Goal: Transaction & Acquisition: Purchase product/service

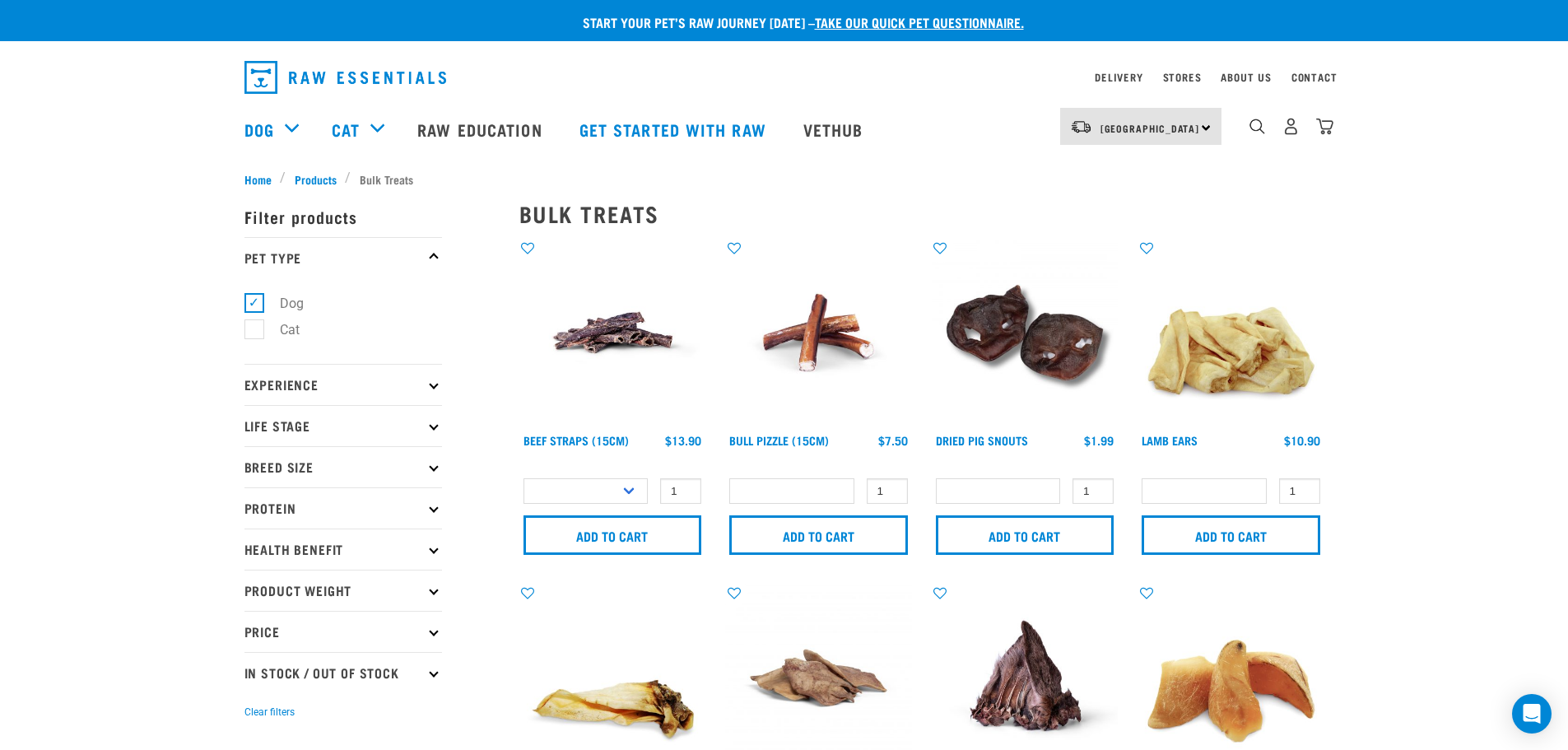
select select
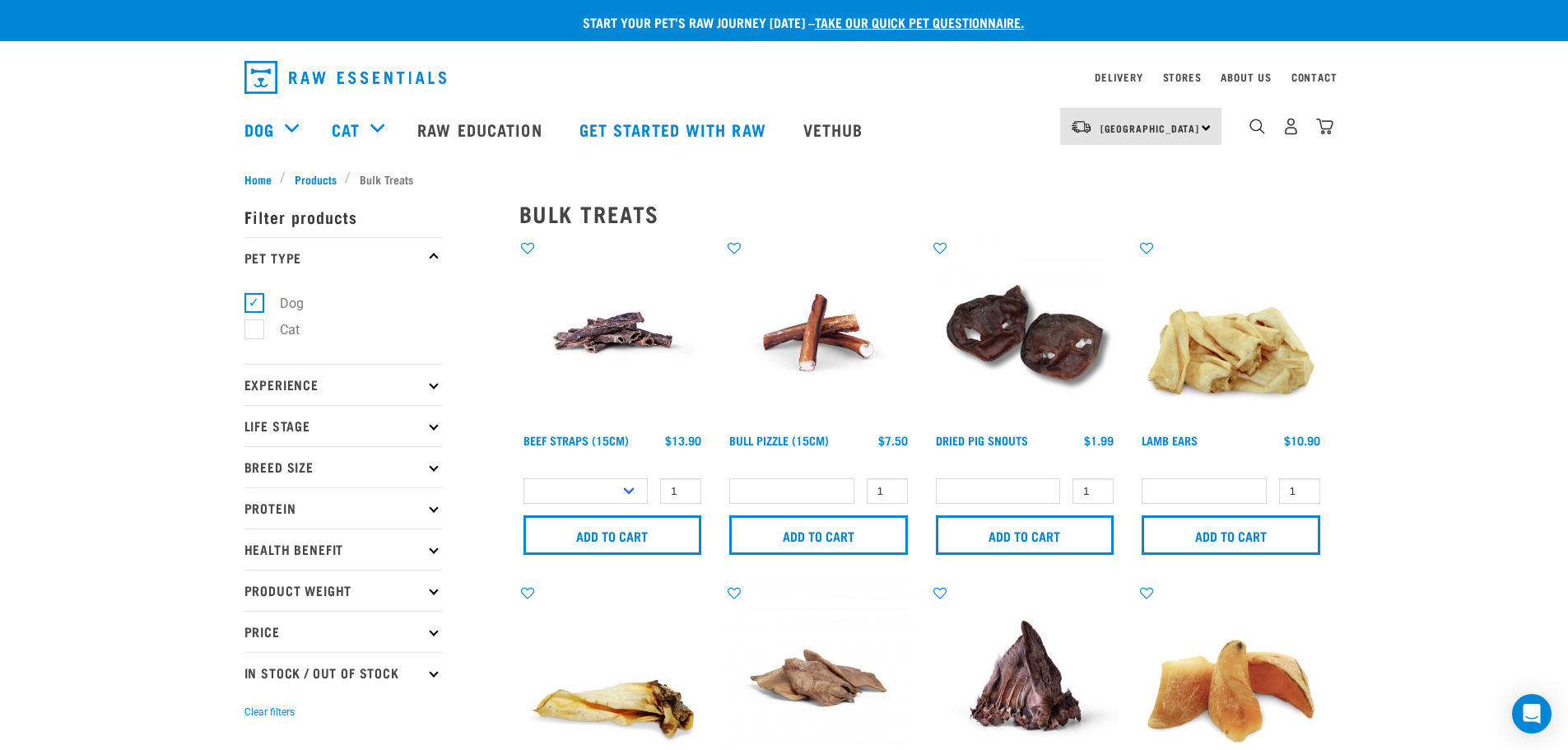
select select
click at [1322, 134] on img "dropdown navigation" at bounding box center [1325, 126] width 18 height 18
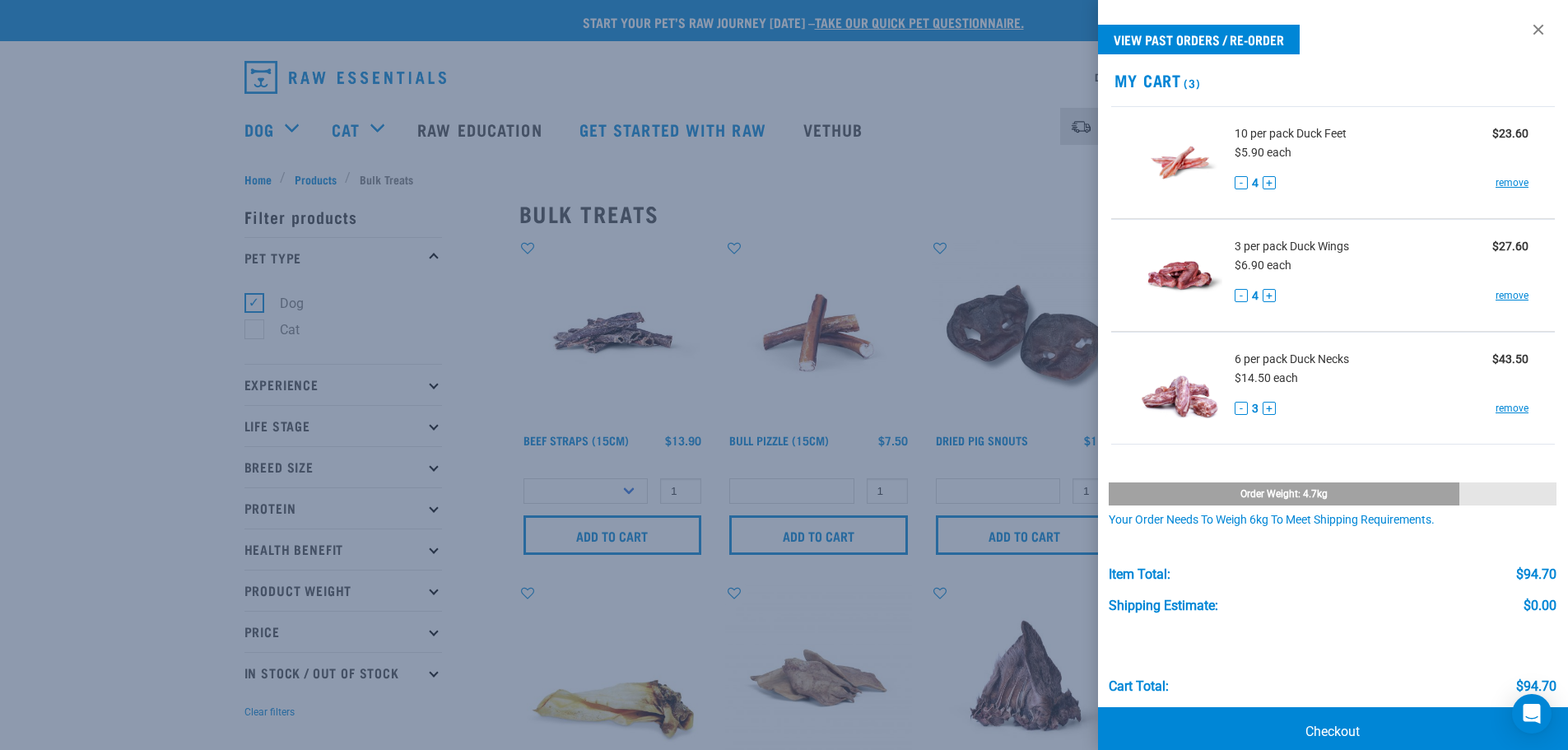
scroll to position [26, 0]
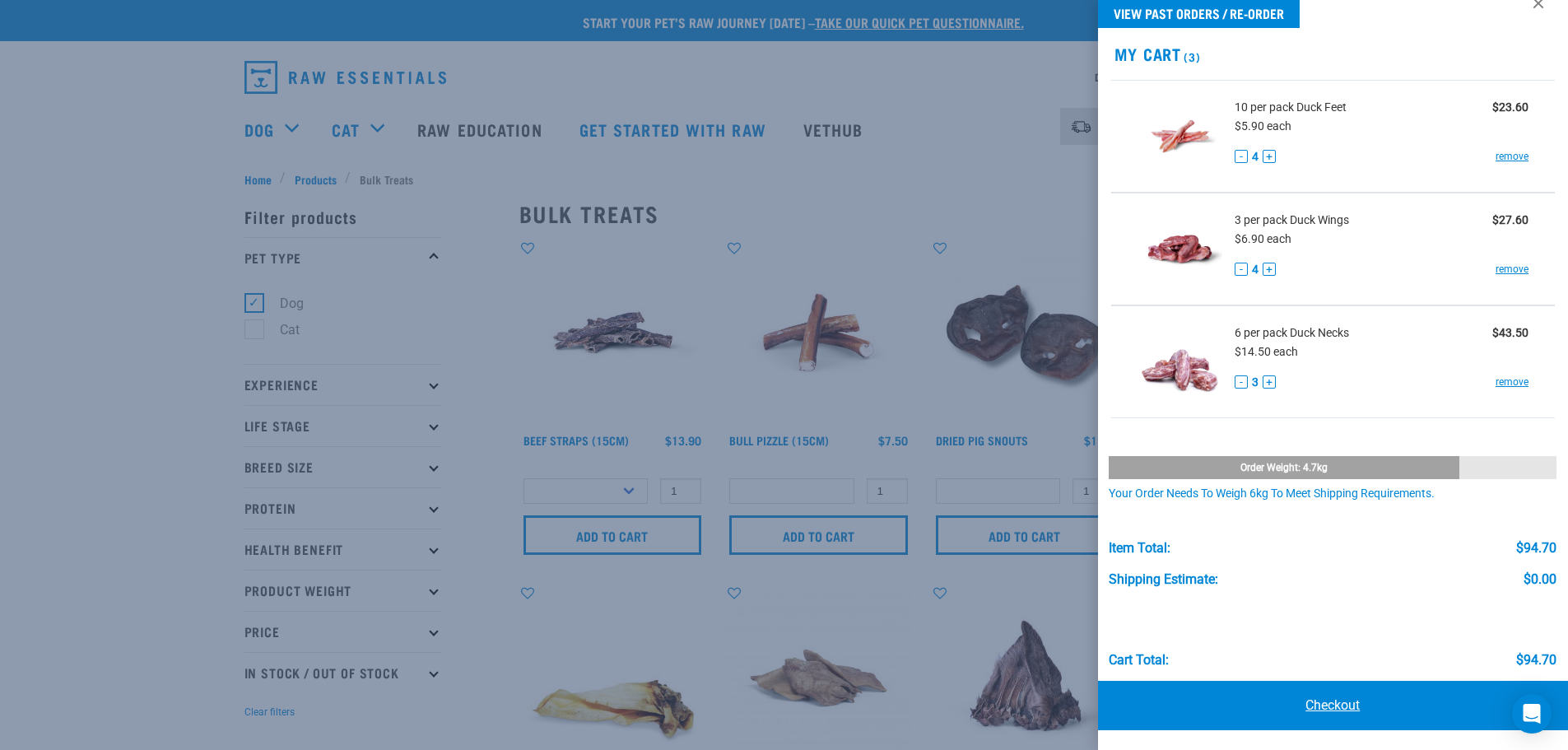
click at [1324, 705] on link "Checkout" at bounding box center [1333, 705] width 471 height 49
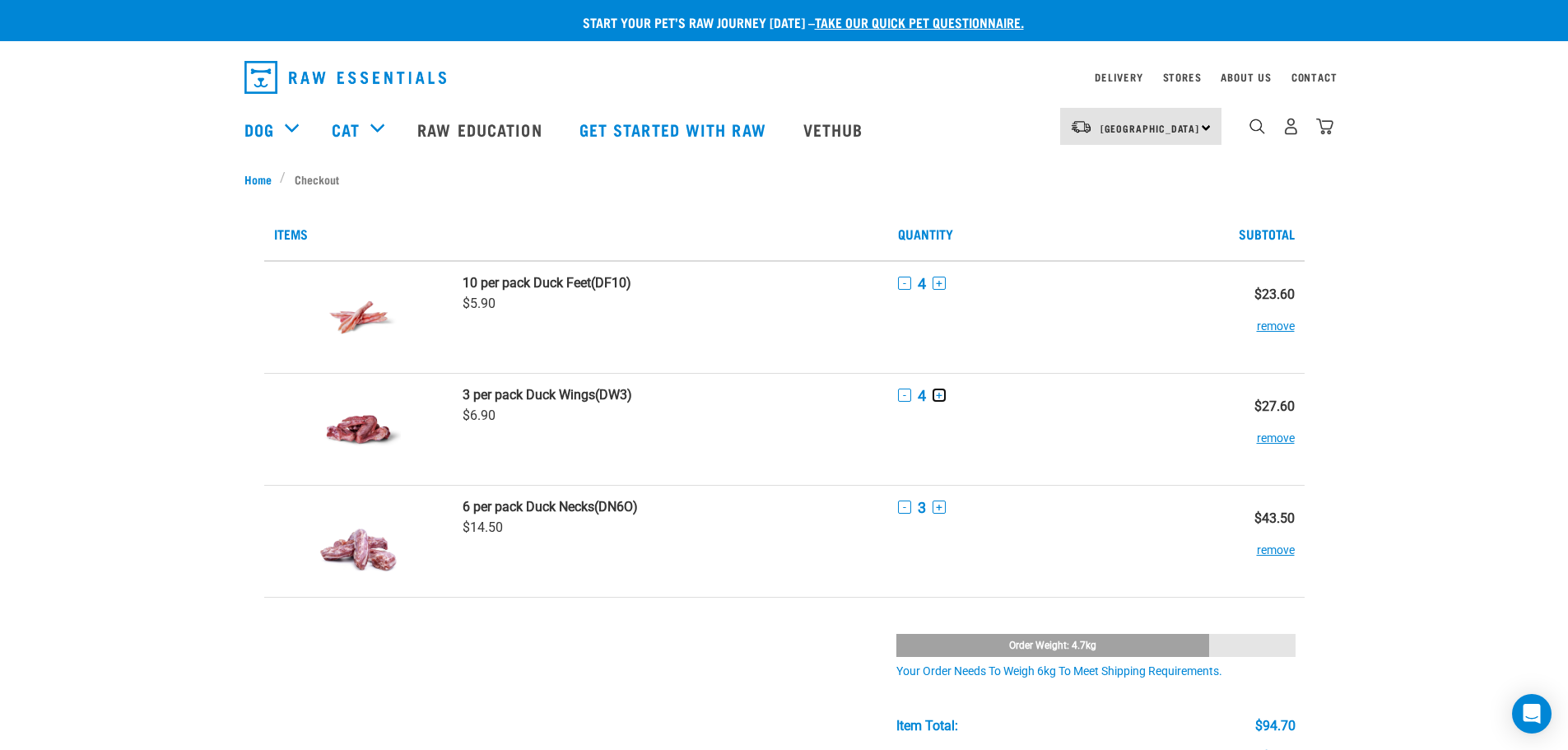
click at [938, 392] on button "+" at bounding box center [938, 395] width 13 height 13
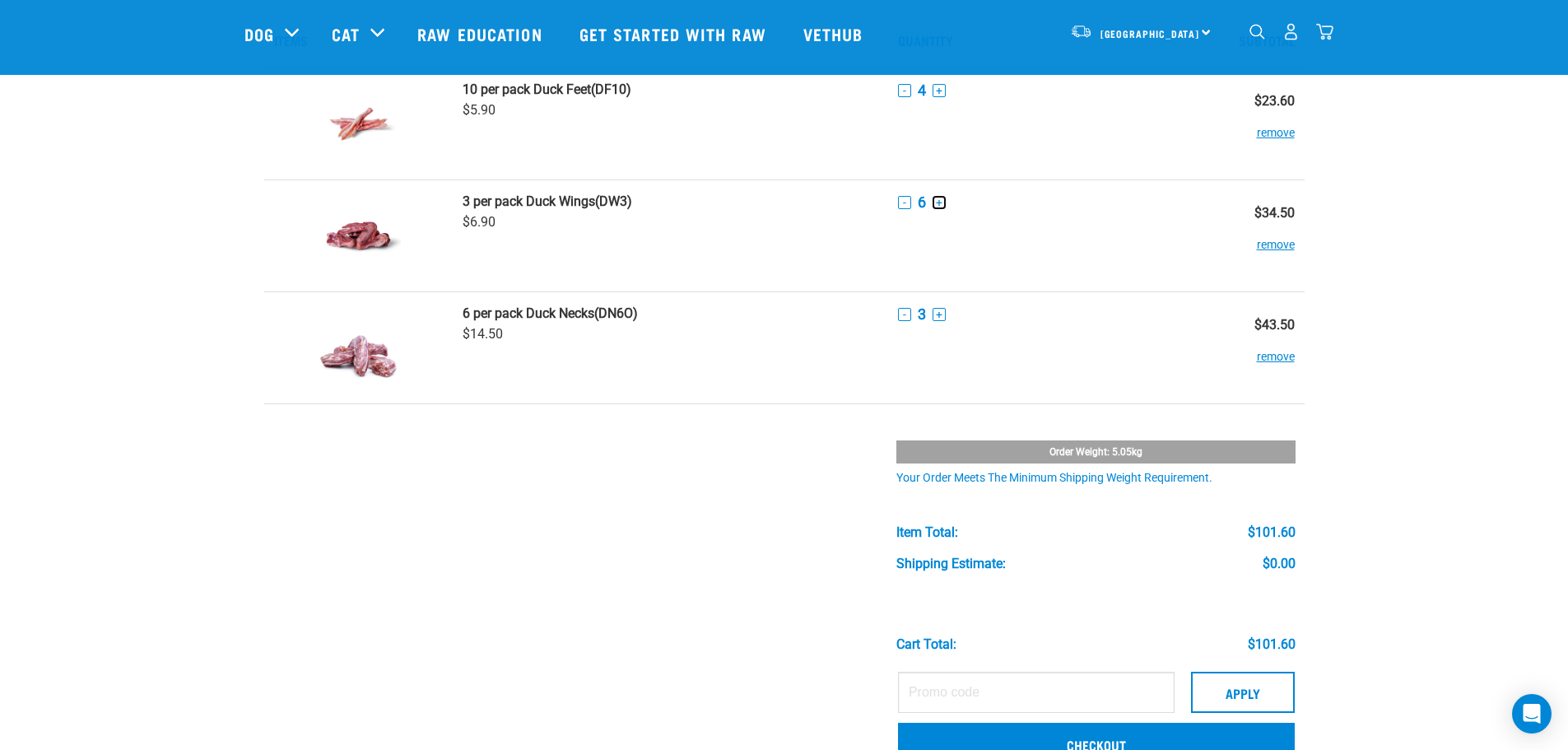
scroll to position [164, 0]
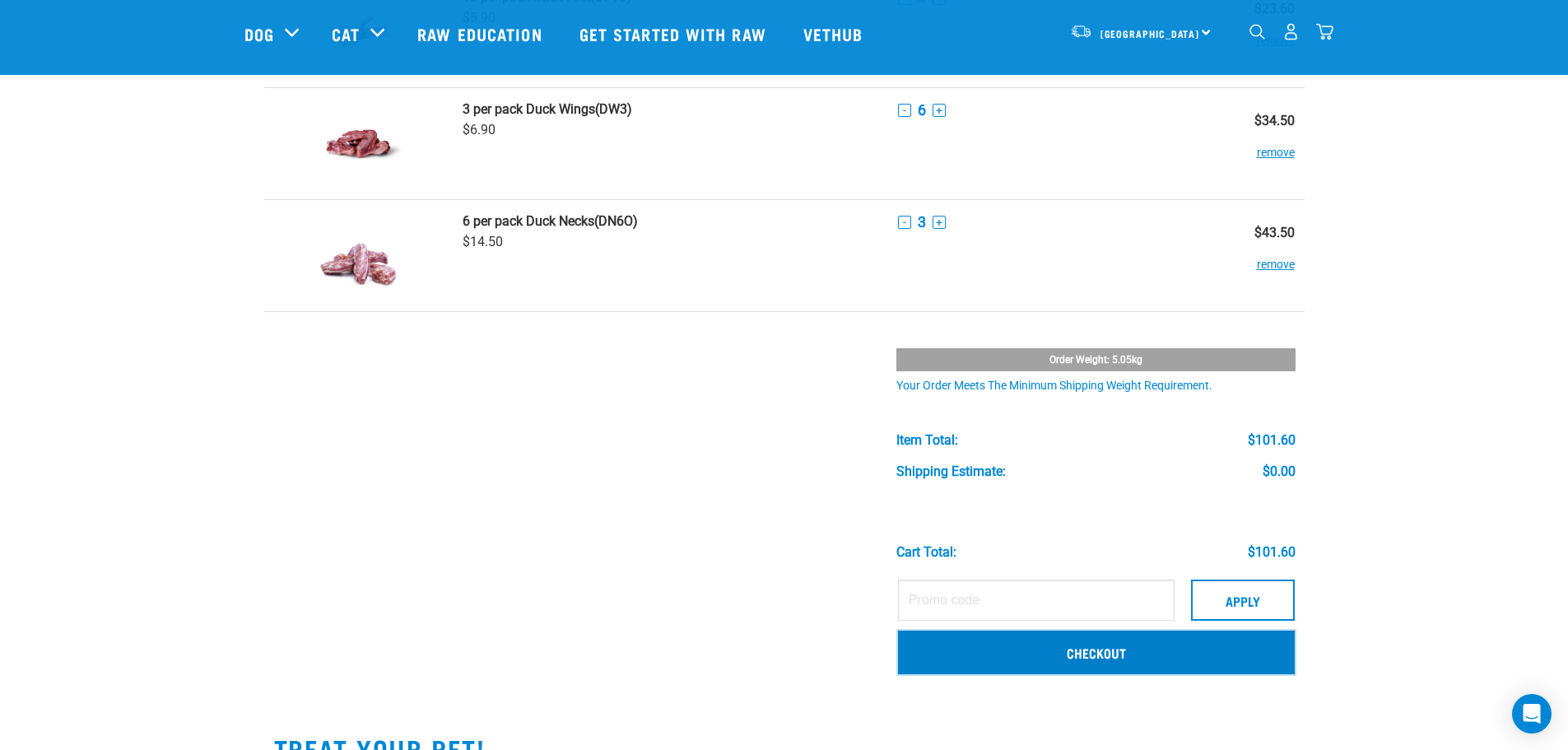
click at [1122, 653] on link "Checkout" at bounding box center [1096, 652] width 397 height 43
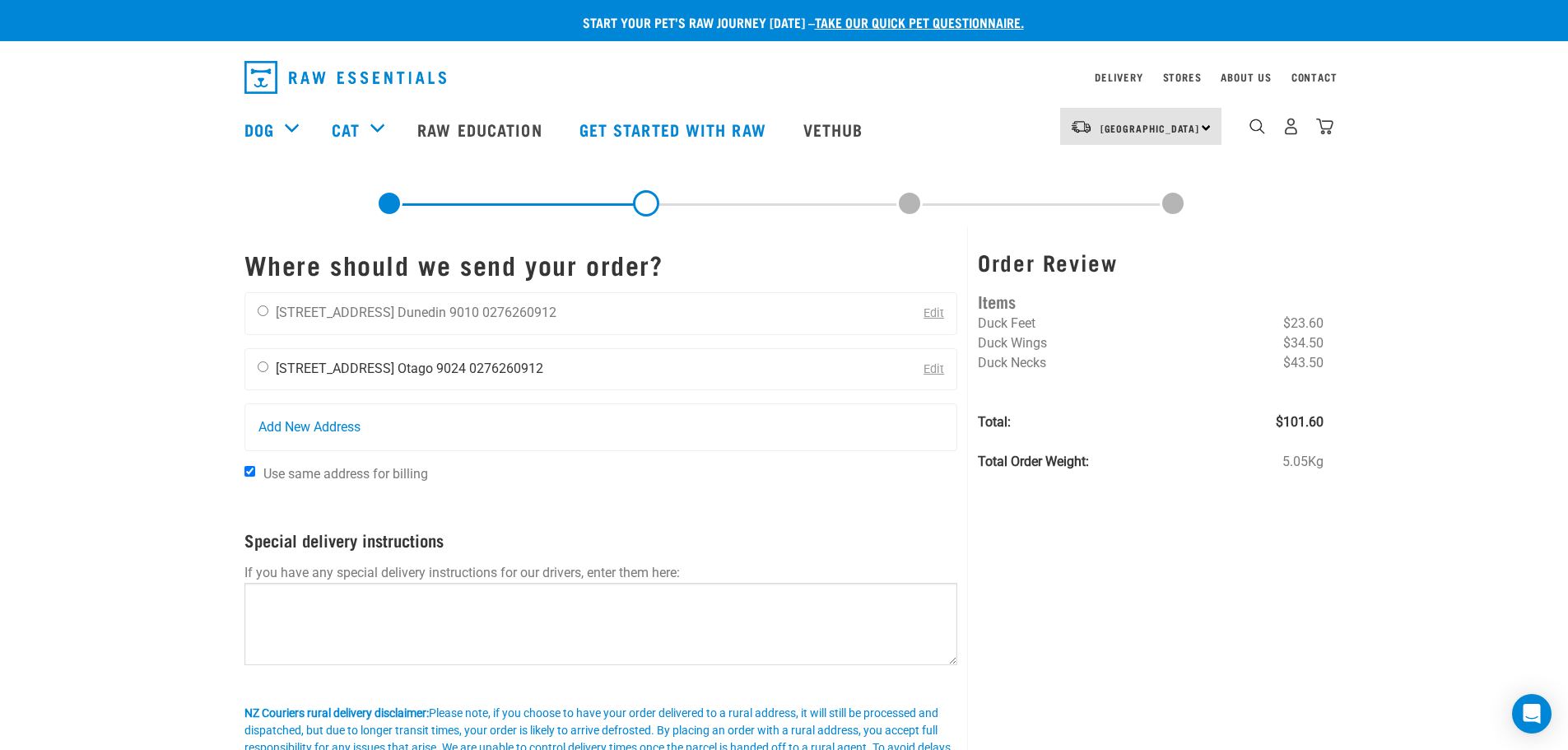
click at [312, 375] on li "77A Stirling Crescent" at bounding box center [335, 368] width 119 height 16
click at [265, 371] on input "radio" at bounding box center [262, 366] width 11 height 11
radio input "true"
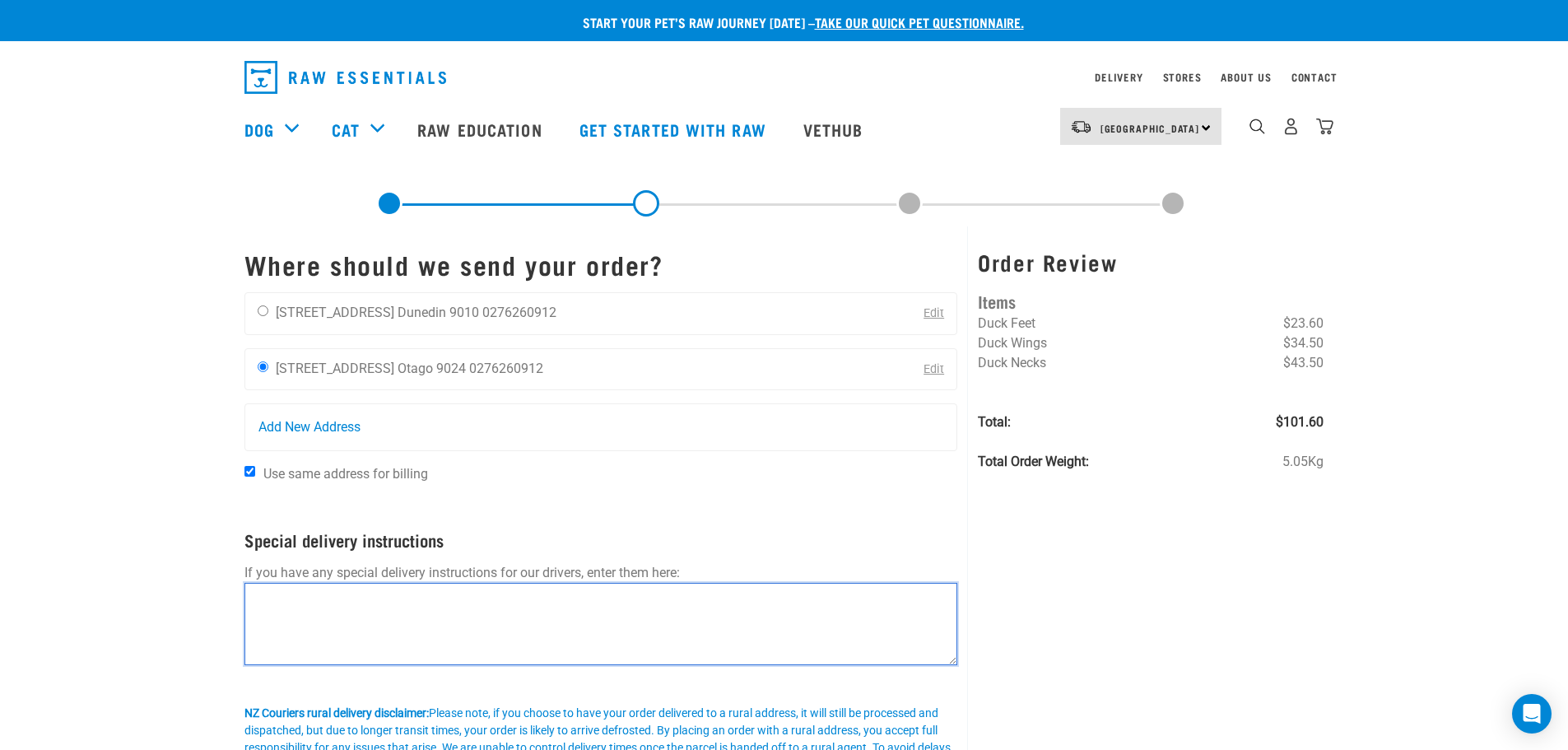
click at [390, 590] on textarea at bounding box center [601, 624] width 714 height 82
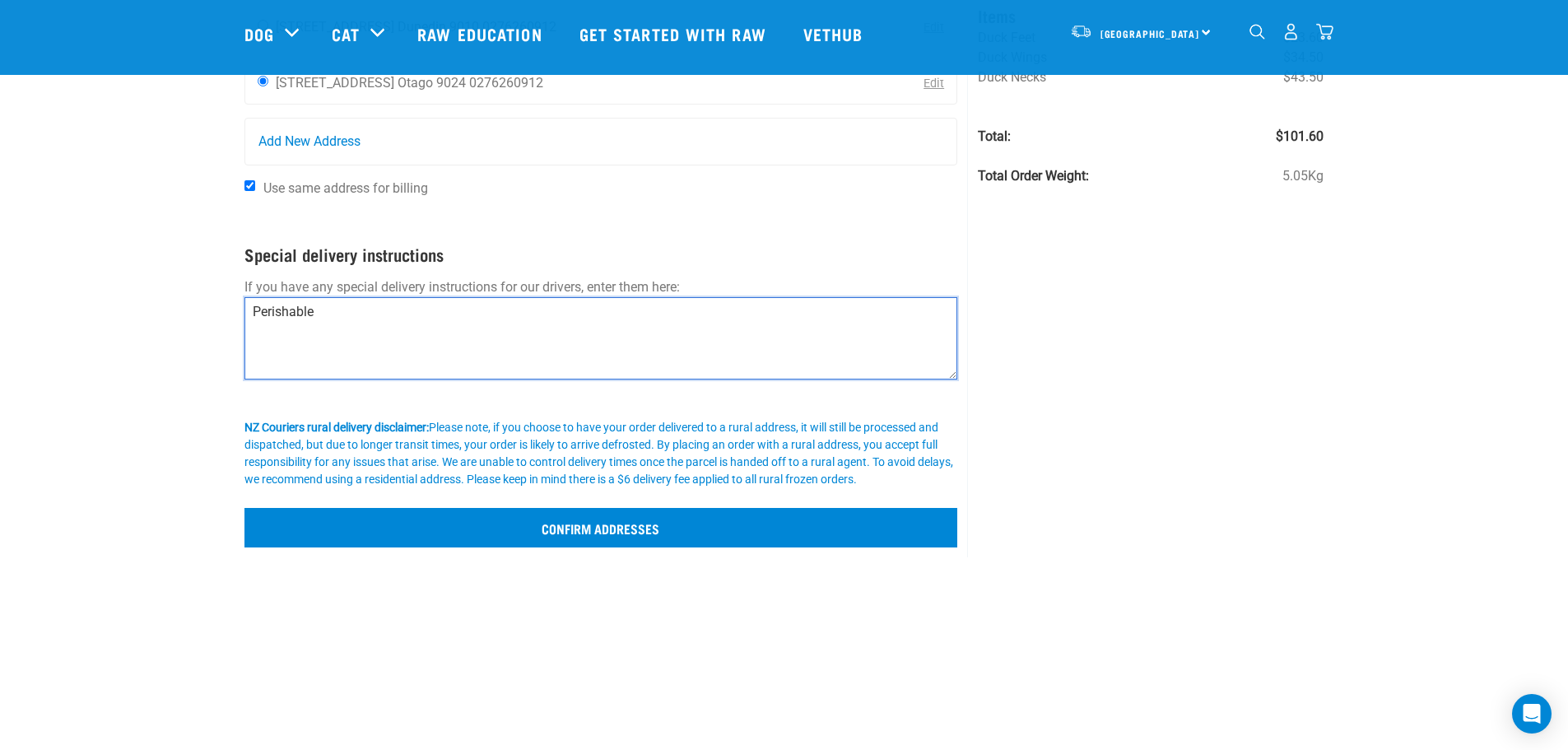
type textarea "Perishable"
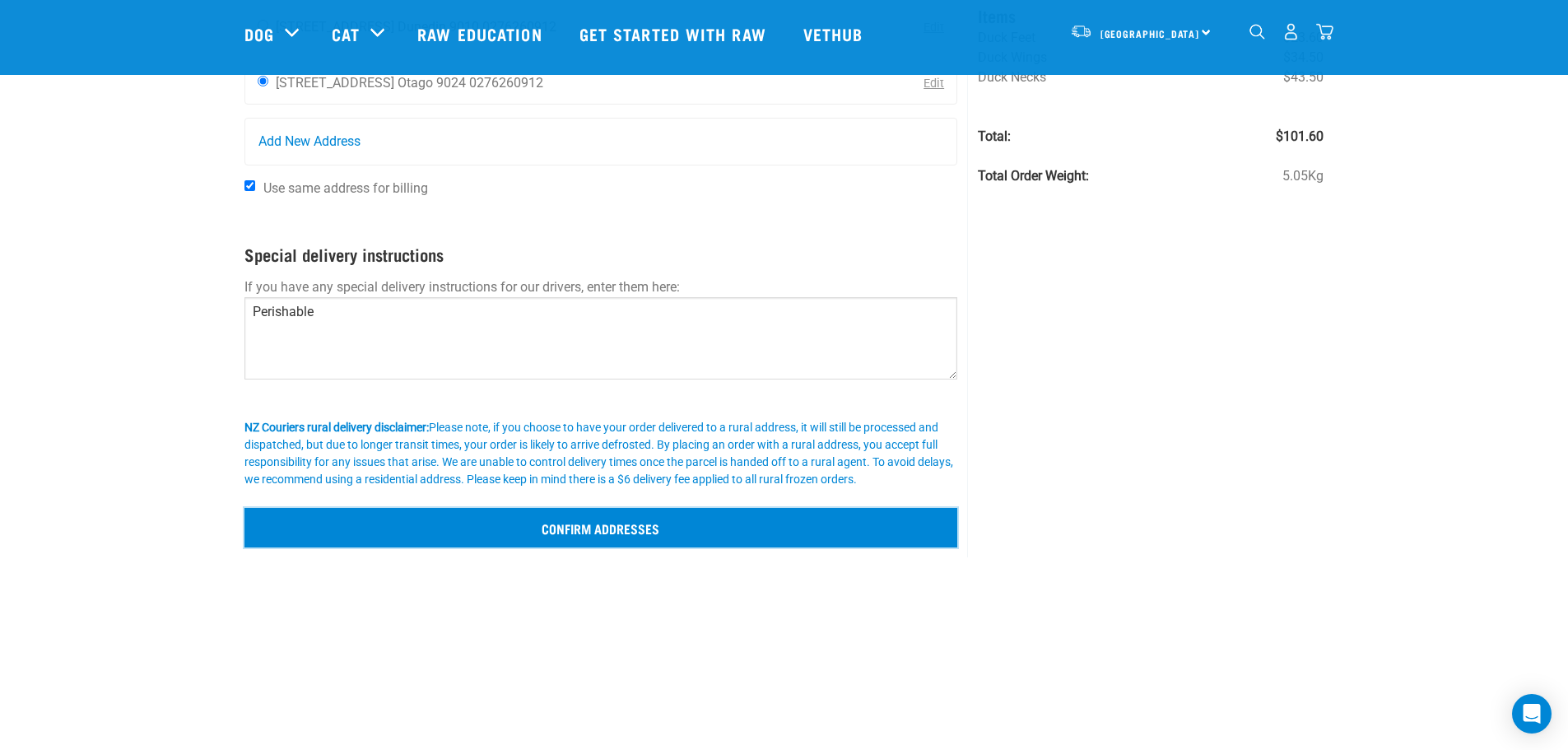
click at [598, 537] on input "Confirm addresses" at bounding box center [601, 528] width 714 height 39
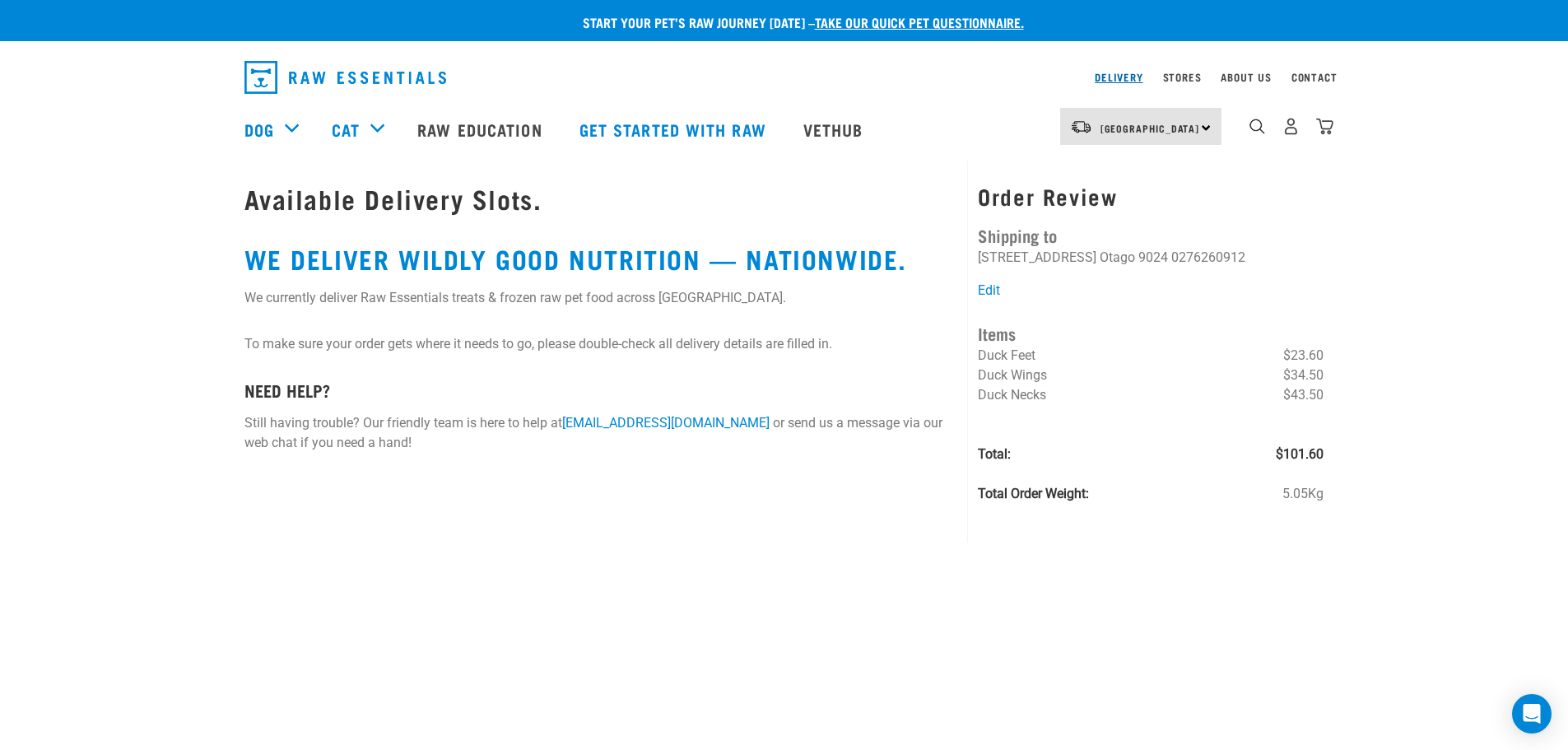
click at [1114, 78] on link "Delivery" at bounding box center [1118, 77] width 48 height 6
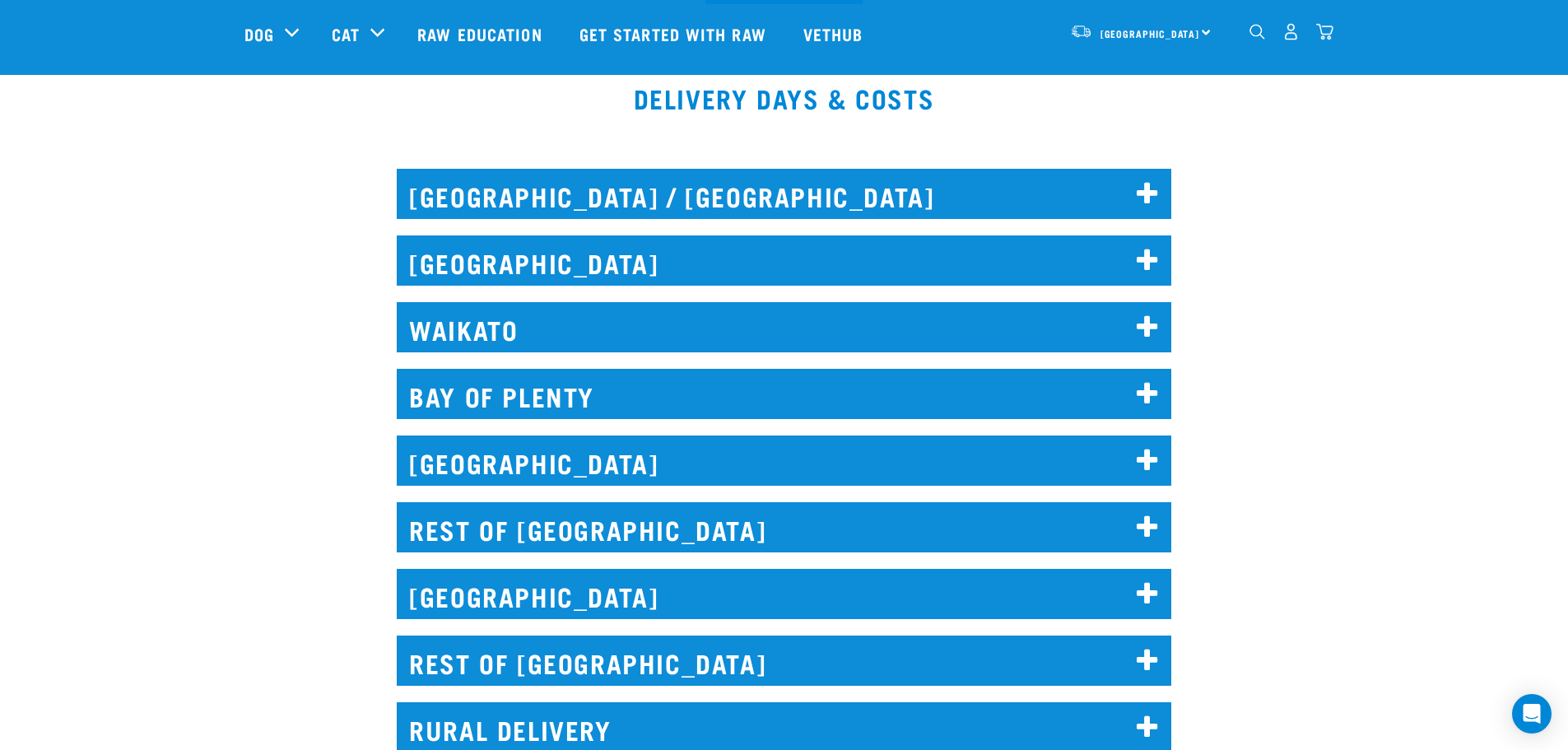
scroll to position [822, 0]
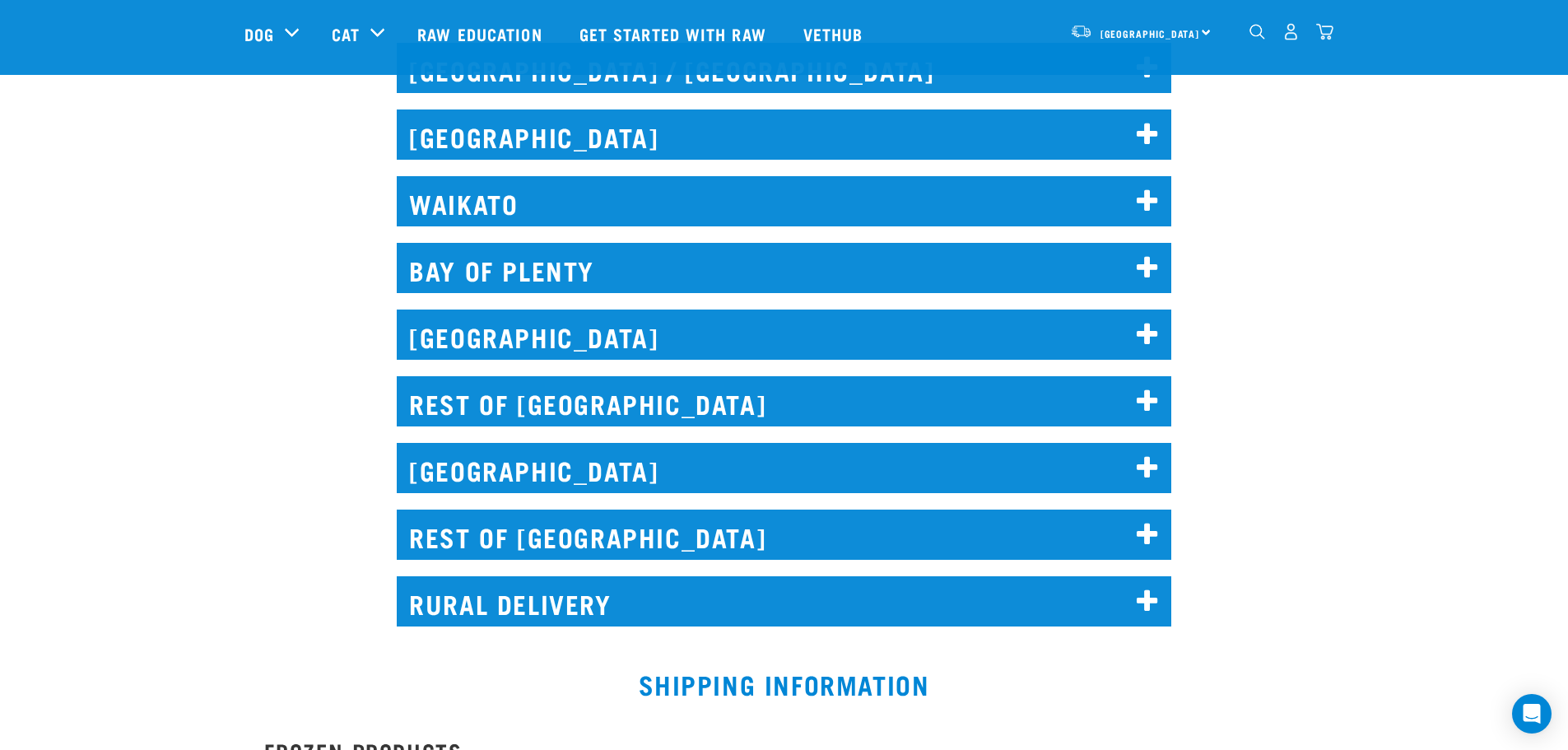
click at [576, 535] on h2 "REST OF SOUTH ISLAND" at bounding box center [784, 534] width 775 height 50
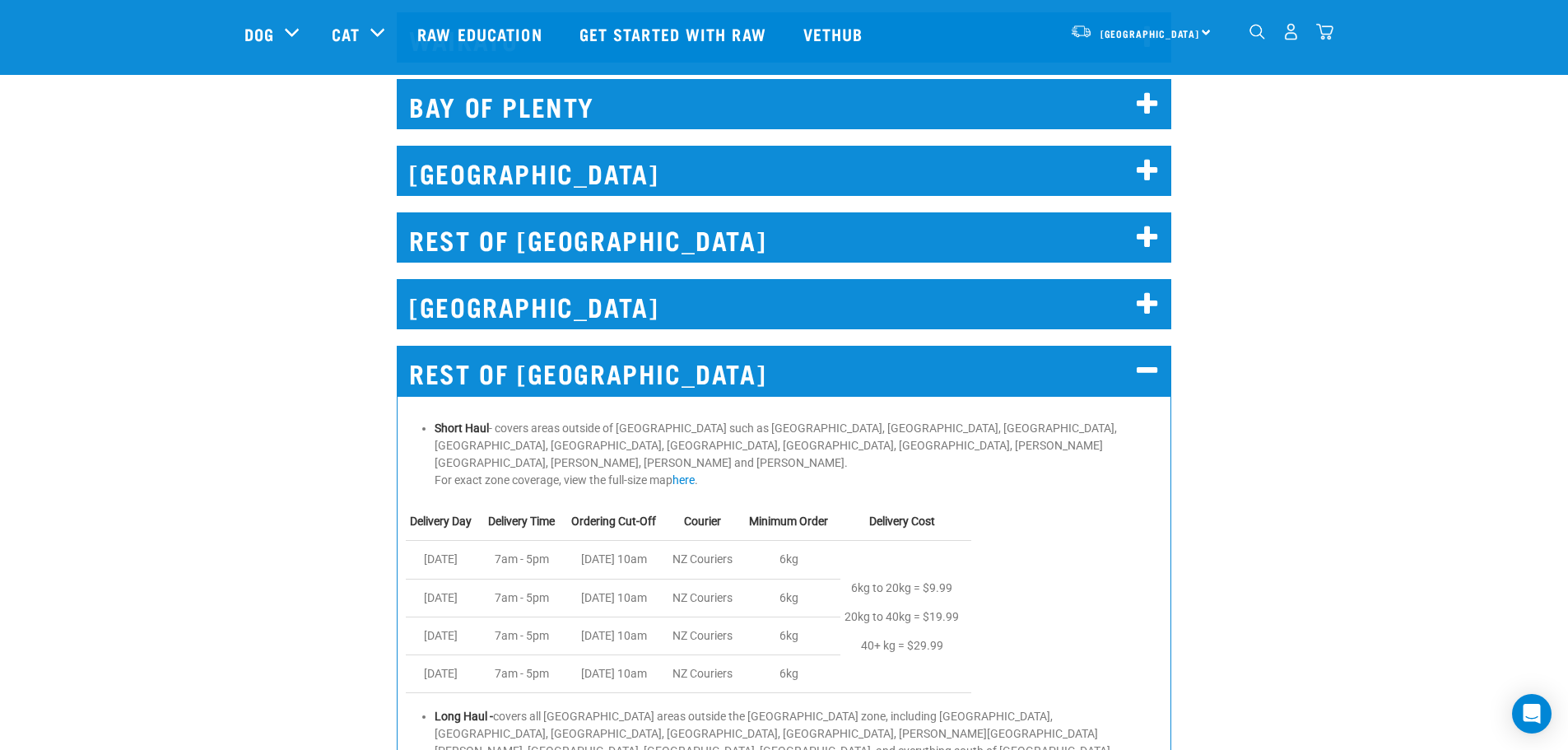
scroll to position [988, 0]
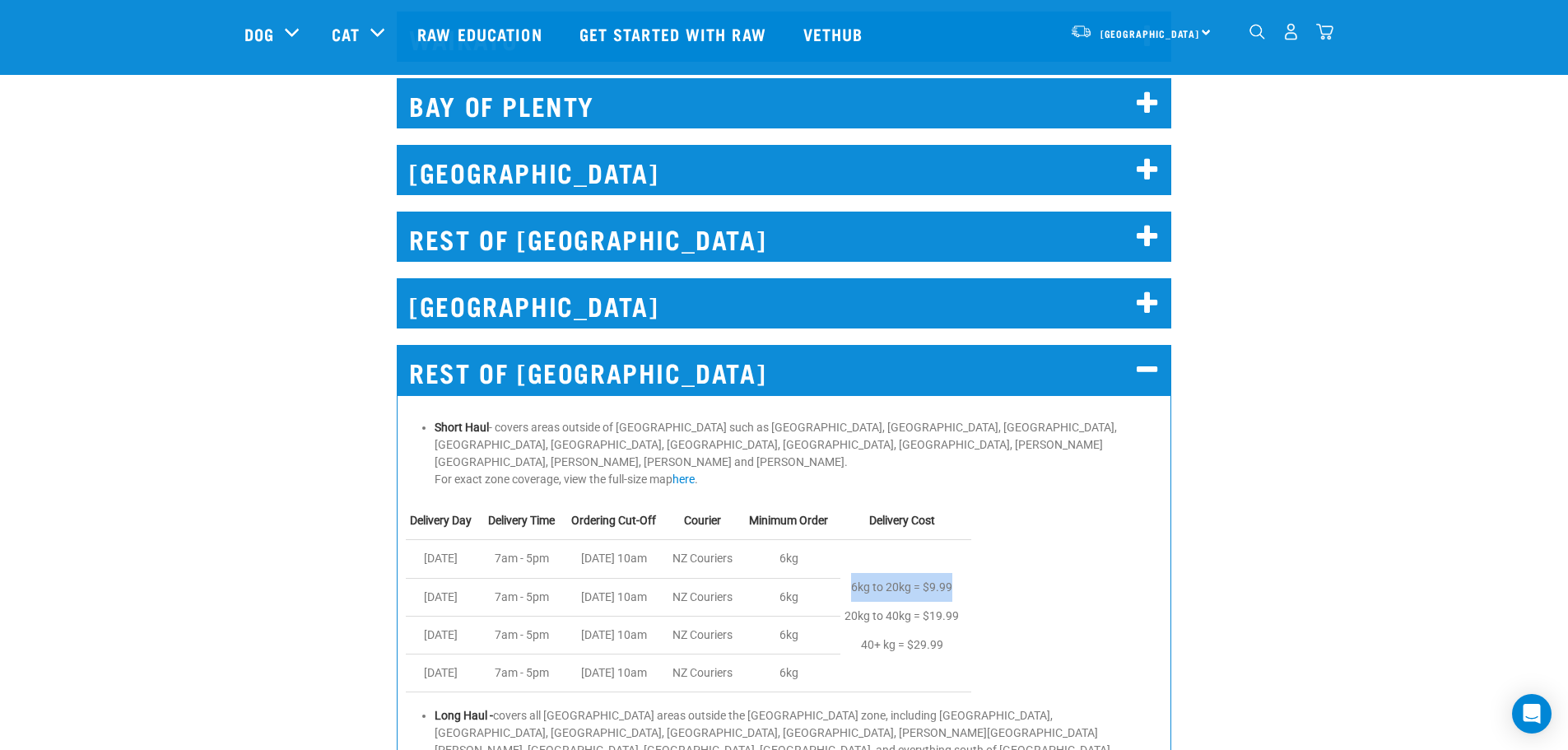
drag, startPoint x: 973, startPoint y: 573, endPoint x: 860, endPoint y: 573, distance: 113.0
click at [860, 573] on td "6kg to 20kg = $9.99 20kg to 40kg = $19.99 40+ kg = $29.99" at bounding box center [906, 615] width 131 height 152
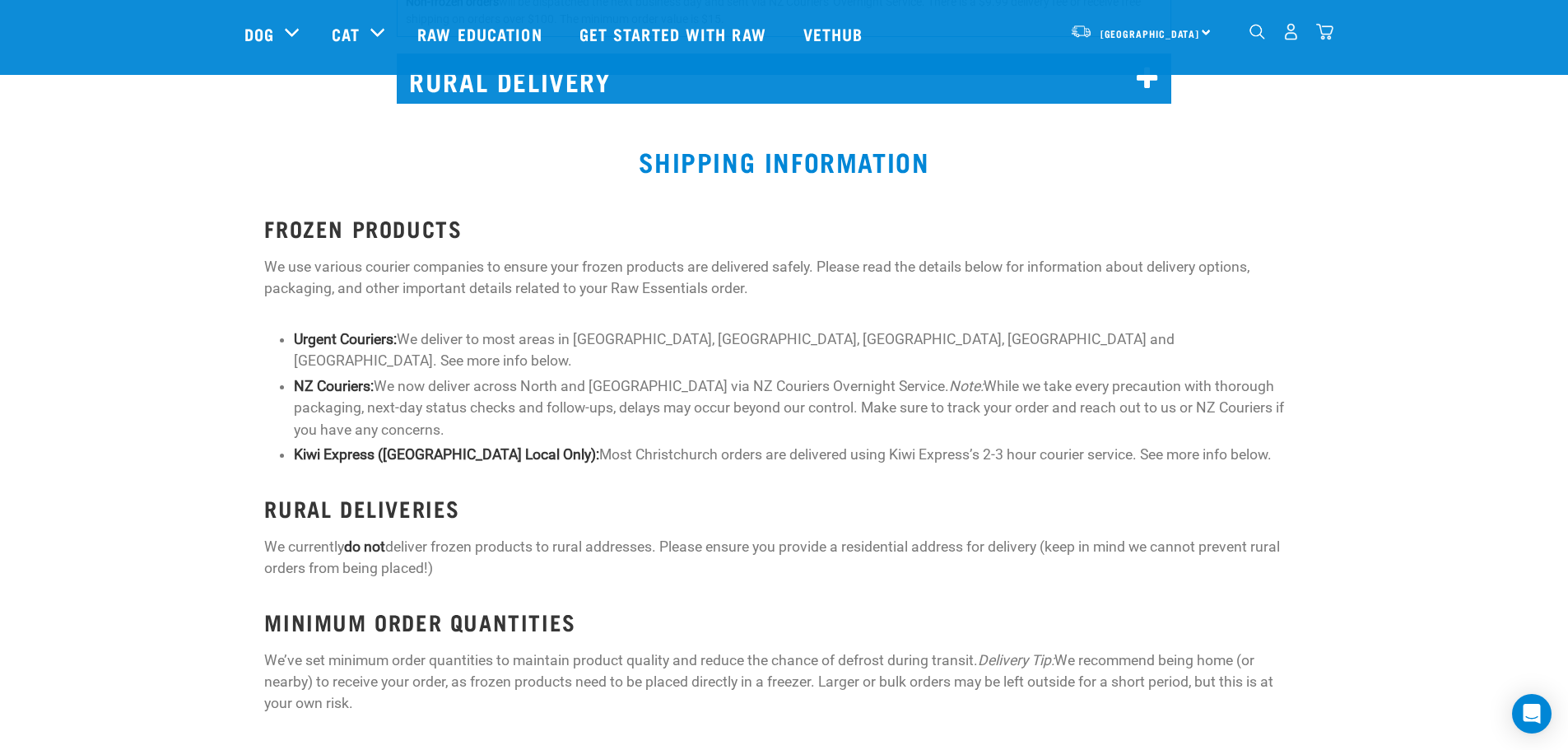
scroll to position [1856, 0]
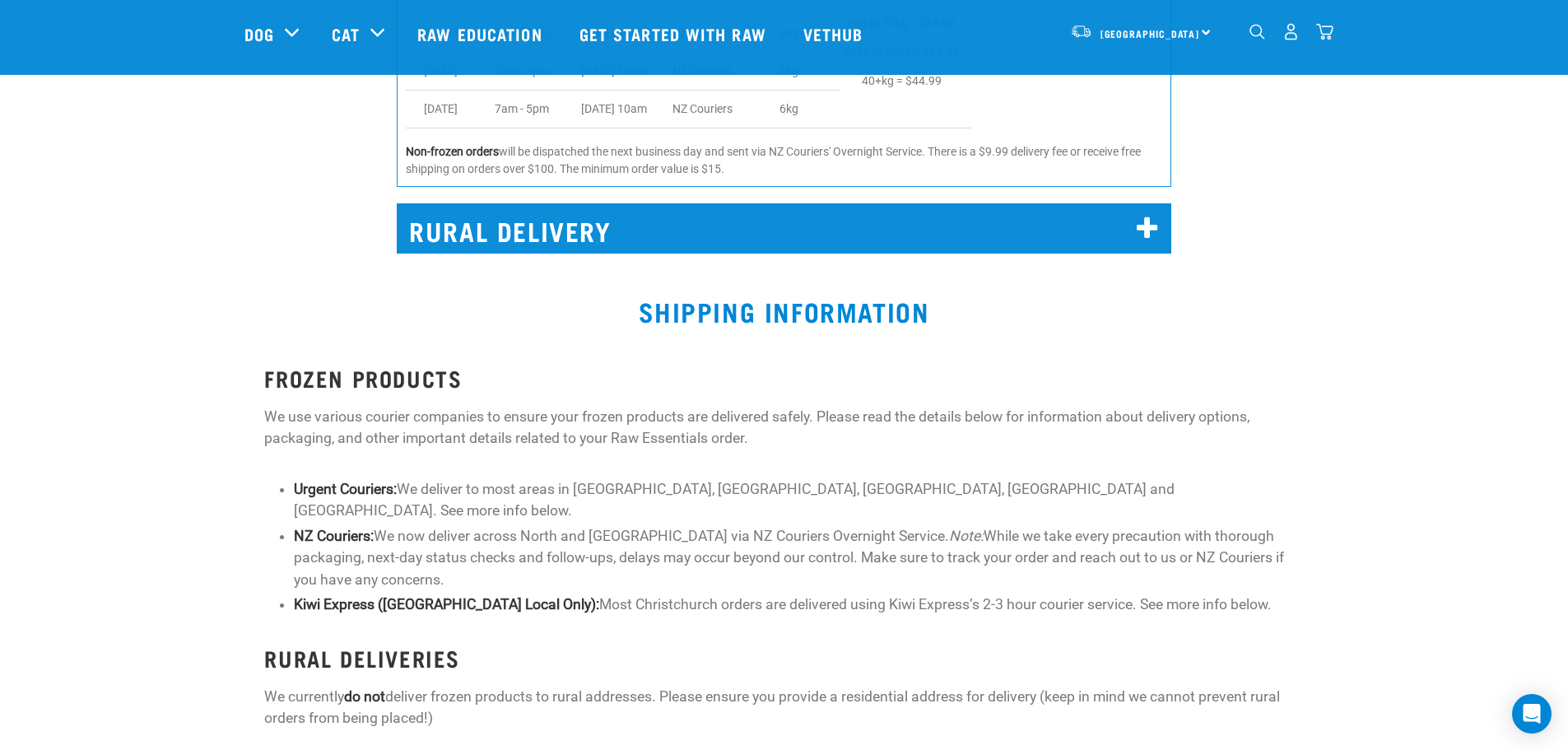
click at [1329, 39] on img "dropdown navigation" at bounding box center [1325, 32] width 18 height 18
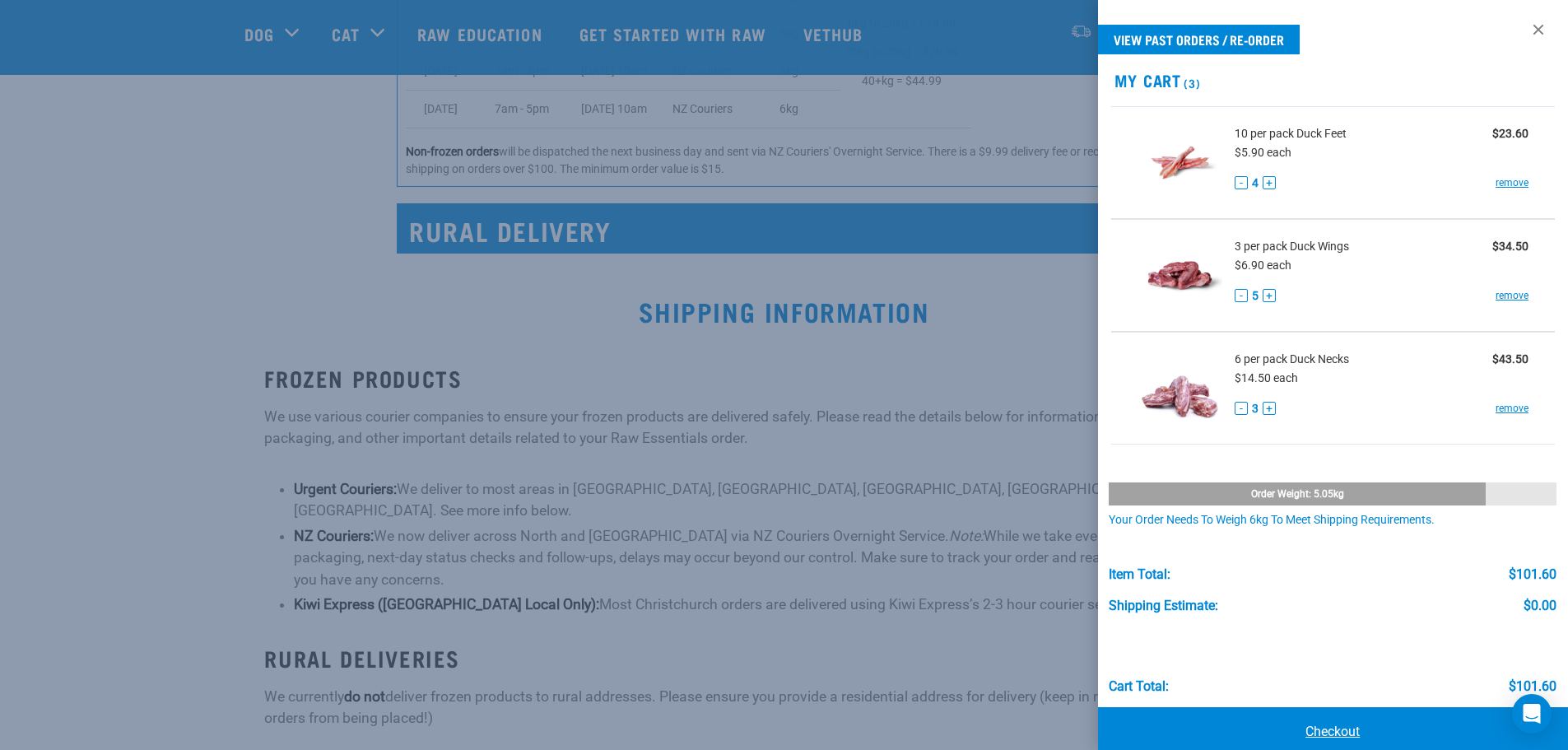
click at [1354, 732] on link "Checkout" at bounding box center [1333, 731] width 471 height 49
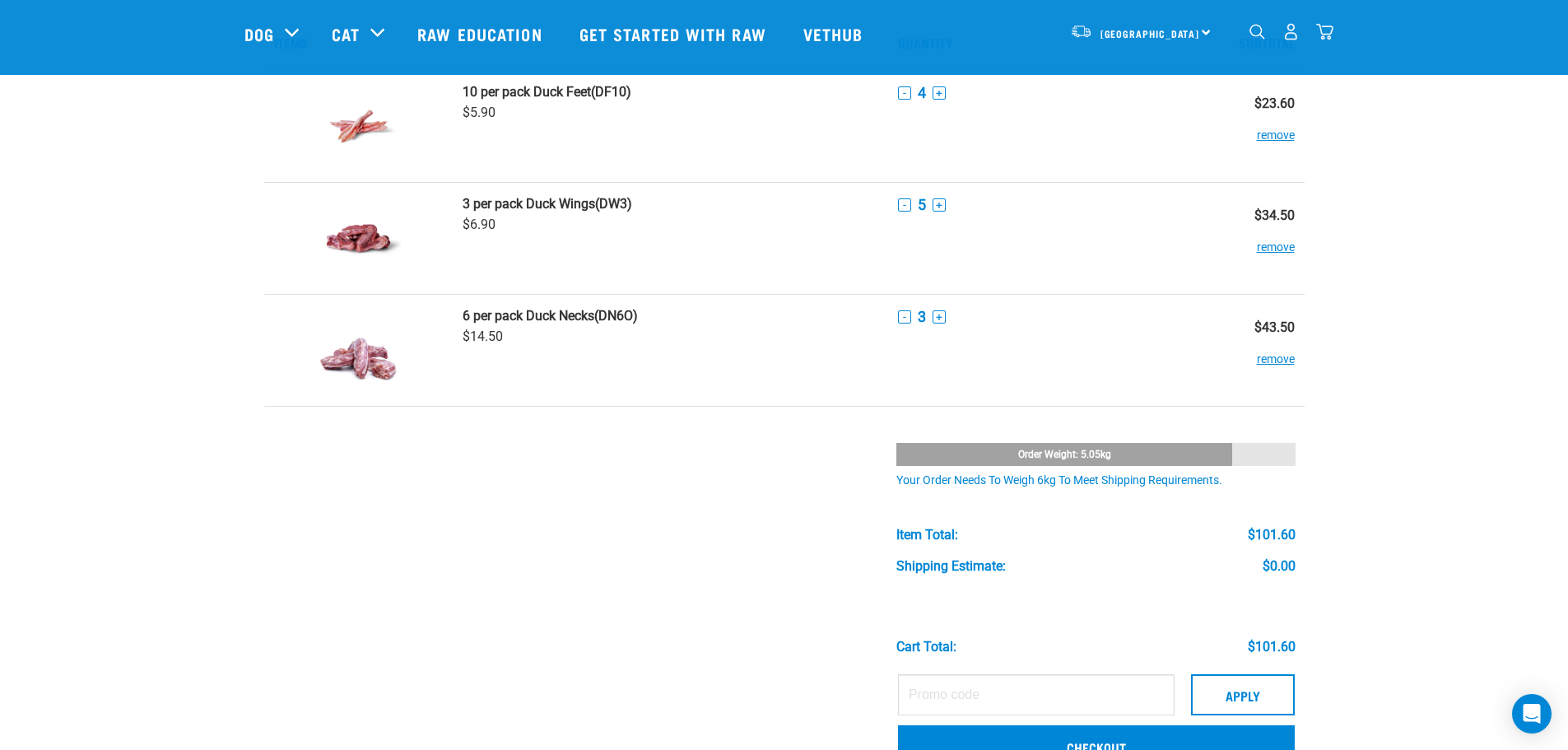
scroll to position [164, 0]
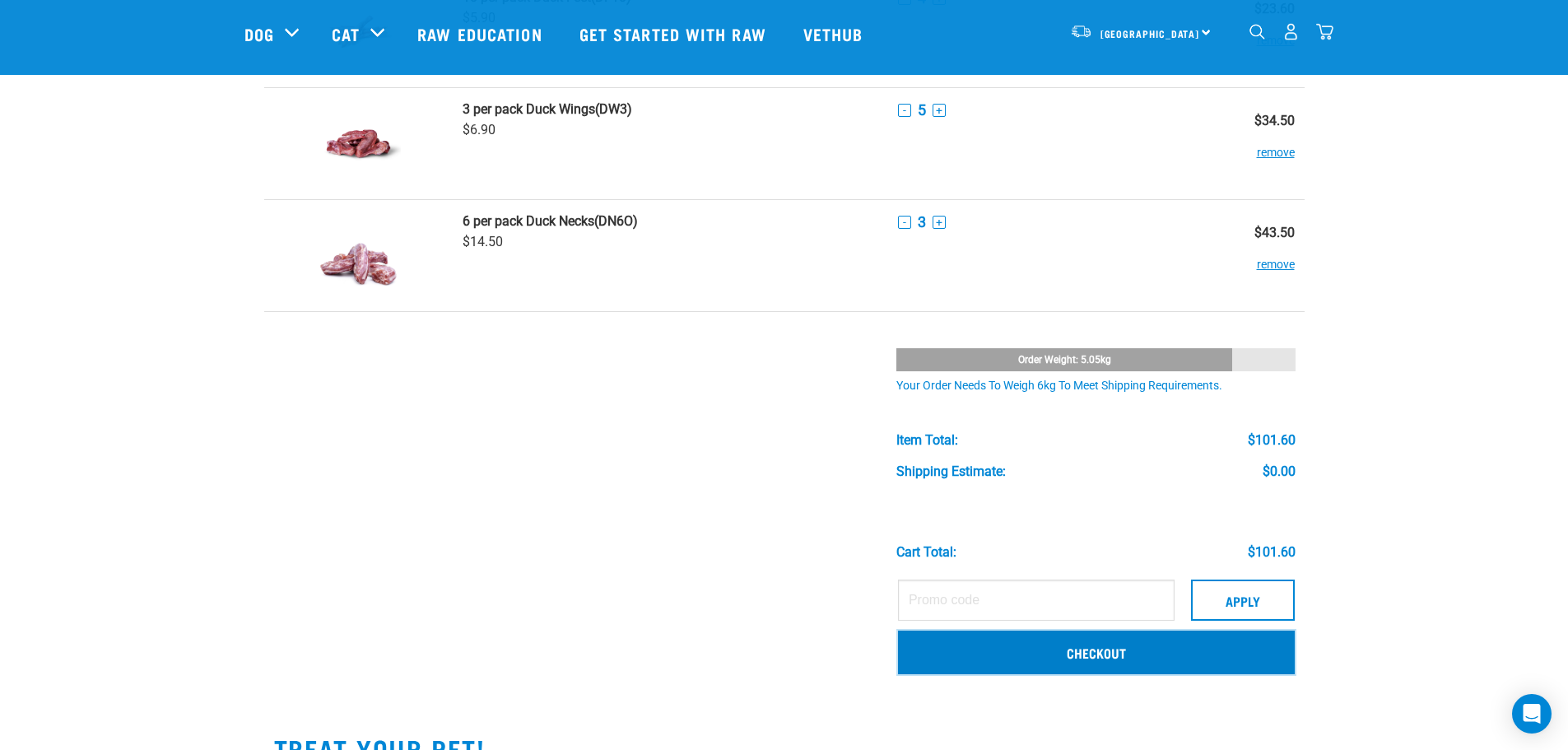
click at [1132, 660] on link "Checkout" at bounding box center [1096, 652] width 397 height 43
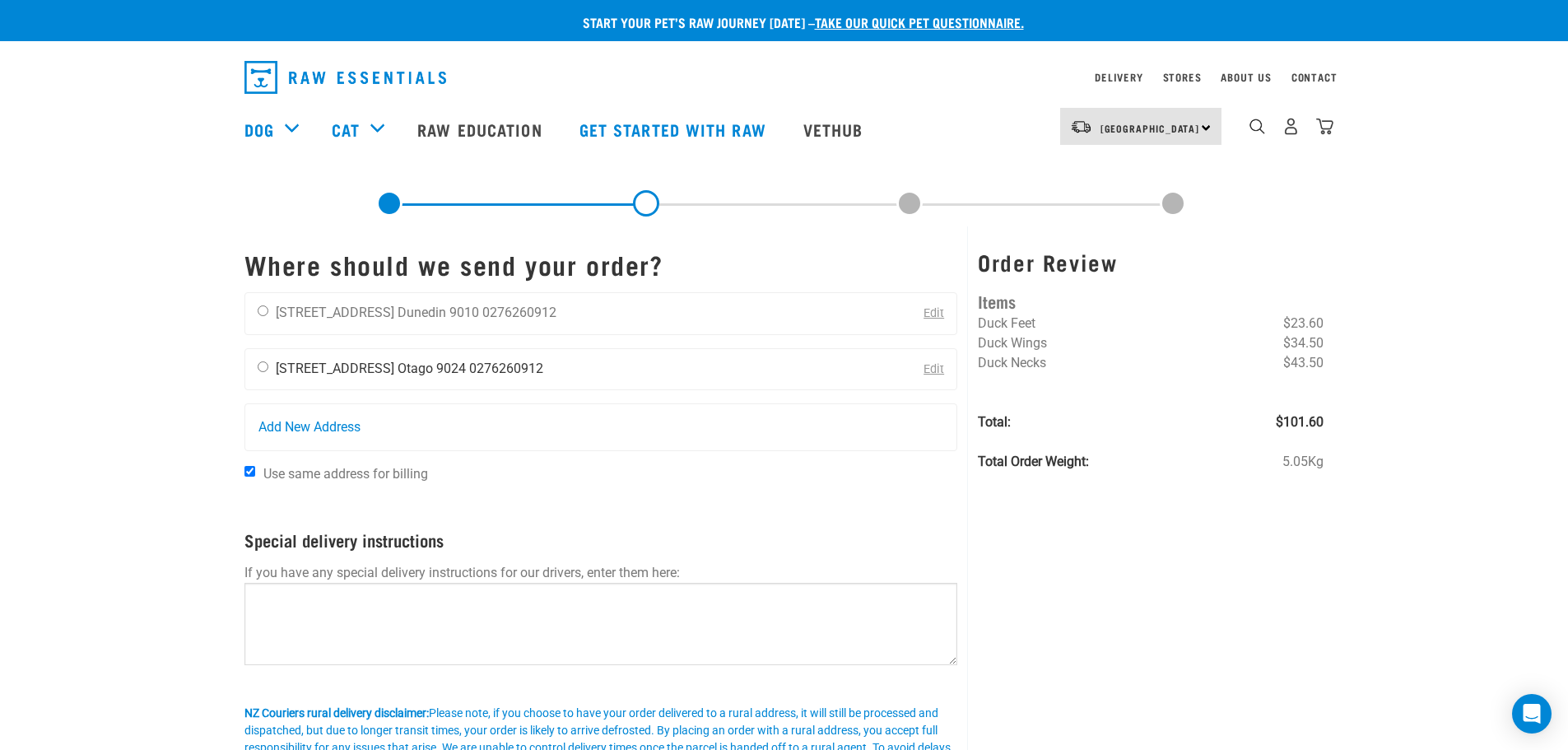
click at [337, 364] on li "[STREET_ADDRESS]" at bounding box center [335, 368] width 119 height 16
click at [264, 368] on input "radio" at bounding box center [262, 366] width 11 height 11
radio input "true"
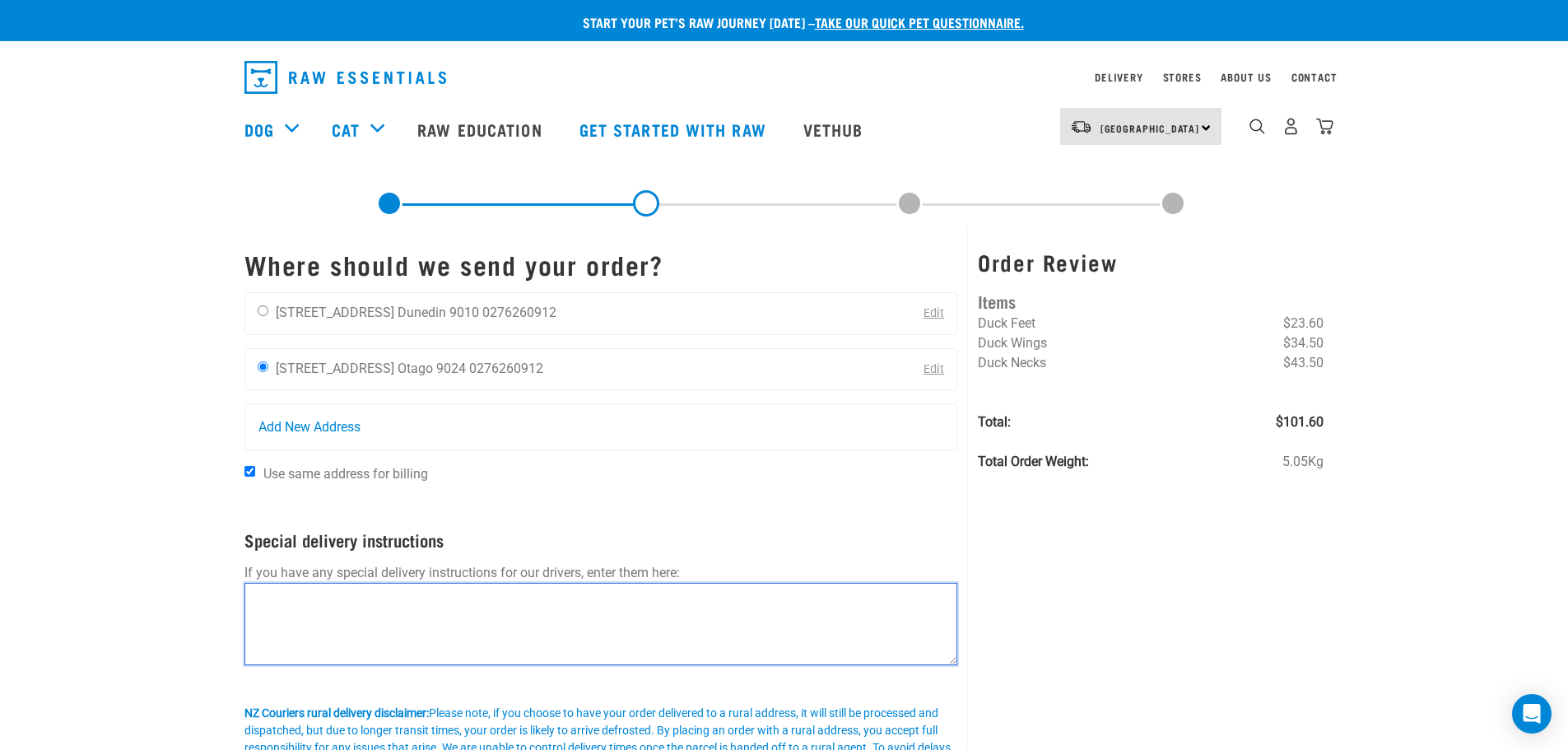
click at [409, 590] on textarea at bounding box center [601, 624] width 714 height 82
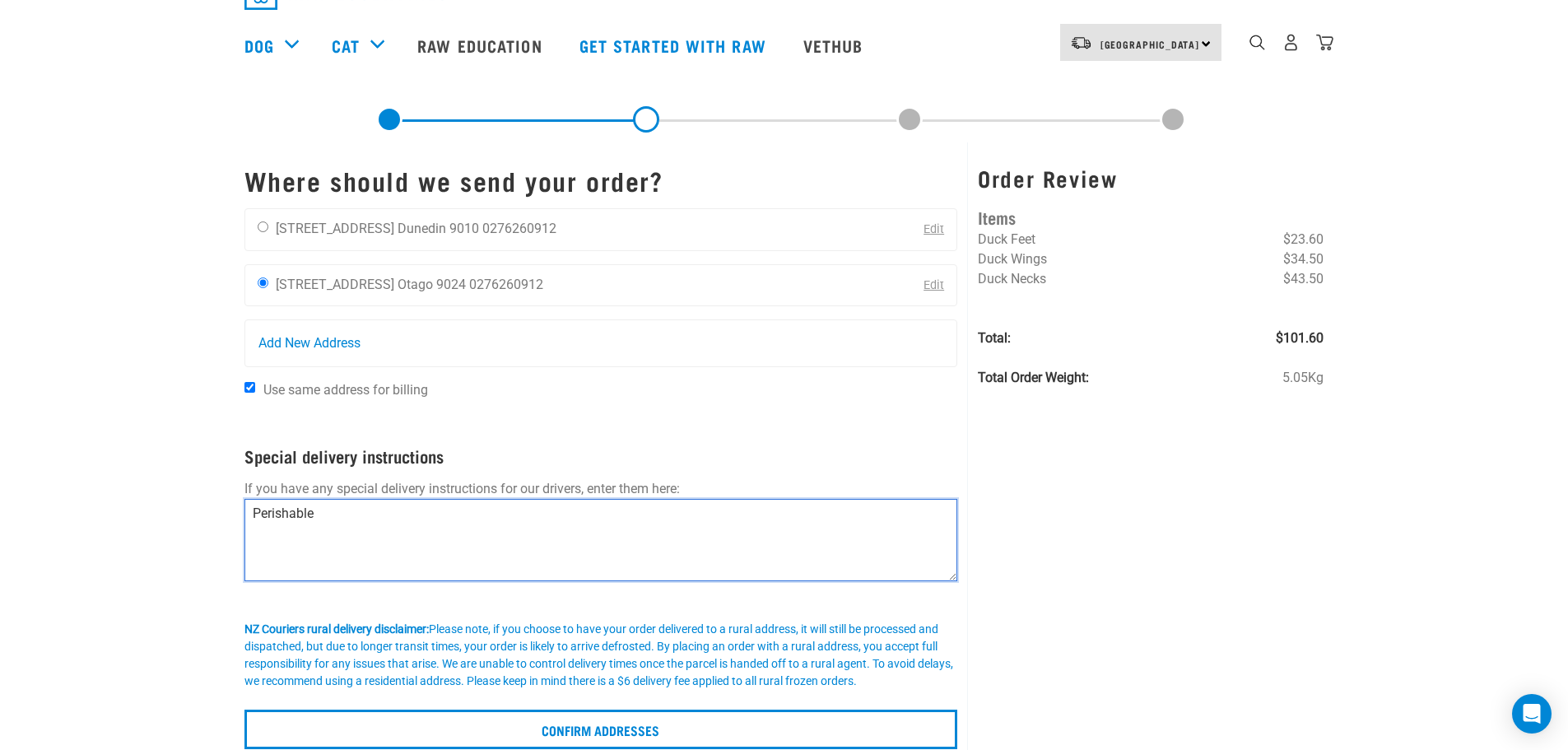
scroll to position [164, 0]
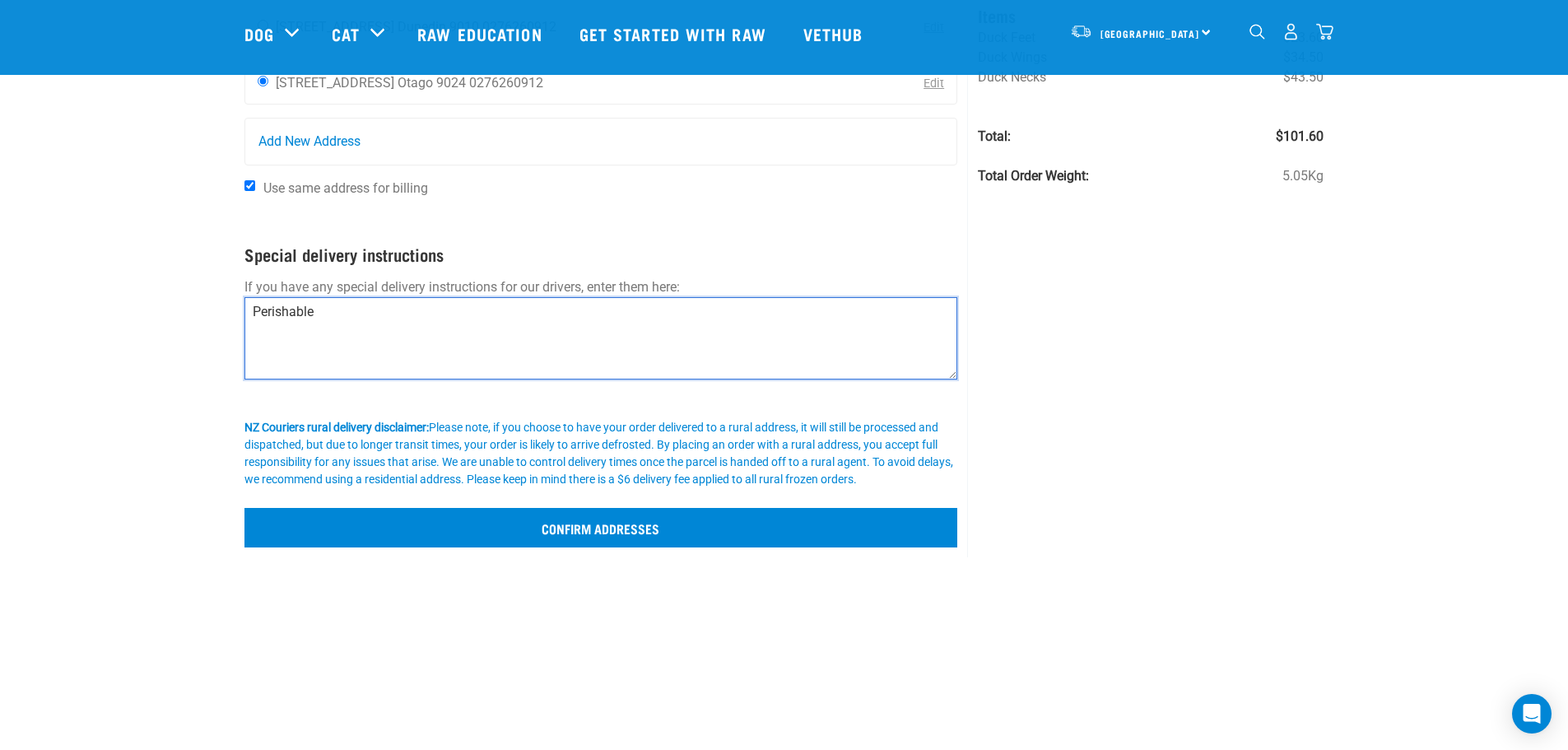
type textarea "Perishable"
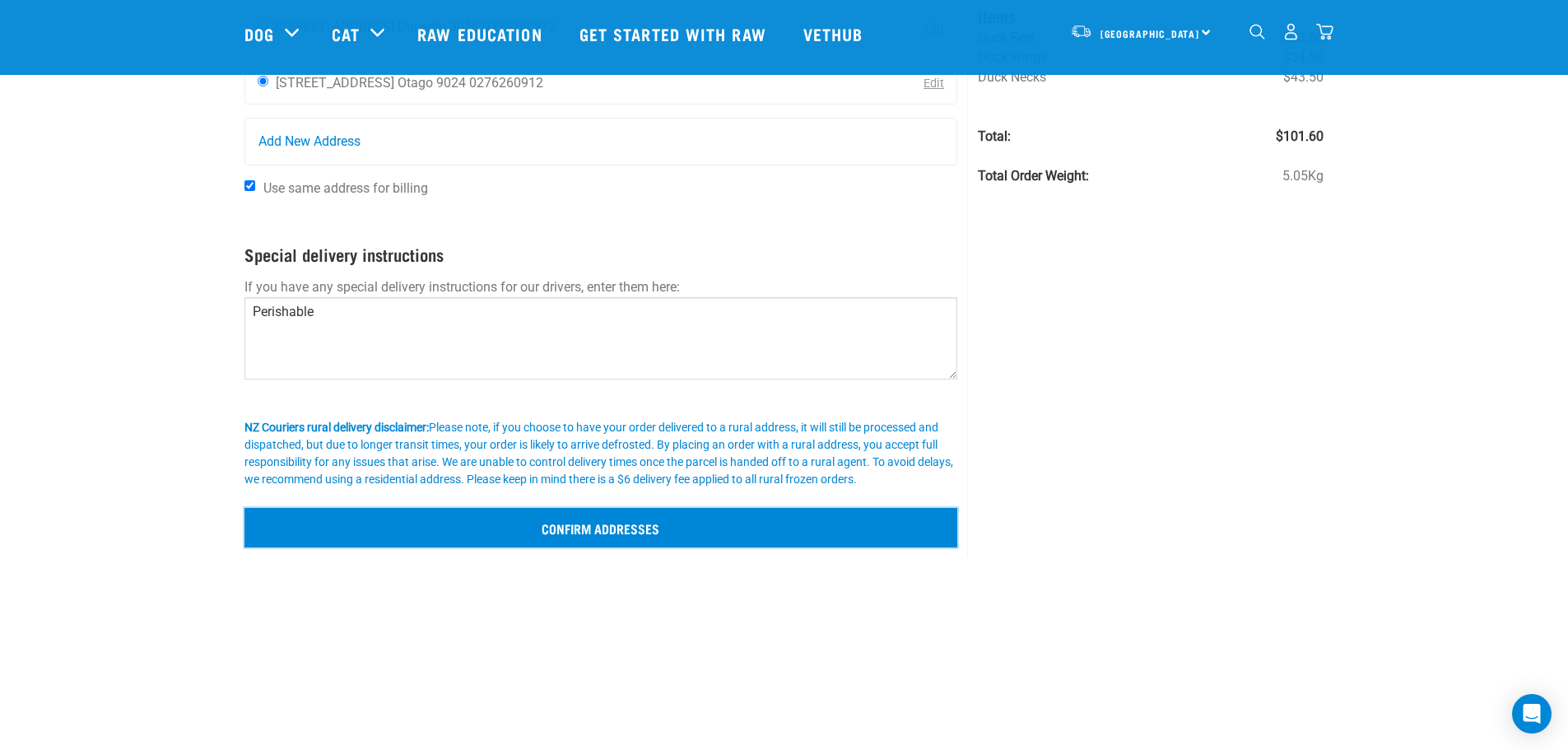
click at [584, 535] on input "Confirm addresses" at bounding box center [601, 528] width 714 height 39
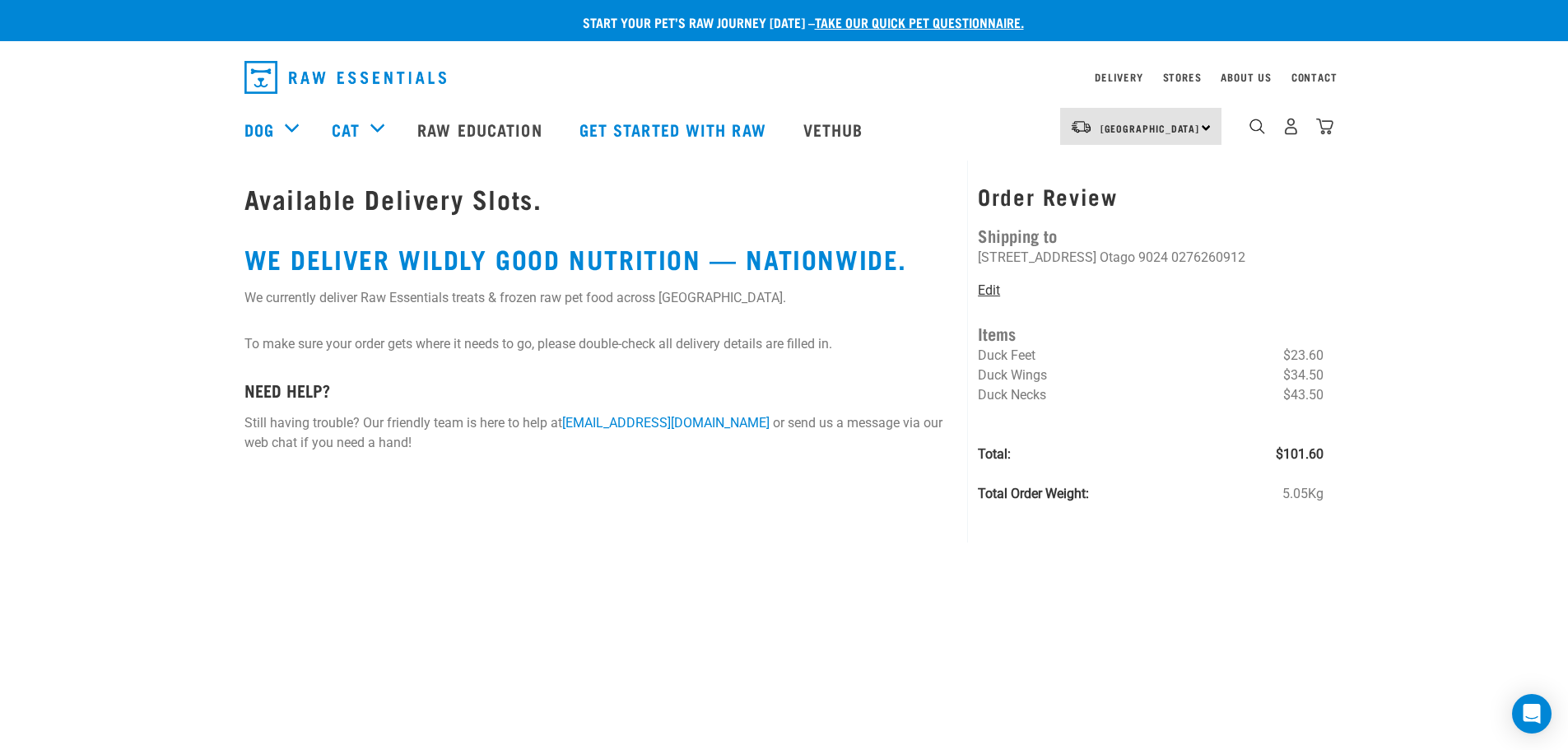
click at [993, 286] on link "Edit" at bounding box center [989, 290] width 23 height 16
drag, startPoint x: 731, startPoint y: 426, endPoint x: 568, endPoint y: 425, distance: 163.0
click at [568, 425] on link "[EMAIL_ADDRESS][DOMAIN_NAME]" at bounding box center [667, 423] width 211 height 16
copy link "[EMAIL_ADDRESS][DOMAIN_NAME]"
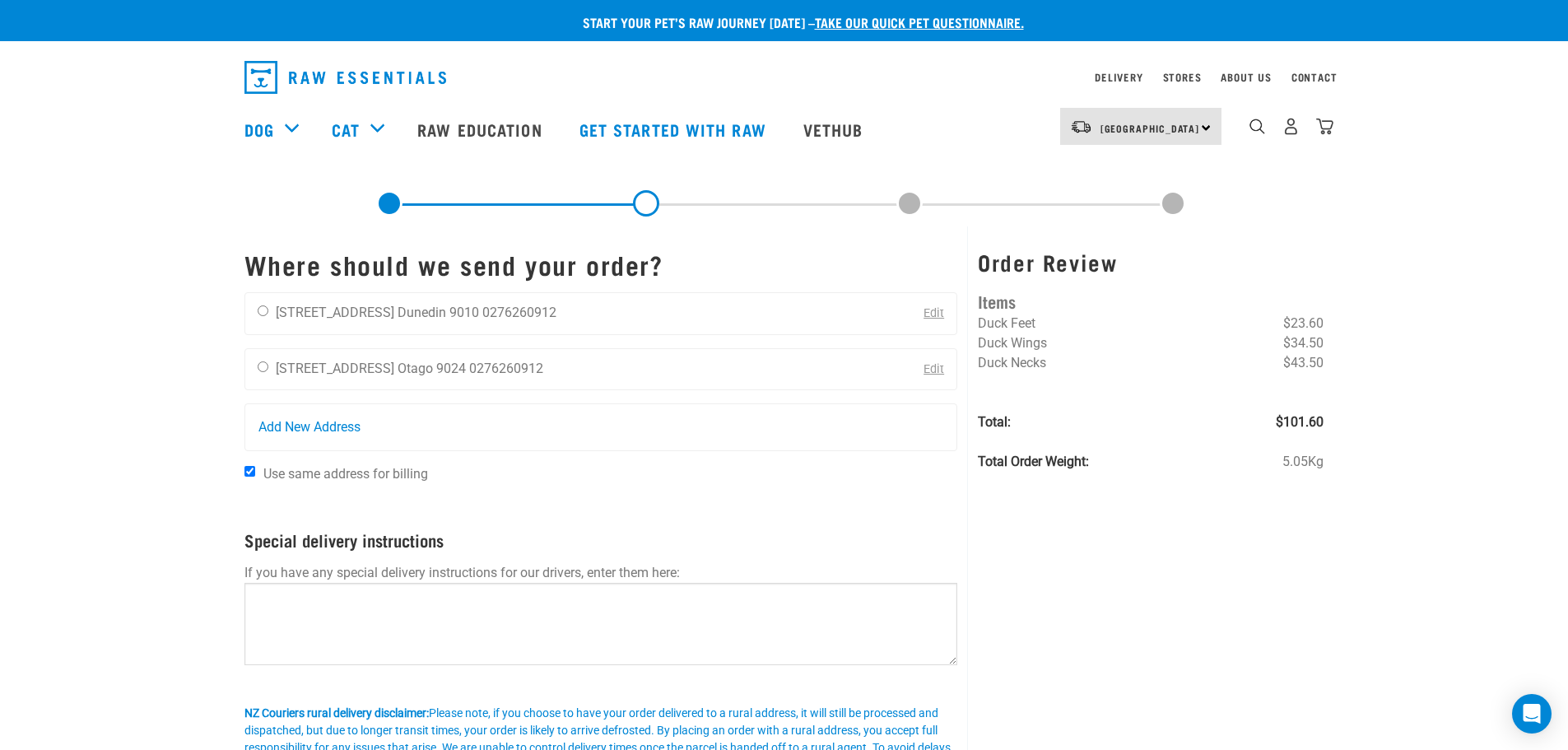
click at [1312, 606] on div "Order Review Items Duck Feet $23.60 Duck Wings $34.50 Duck Necks $43.50 Total: …" at bounding box center [1151, 535] width 366 height 617
click at [1326, 125] on img "dropdown navigation" at bounding box center [1325, 126] width 18 height 18
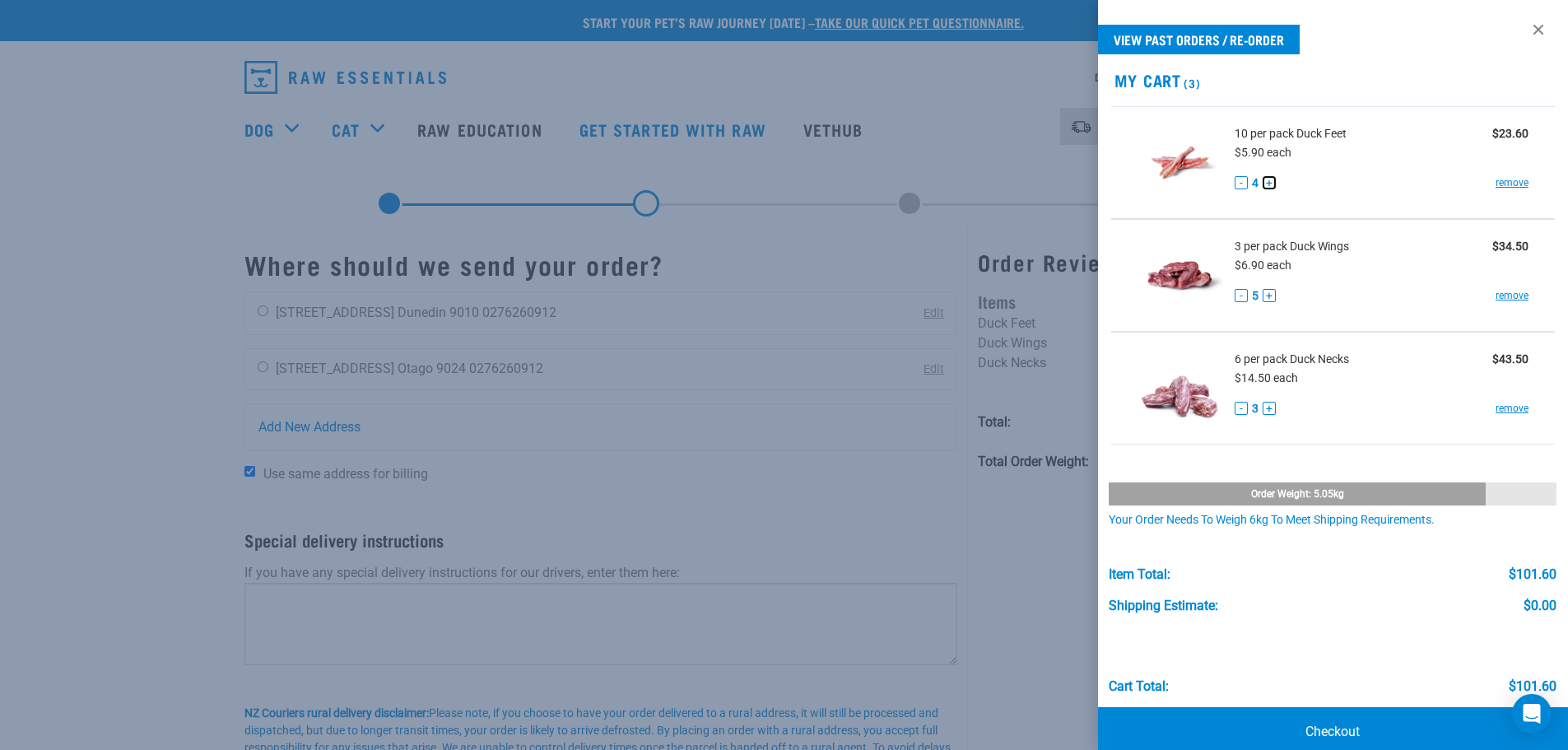
click at [1267, 185] on button "+" at bounding box center [1268, 182] width 13 height 13
click at [1330, 731] on link "Checkout" at bounding box center [1333, 731] width 471 height 49
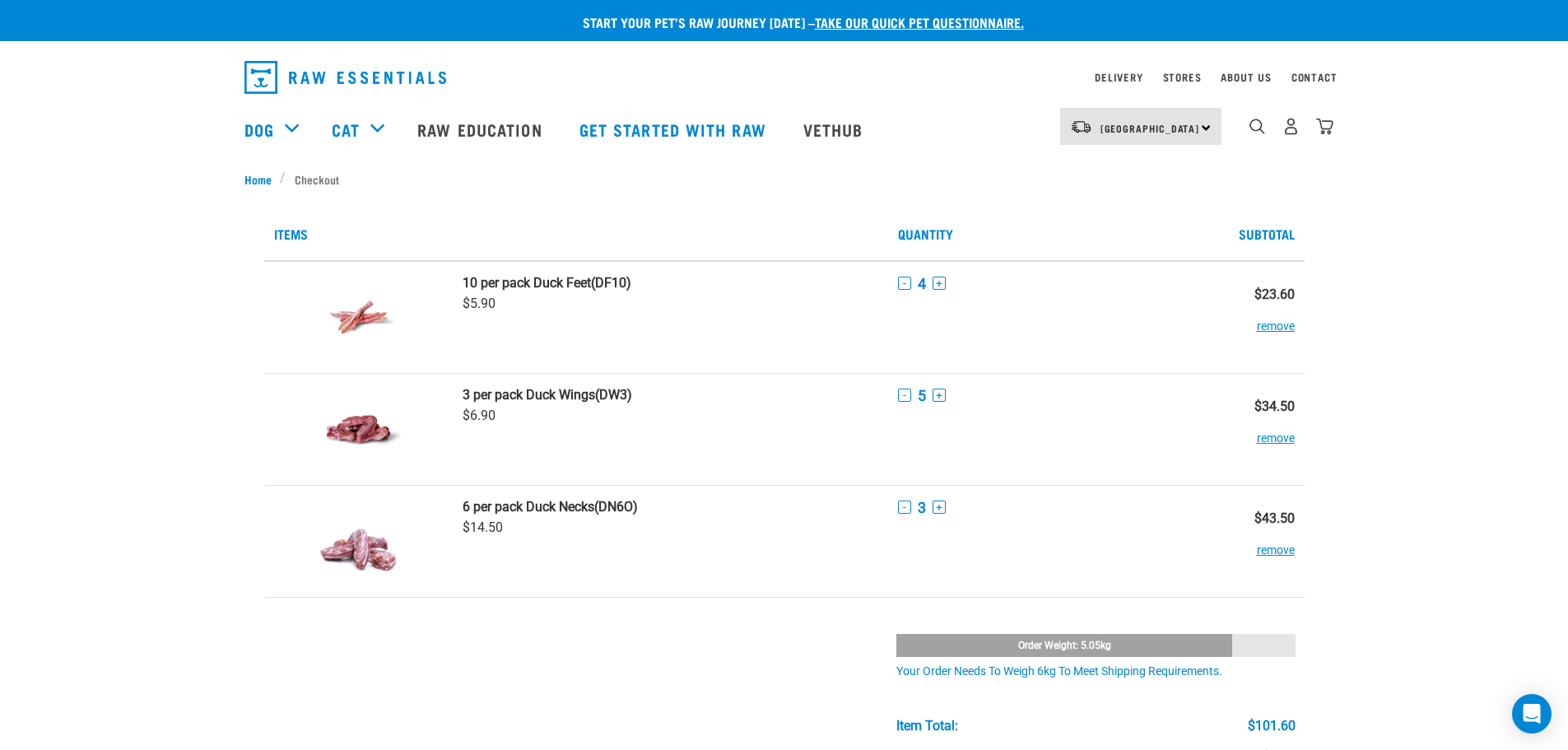
click at [936, 270] on td "- 4 +" at bounding box center [1044, 316] width 312 height 113
click at [939, 279] on button "+" at bounding box center [938, 282] width 13 height 13
click at [941, 281] on button "+" at bounding box center [938, 282] width 13 height 13
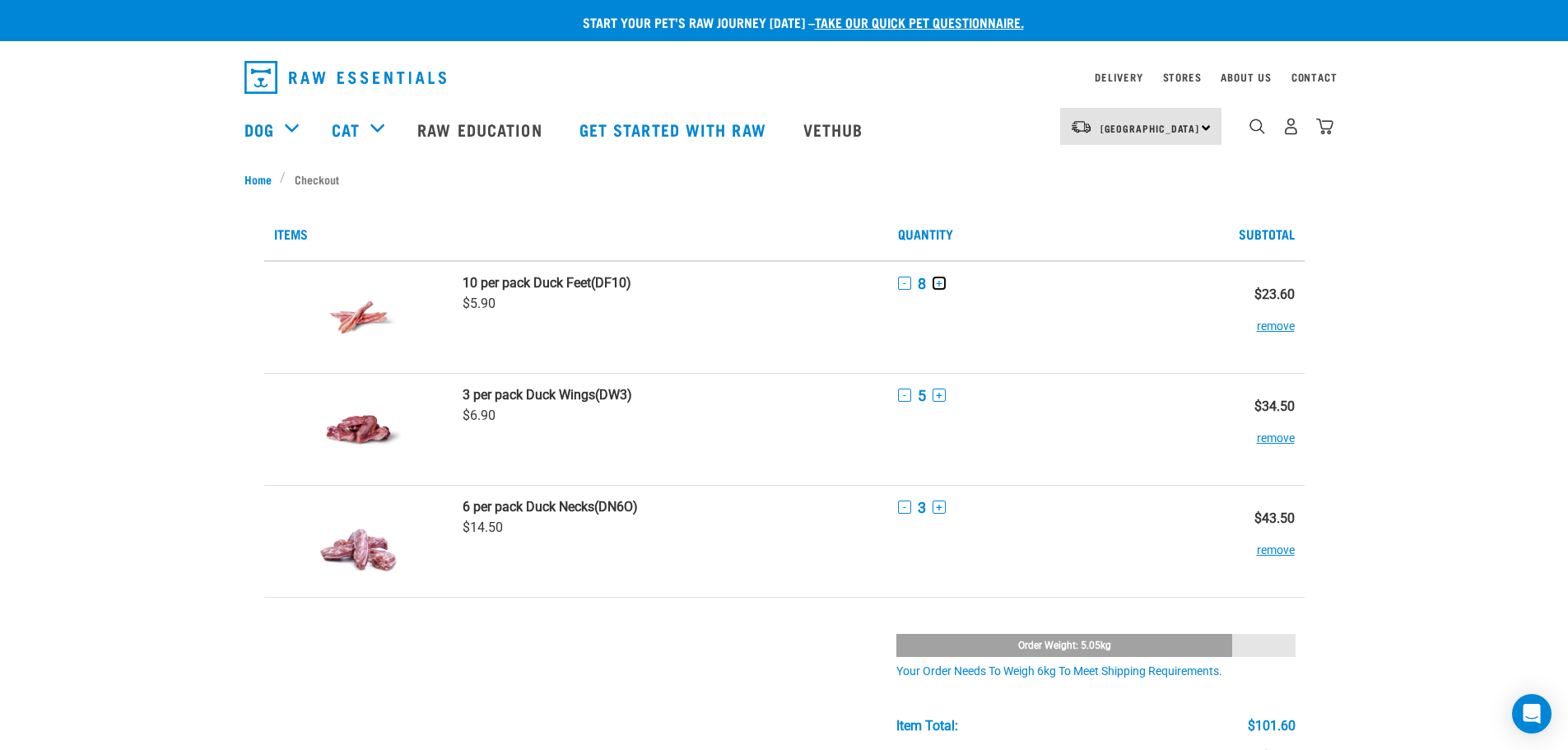
click at [941, 281] on button "+" at bounding box center [938, 282] width 13 height 13
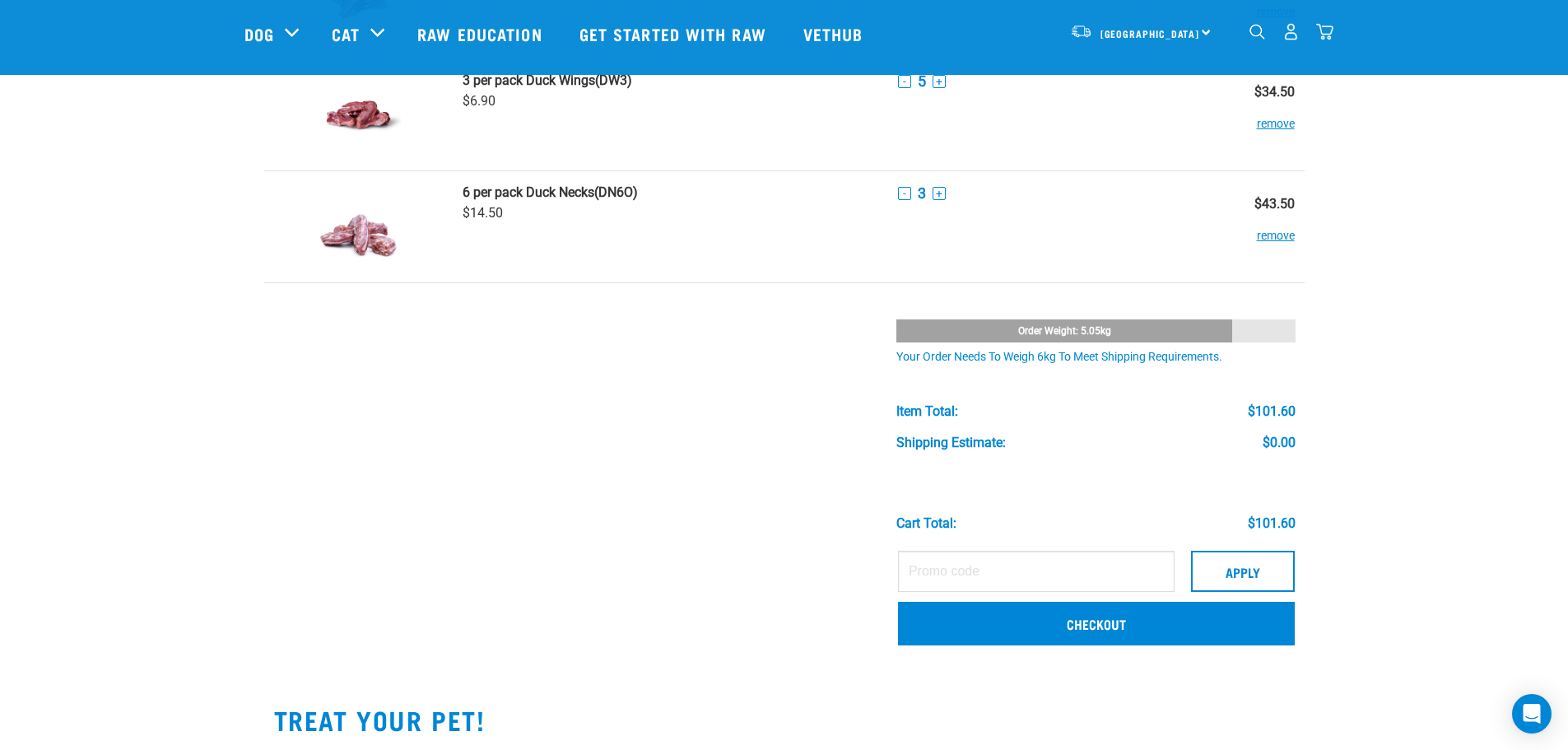
scroll to position [329, 0]
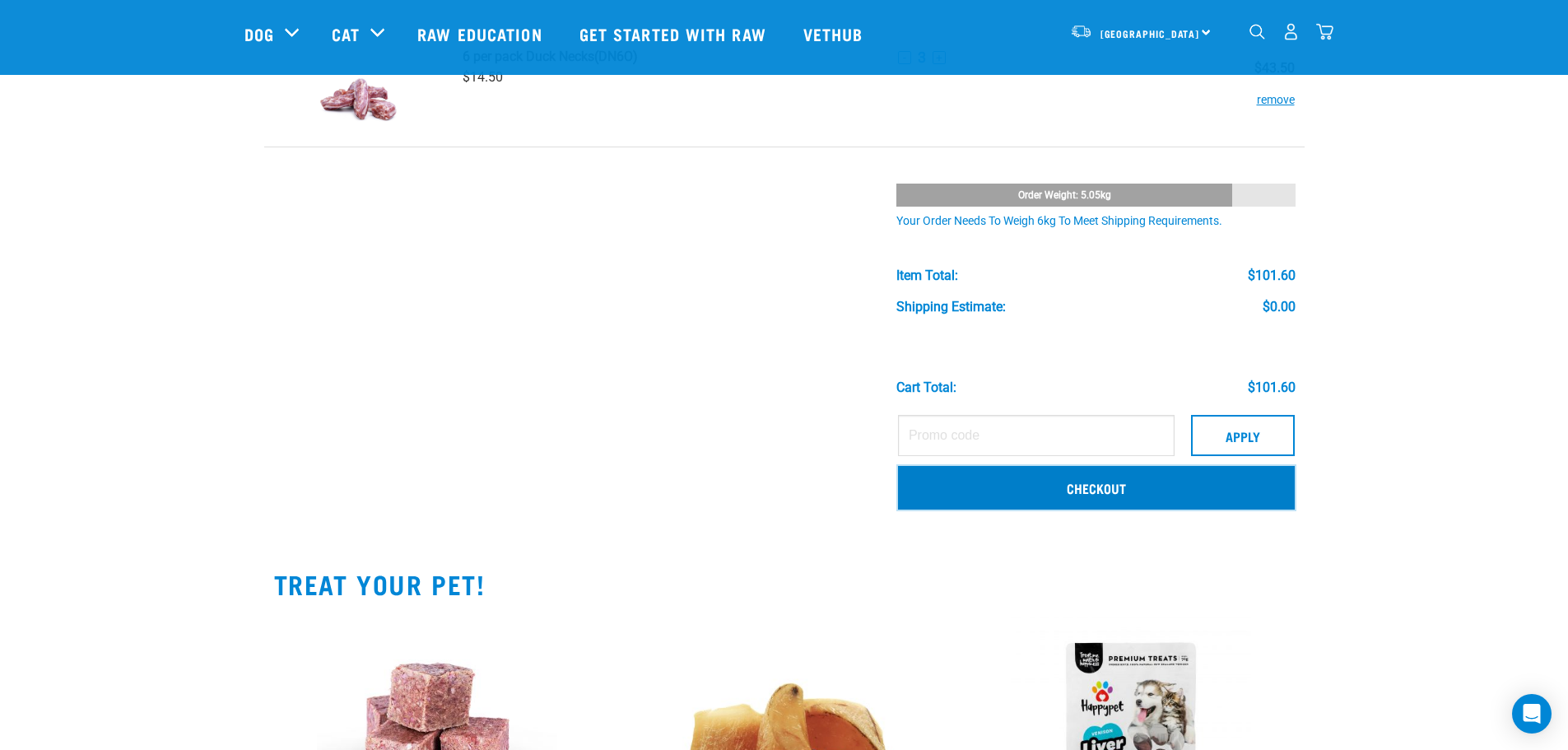
click at [1130, 486] on link "Checkout" at bounding box center [1096, 488] width 397 height 43
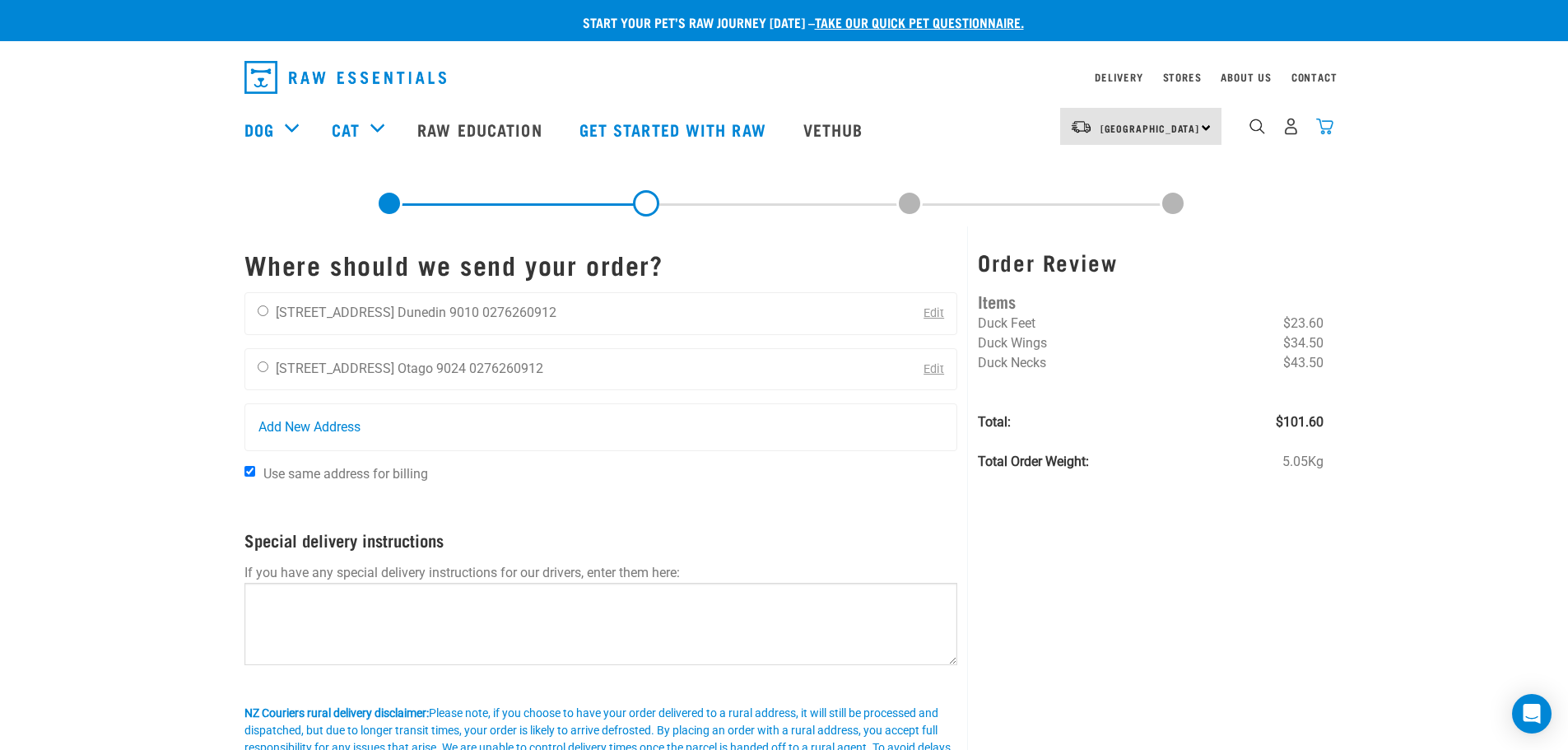
click at [1320, 131] on img "dropdown navigation" at bounding box center [1325, 126] width 18 height 18
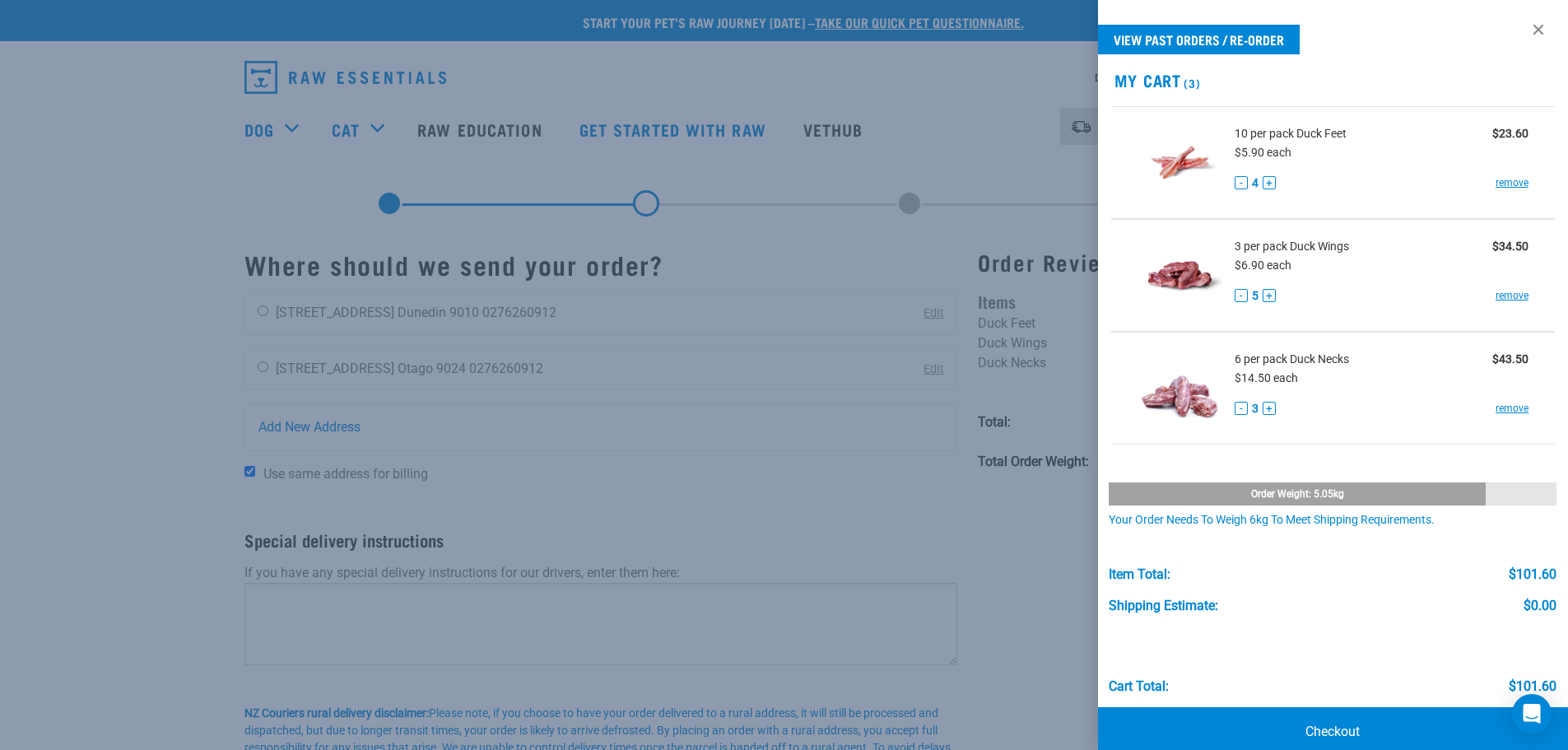
click at [1280, 130] on span "10 per pack Duck Feet" at bounding box center [1291, 134] width 112 height 18
click at [1190, 157] on img at bounding box center [1180, 163] width 85 height 85
drag, startPoint x: 887, startPoint y: 76, endPoint x: 868, endPoint y: 78, distance: 19.1
click at [887, 76] on div at bounding box center [784, 375] width 1568 height 750
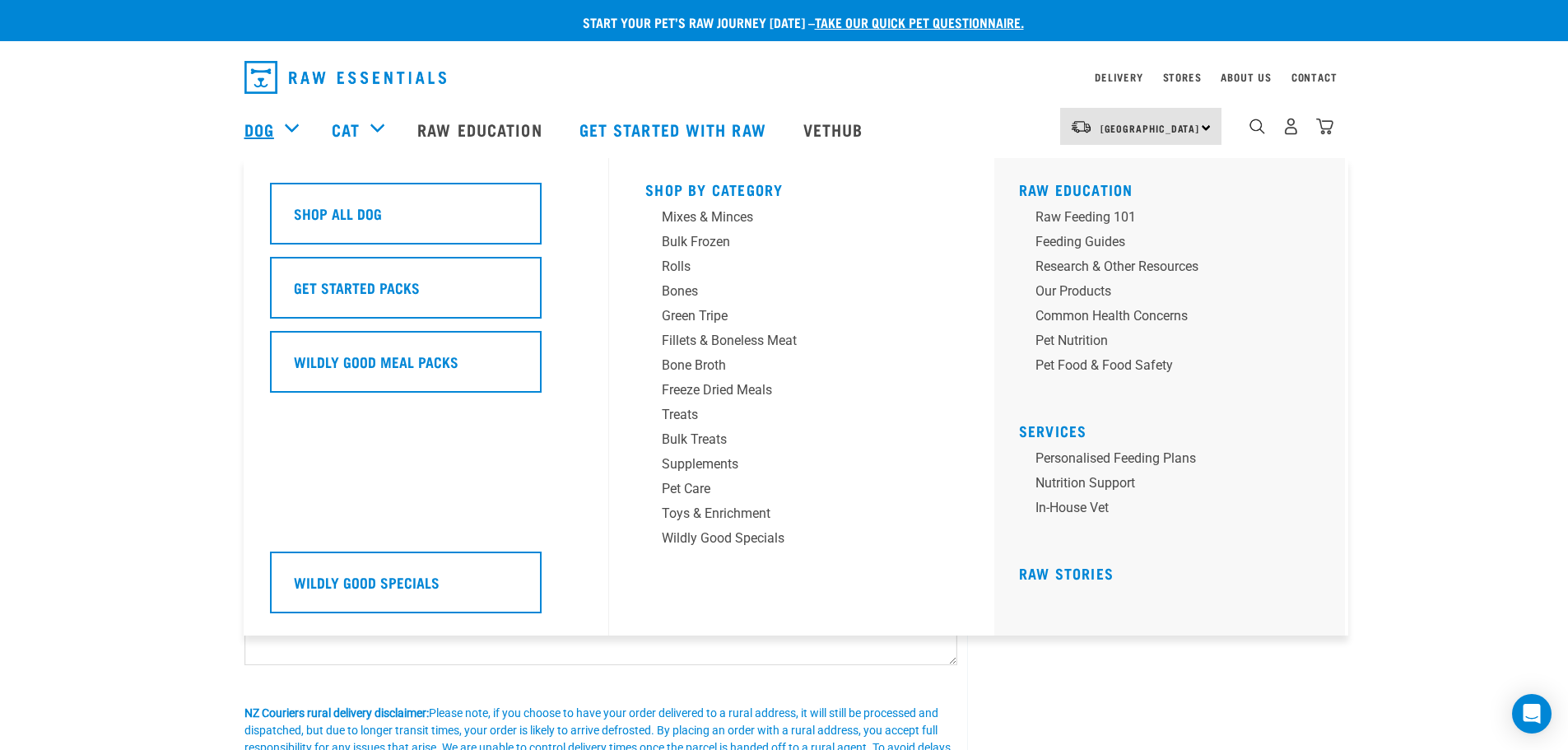
click at [270, 126] on link "Dog" at bounding box center [260, 128] width 29 height 24
click at [673, 286] on div "Bones" at bounding box center [790, 291] width 257 height 20
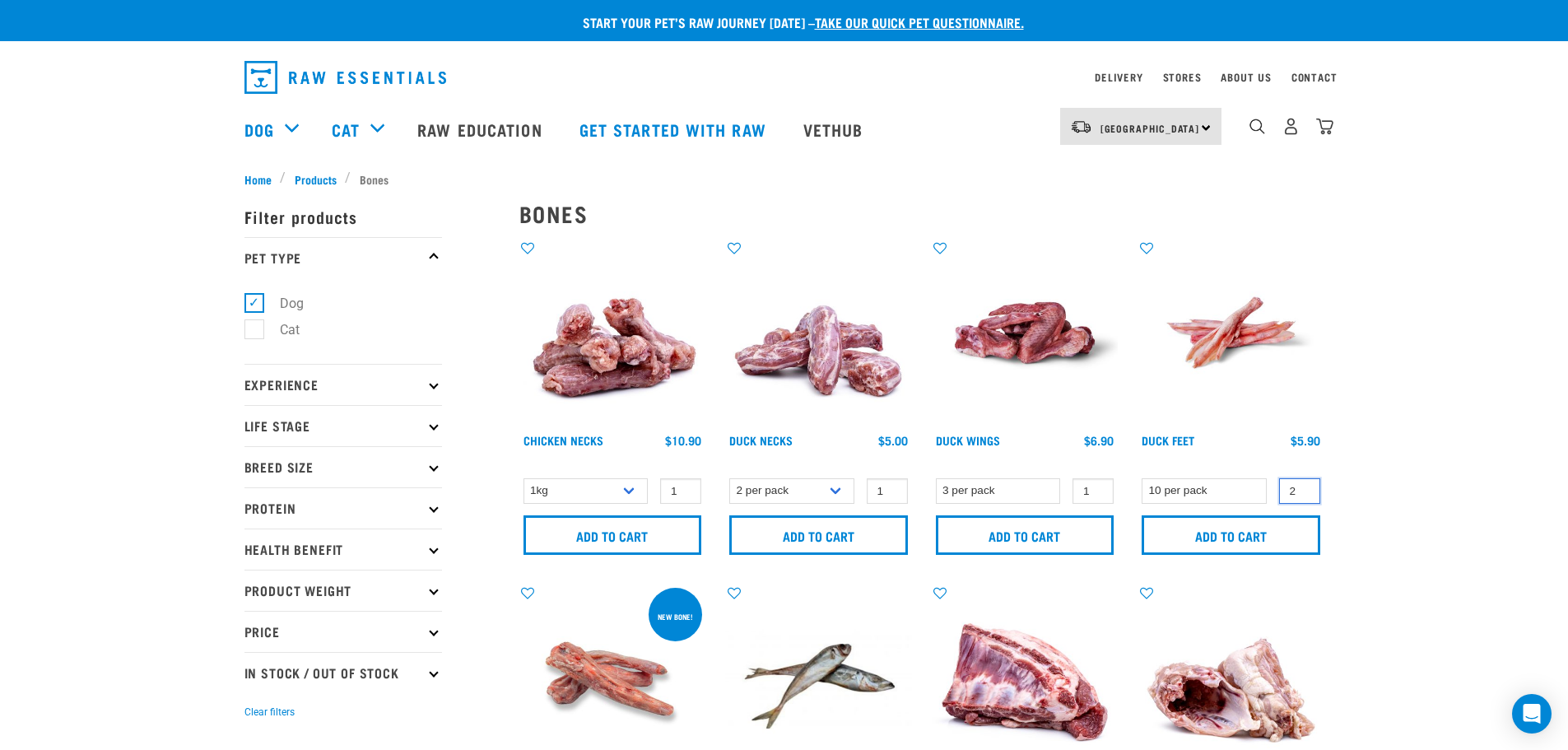
click at [1303, 491] on input "2" at bounding box center [1300, 491] width 41 height 25
click at [1305, 483] on input "2" at bounding box center [1300, 491] width 41 height 25
click at [1305, 490] on input "3" at bounding box center [1300, 491] width 41 height 25
click at [1305, 490] on input "4" at bounding box center [1300, 491] width 41 height 25
click at [1304, 489] on input "5" at bounding box center [1300, 491] width 41 height 25
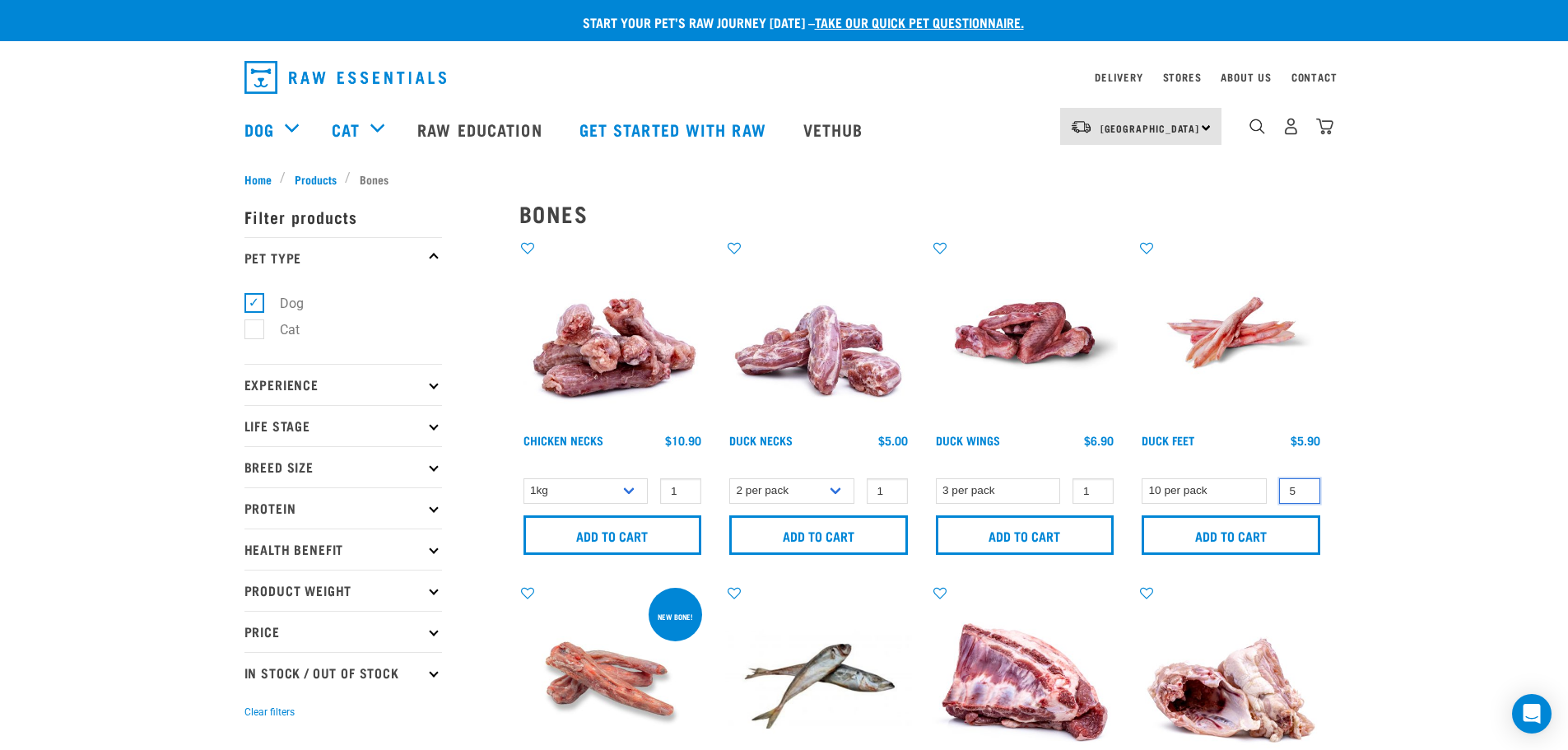
click at [1303, 483] on input "5" at bounding box center [1300, 491] width 41 height 25
type input "6"
click at [1303, 488] on input "6" at bounding box center [1300, 491] width 41 height 25
click at [1218, 530] on input "Add to cart" at bounding box center [1231, 535] width 178 height 39
click at [1221, 539] on input "Add to cart" at bounding box center [1231, 535] width 178 height 39
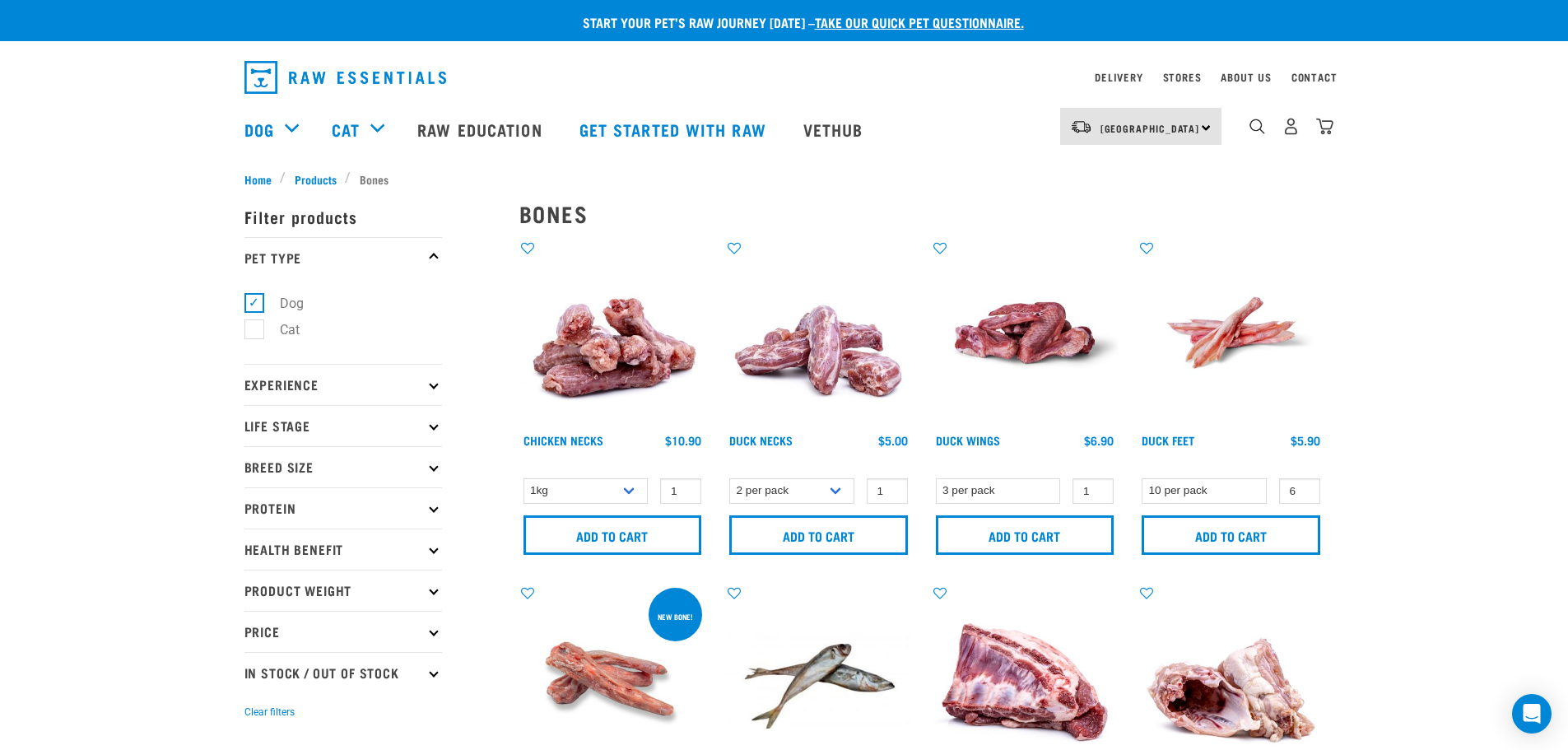
click at [60, 374] on button "delete" at bounding box center [51, 375] width 17 height 17
drag, startPoint x: 841, startPoint y: 490, endPoint x: 840, endPoint y: 497, distance: 7.1
click at [842, 491] on select "2 per pack 6 per pack" at bounding box center [792, 491] width 125 height 25
select select "810"
click at [730, 478] on select "2 per pack 6 per pack" at bounding box center [792, 491] width 125 height 25
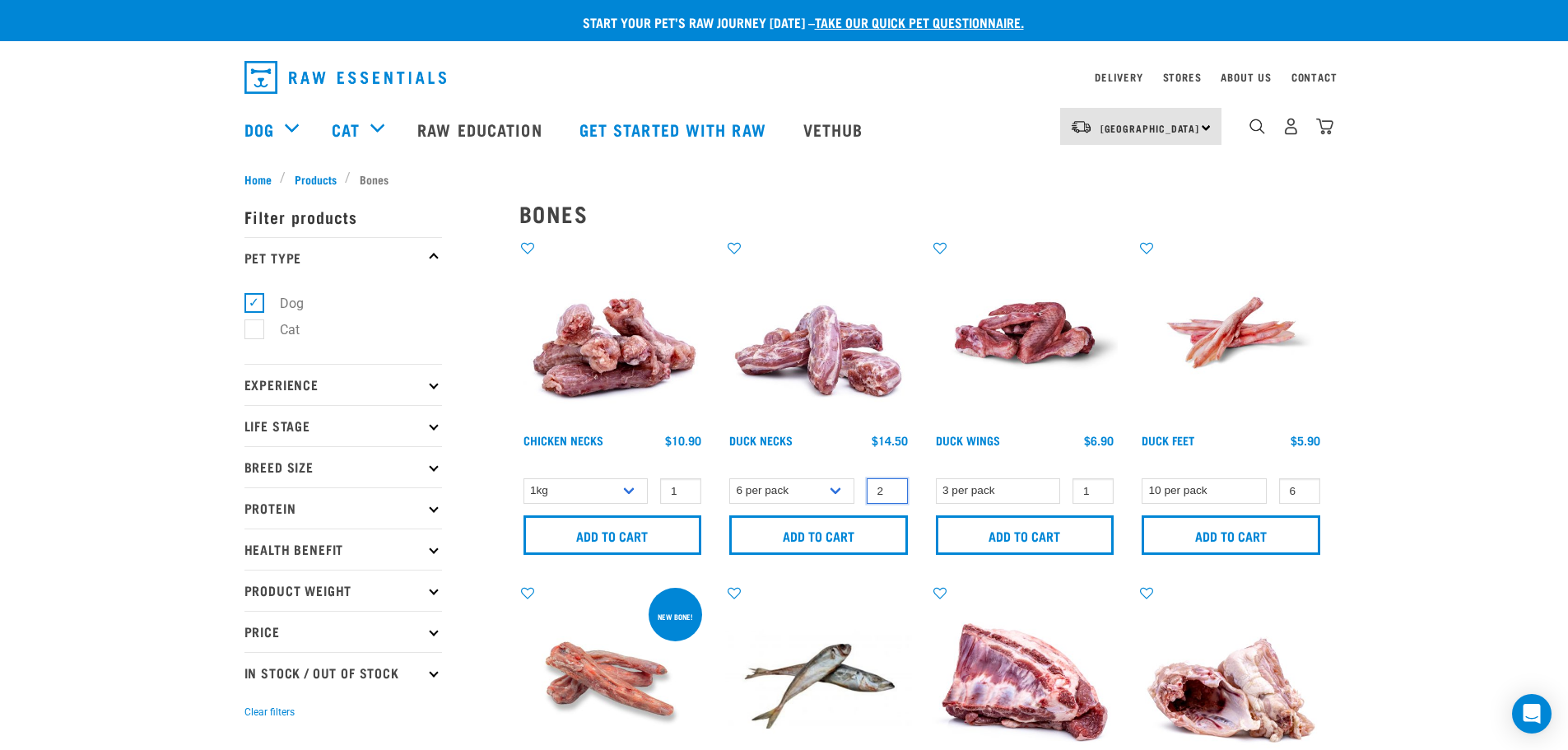
click at [887, 487] on input "2" at bounding box center [887, 491] width 41 height 25
click at [891, 483] on input "2" at bounding box center [887, 491] width 41 height 25
type input "3"
click at [886, 488] on input "3" at bounding box center [887, 491] width 41 height 25
click at [838, 531] on input "Add to cart" at bounding box center [819, 535] width 178 height 39
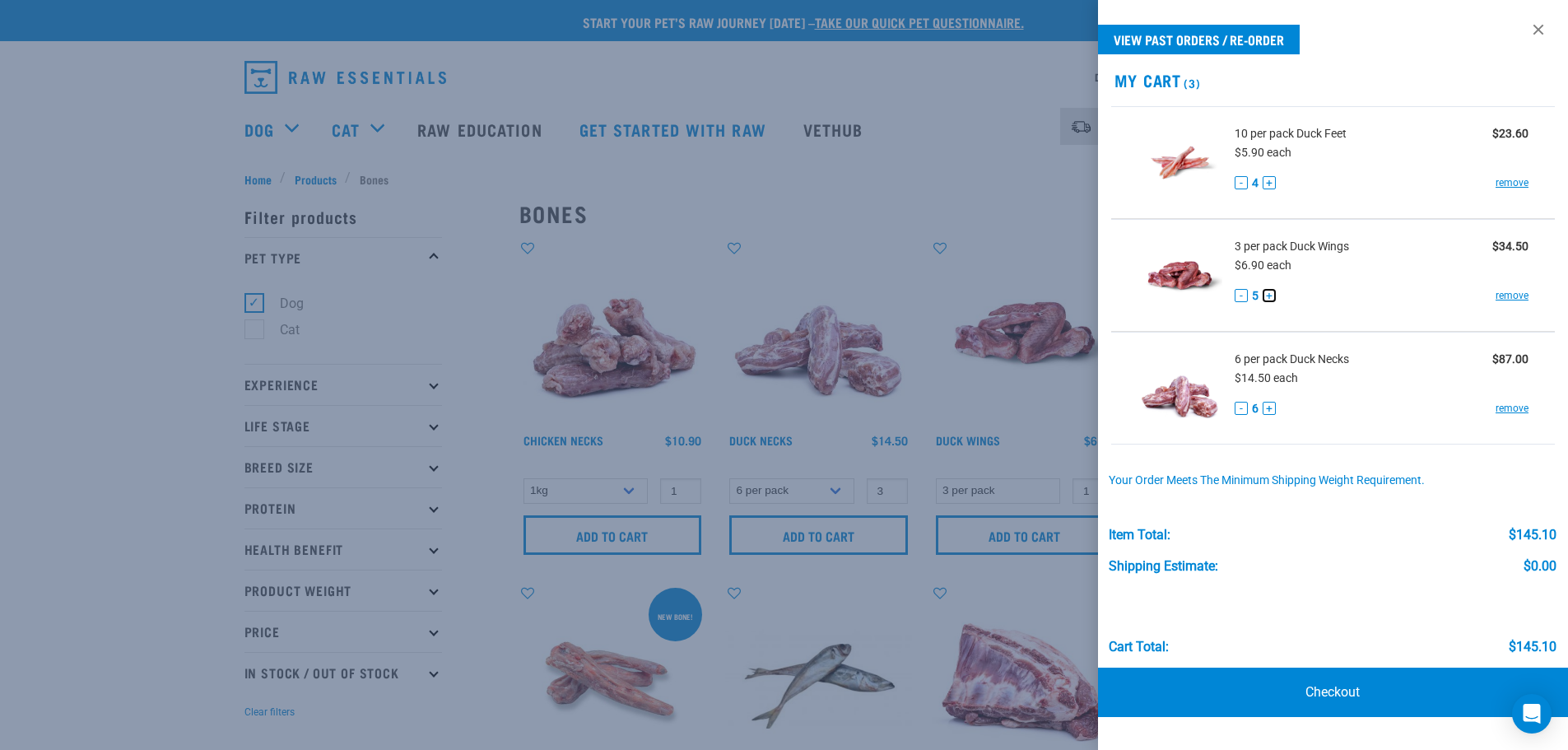
click at [1270, 295] on button "+" at bounding box center [1268, 295] width 13 height 13
click at [1324, 686] on link "Checkout" at bounding box center [1333, 692] width 471 height 49
click at [1322, 691] on link "Checkout" at bounding box center [1333, 692] width 471 height 49
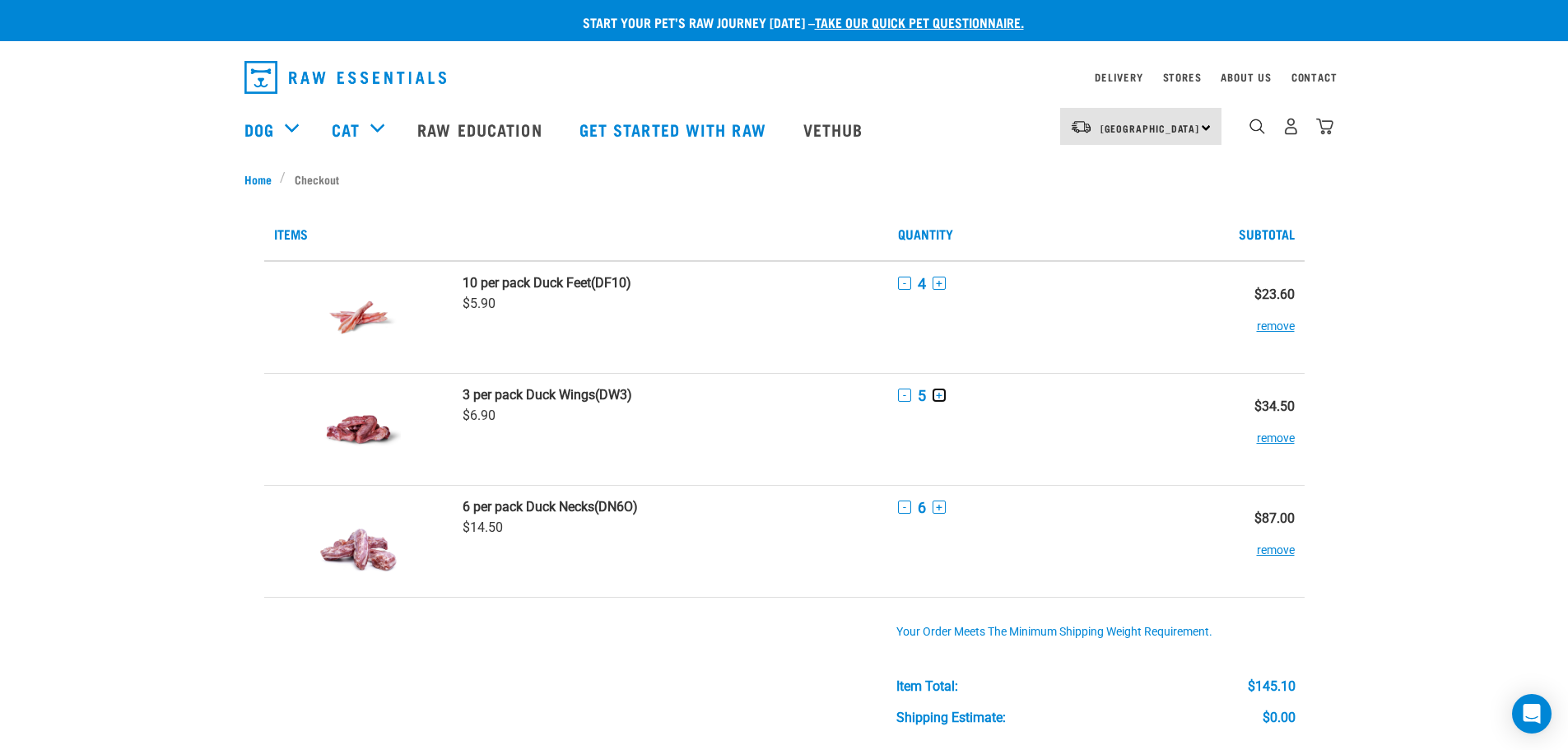
click at [939, 395] on button "+" at bounding box center [938, 395] width 13 height 13
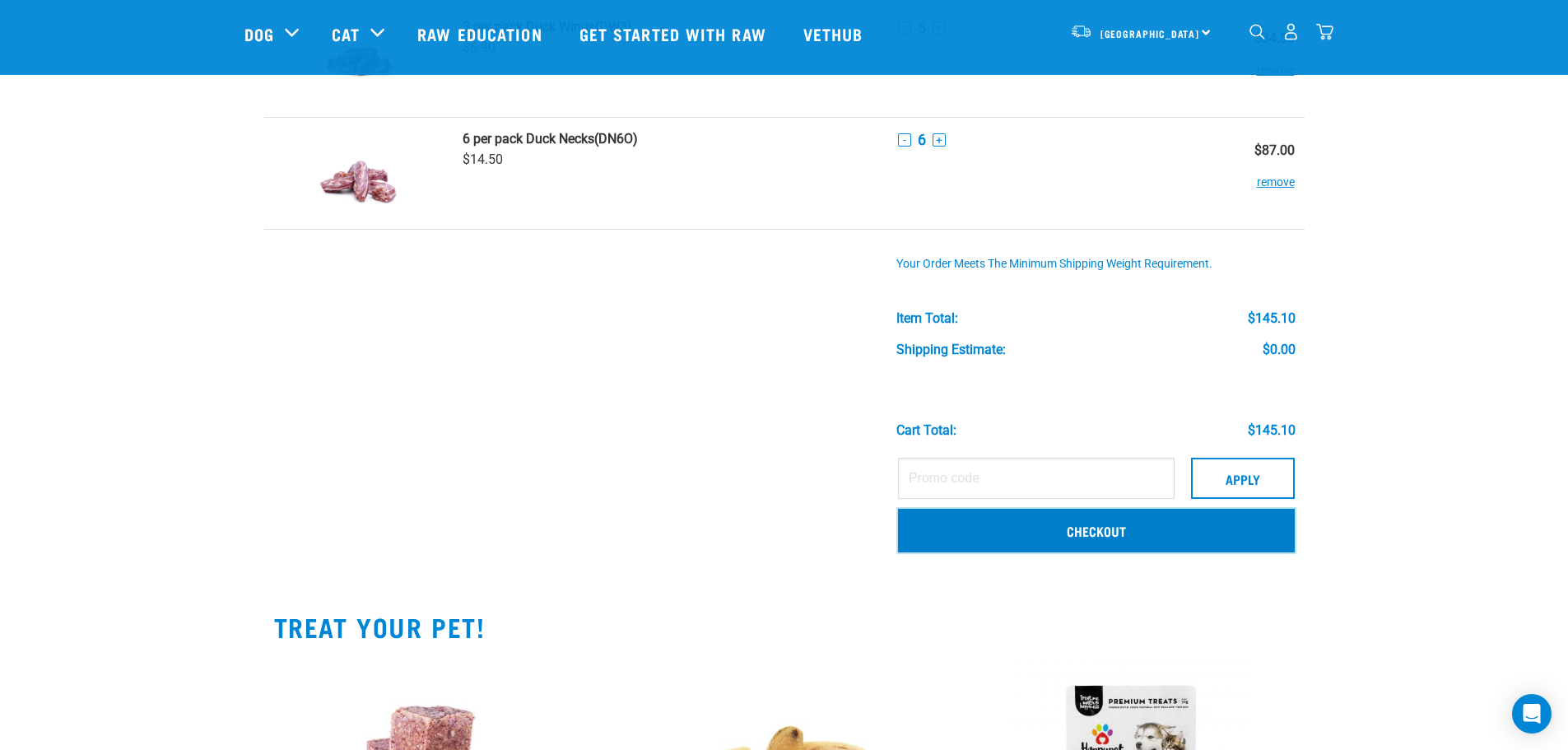
click at [1075, 543] on link "Checkout" at bounding box center [1096, 530] width 397 height 43
click at [1076, 534] on link "Checkout" at bounding box center [1096, 530] width 397 height 43
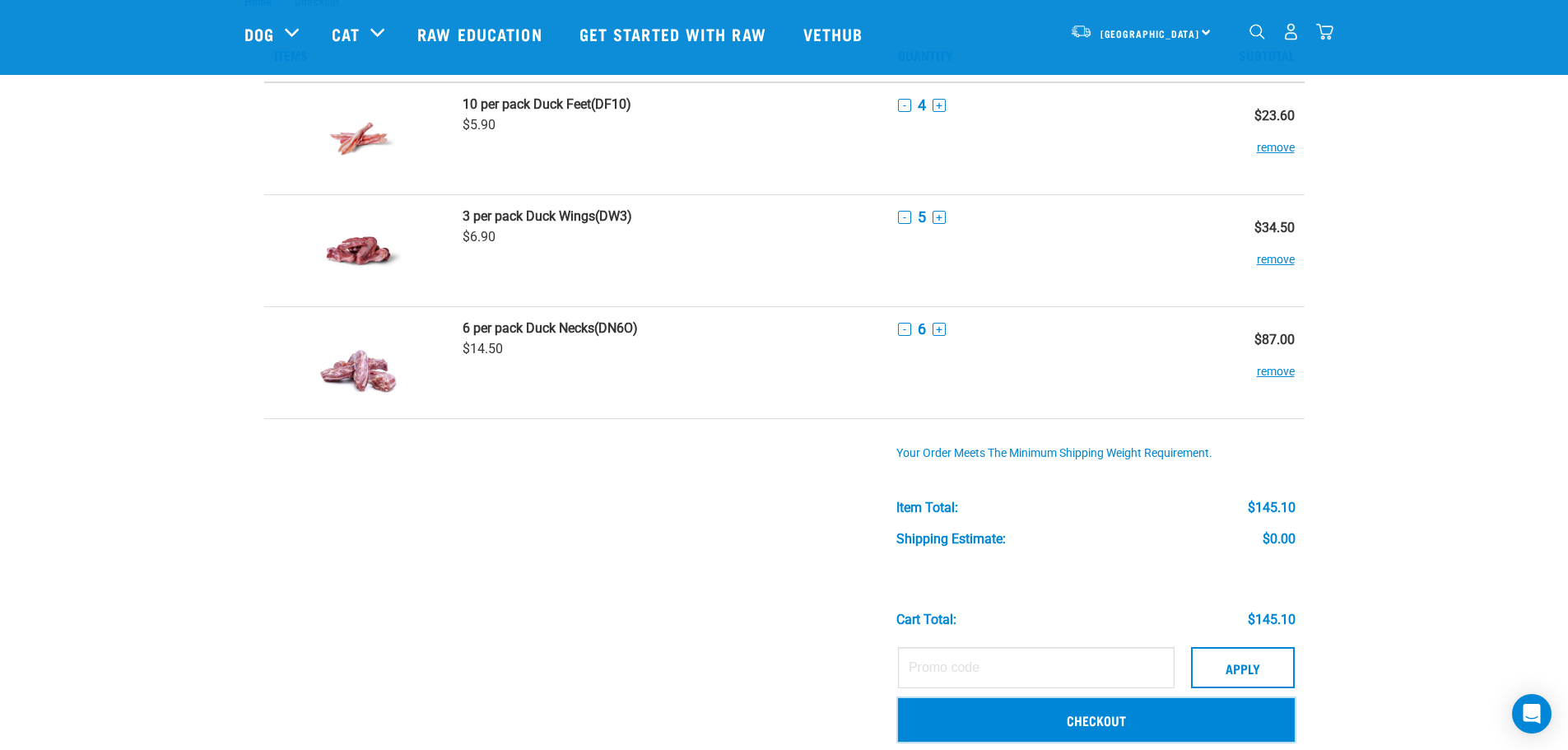
scroll to position [82, 0]
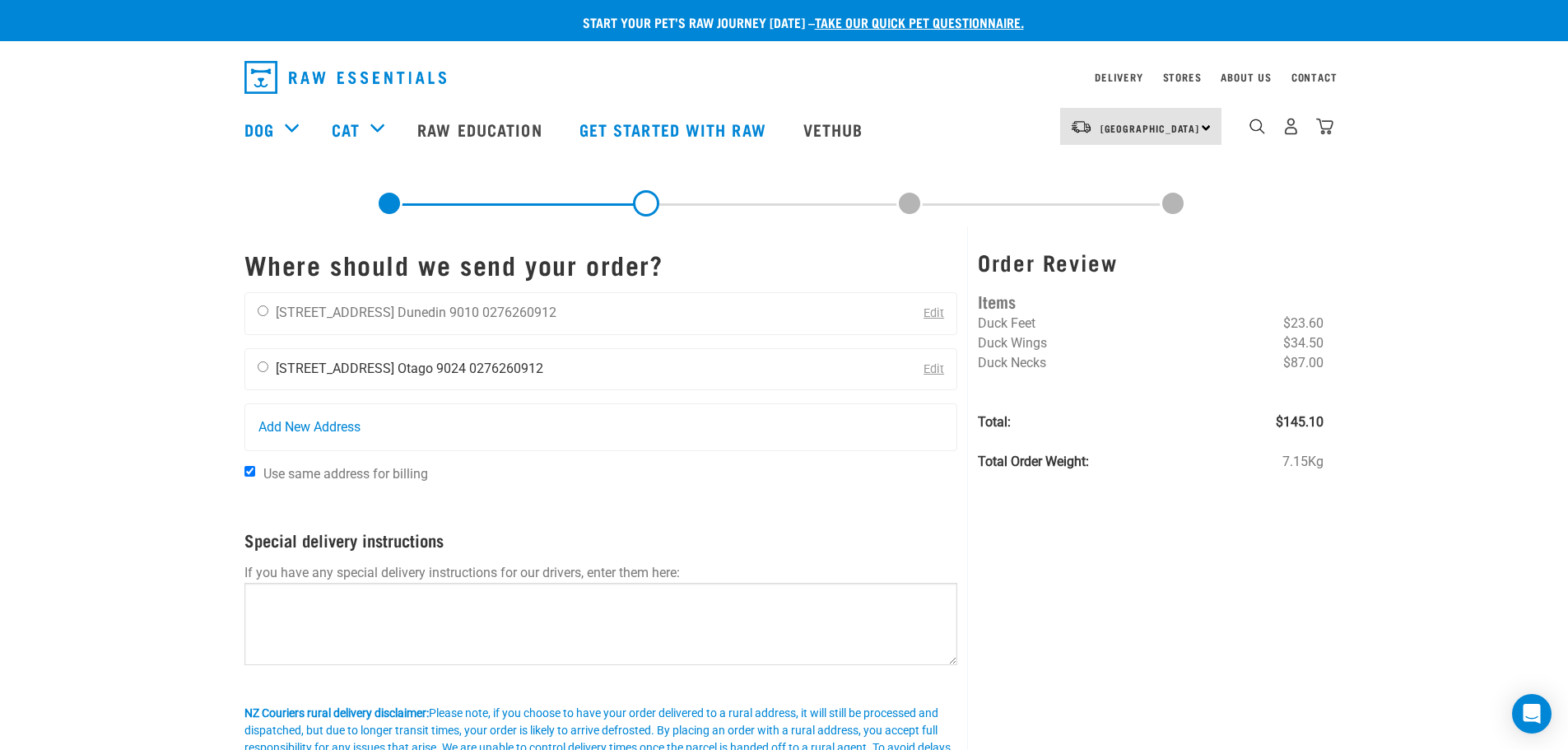
click at [322, 359] on div "Jenna Anderson 77A Stirling Crescent Otago 9024 0276260912" at bounding box center [400, 369] width 310 height 41
click at [258, 371] on input "radio" at bounding box center [262, 366] width 11 height 11
radio input "true"
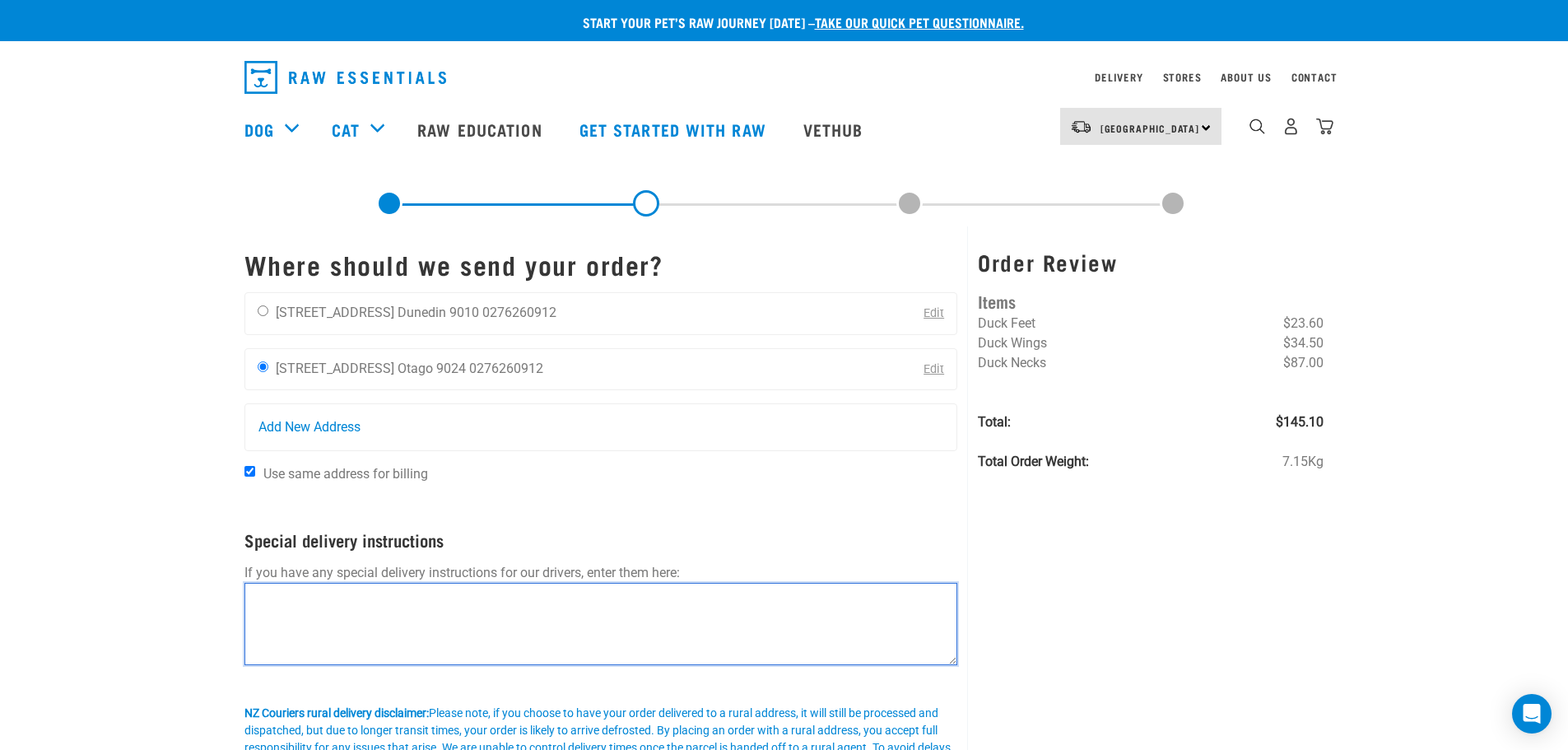
click at [312, 620] on textarea at bounding box center [601, 624] width 714 height 82
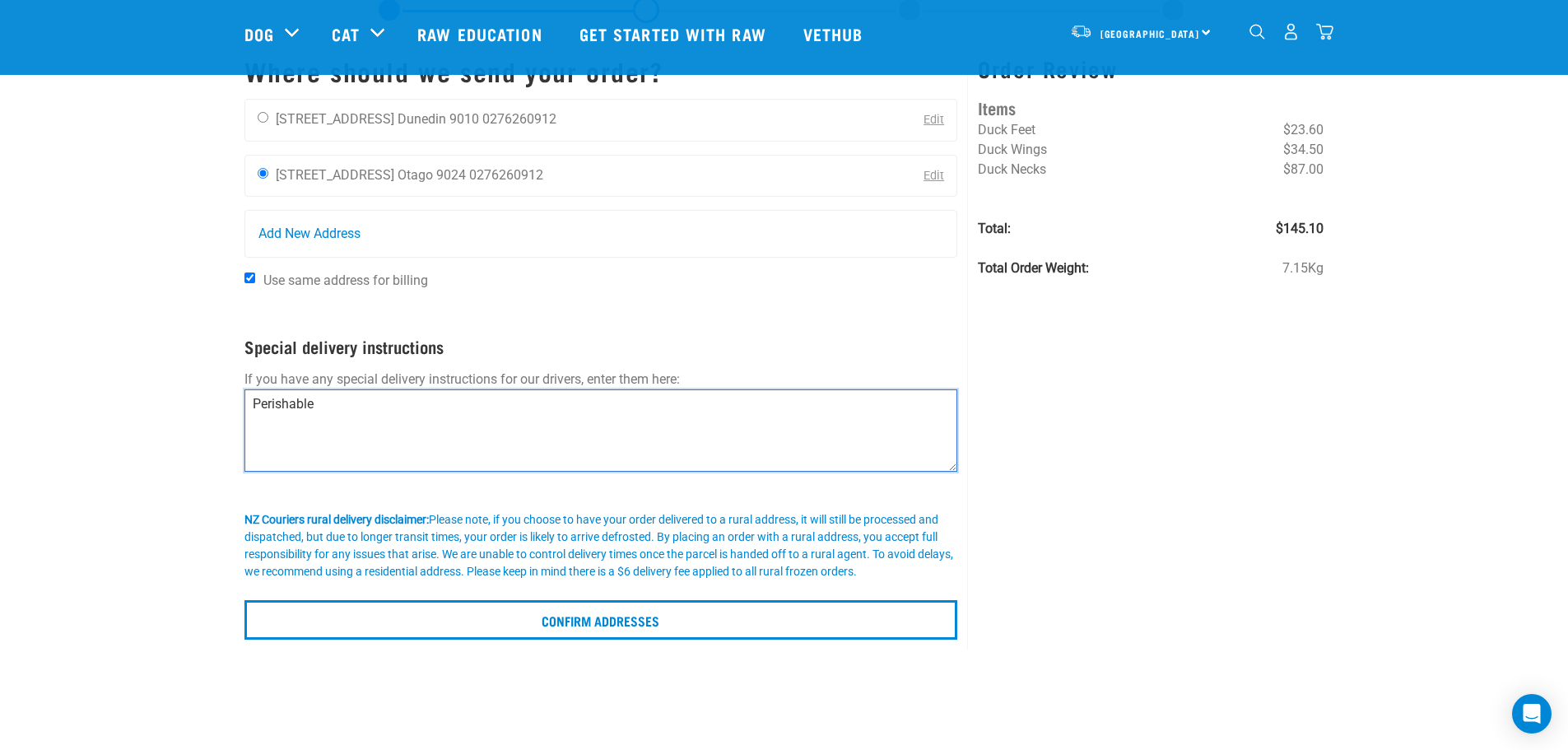
scroll to position [164, 0]
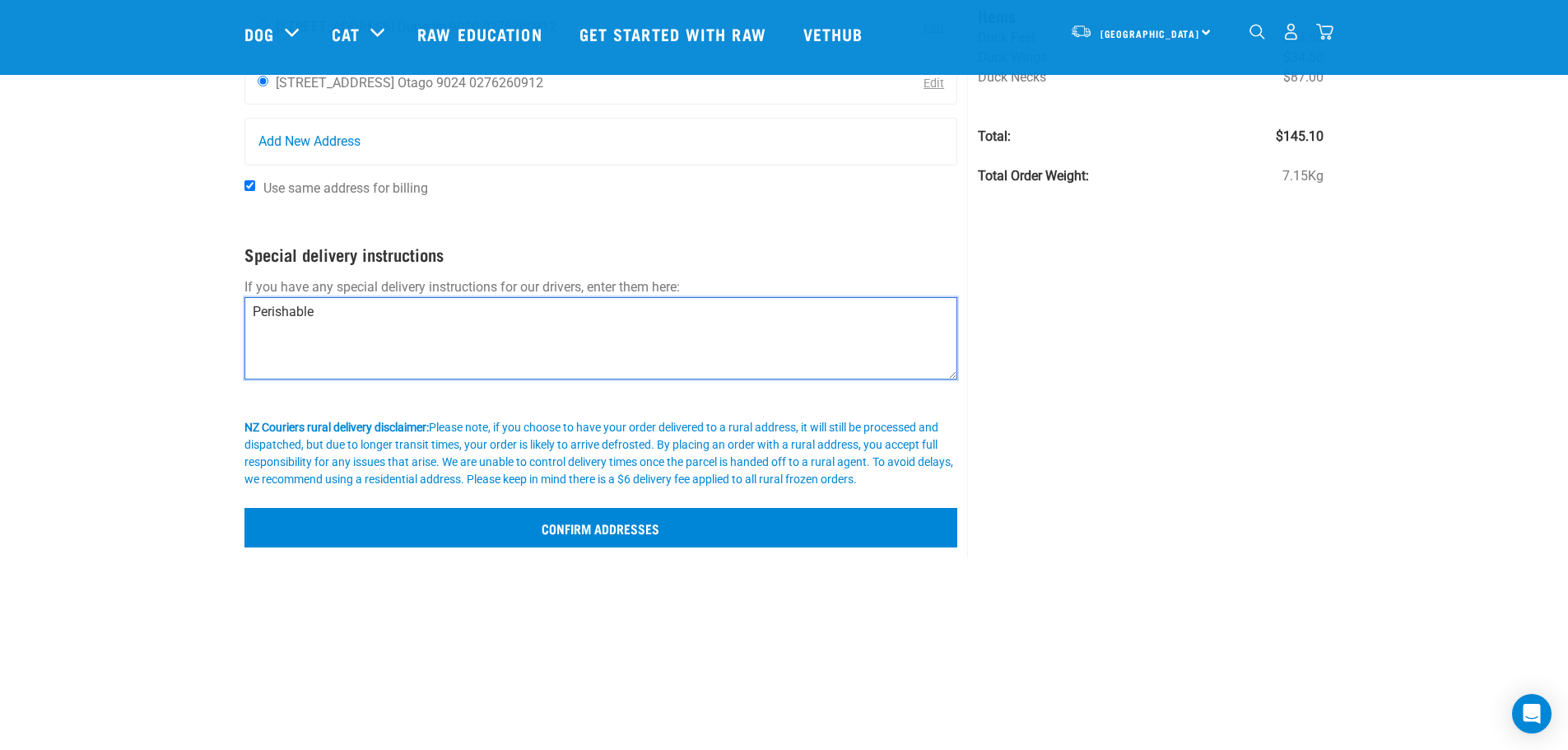
type textarea "Perishable"
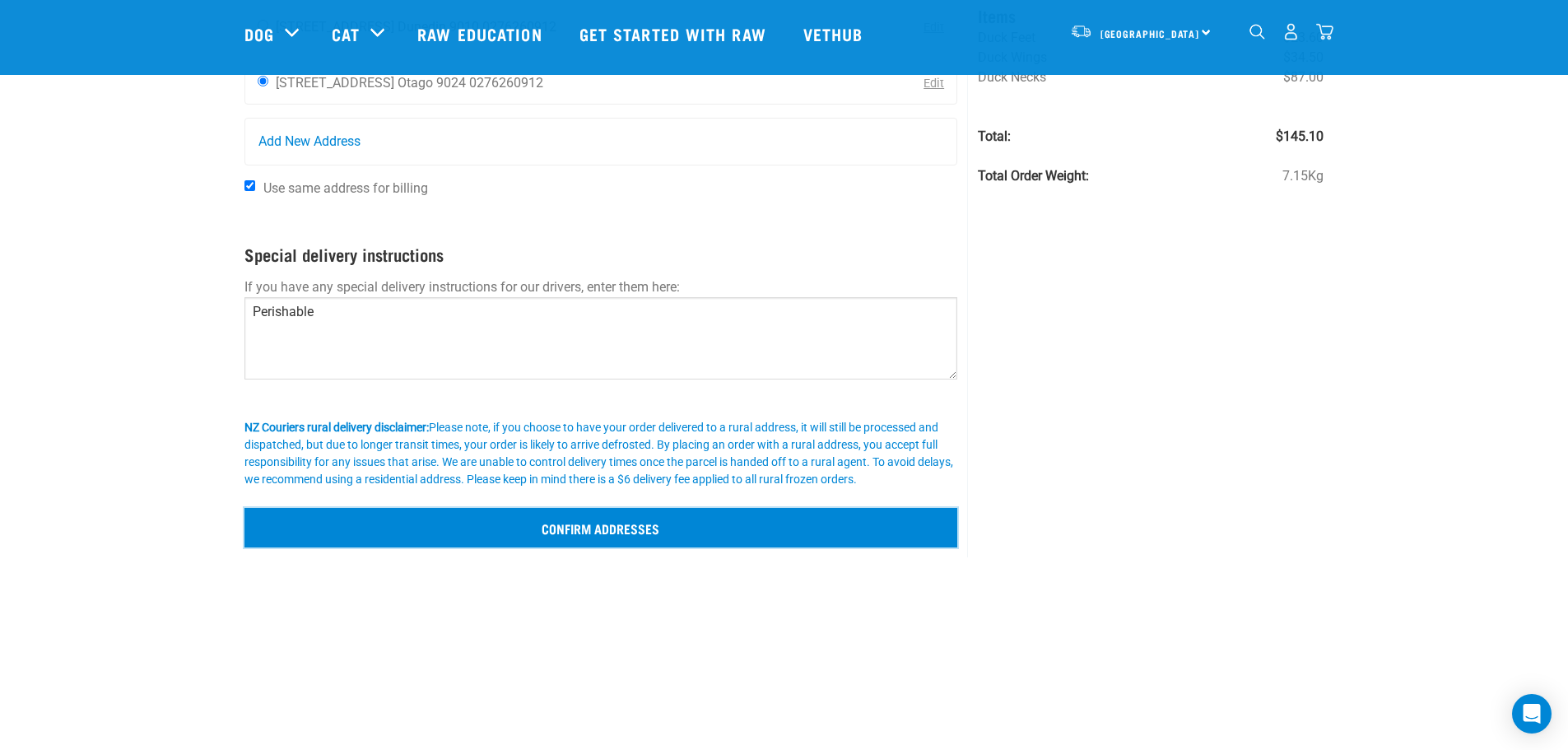
click at [638, 519] on input "Confirm addresses" at bounding box center [601, 528] width 714 height 39
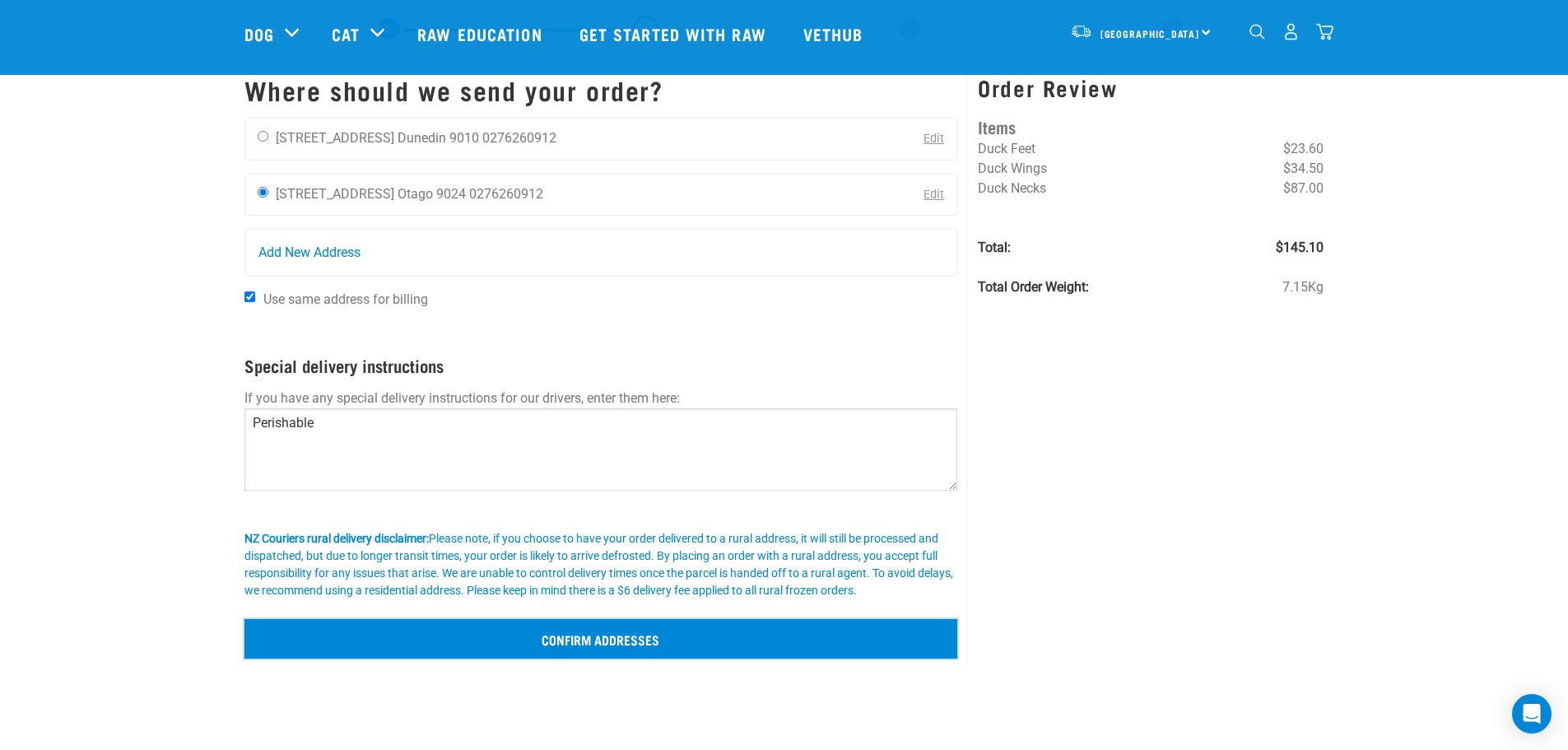
scroll to position [82, 0]
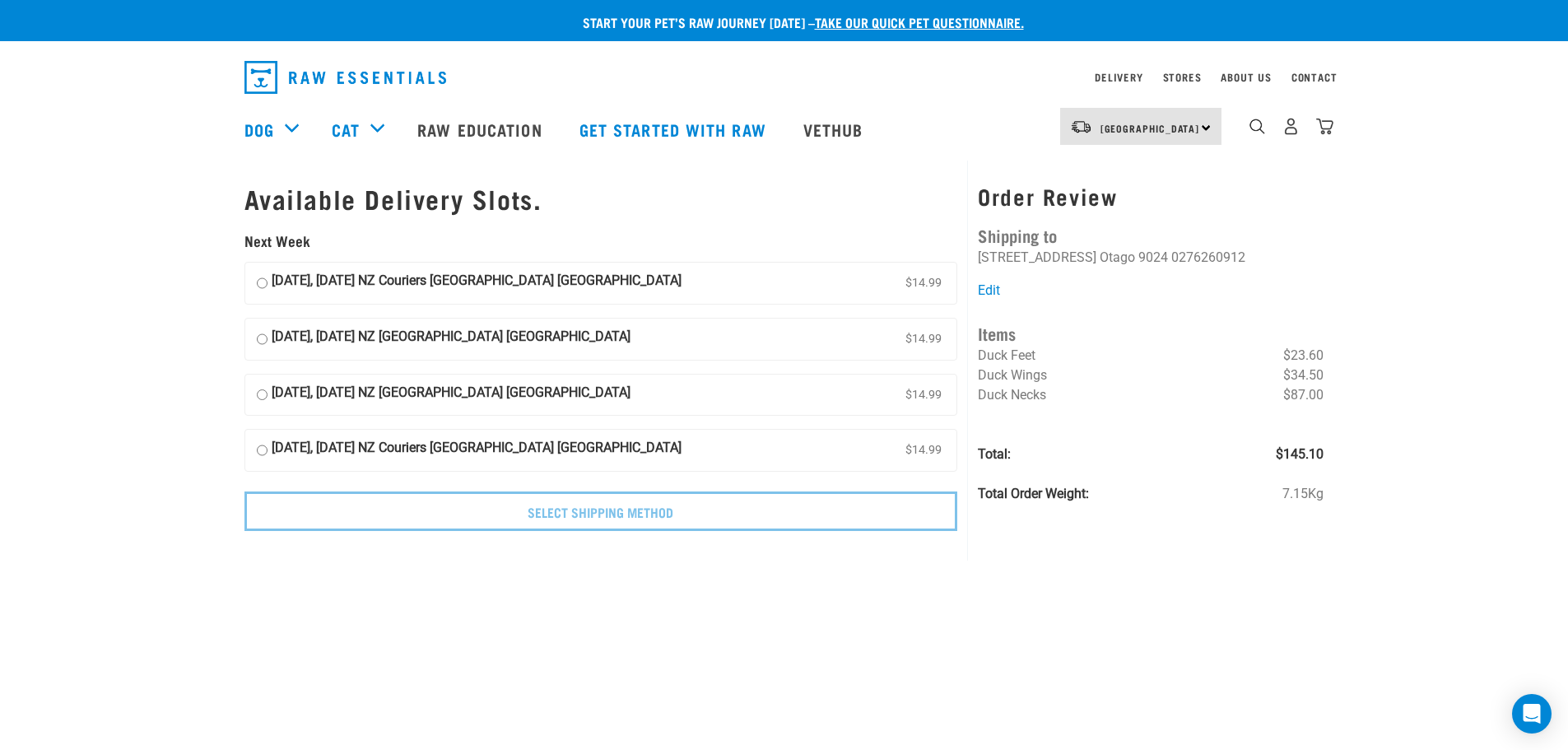
click at [496, 341] on strong "[DATE], [DATE] NZ [GEOGRAPHIC_DATA] [GEOGRAPHIC_DATA]" at bounding box center [451, 339] width 358 height 24
click at [267, 341] on input "03 September, Wednesday NZ Couriers South Island Long Haul $14.99" at bounding box center [261, 339] width 11 height 24
radio input "true"
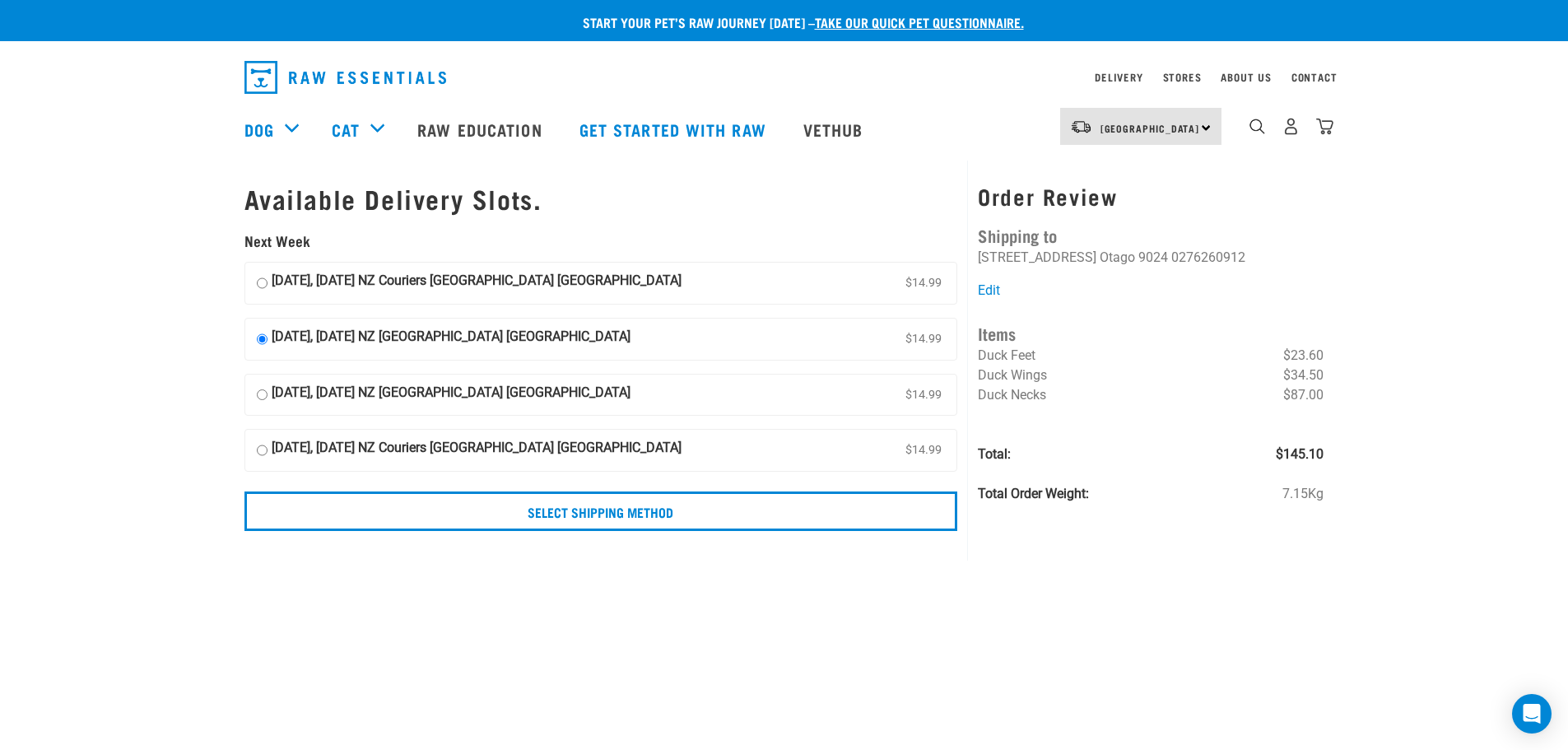
click at [1324, 131] on img "dropdown navigation" at bounding box center [1325, 126] width 18 height 18
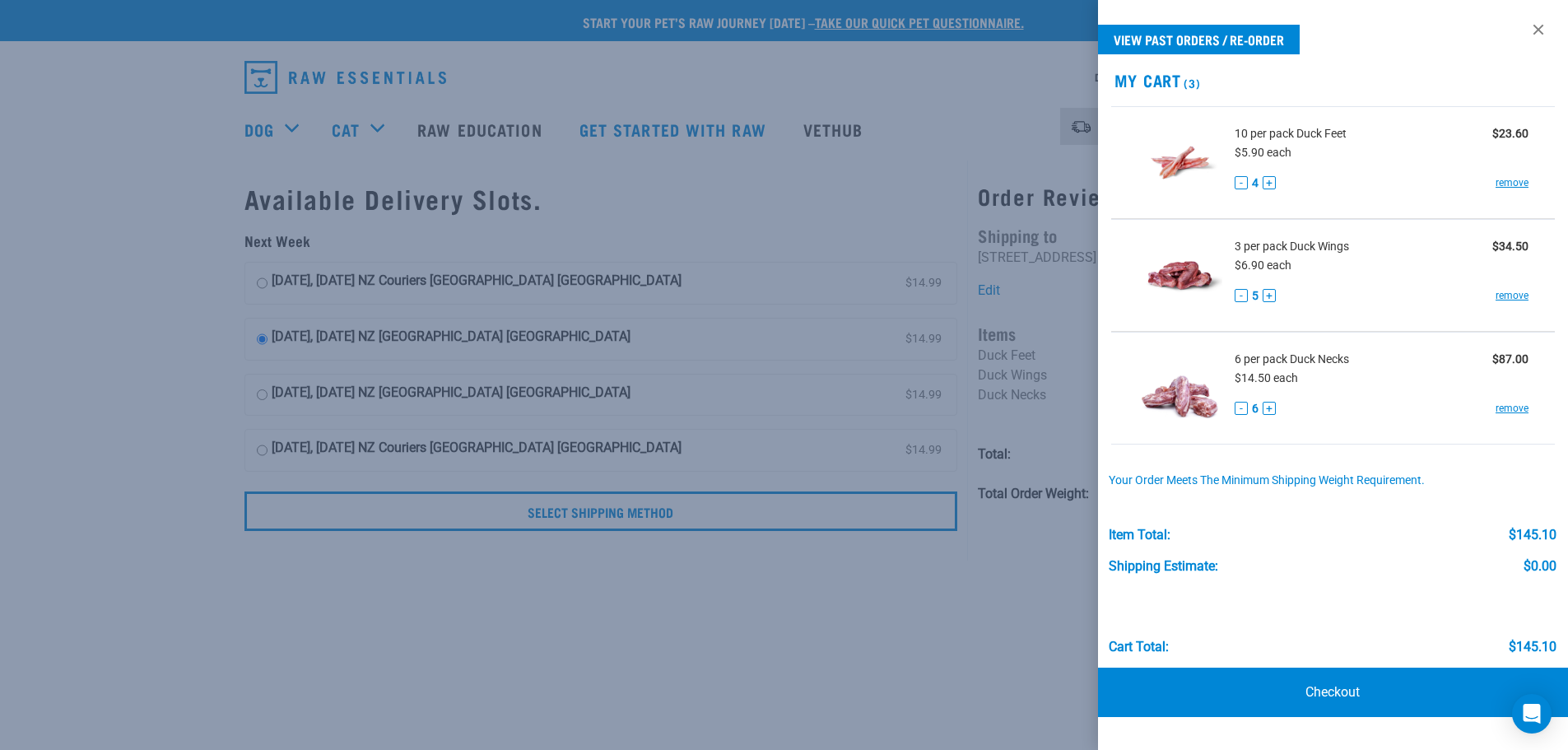
click at [766, 74] on div at bounding box center [784, 375] width 1568 height 750
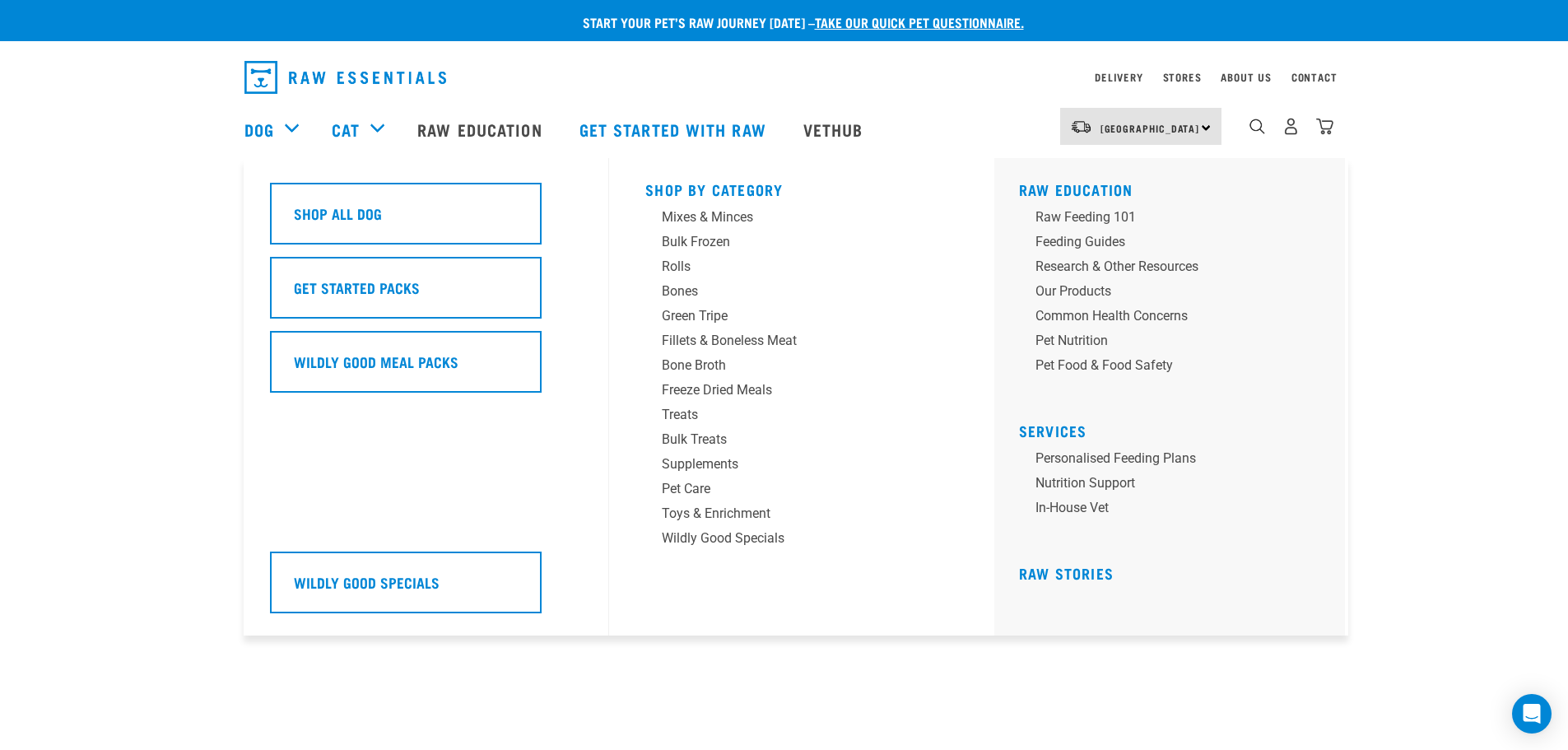
click at [276, 126] on div "Dog" at bounding box center [280, 128] width 71 height 66
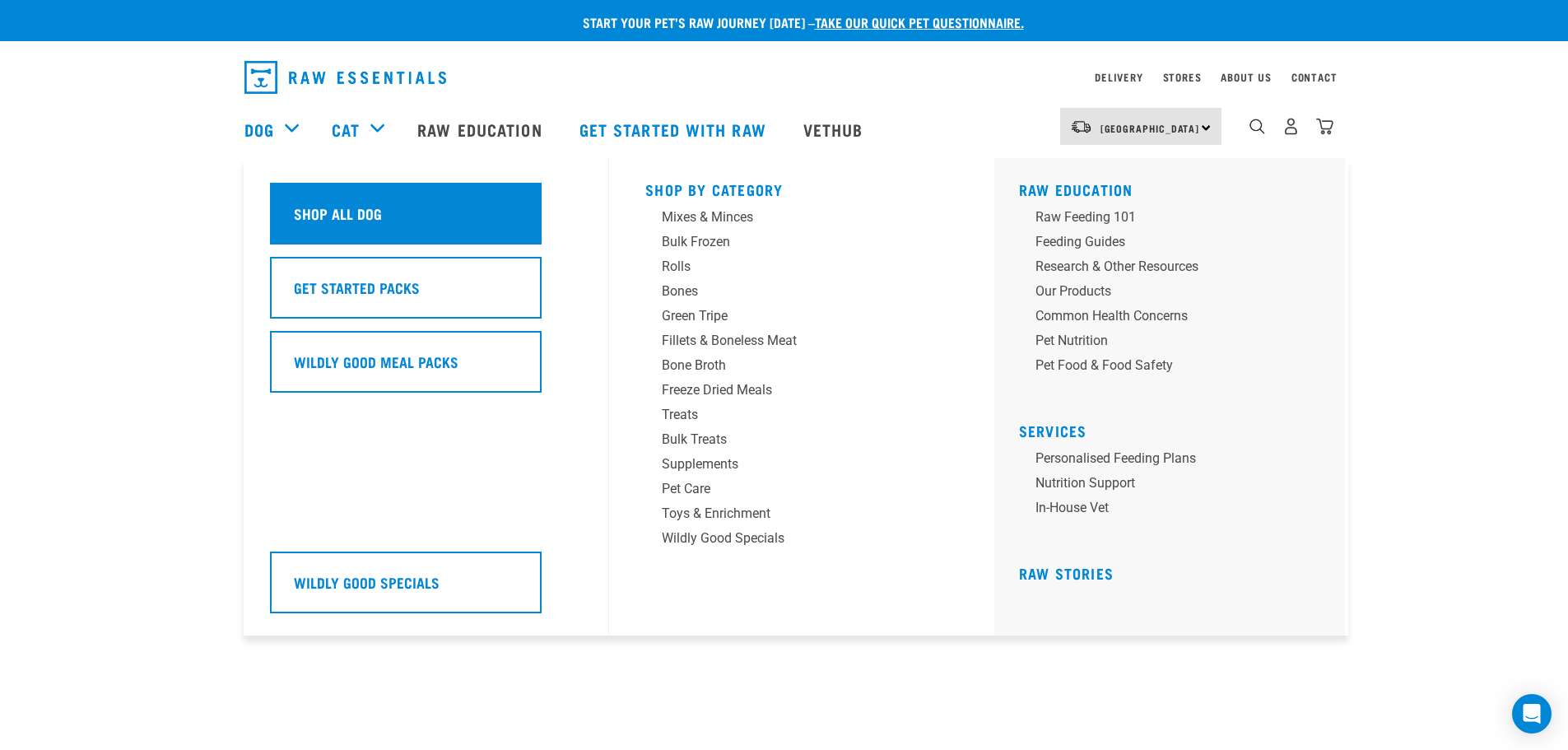
click at [354, 214] on h5 "Shop All Dog" at bounding box center [338, 213] width 88 height 22
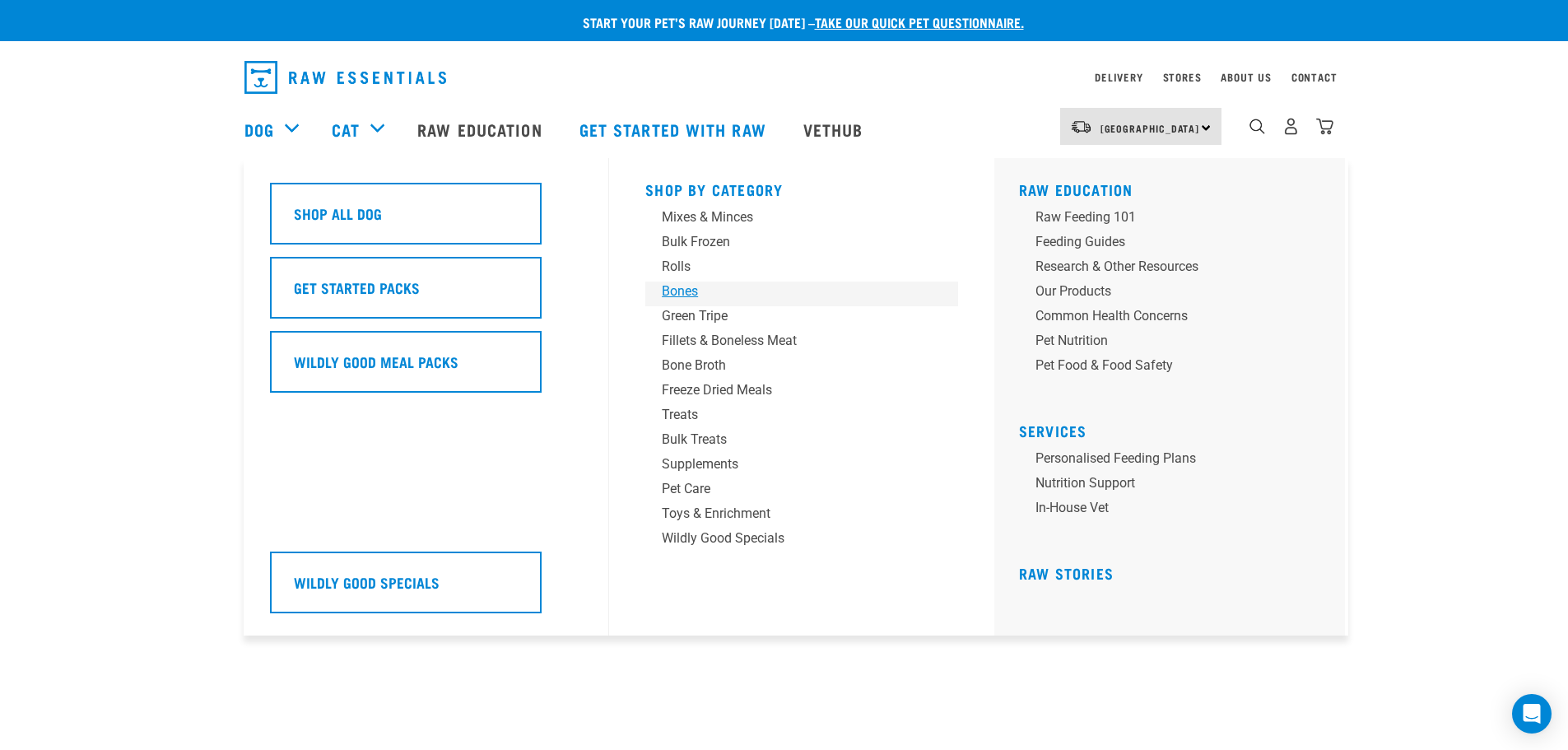
click at [691, 297] on div "Bones" at bounding box center [790, 291] width 257 height 20
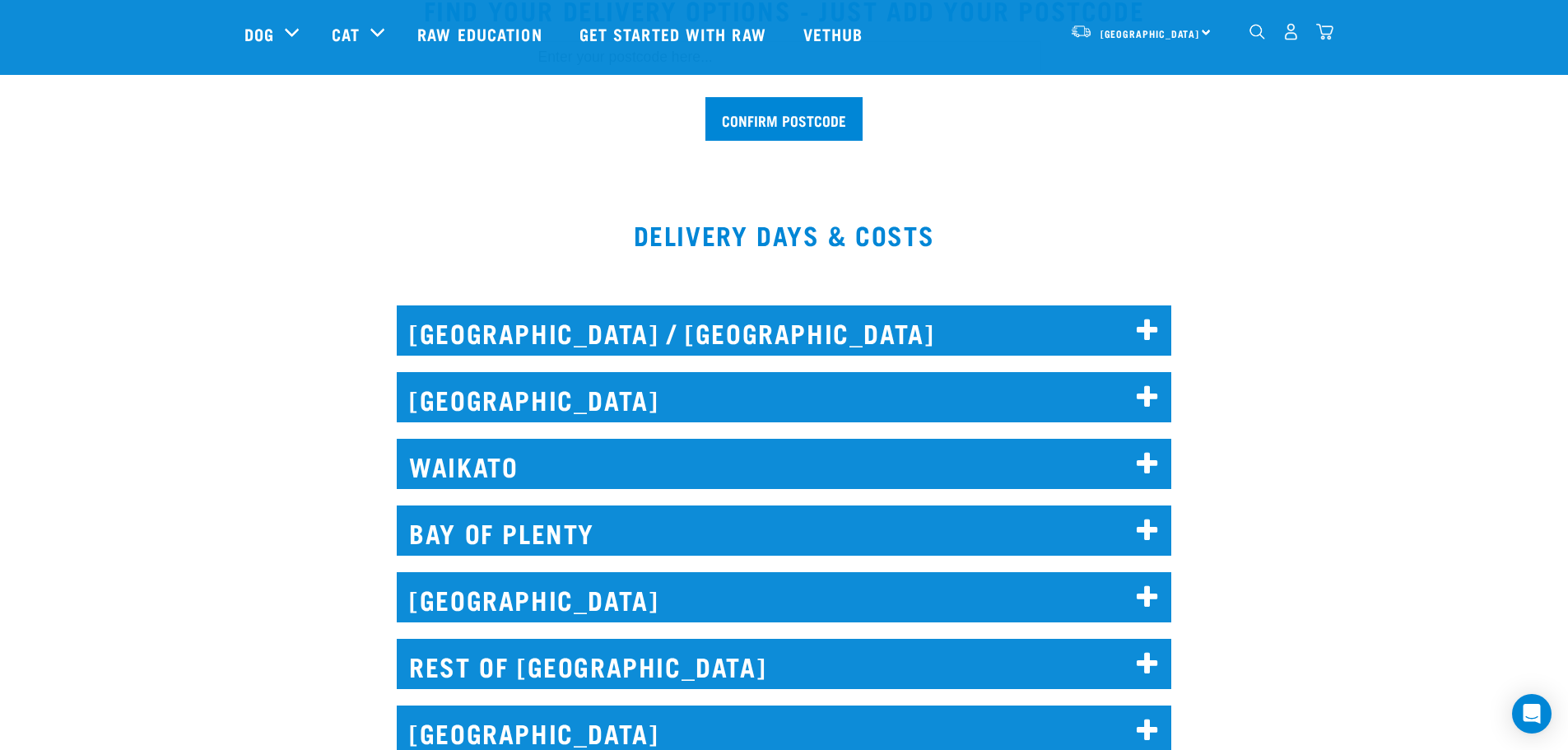
scroll to position [740, 0]
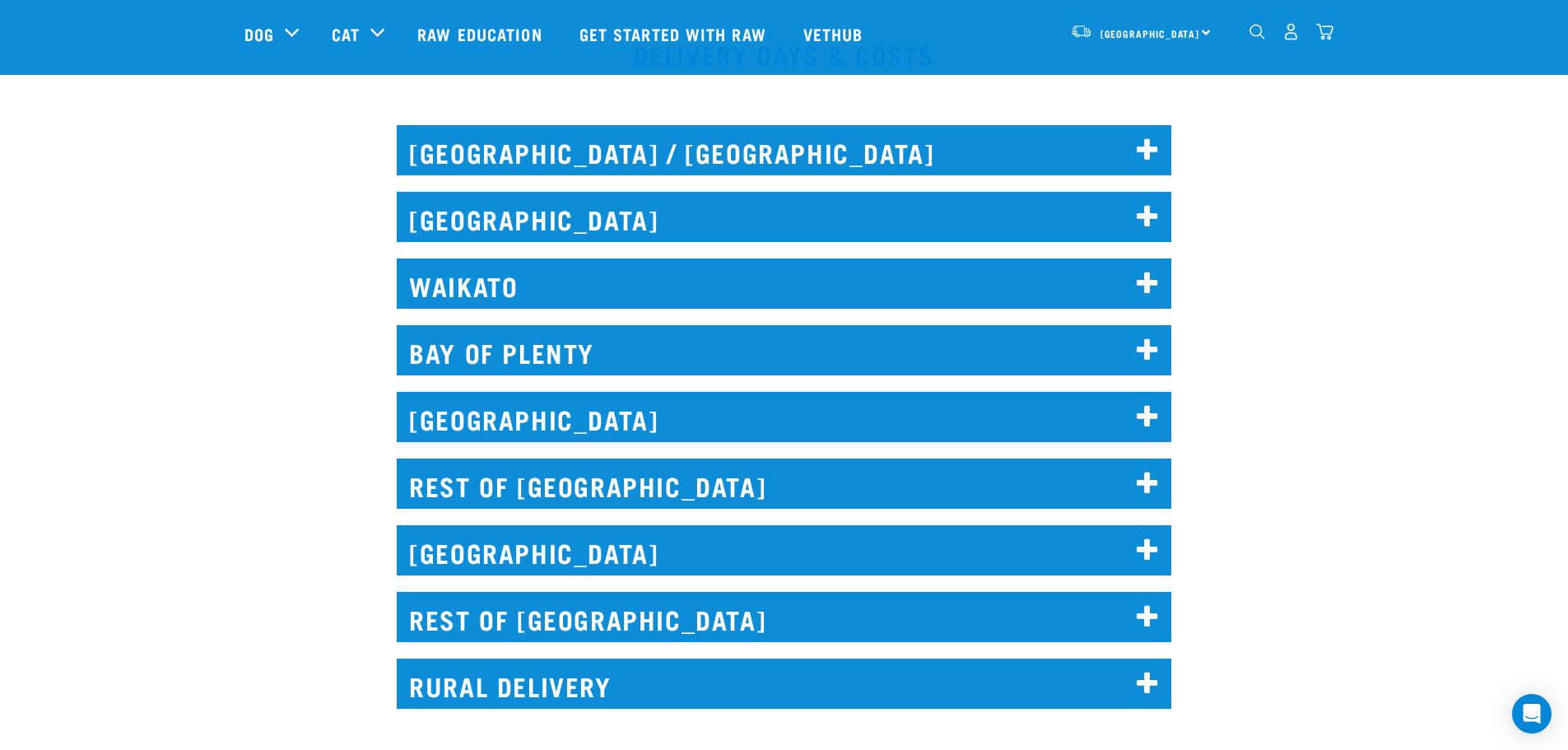
click at [549, 608] on h2 "REST OF [GEOGRAPHIC_DATA]" at bounding box center [784, 616] width 775 height 50
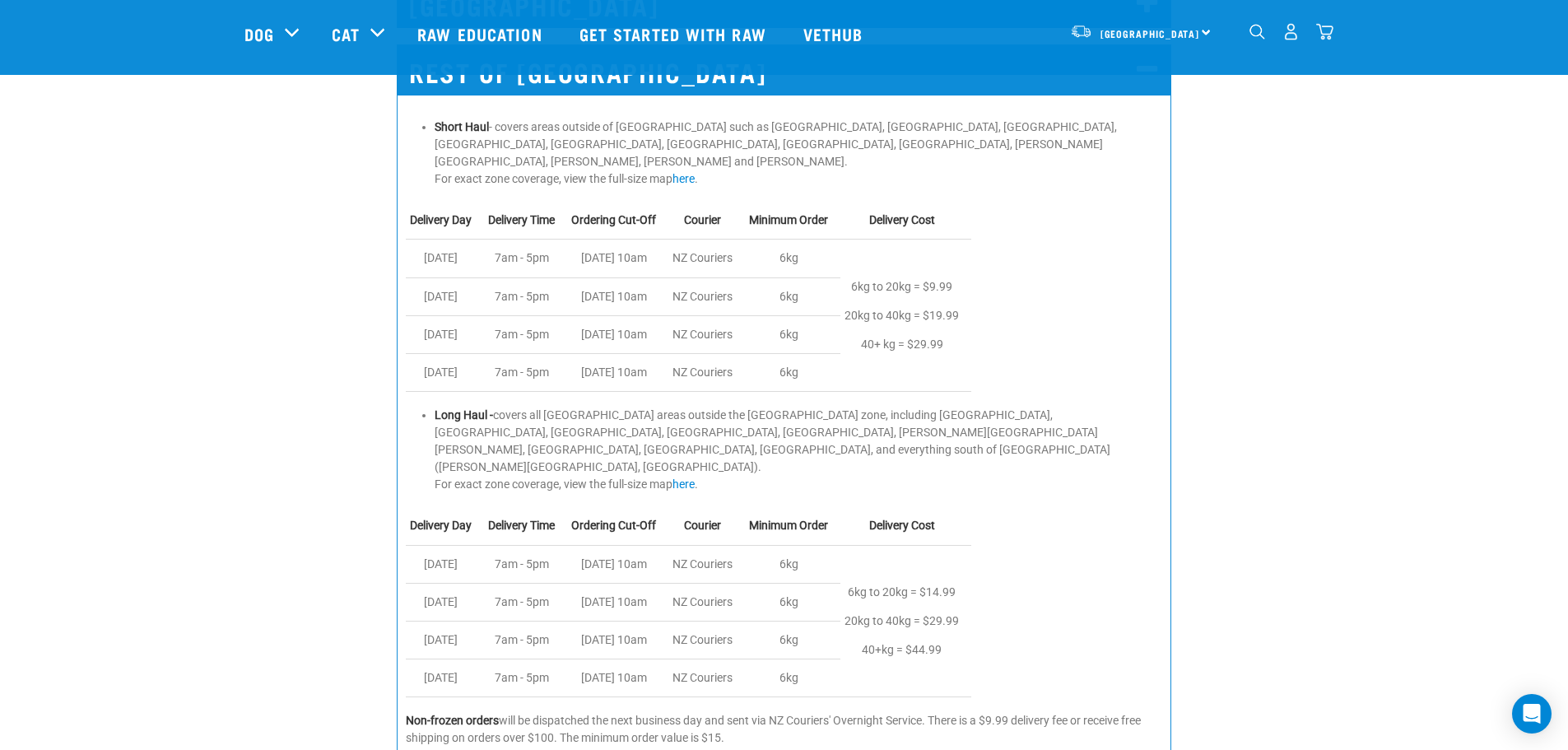
scroll to position [1317, 0]
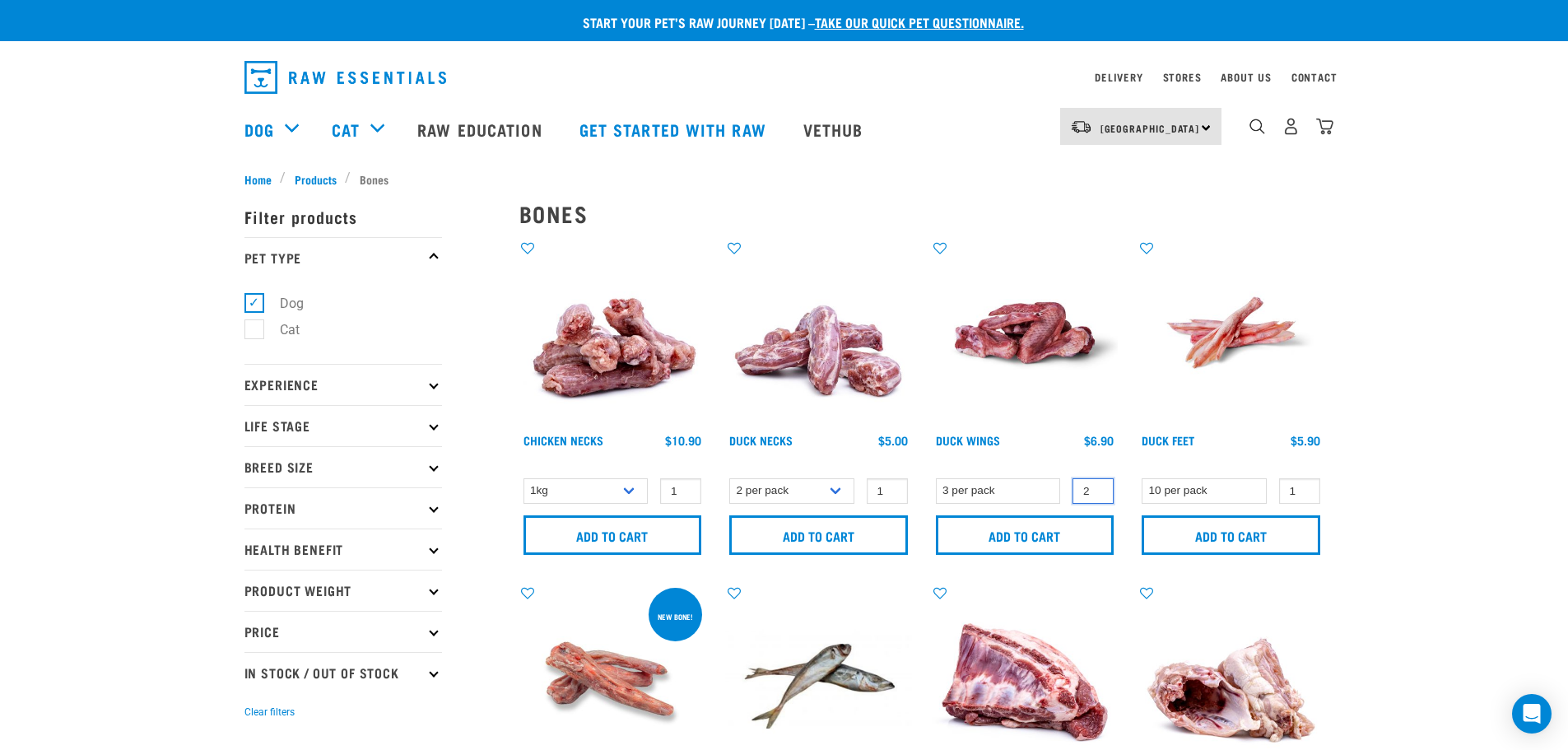
click at [1099, 485] on input "2" at bounding box center [1093, 491] width 41 height 25
type input "3"
click at [1097, 487] on input "3" at bounding box center [1093, 491] width 41 height 25
click at [1029, 536] on input "Add to cart" at bounding box center [1025, 535] width 178 height 39
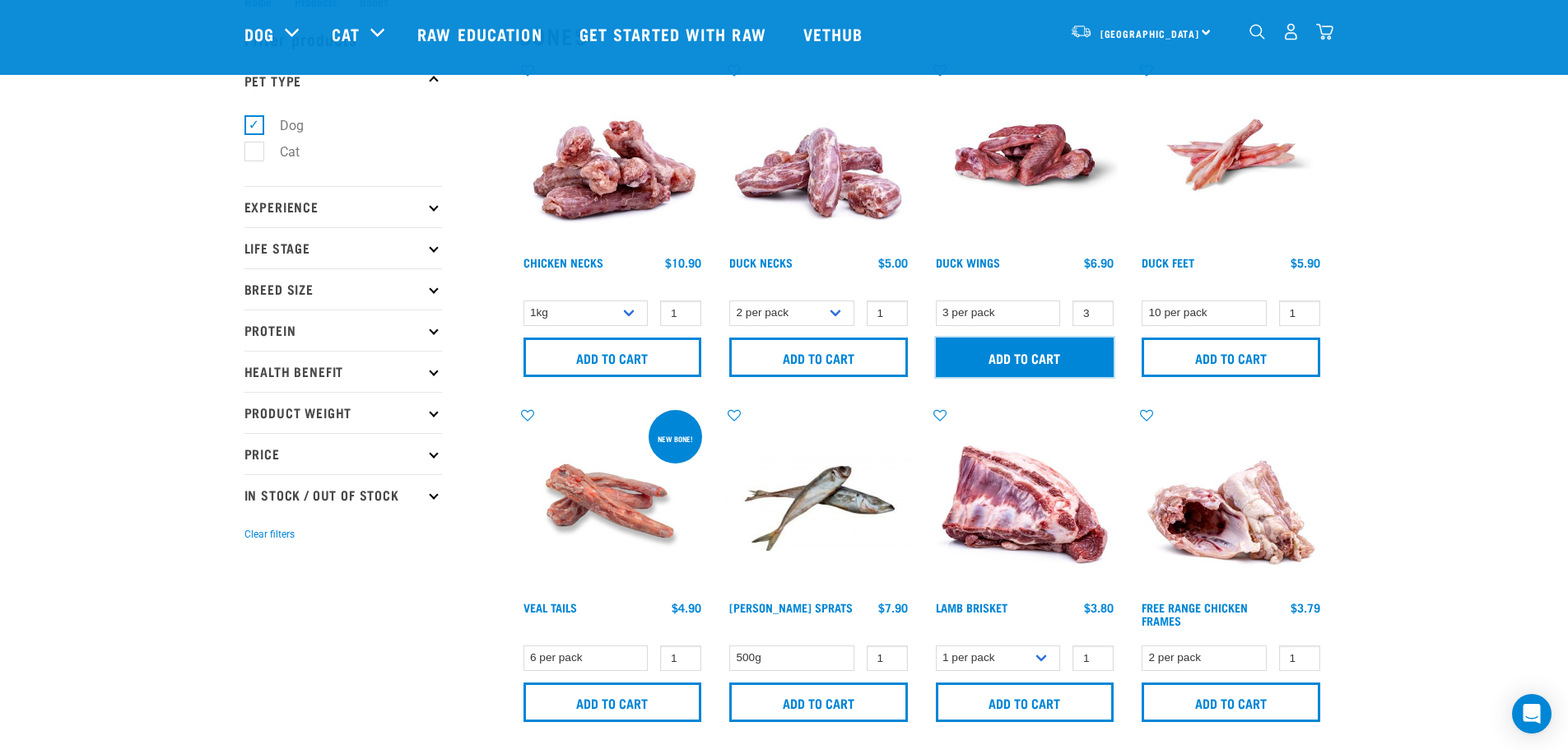
scroll to position [82, 0]
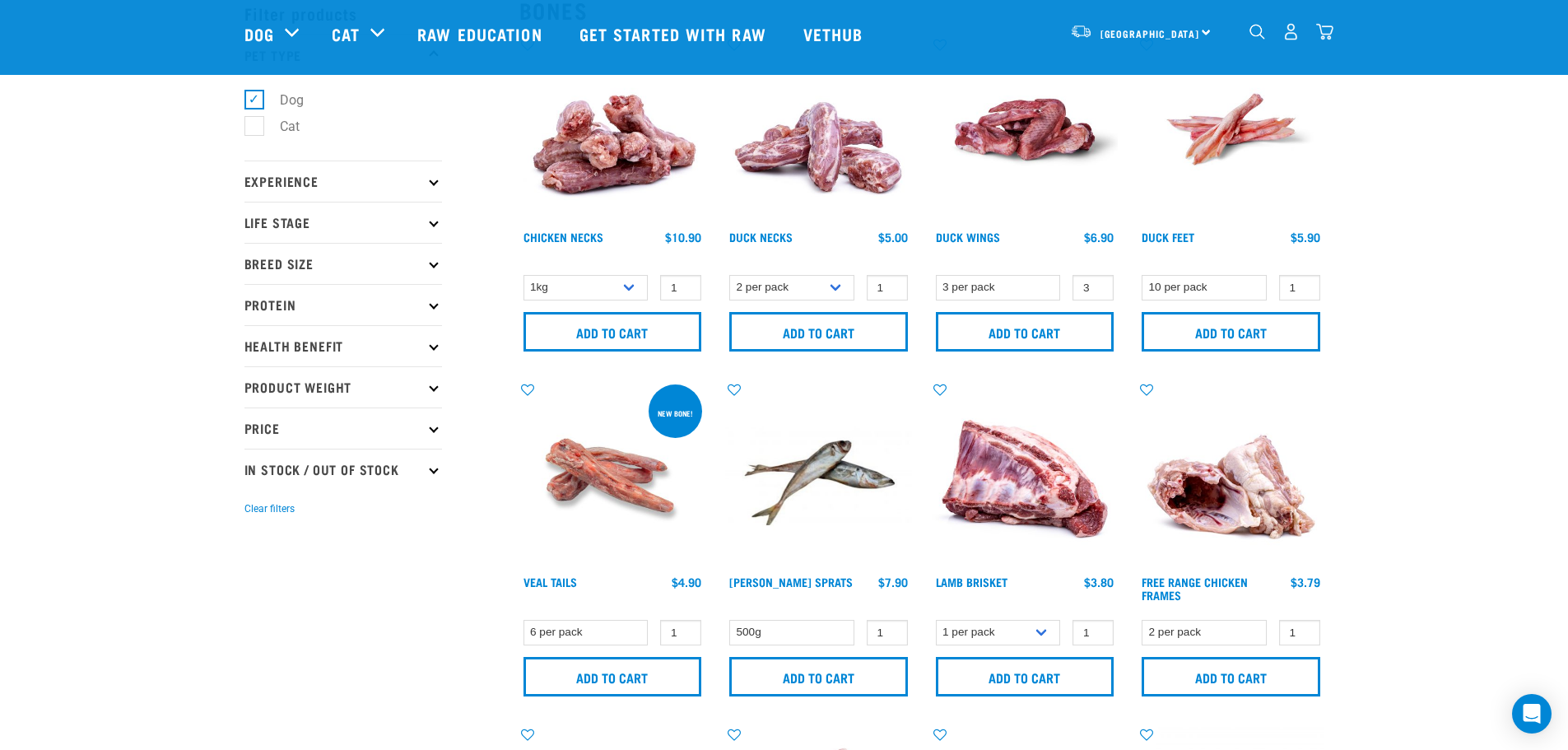
click at [0, 608] on article "There are 5 items left in stock of Duck Wings, please remove this item from you…" at bounding box center [0, 375] width 0 height 750
click at [60, 374] on button "delete" at bounding box center [51, 375] width 17 height 17
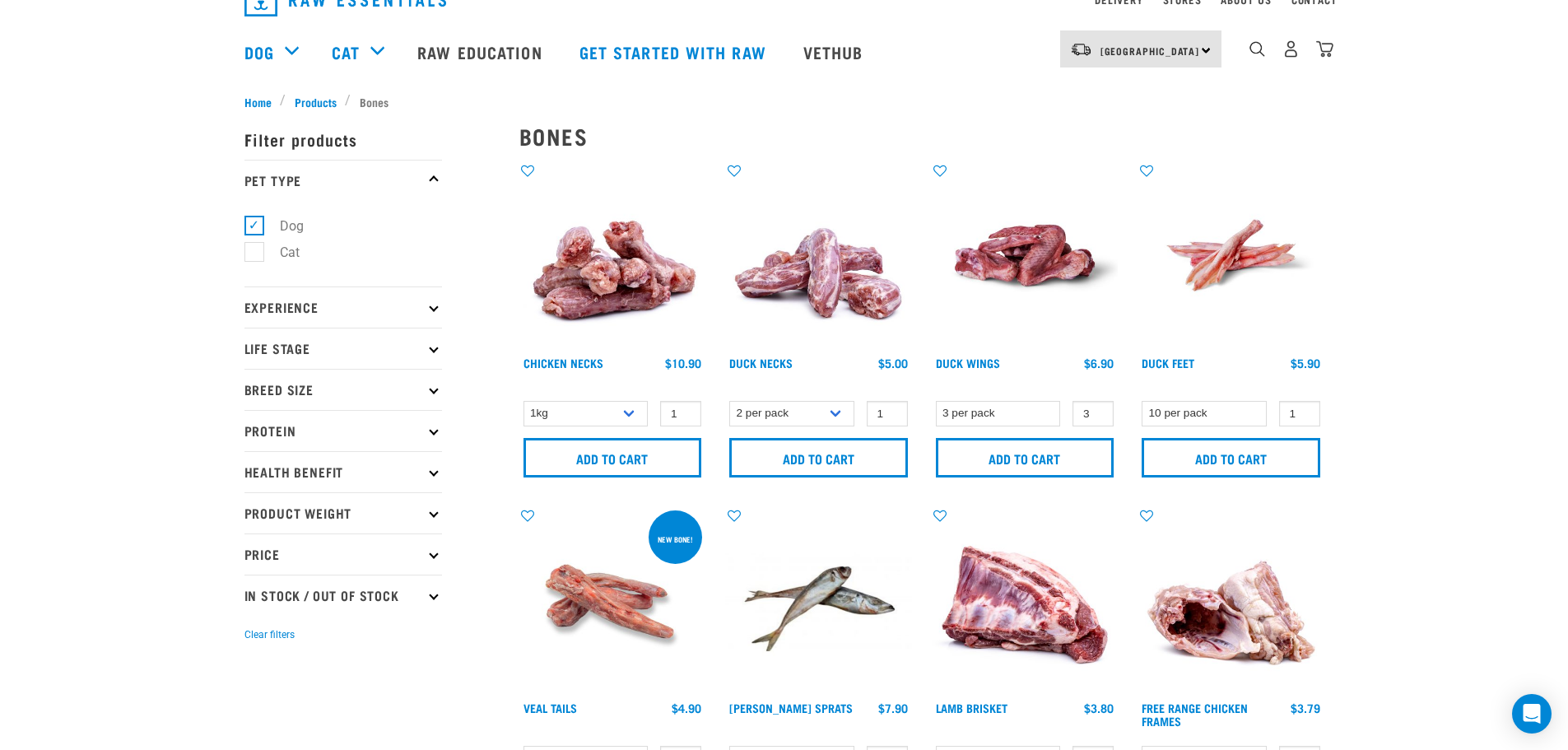
scroll to position [0, 0]
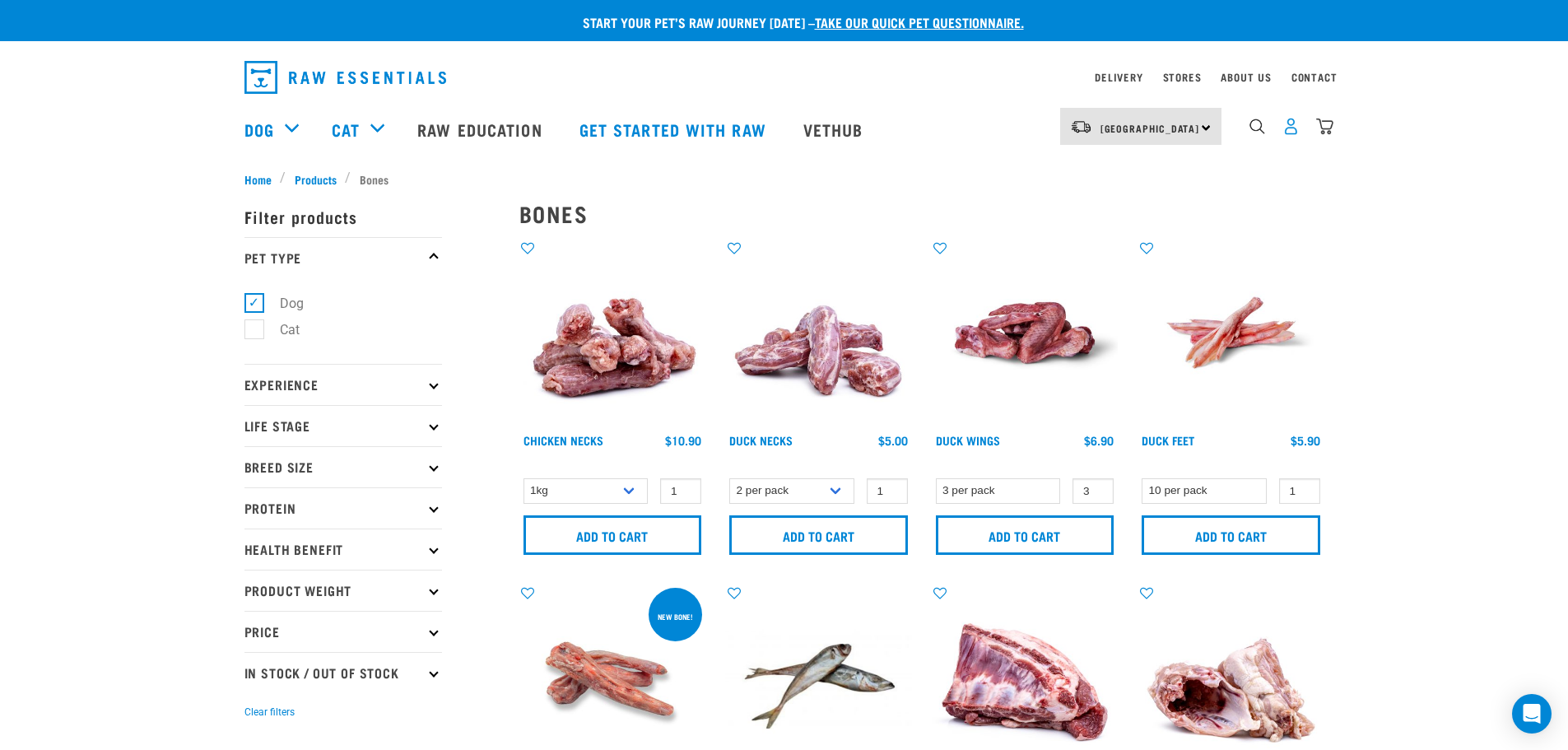
click at [1288, 135] on img "dropdown navigation" at bounding box center [1291, 126] width 18 height 18
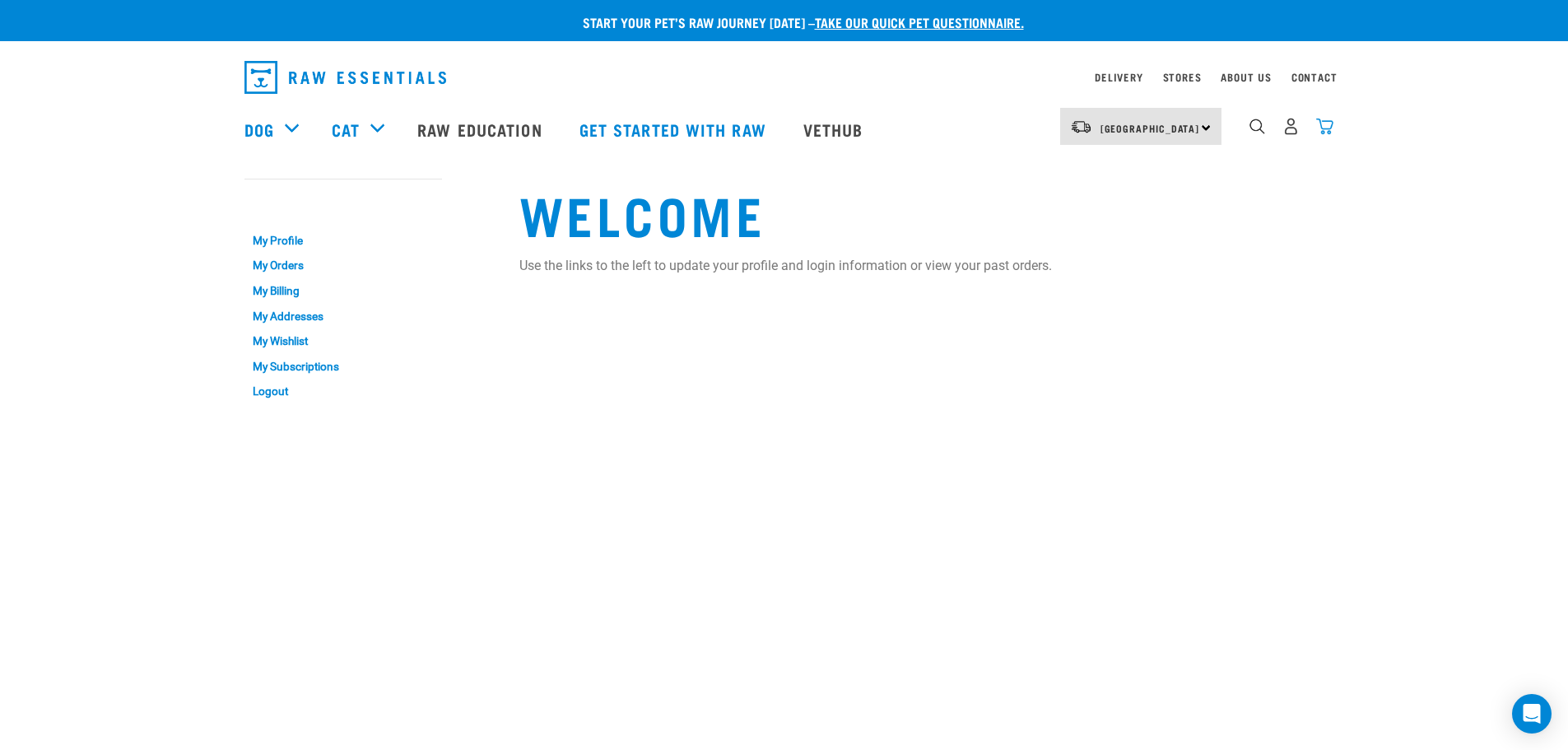
click at [1323, 127] on img "dropdown navigation" at bounding box center [1325, 126] width 18 height 18
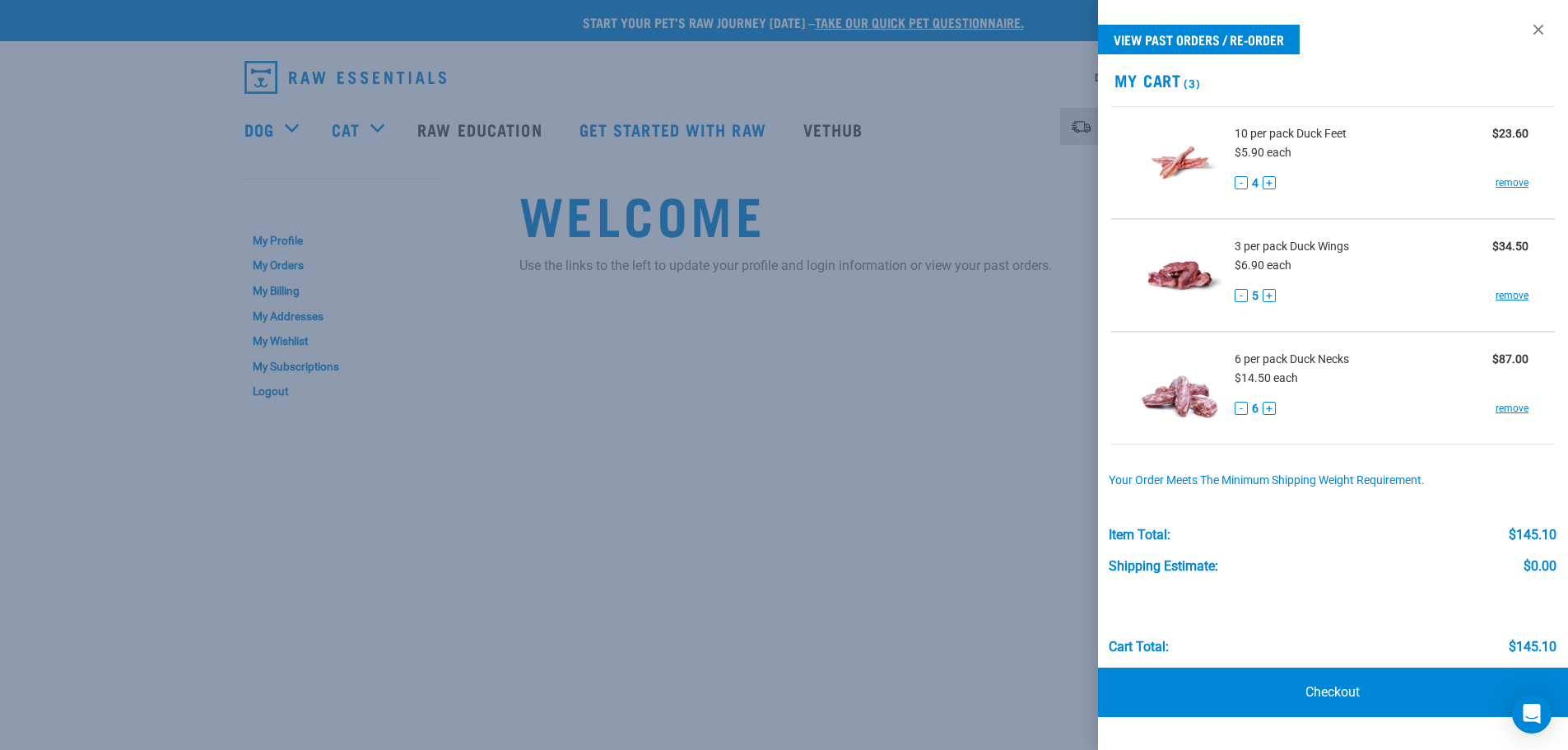
click at [971, 310] on div at bounding box center [784, 375] width 1568 height 750
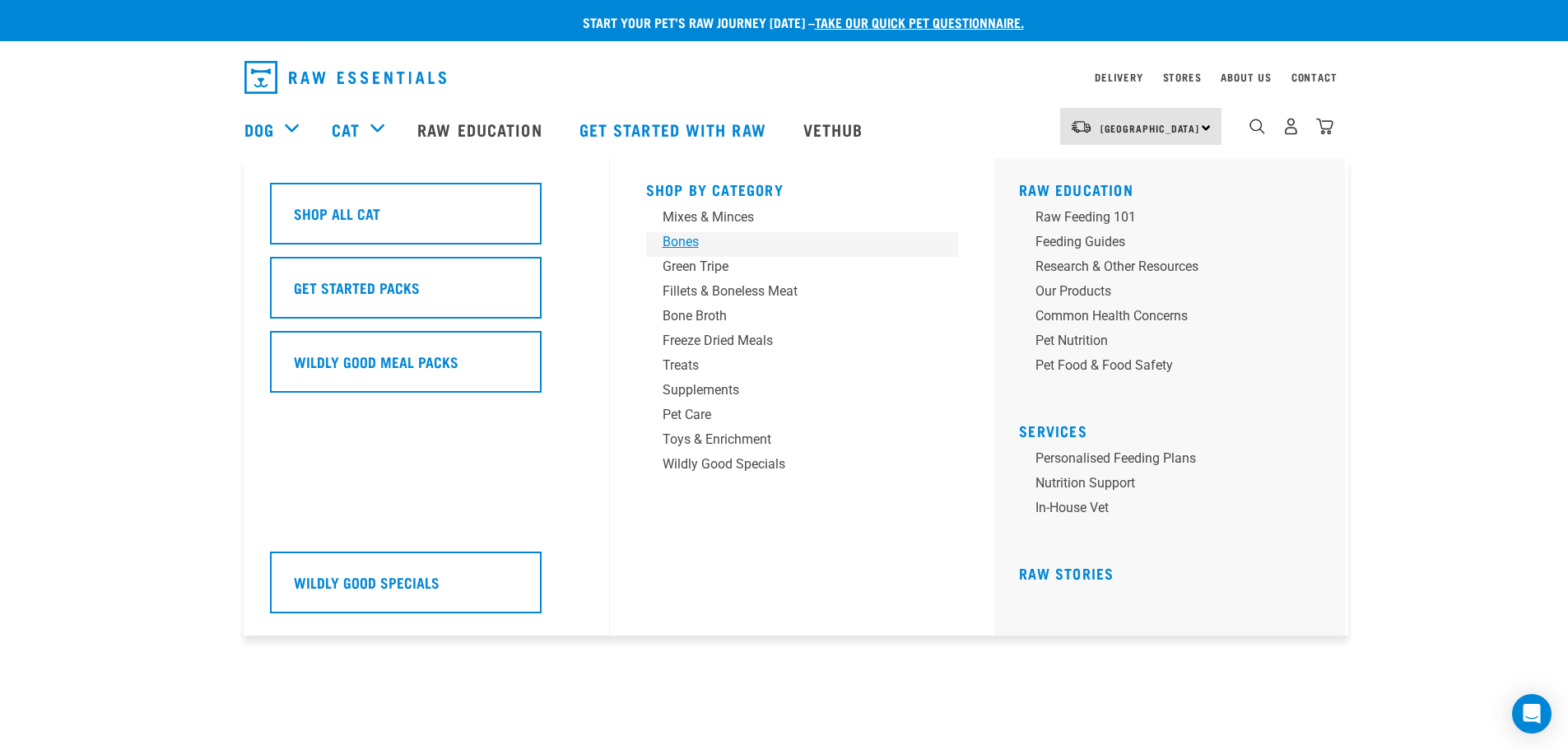
click at [689, 241] on div "Bones" at bounding box center [791, 242] width 257 height 20
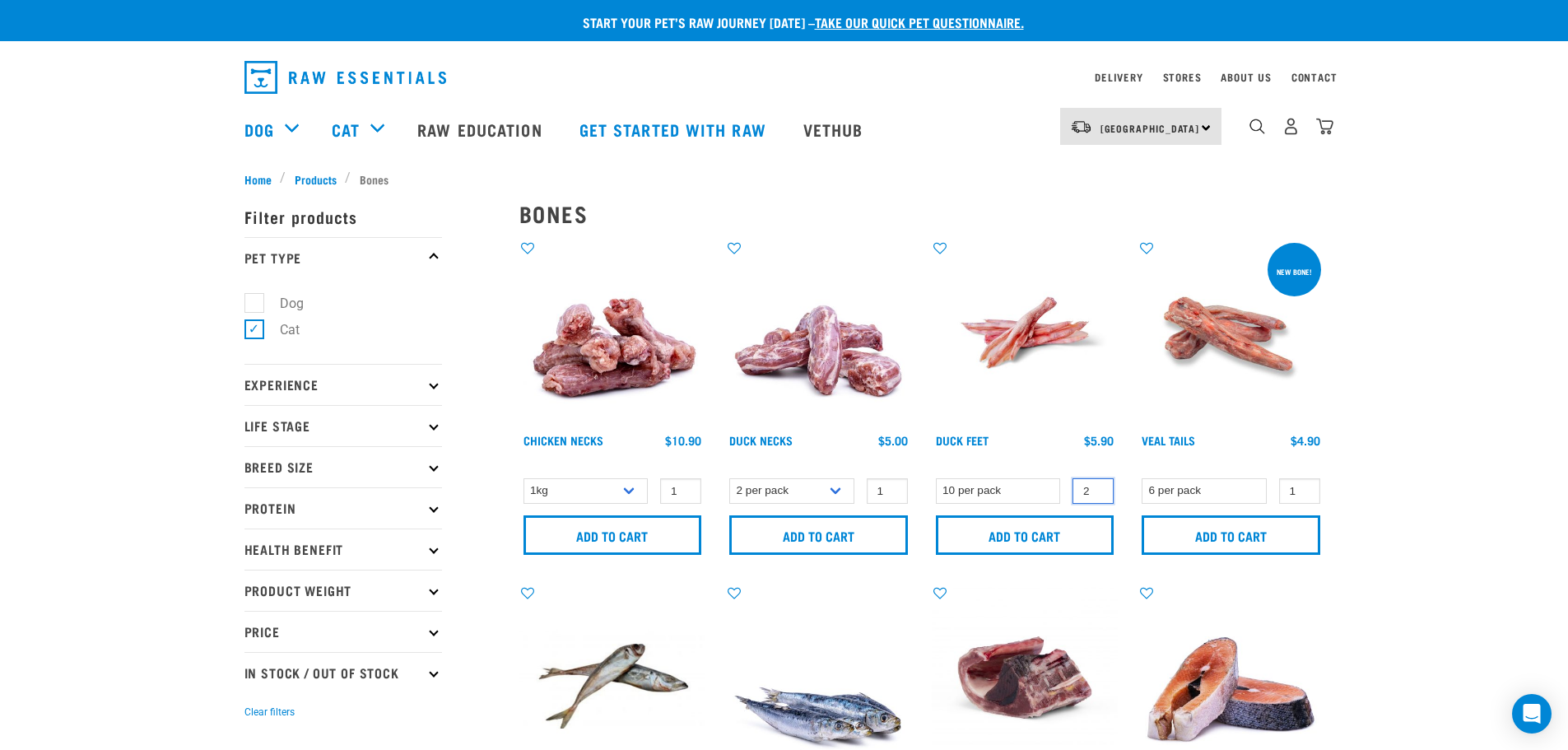
click at [1097, 487] on input "2" at bounding box center [1093, 491] width 41 height 25
click at [1097, 487] on input "3" at bounding box center [1093, 491] width 41 height 25
type input "4"
click at [1097, 487] on input "4" at bounding box center [1093, 491] width 41 height 25
click at [1020, 531] on input "Add to cart" at bounding box center [1025, 535] width 178 height 39
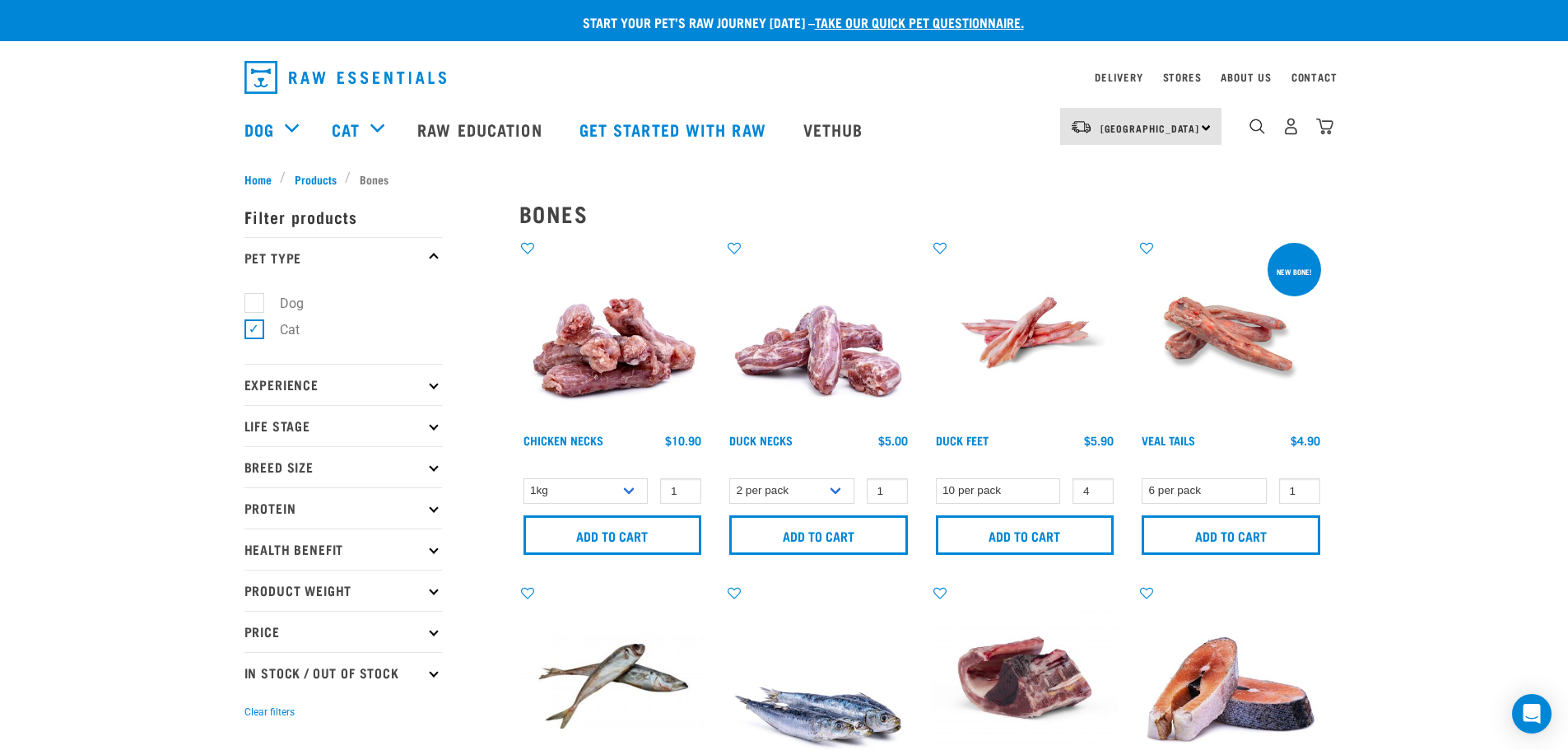
click at [0, 571] on article "There are 4 items left in stock of Duck Feet, please remove this item from your…" at bounding box center [0, 375] width 0 height 750
click at [60, 372] on button "delete" at bounding box center [51, 375] width 17 height 17
click at [833, 492] on select "2 per pack 6 per pack" at bounding box center [792, 491] width 125 height 25
select select "810"
click at [730, 478] on select "2 per pack 6 per pack" at bounding box center [792, 491] width 125 height 25
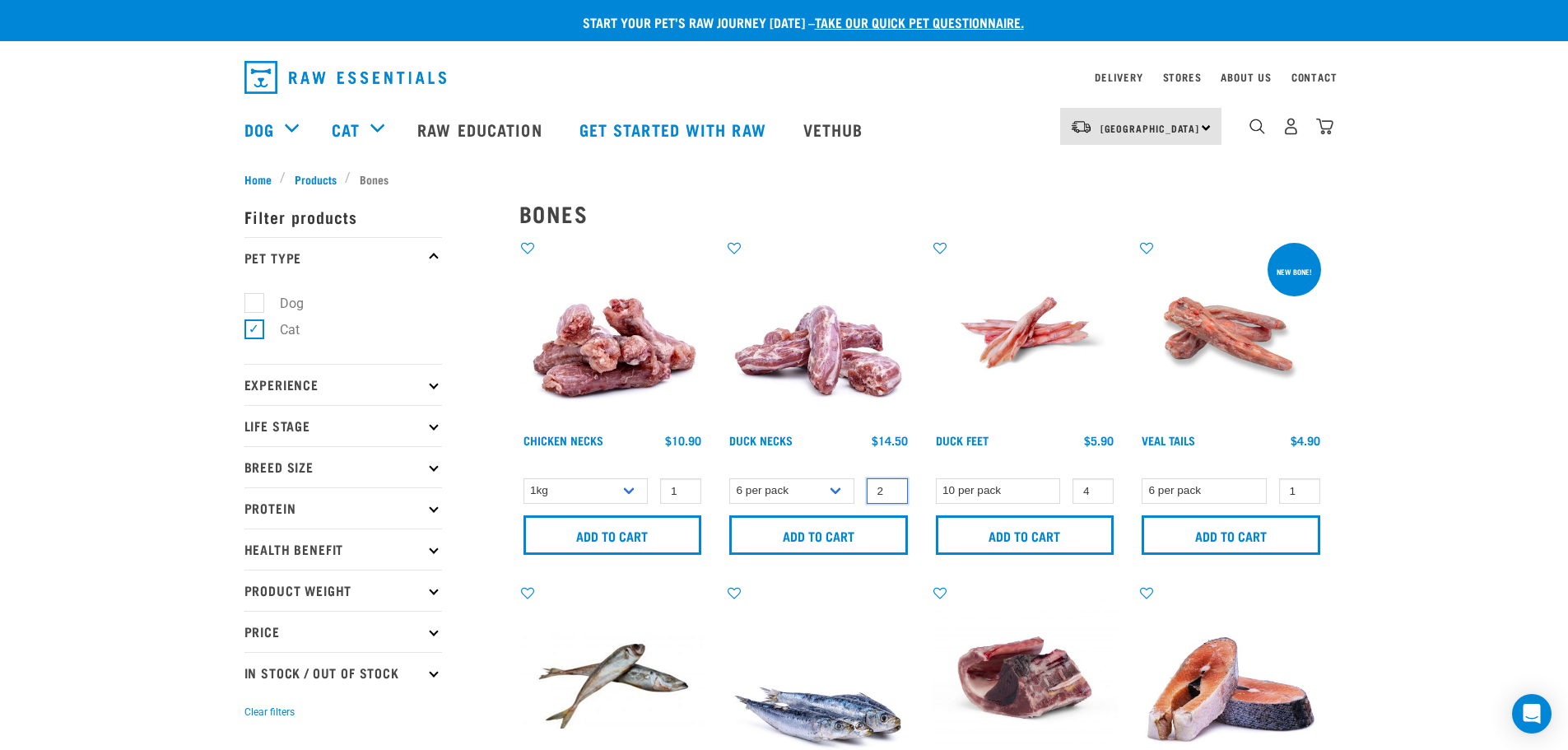
click at [894, 487] on input "2" at bounding box center [887, 491] width 41 height 25
type input "3"
click at [894, 486] on input "3" at bounding box center [887, 491] width 41 height 25
click at [800, 534] on input "Add to cart" at bounding box center [819, 535] width 178 height 39
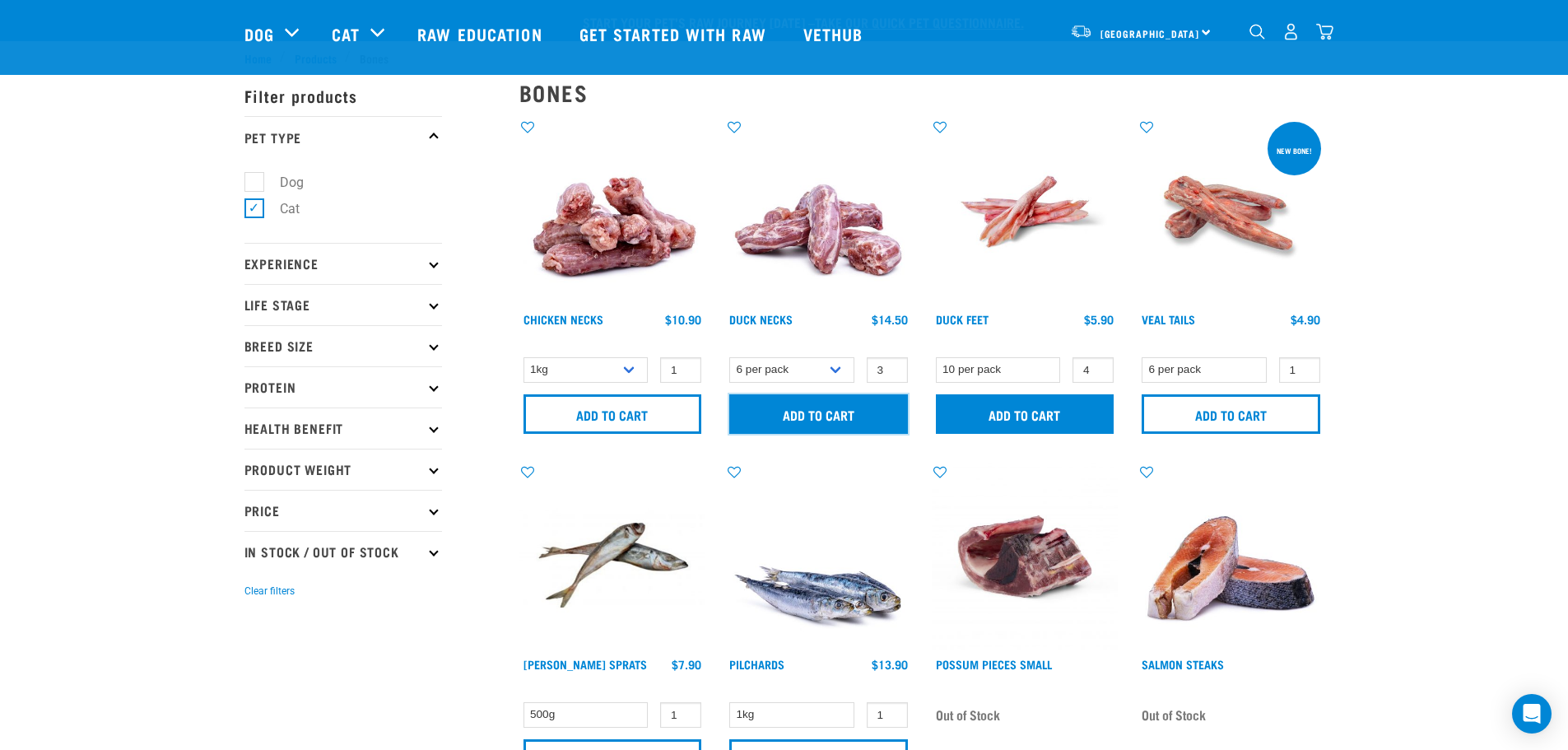
scroll to position [164, 0]
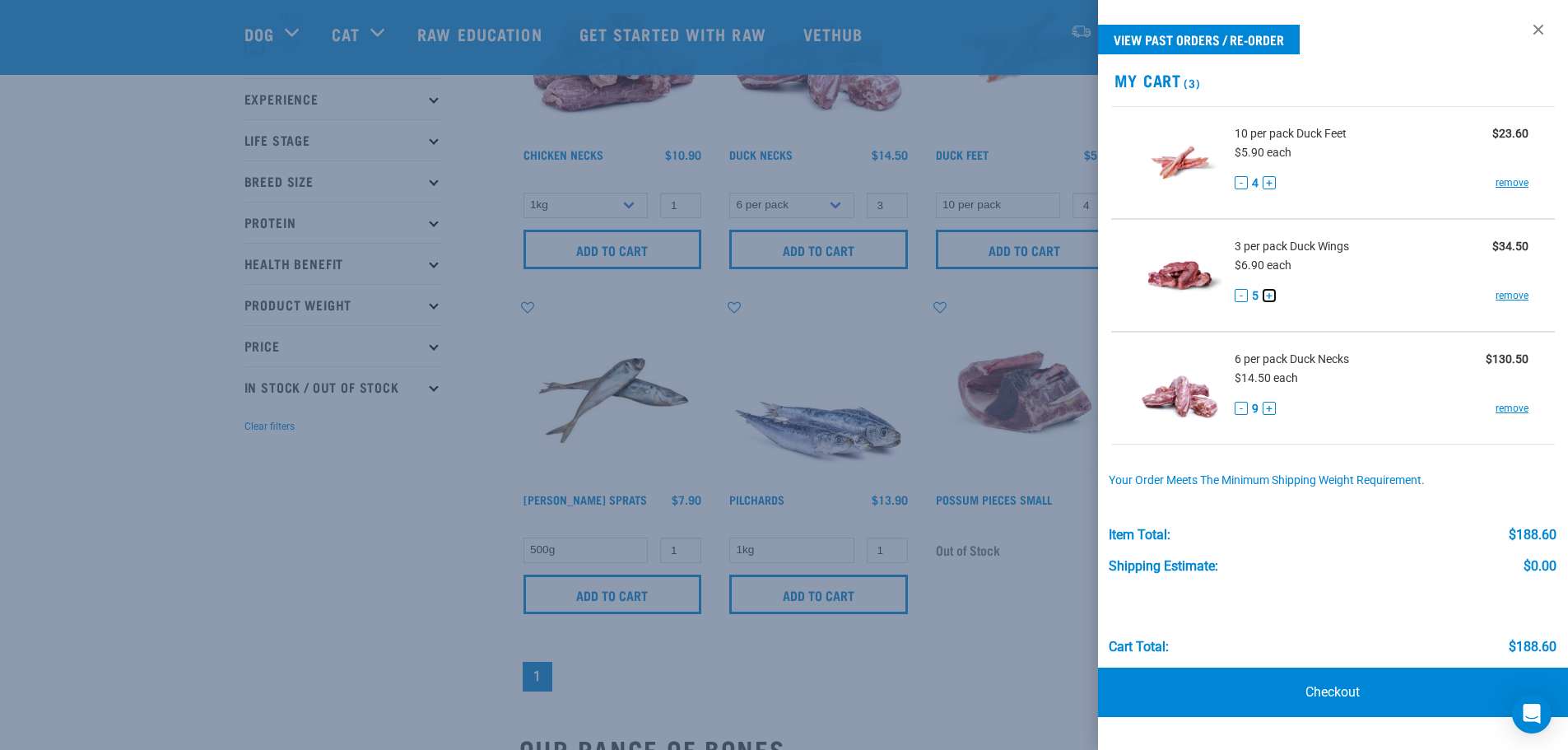
click at [1271, 296] on button "+" at bounding box center [1268, 295] width 13 height 13
click at [1266, 297] on button "+" at bounding box center [1268, 295] width 13 height 13
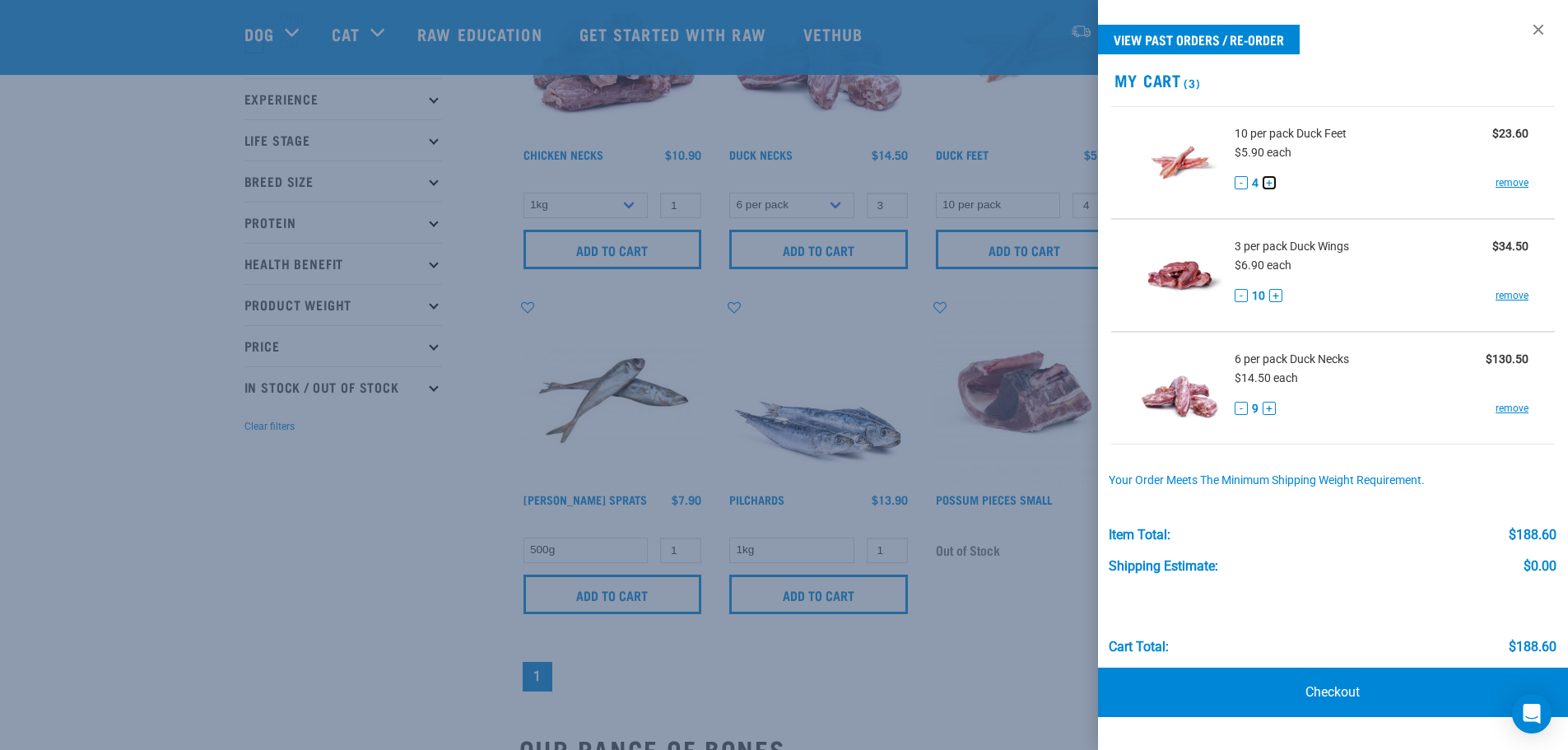
click at [1267, 183] on button "+" at bounding box center [1268, 182] width 13 height 13
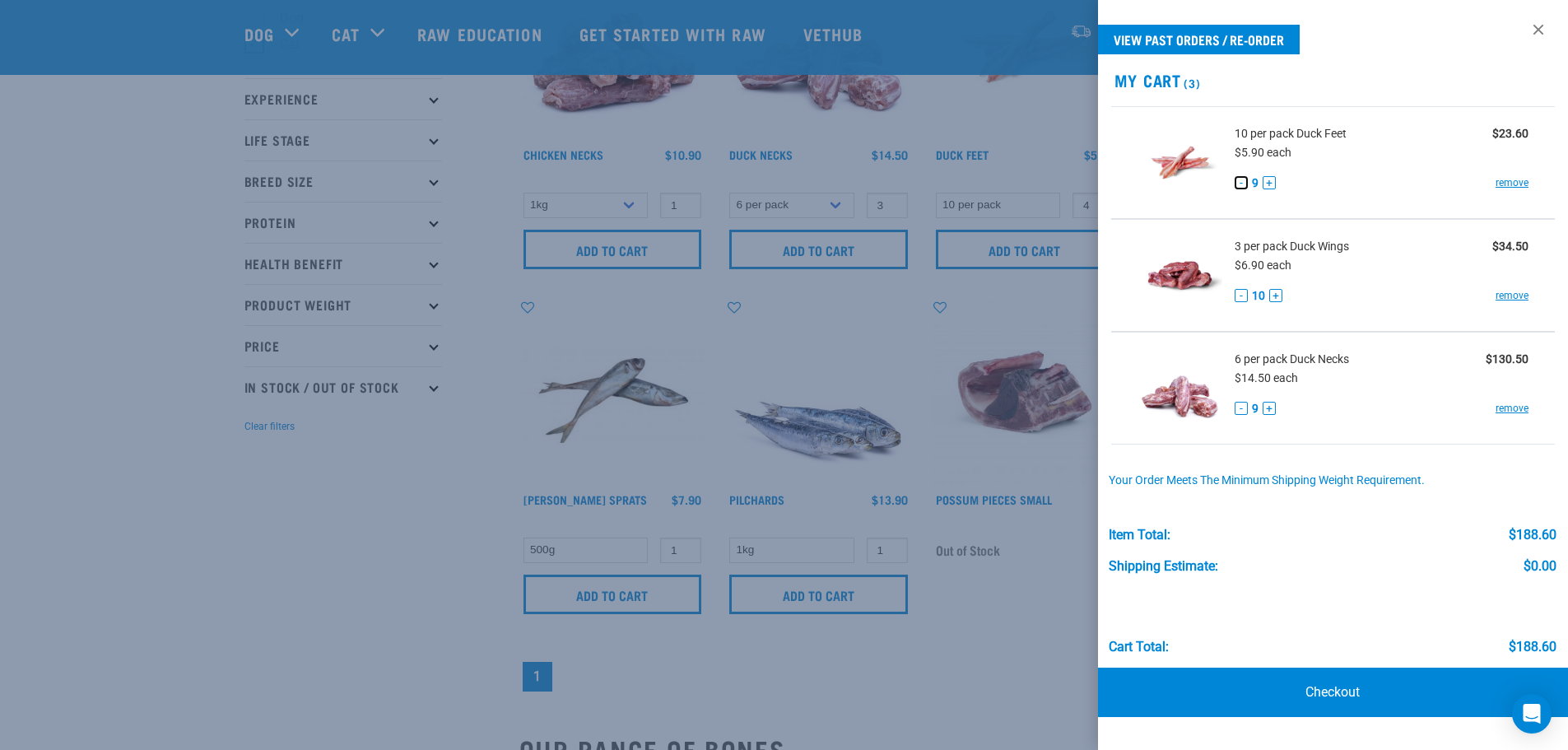
click at [1240, 181] on button "-" at bounding box center [1241, 182] width 13 height 13
click at [1338, 574] on div "Cart total: $188.60" at bounding box center [1332, 614] width 448 height 80
click at [1321, 688] on link "Checkout" at bounding box center [1333, 692] width 471 height 49
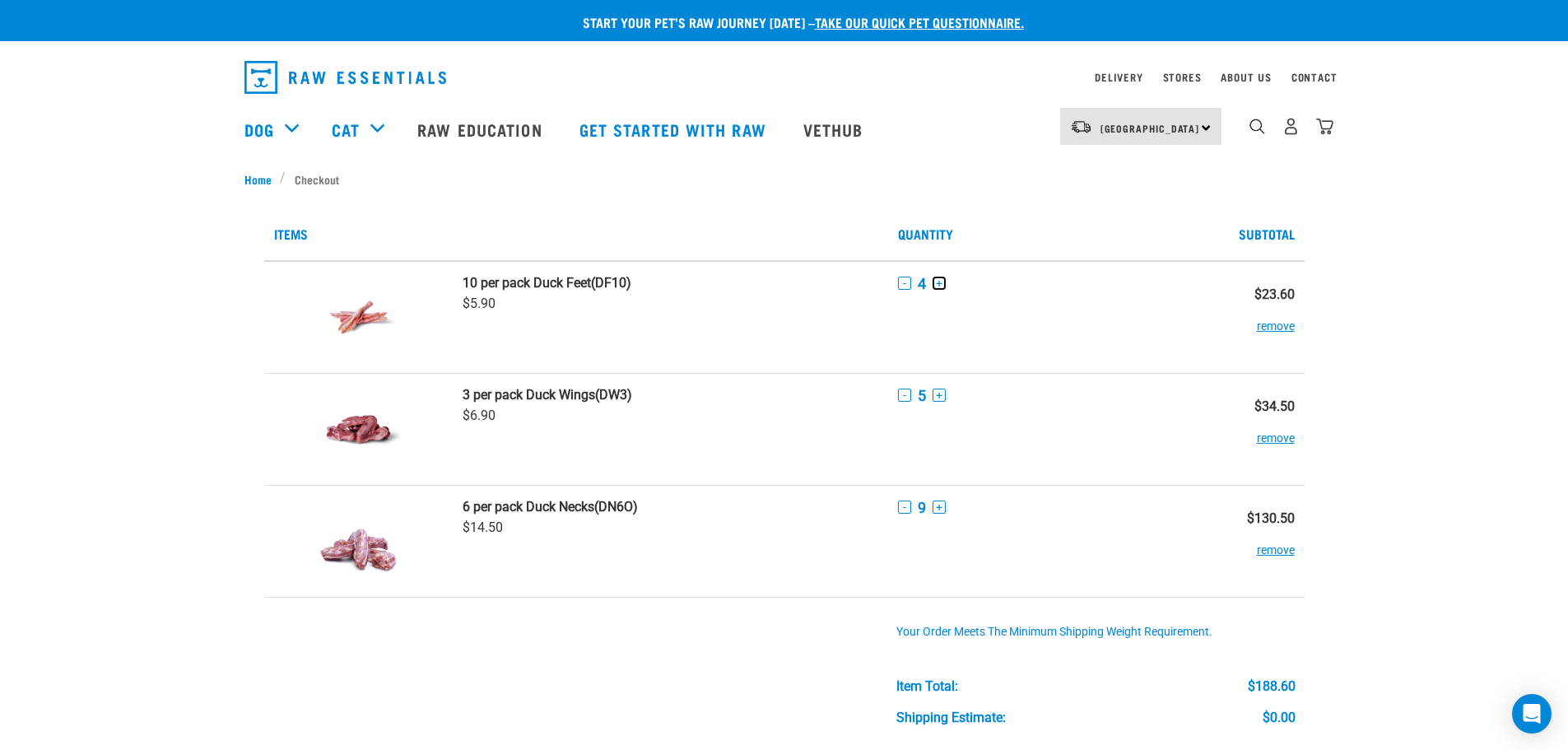
click at [939, 276] on button "+" at bounding box center [938, 282] width 13 height 13
click at [940, 286] on button "+" at bounding box center [938, 282] width 13 height 13
click at [939, 280] on button "+" at bounding box center [938, 282] width 13 height 13
click at [940, 280] on button "+" at bounding box center [938, 282] width 13 height 13
click at [942, 286] on button "+" at bounding box center [938, 282] width 13 height 13
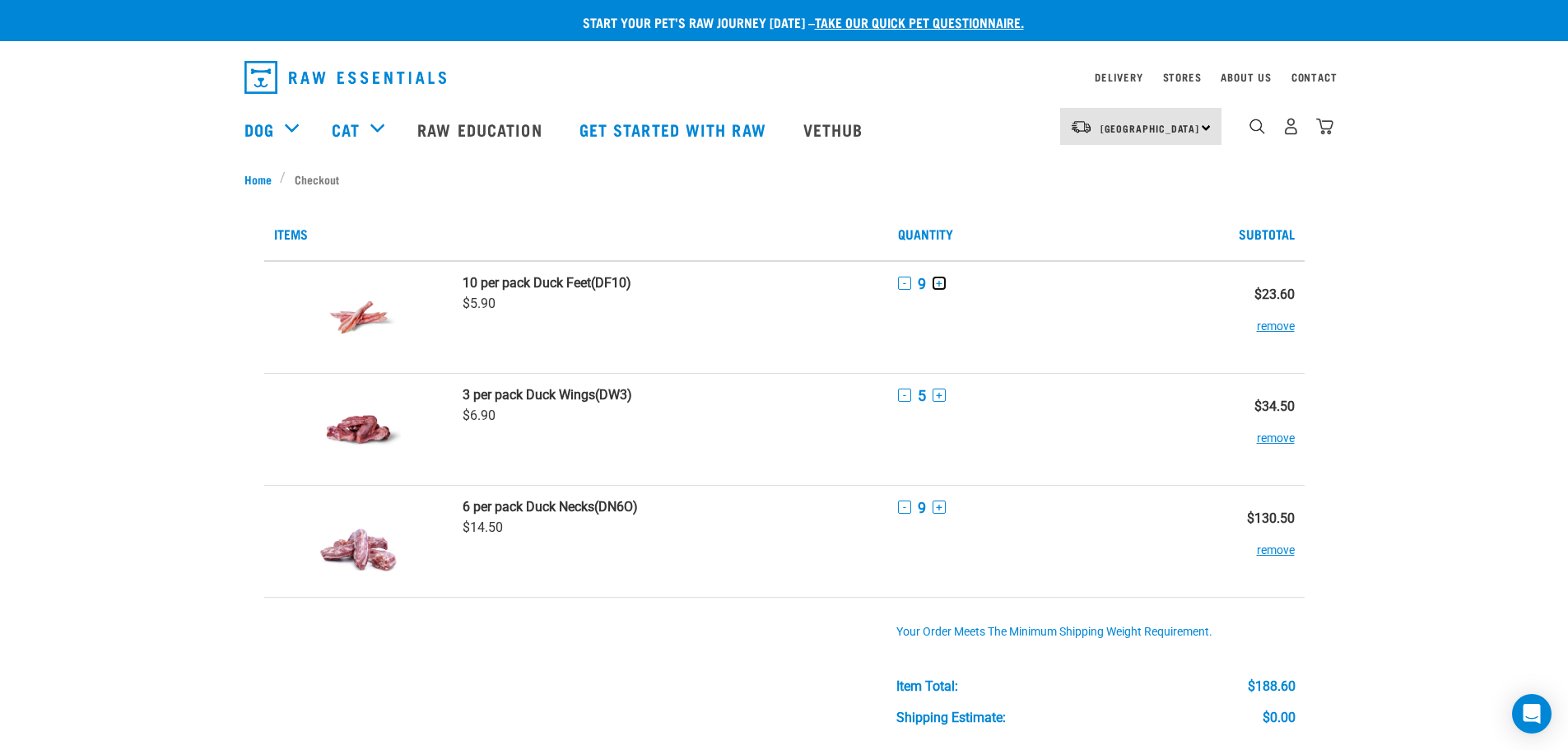
click at [942, 286] on button "+" at bounding box center [938, 282] width 13 height 13
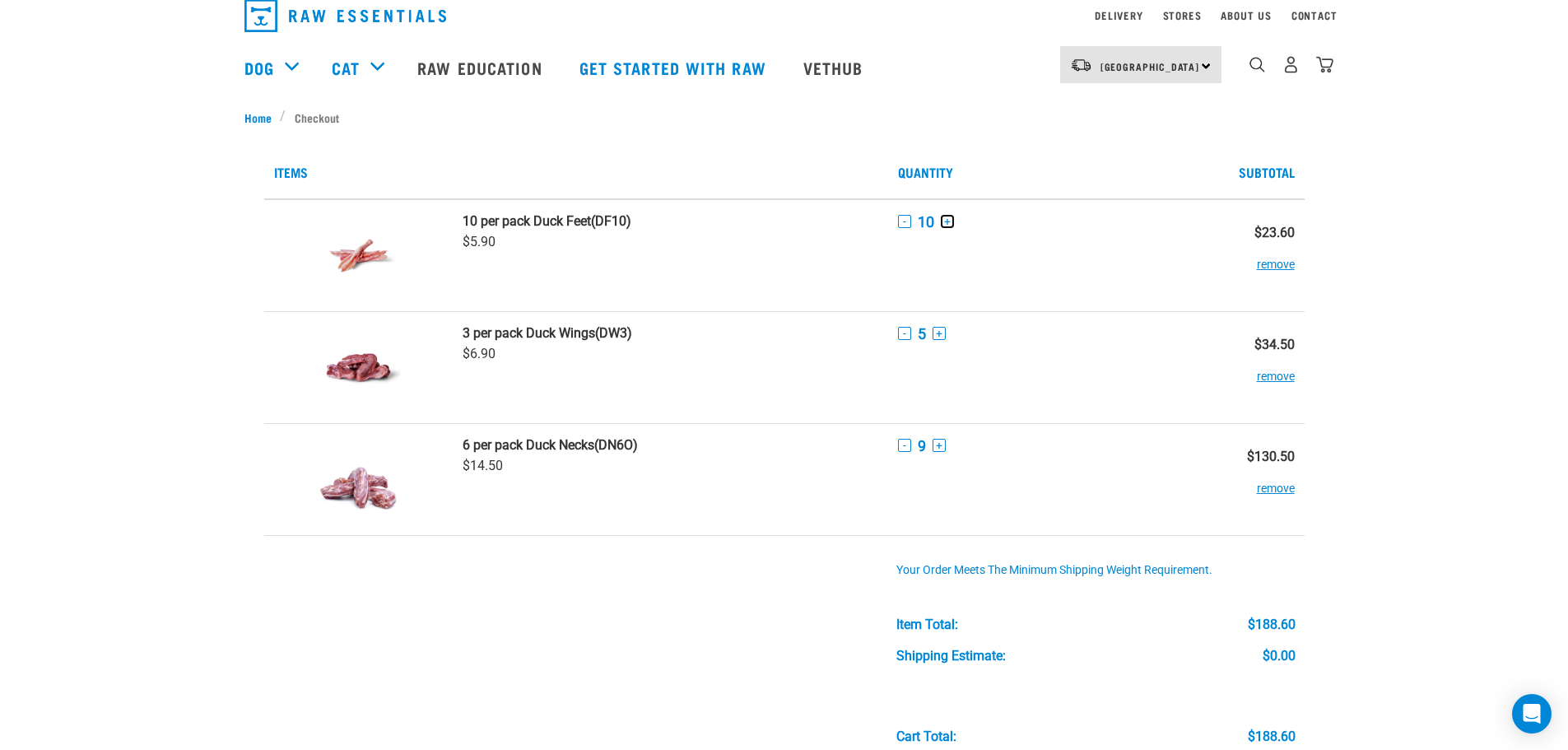
scroll to position [164, 0]
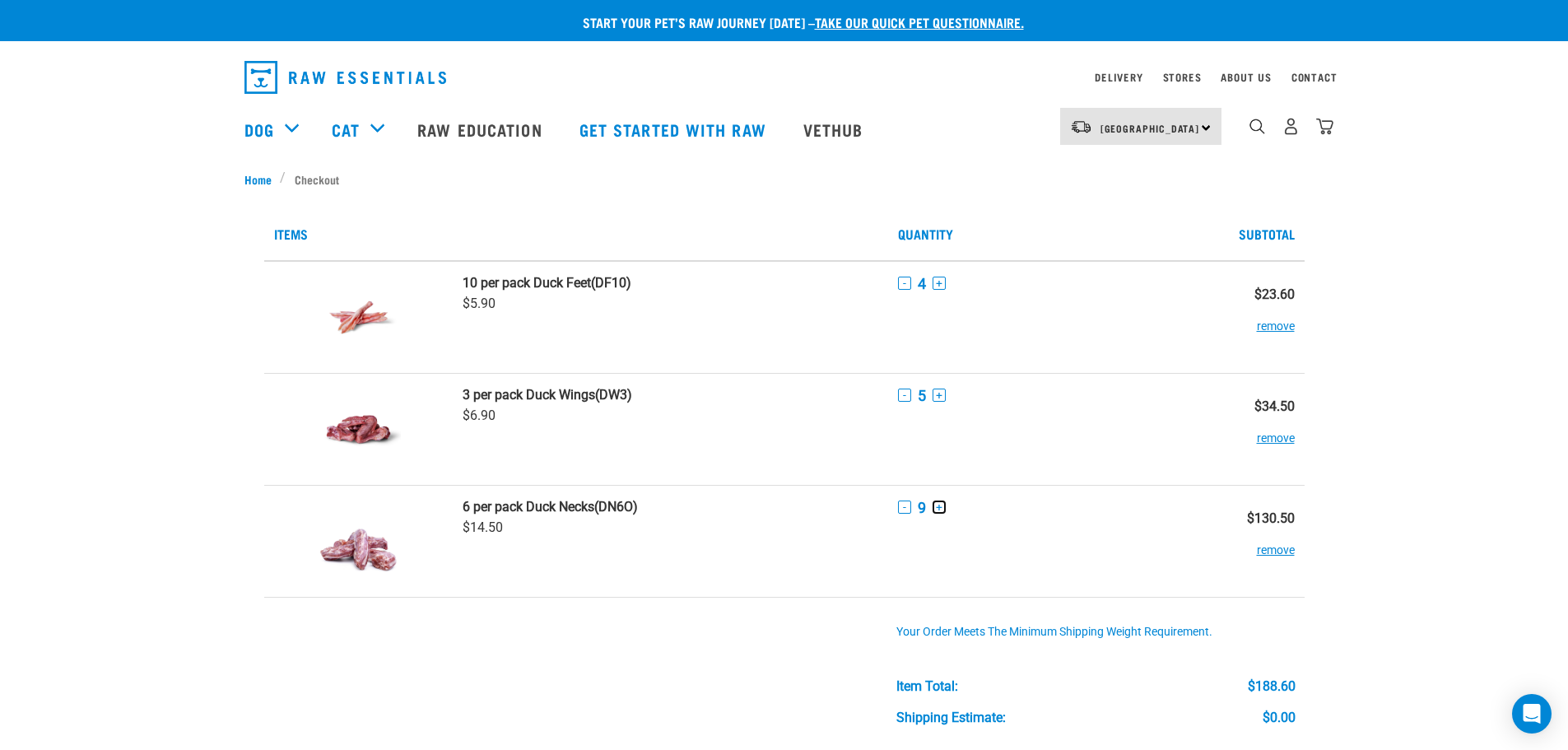
click at [939, 509] on button "+" at bounding box center [938, 506] width 13 height 13
click at [906, 503] on button "-" at bounding box center [904, 506] width 13 height 13
click at [938, 282] on button "+" at bounding box center [938, 282] width 13 height 13
click at [896, 276] on td "- 5 +" at bounding box center [1044, 316] width 312 height 113
click at [906, 281] on button "-" at bounding box center [904, 282] width 13 height 13
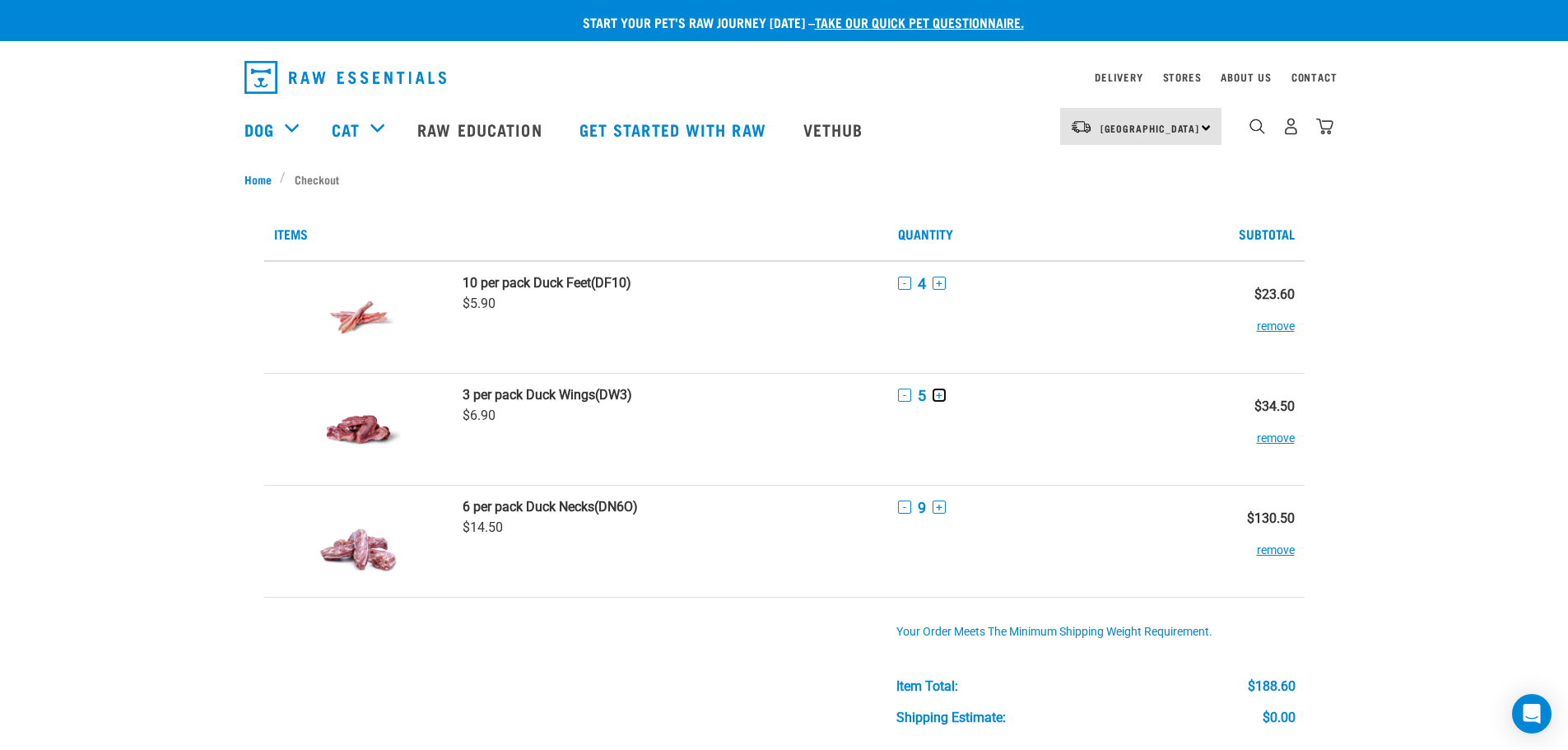
click at [940, 392] on button "+" at bounding box center [938, 395] width 13 height 13
click at [906, 395] on button "-" at bounding box center [904, 395] width 13 height 13
click at [937, 397] on button "+" at bounding box center [938, 395] width 13 height 13
click at [748, 624] on td at bounding box center [670, 706] width 436 height 219
click at [589, 390] on strong "3 per pack Duck Wings" at bounding box center [528, 395] width 132 height 16
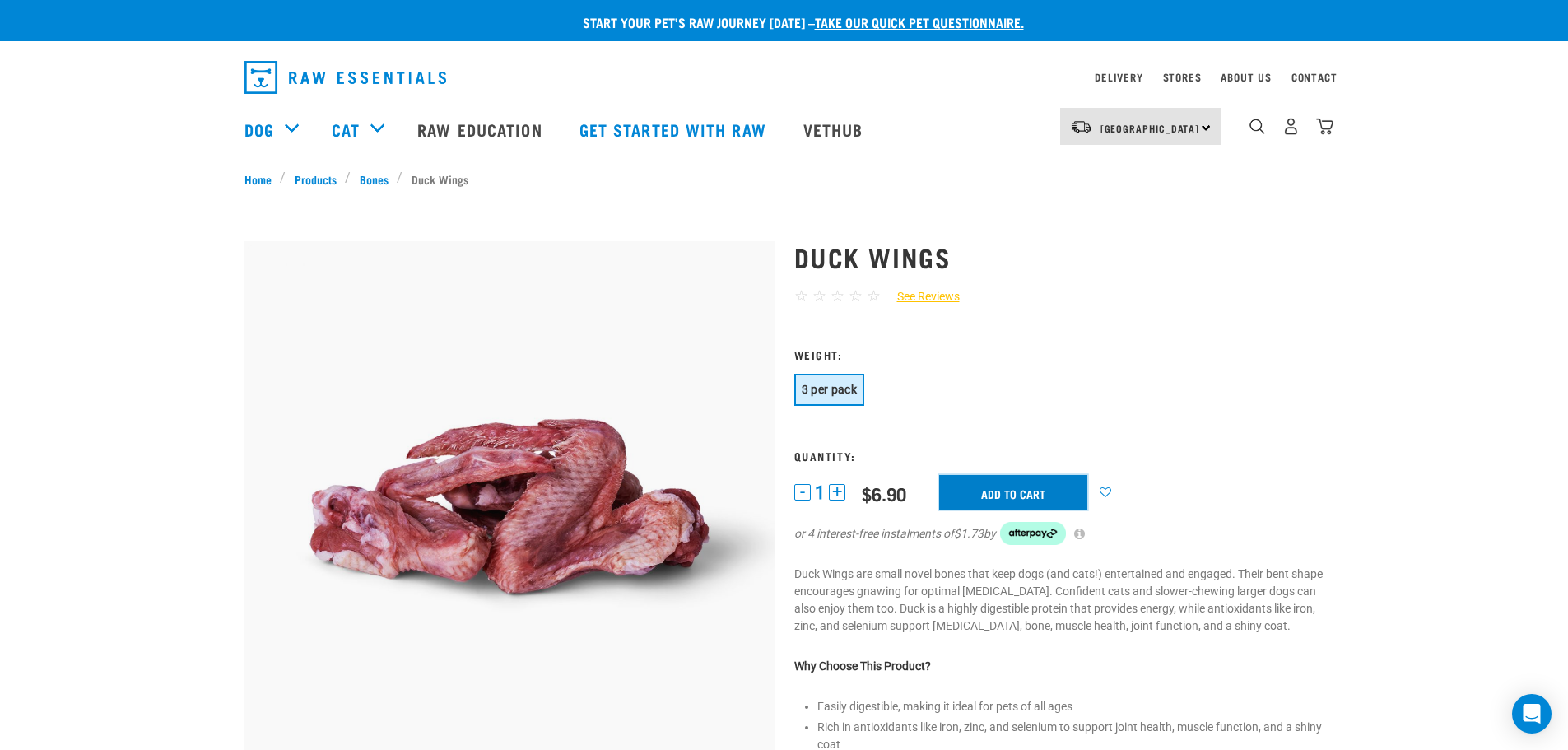
click at [988, 488] on input "Add to cart" at bounding box center [1013, 492] width 148 height 34
click at [60, 378] on button "delete" at bounding box center [51, 375] width 17 height 17
click at [1332, 127] on img "dropdown navigation" at bounding box center [1325, 126] width 18 height 18
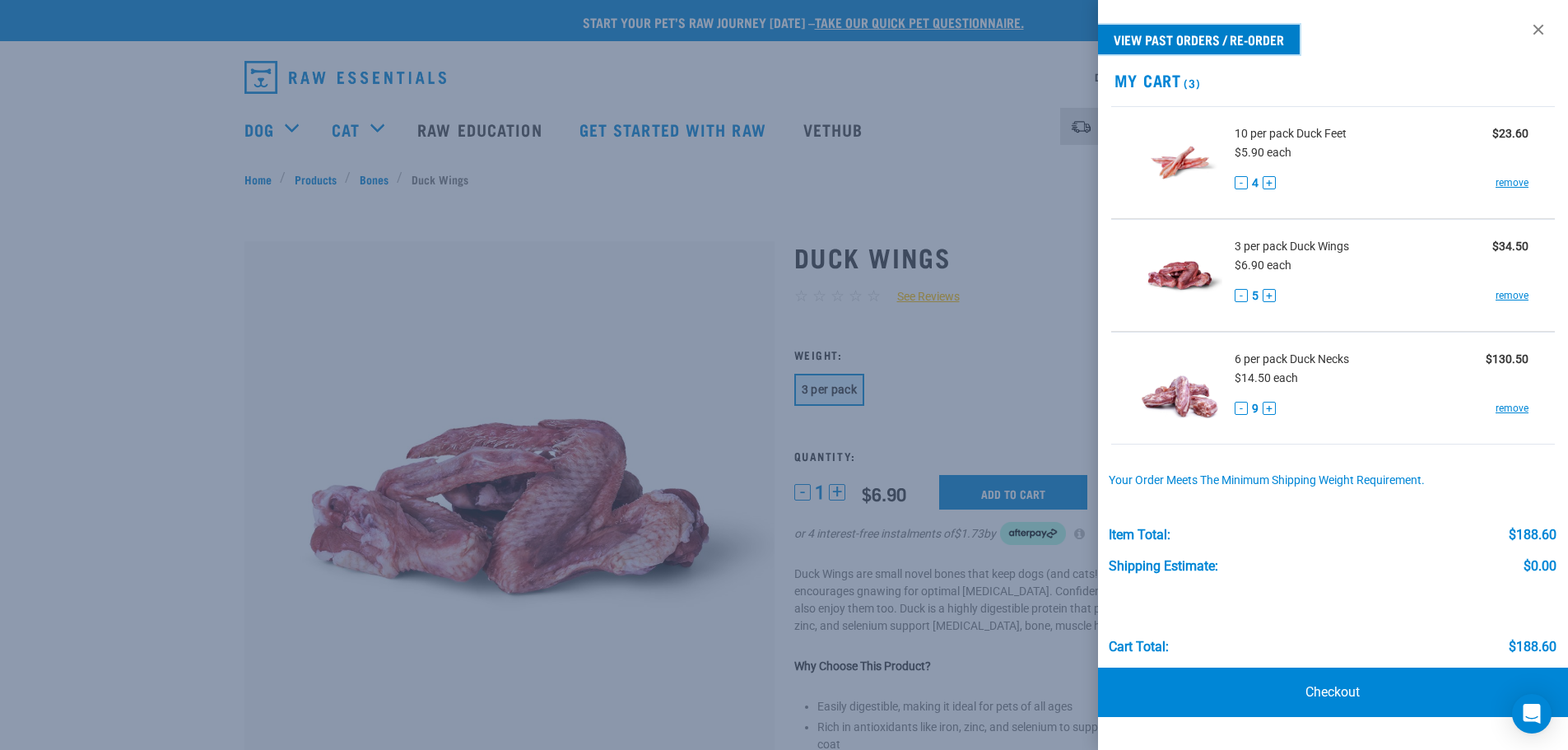
click at [1233, 32] on link "View past orders / re-order" at bounding box center [1199, 39] width 202 height 29
click at [1180, 70] on h2 "My Cart (3)" at bounding box center [1333, 79] width 471 height 19
click at [1178, 77] on h2 "My Cart (3)" at bounding box center [1333, 79] width 471 height 19
click at [529, 278] on div at bounding box center [784, 375] width 1568 height 750
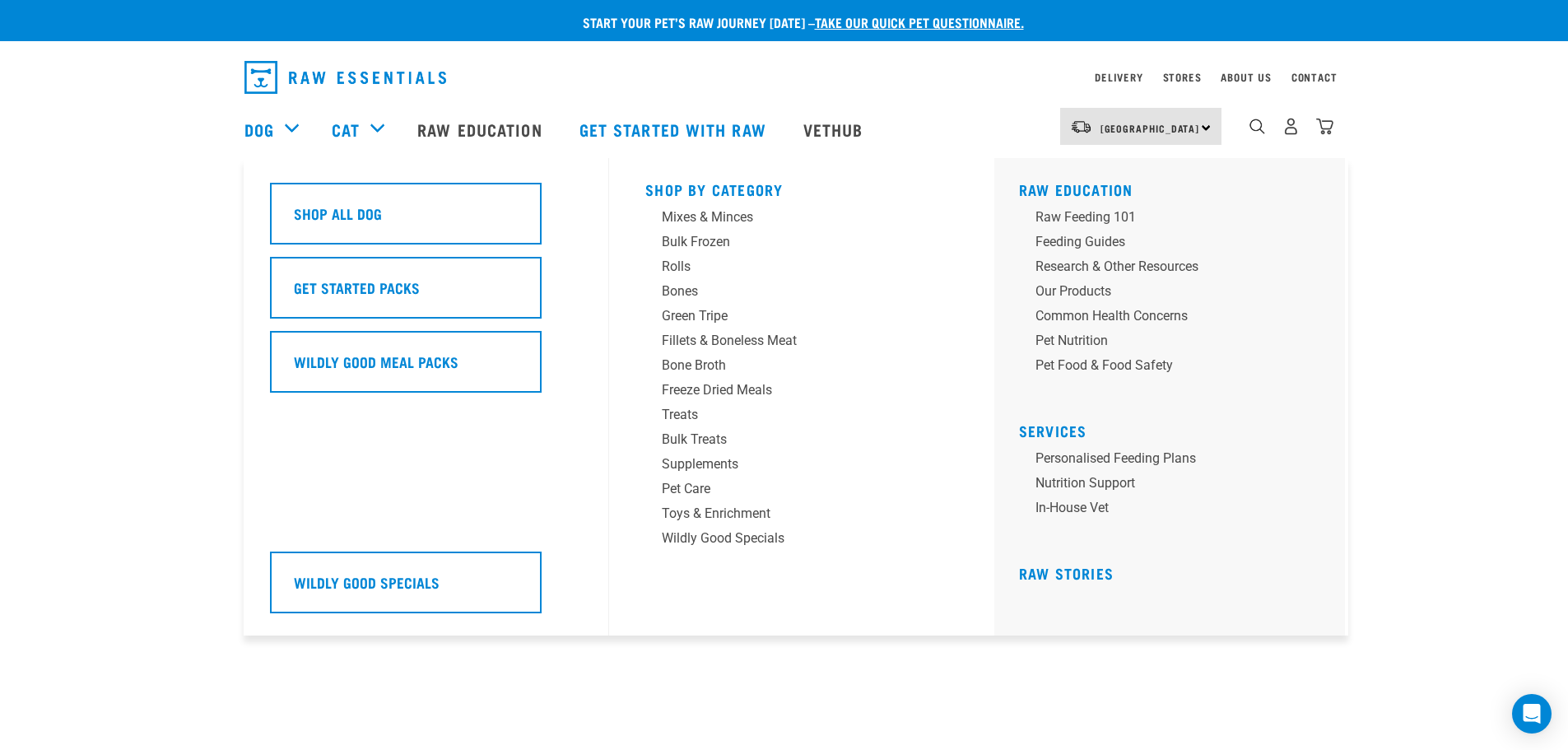
click at [287, 131] on div "Dog" at bounding box center [280, 128] width 71 height 66
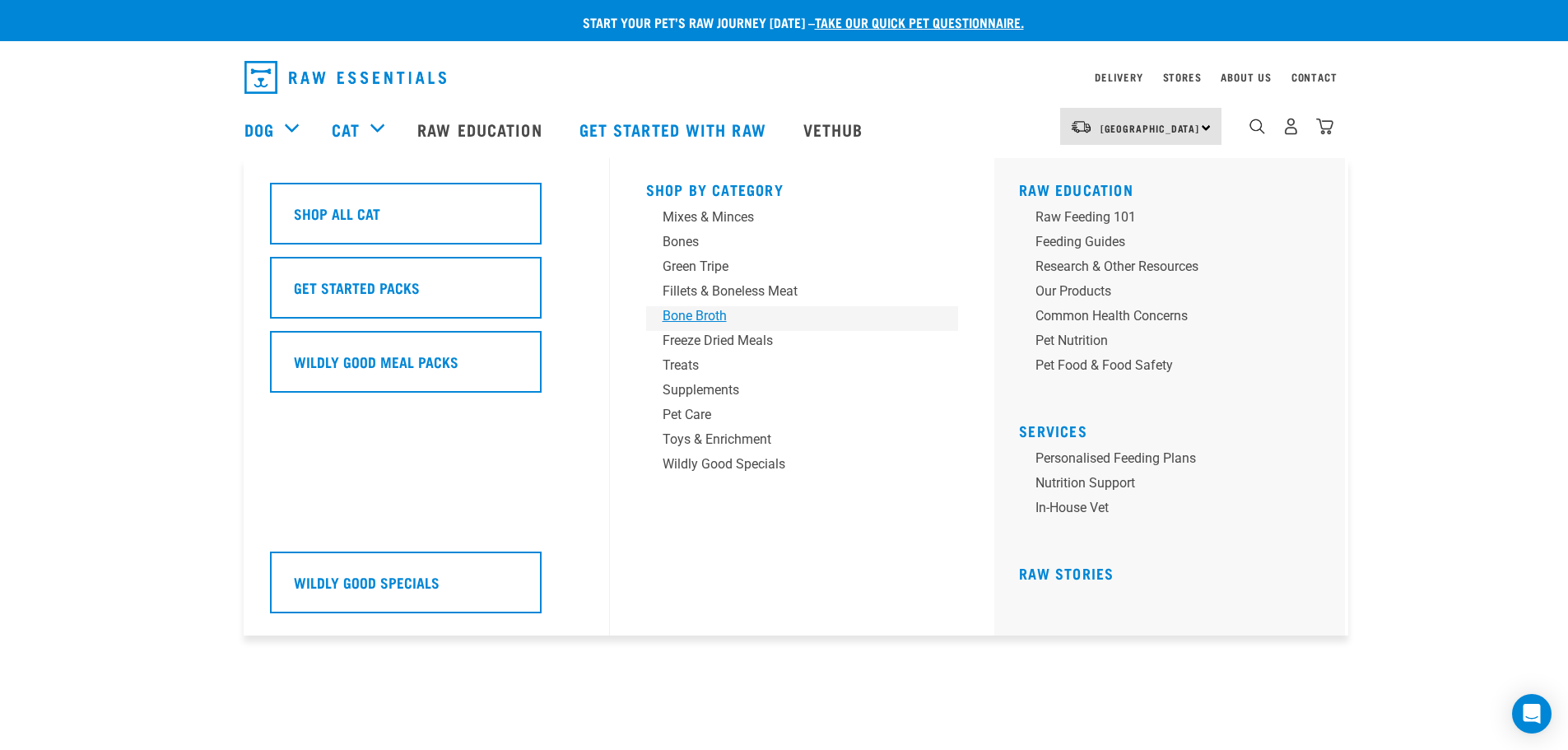
click at [697, 312] on div "Bone Broth" at bounding box center [791, 316] width 257 height 20
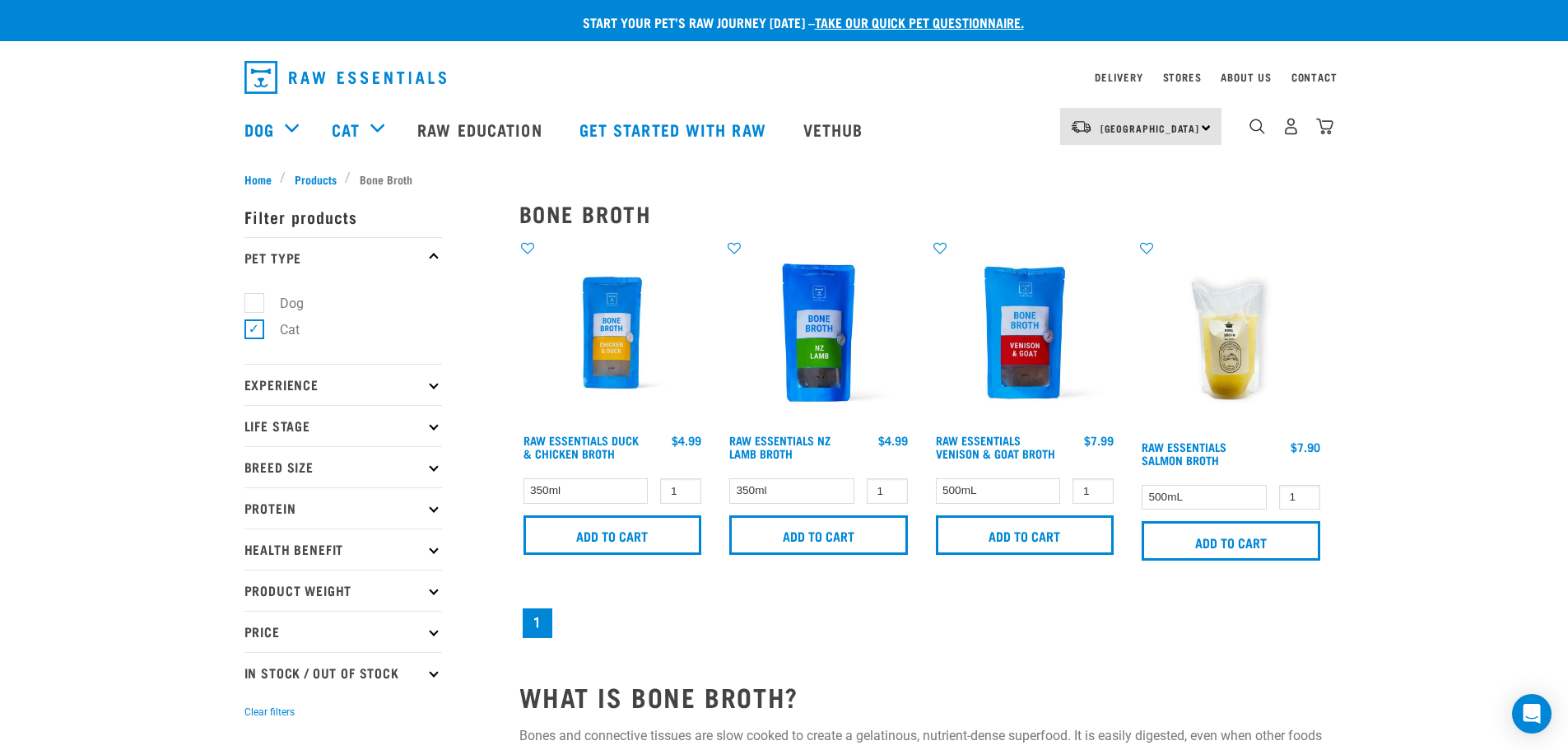
click at [1017, 388] on img at bounding box center [1024, 333] width 187 height 187
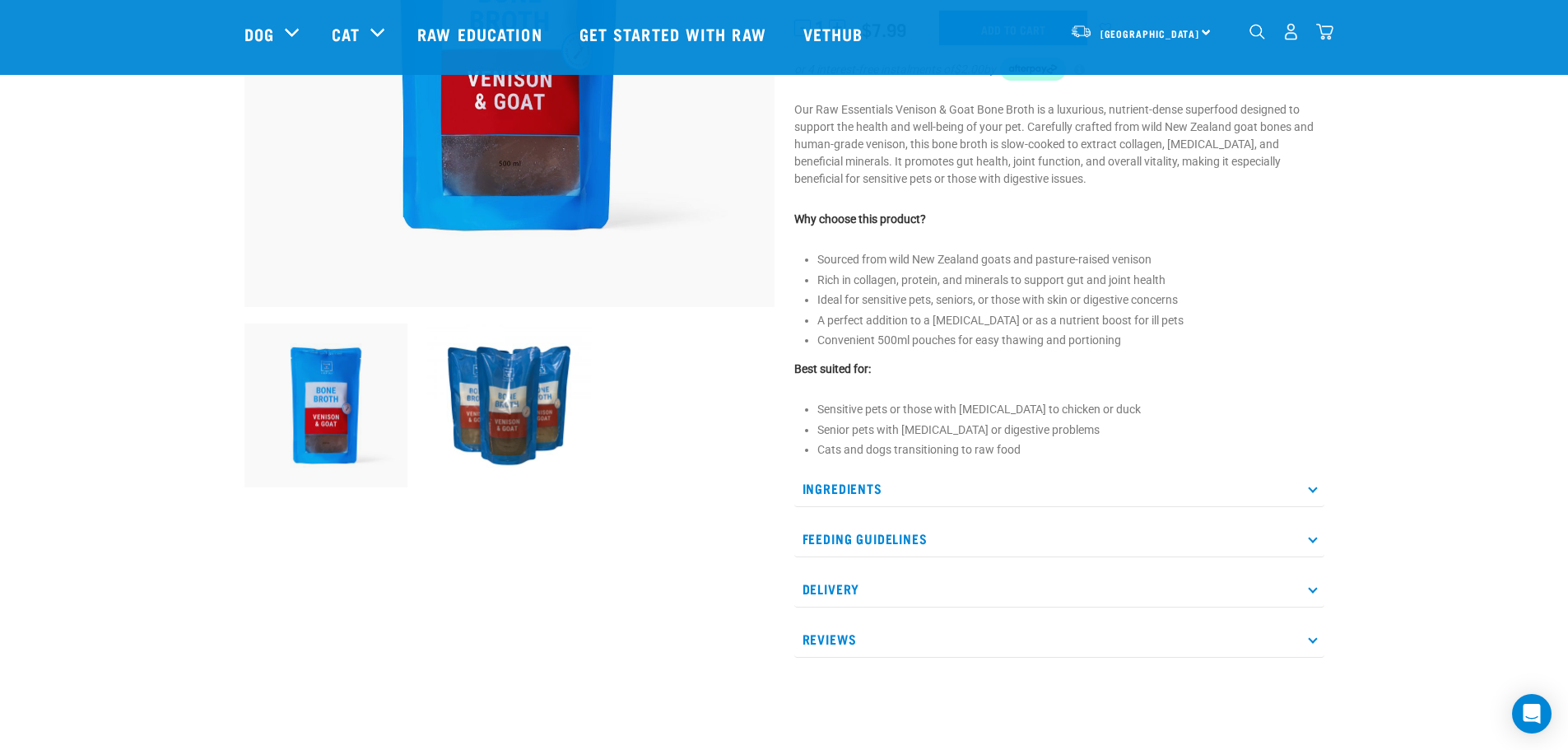
scroll to position [411, 0]
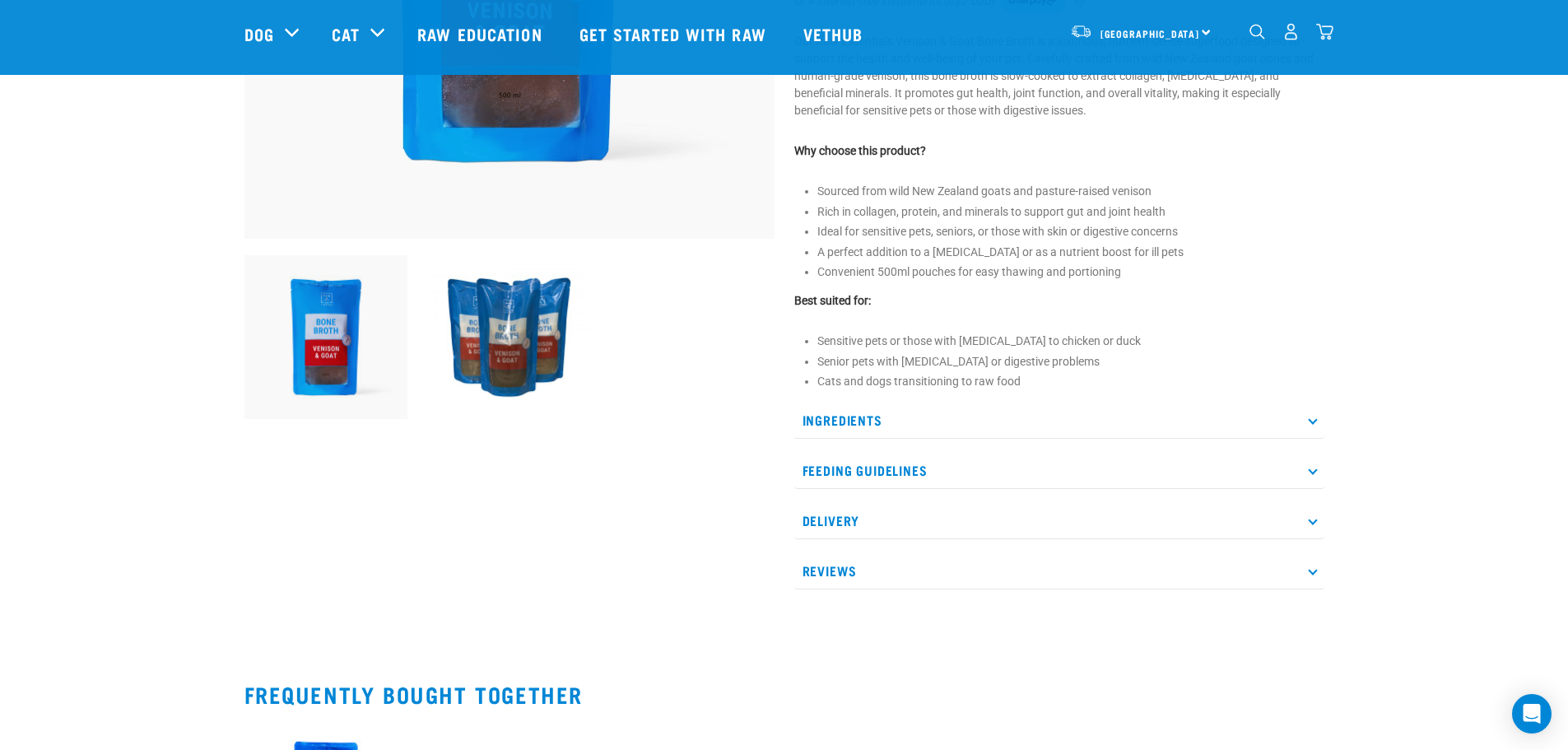
click at [859, 424] on p "Ingredients" at bounding box center [1059, 420] width 530 height 37
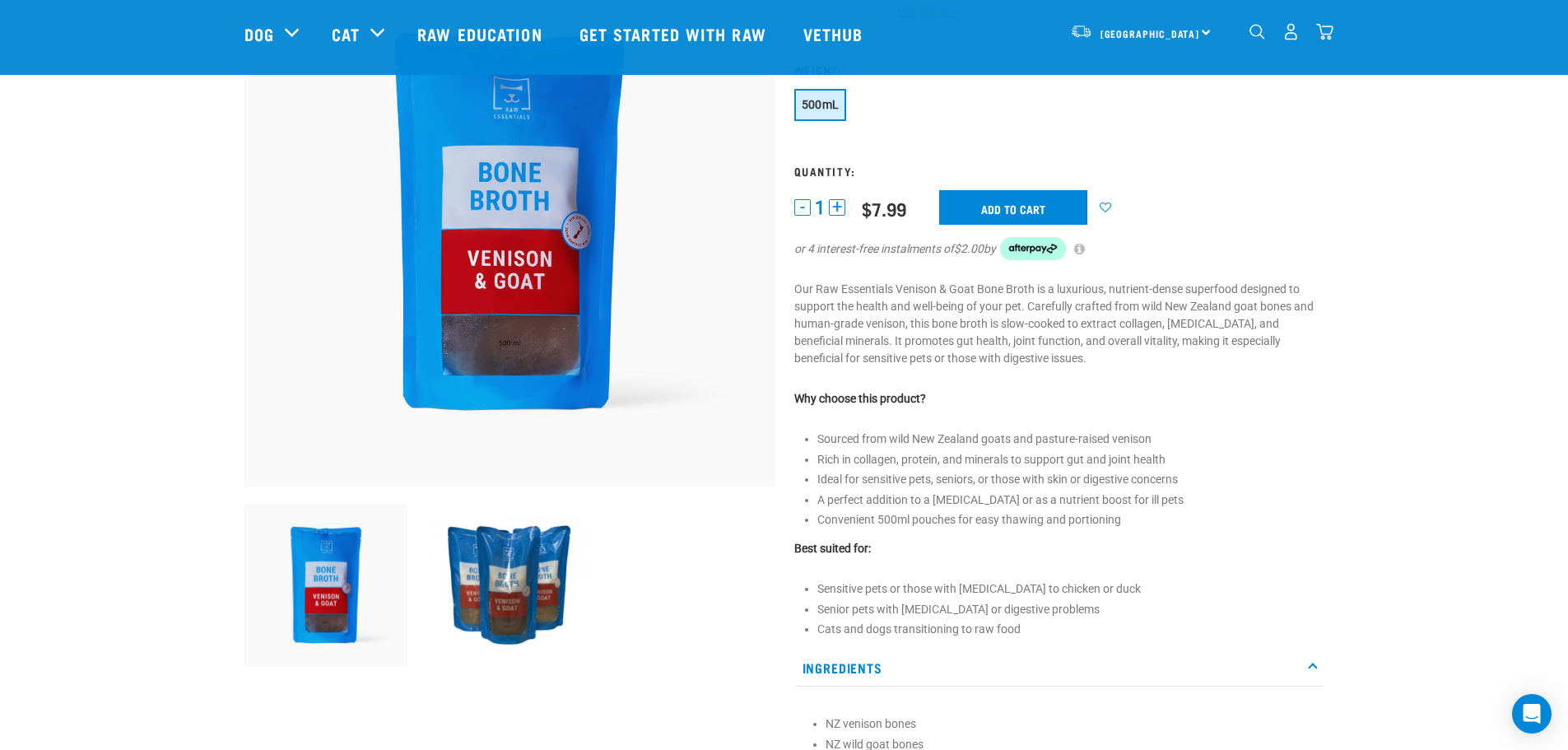
scroll to position [0, 0]
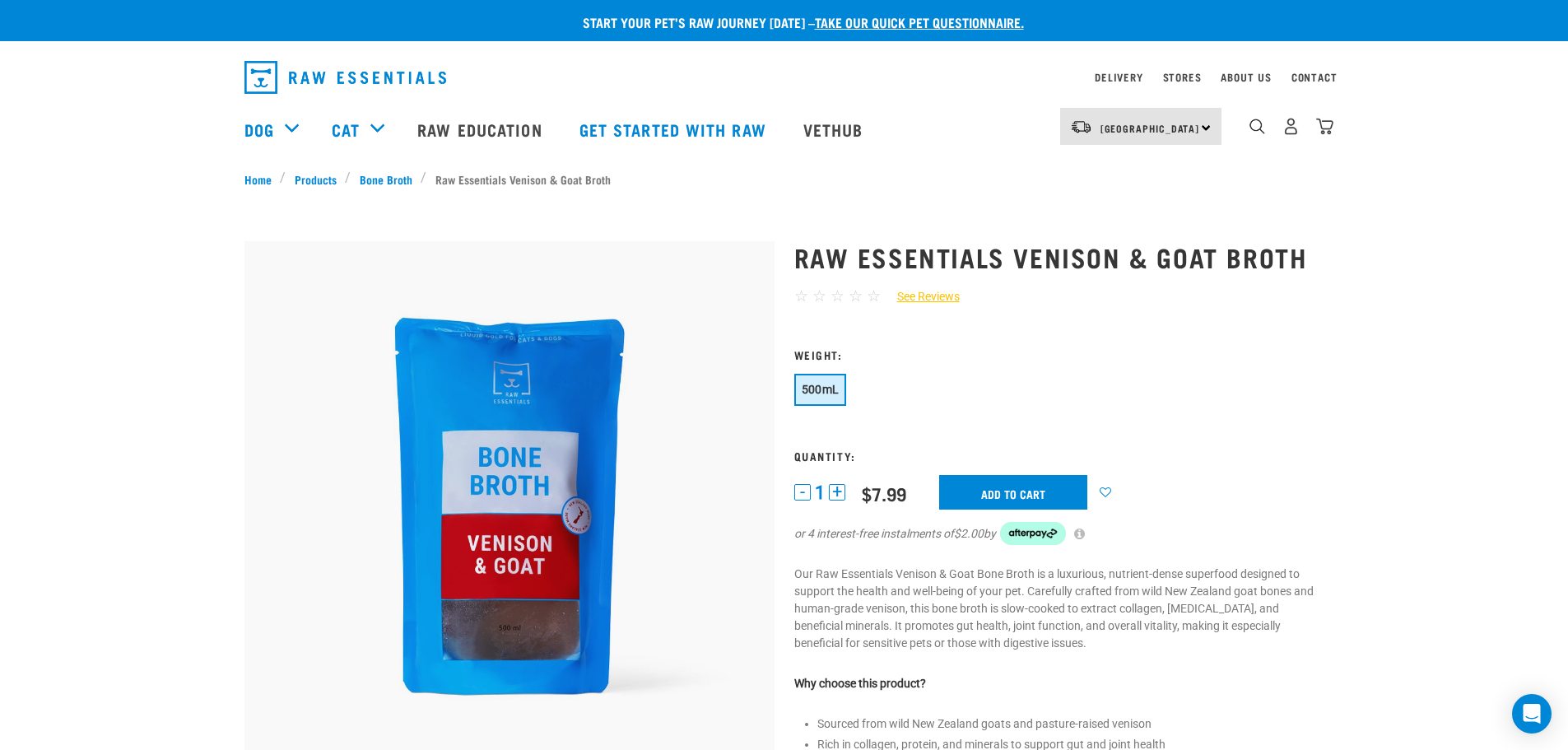
click at [842, 490] on button "+" at bounding box center [836, 492] width 17 height 17
click at [836, 495] on button "+" at bounding box center [836, 492] width 17 height 17
click at [835, 491] on button "+" at bounding box center [836, 492] width 17 height 17
click at [1014, 486] on input "Add to cart" at bounding box center [1013, 492] width 148 height 34
click at [393, 181] on link "Bone Broth" at bounding box center [385, 179] width 70 height 18
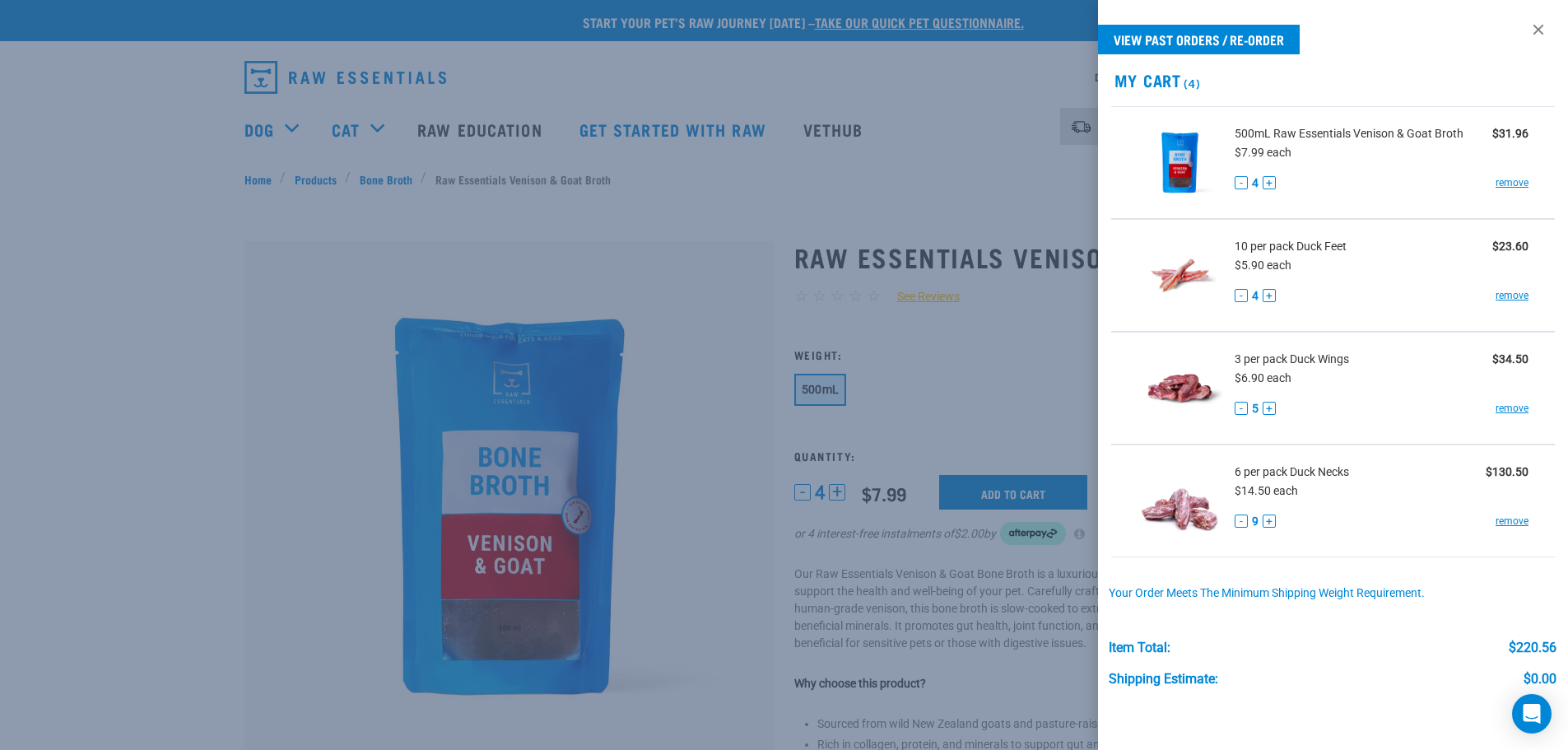
click at [381, 180] on div at bounding box center [784, 375] width 1568 height 750
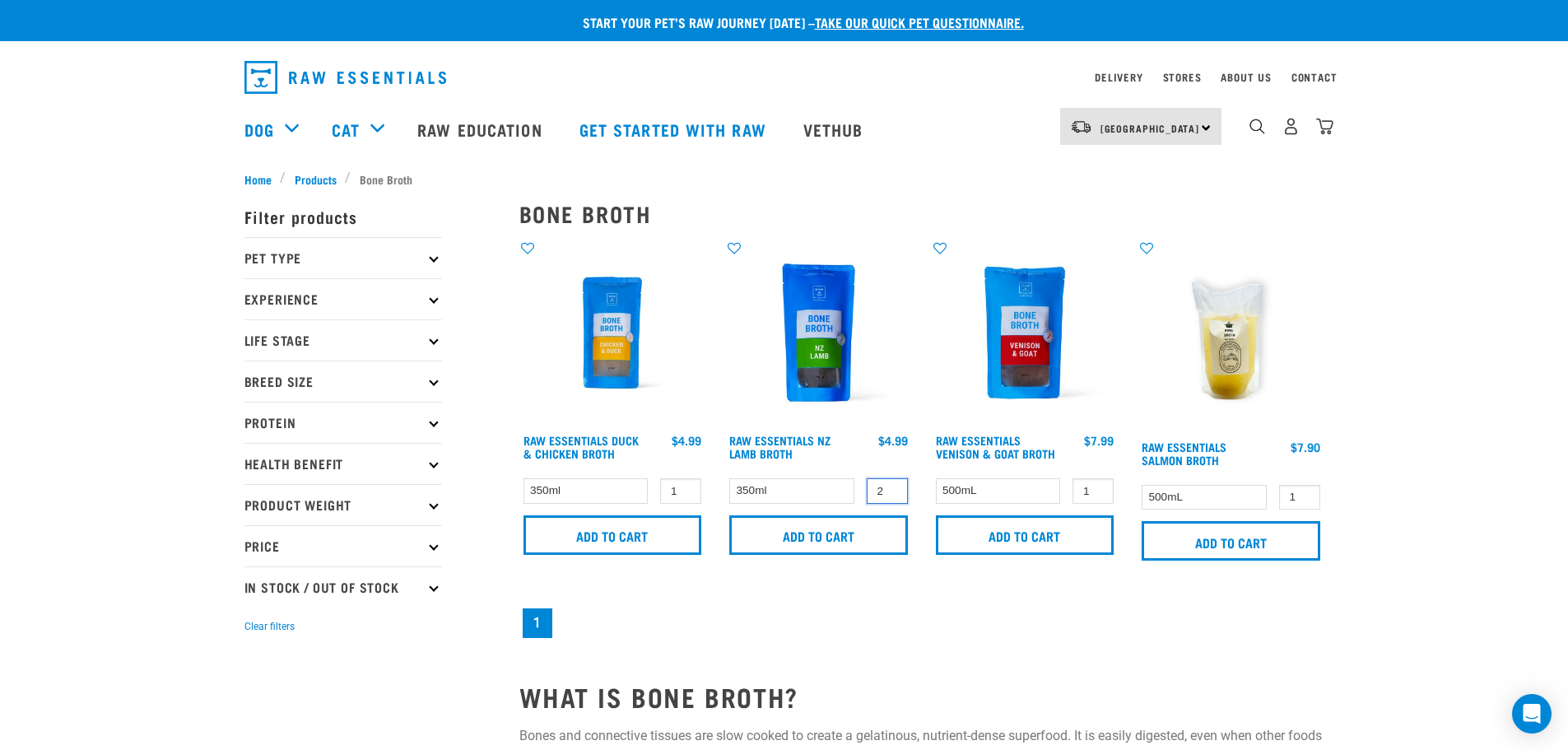
type input "2"
click at [893, 485] on input "2" at bounding box center [887, 491] width 41 height 25
click at [831, 534] on input "Add to cart" at bounding box center [819, 535] width 178 height 39
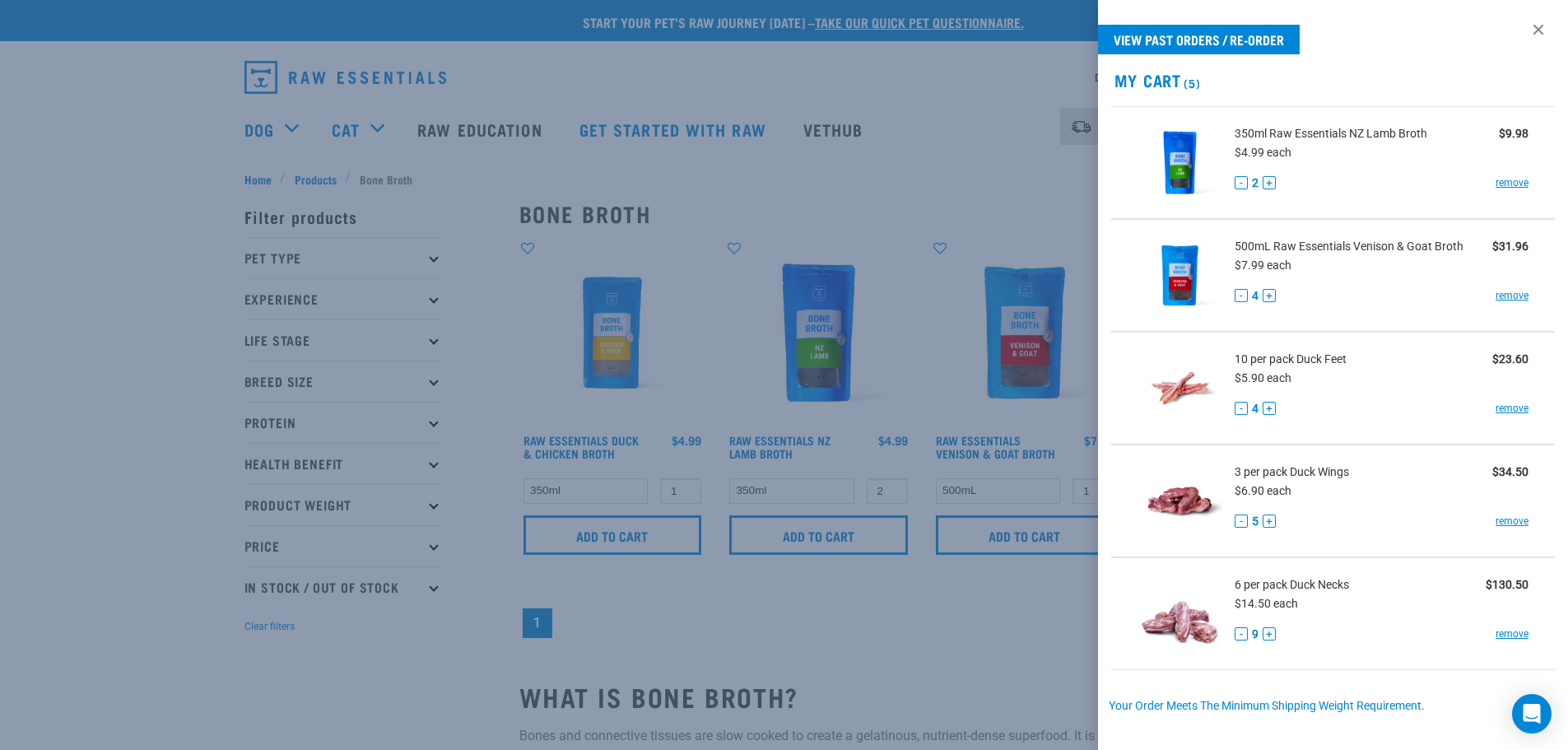
click at [264, 134] on div at bounding box center [784, 375] width 1568 height 750
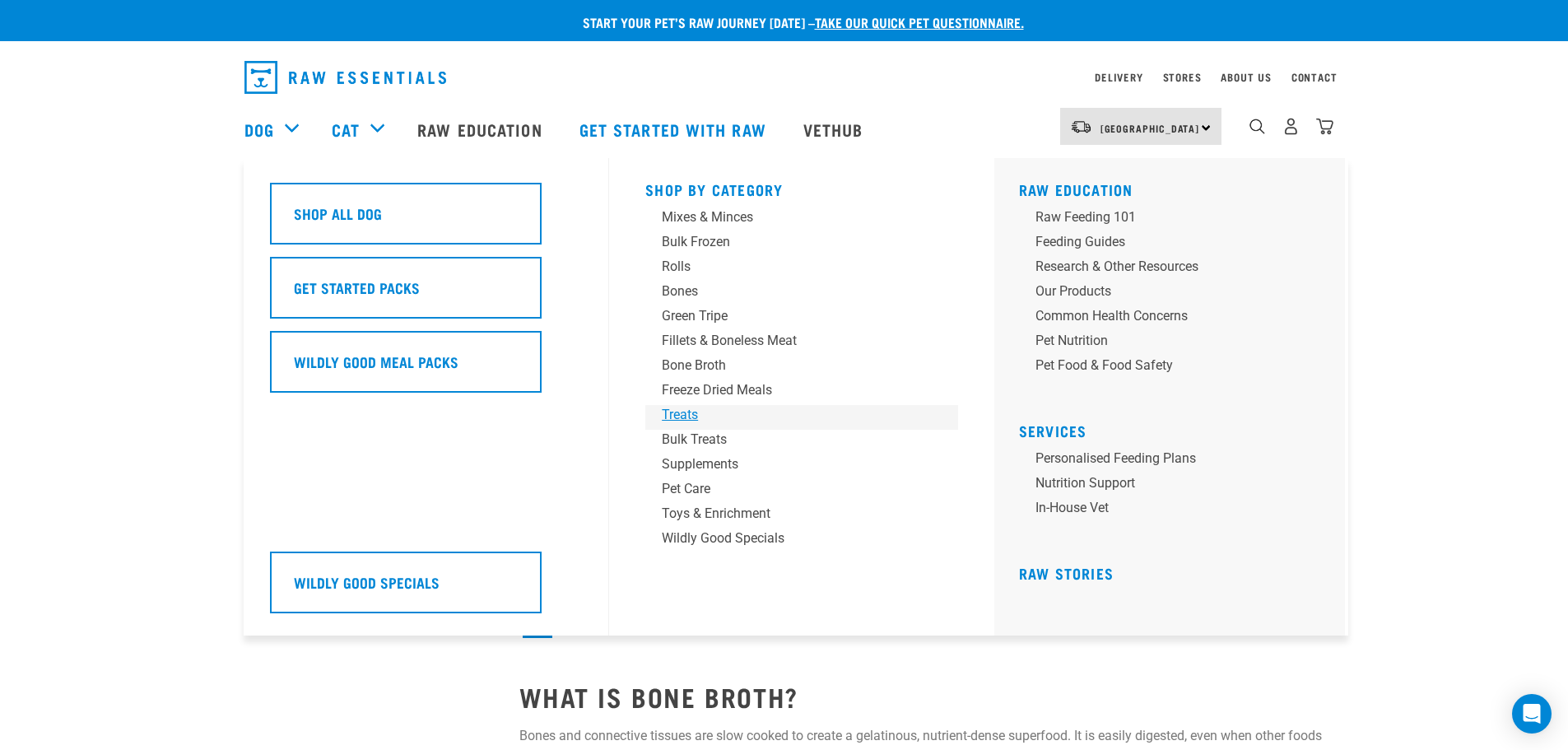
click at [678, 416] on div "Treats" at bounding box center [790, 415] width 257 height 20
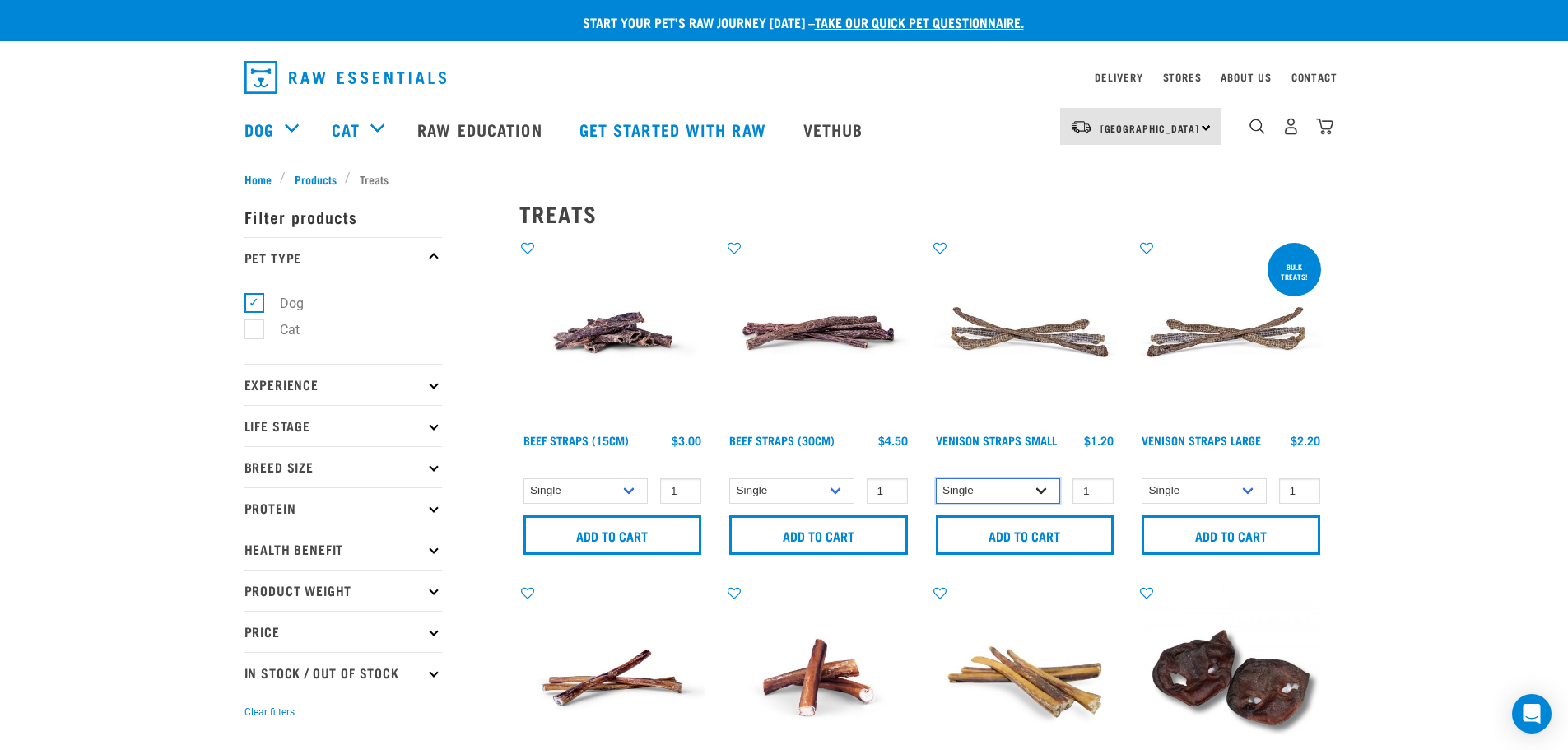
click at [1043, 490] on select "Single 25 per pack" at bounding box center [999, 491] width 125 height 25
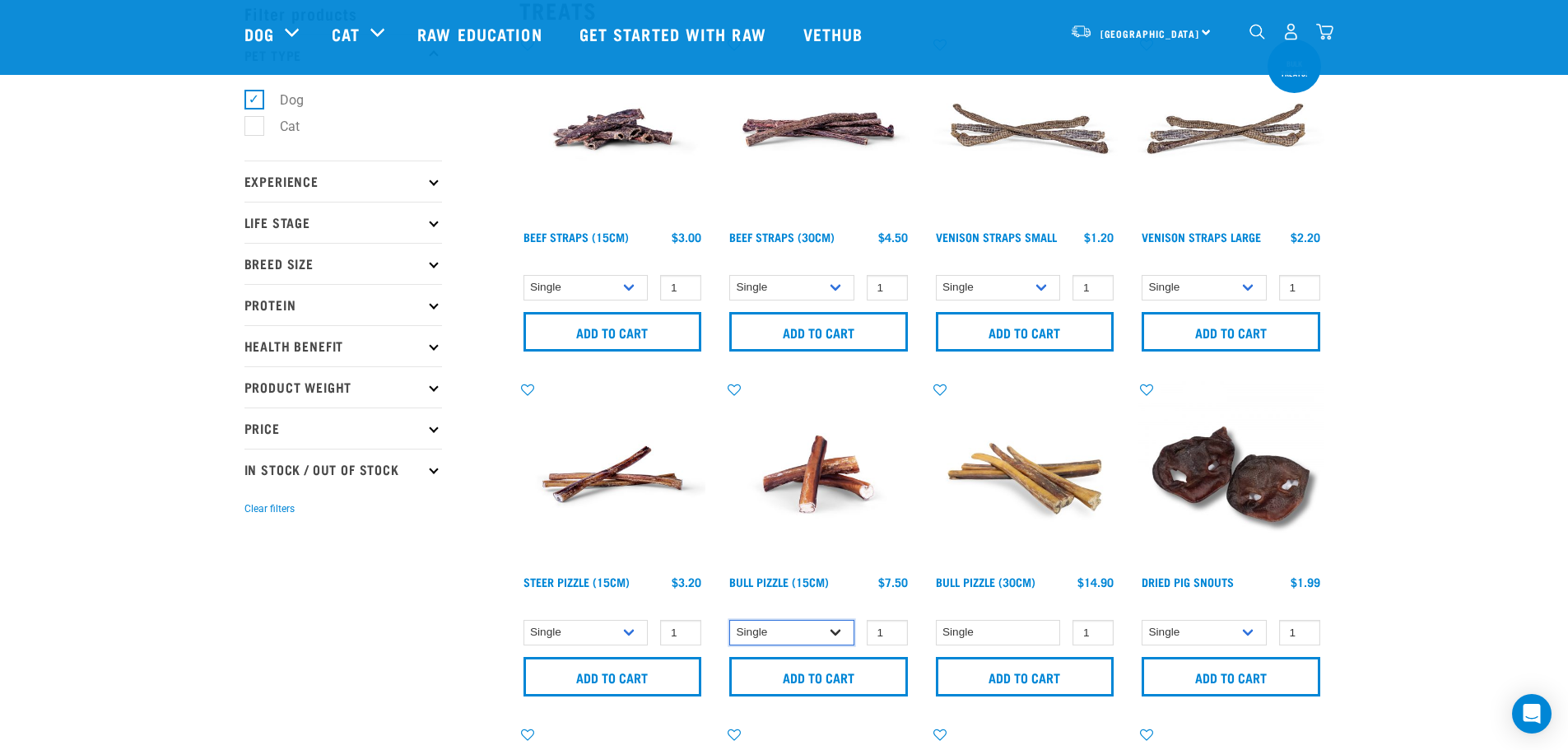
click at [838, 632] on select "Single 10 per pack" at bounding box center [792, 633] width 125 height 25
click at [730, 620] on select "Single 10 per pack" at bounding box center [792, 633] width 125 height 25
click at [844, 637] on select "Single 10 per pack" at bounding box center [792, 633] width 125 height 25
select select "323237"
click at [730, 620] on select "Single 10 per pack" at bounding box center [792, 633] width 125 height 25
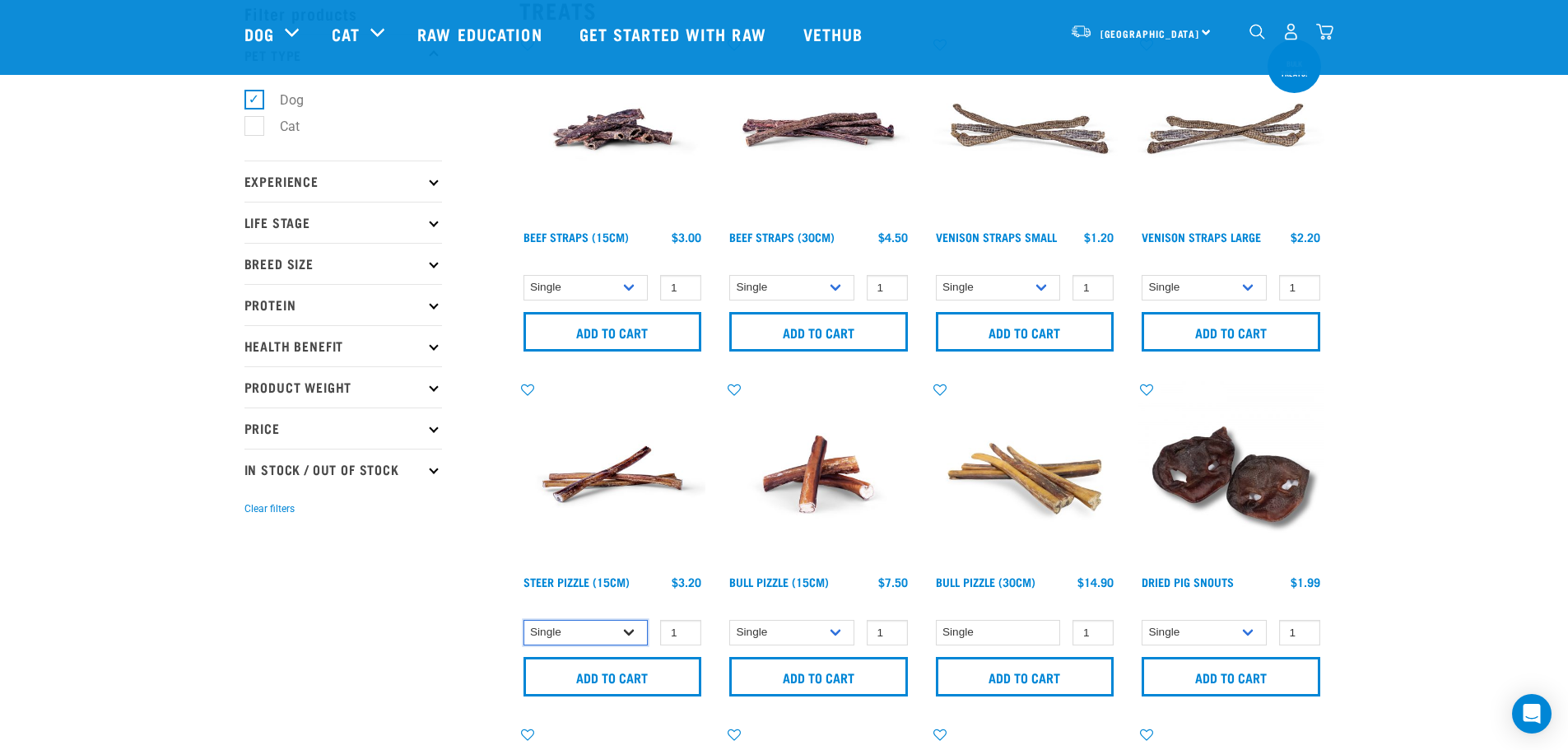
click at [639, 634] on select "Single 10 per pack" at bounding box center [587, 633] width 125 height 25
select select "682006"
click at [524, 620] on select "Single 10 per pack" at bounding box center [587, 633] width 125 height 25
click at [598, 683] on input "Add to cart" at bounding box center [613, 677] width 178 height 39
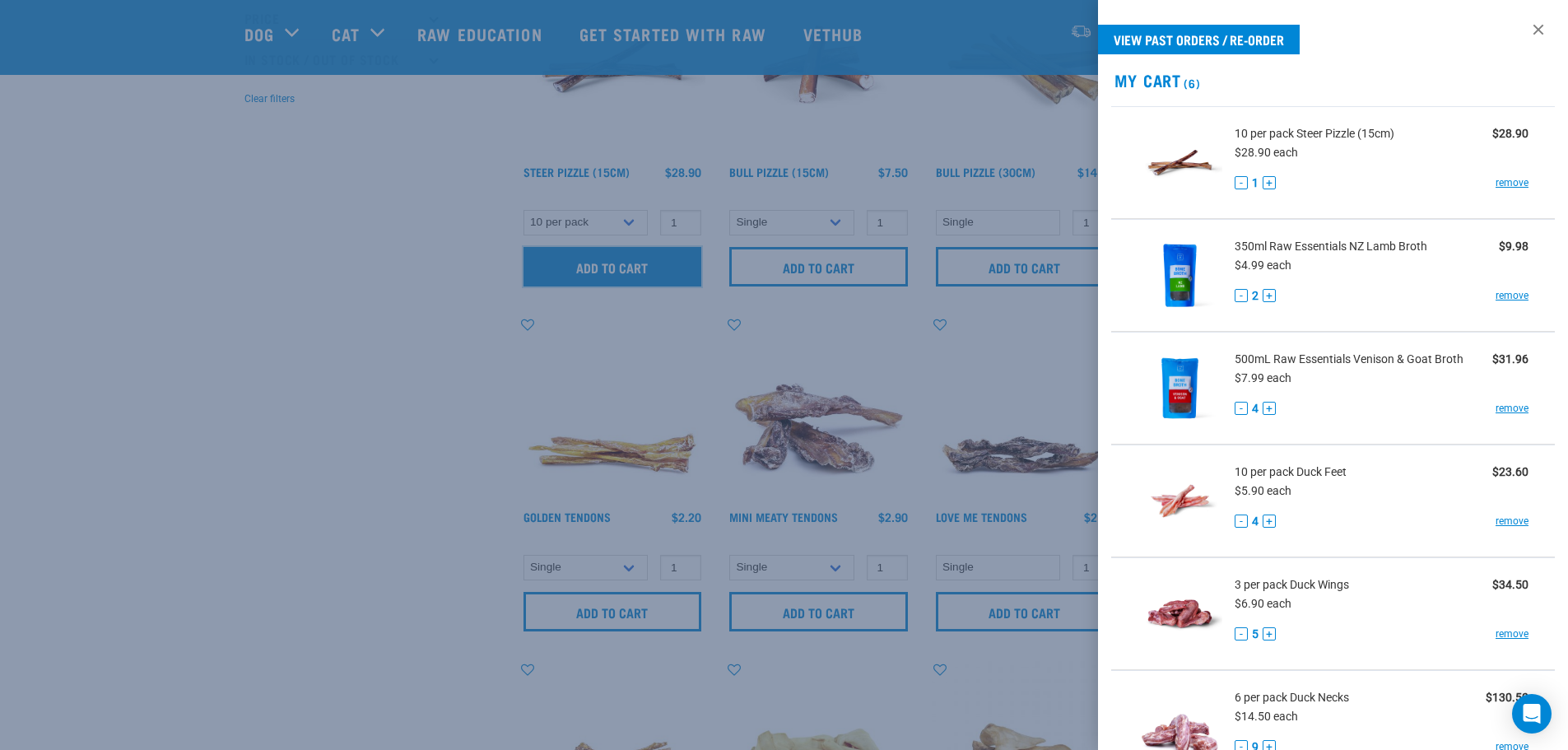
scroll to position [493, 0]
click at [261, 562] on div at bounding box center [784, 375] width 1568 height 750
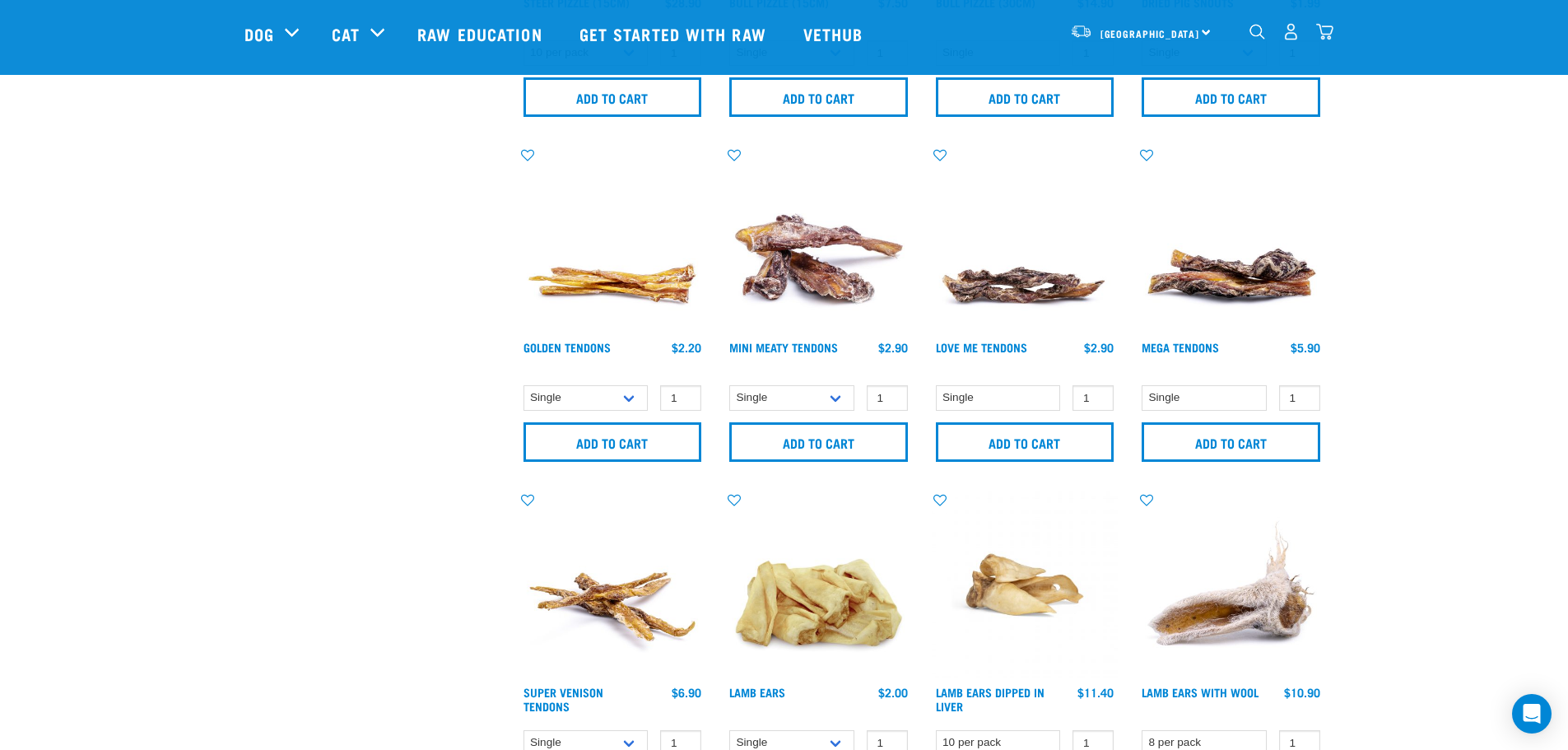
scroll to position [740, 0]
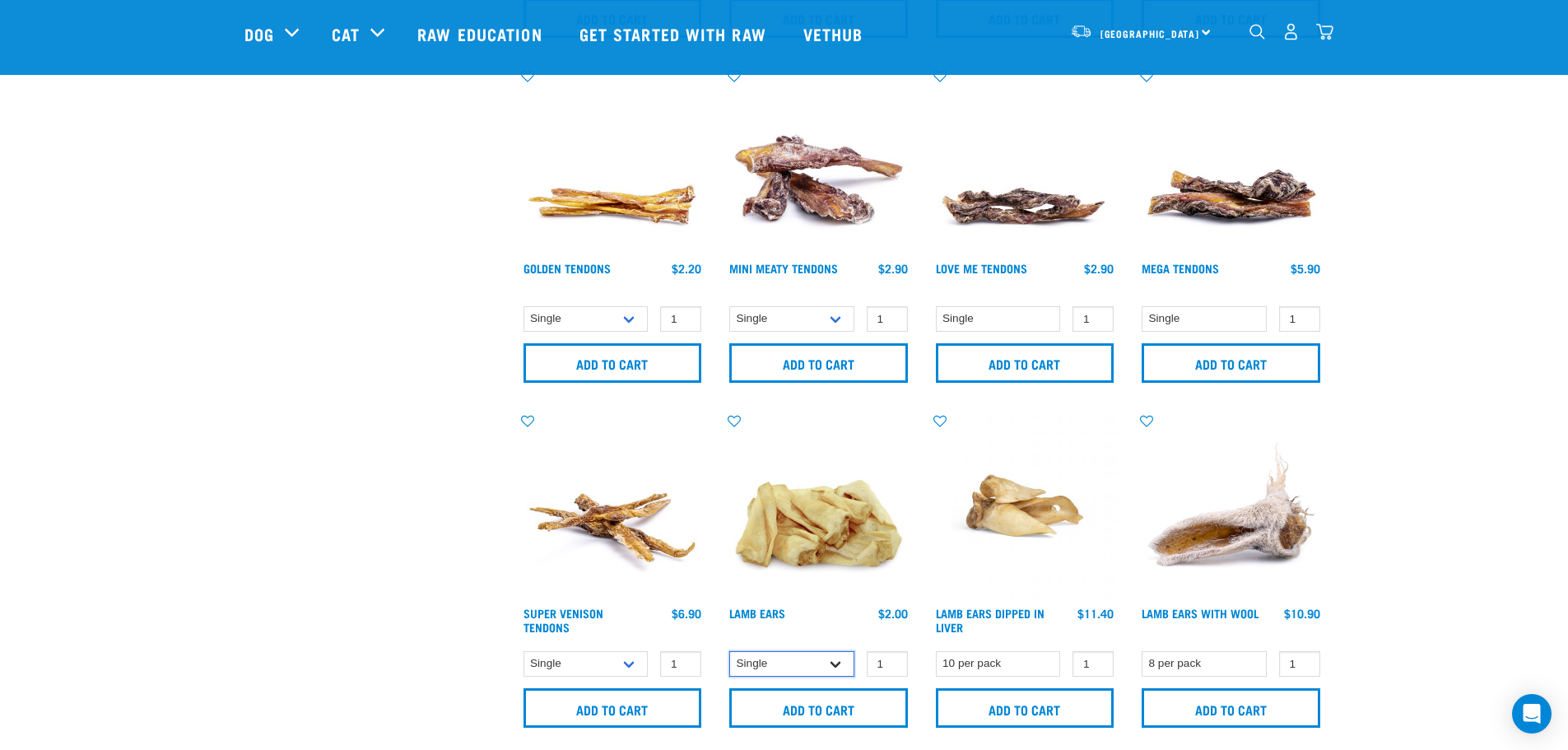
click at [844, 668] on select "Single 10 per pack" at bounding box center [792, 664] width 125 height 25
select select "800"
click at [730, 651] on select "Single 10 per pack" at bounding box center [792, 664] width 125 height 25
click at [803, 710] on input "Add to cart" at bounding box center [819, 708] width 178 height 39
click at [1233, 702] on input "Add to cart" at bounding box center [1231, 708] width 178 height 39
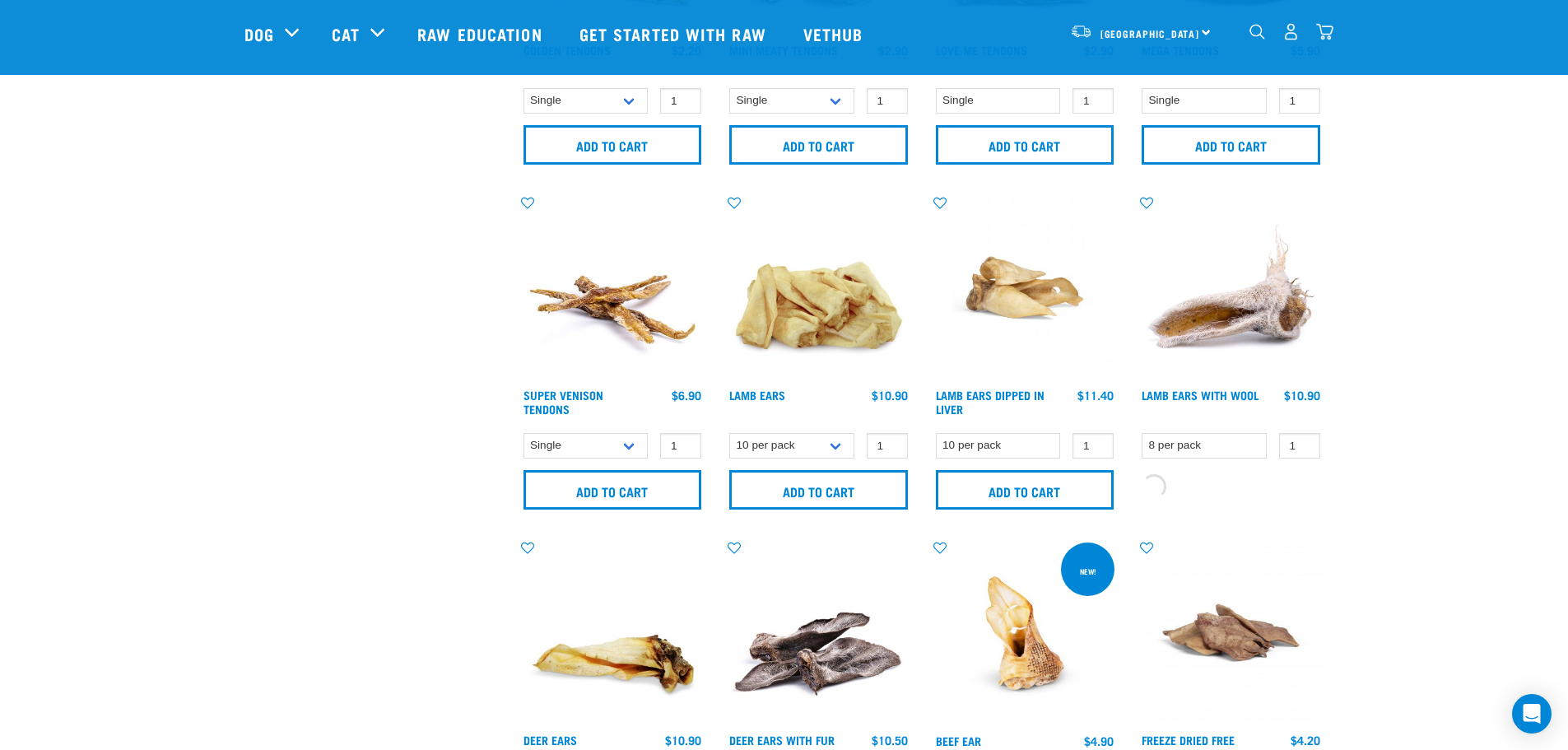
scroll to position [988, 0]
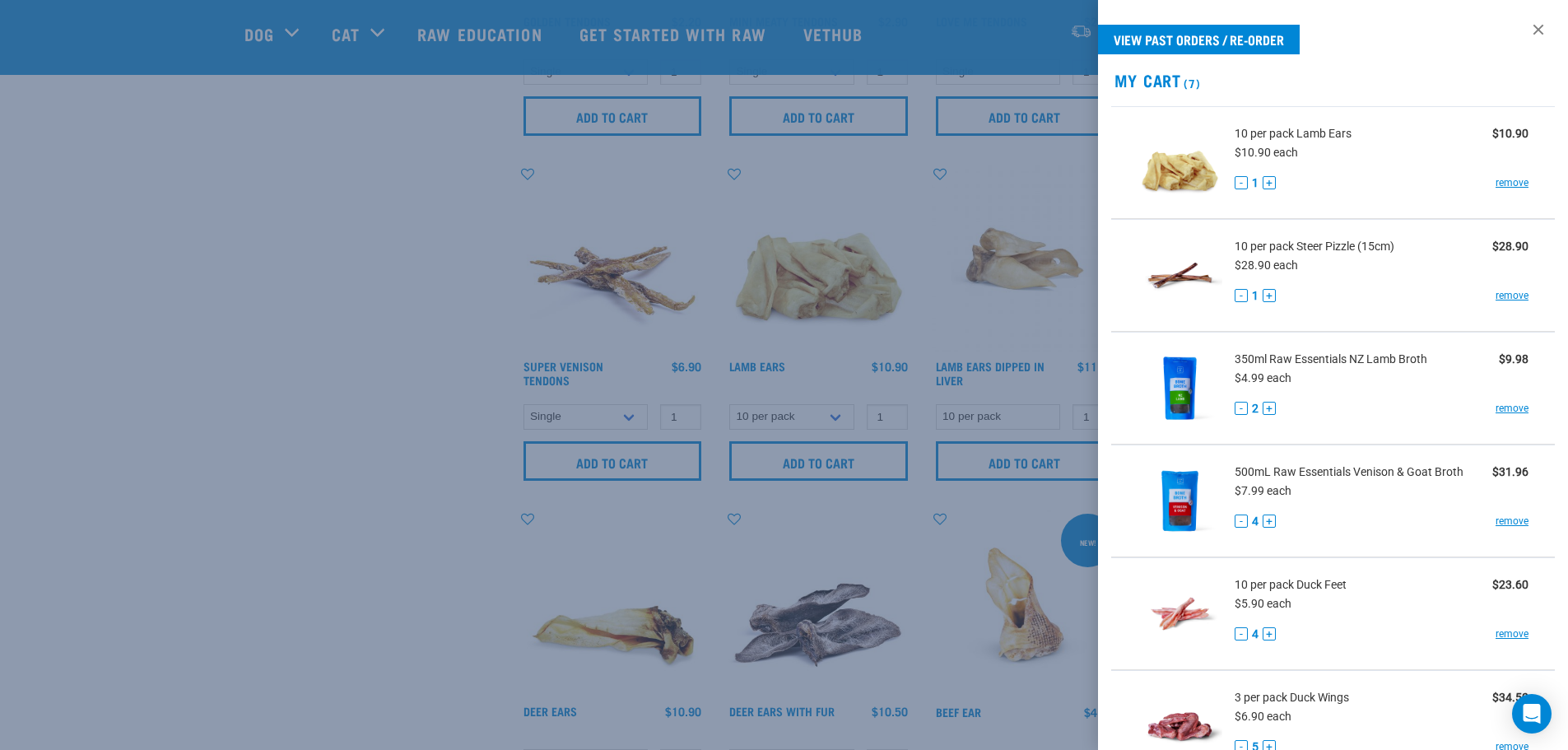
click at [356, 496] on div at bounding box center [784, 375] width 1568 height 750
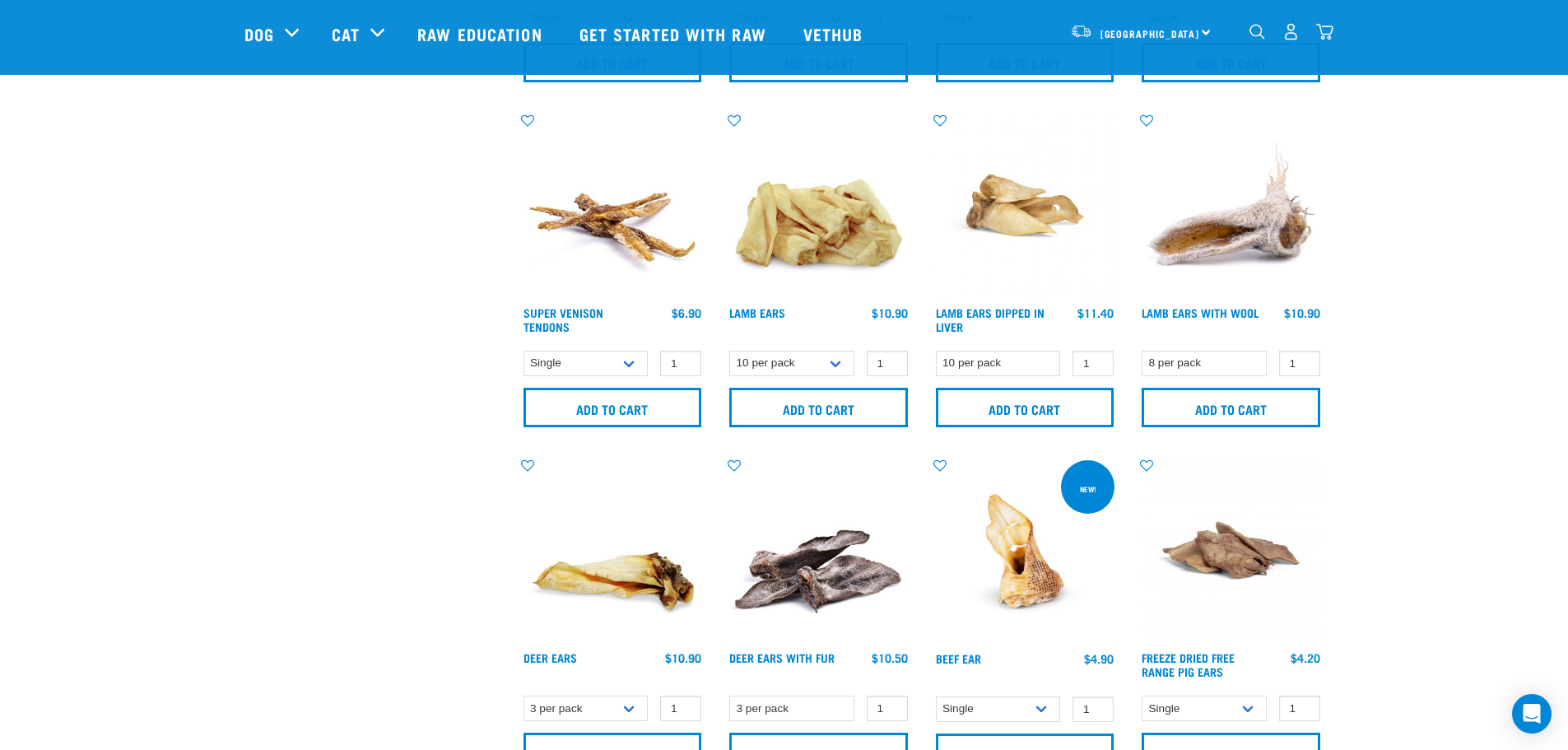
scroll to position [1070, 0]
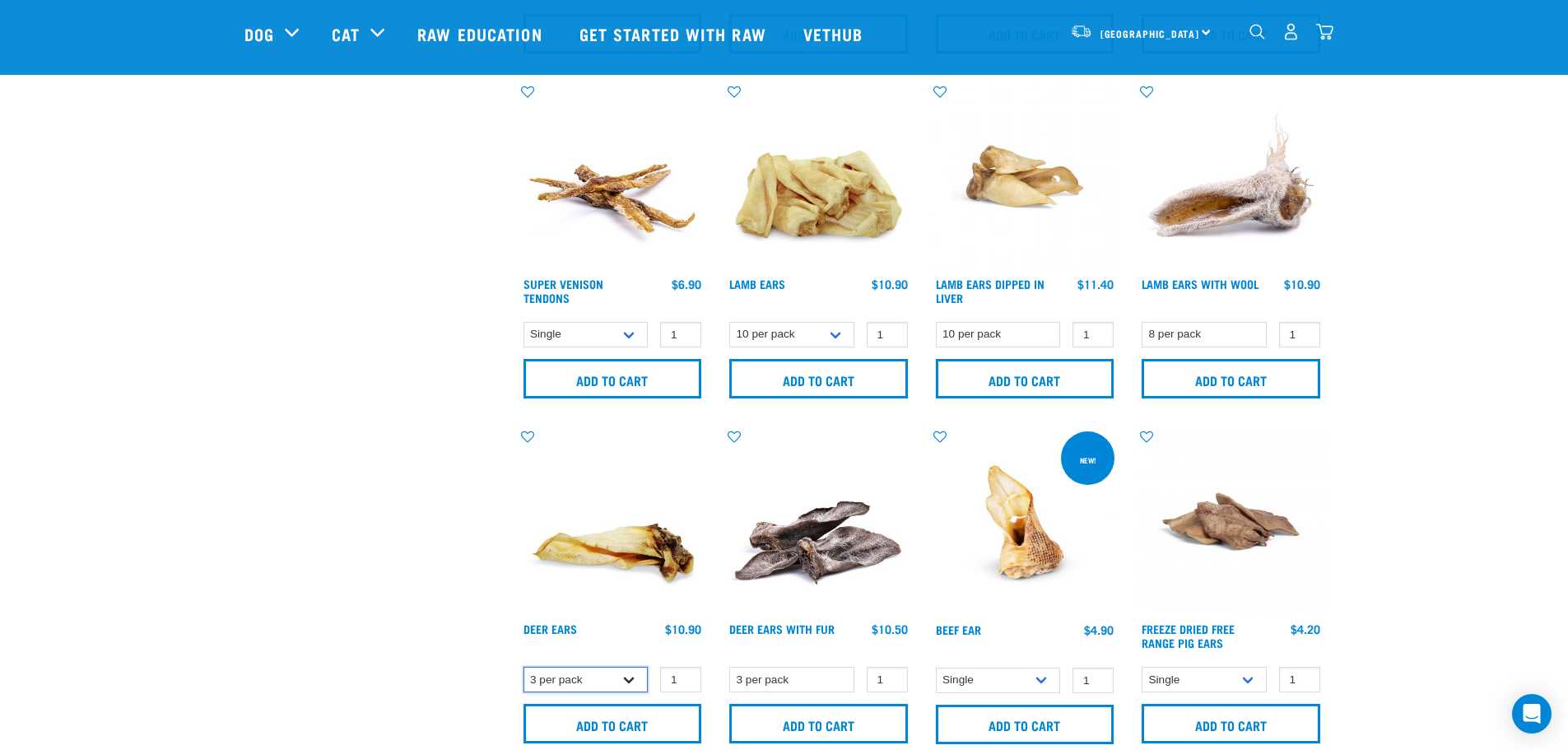
click at [611, 680] on select "3 per pack 1kg (Bulk)" at bounding box center [587, 680] width 125 height 25
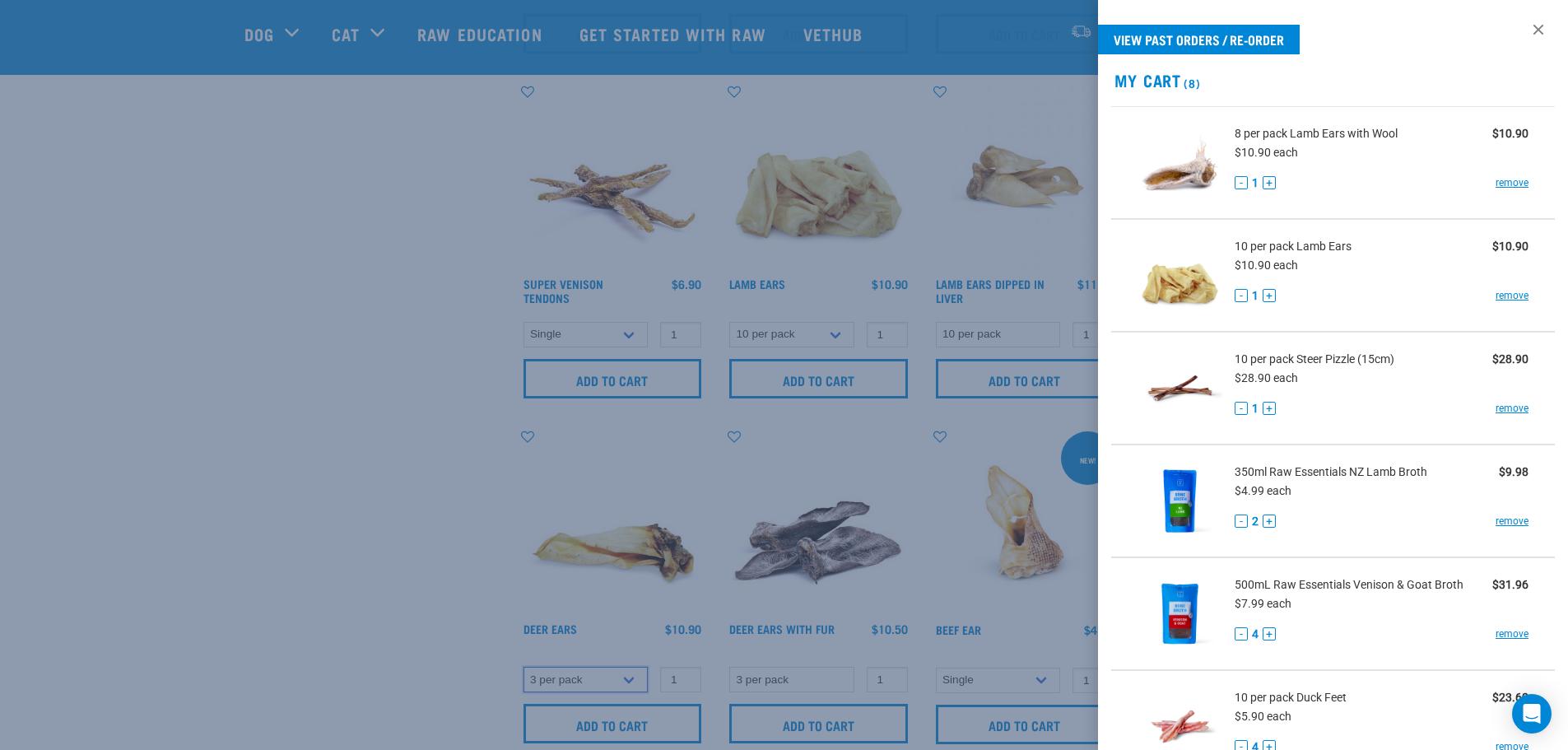
select select "218033"
click at [524, 667] on select "3 per pack 1kg (Bulk)" at bounding box center [587, 680] width 125 height 25
click at [349, 608] on div at bounding box center [784, 375] width 1568 height 750
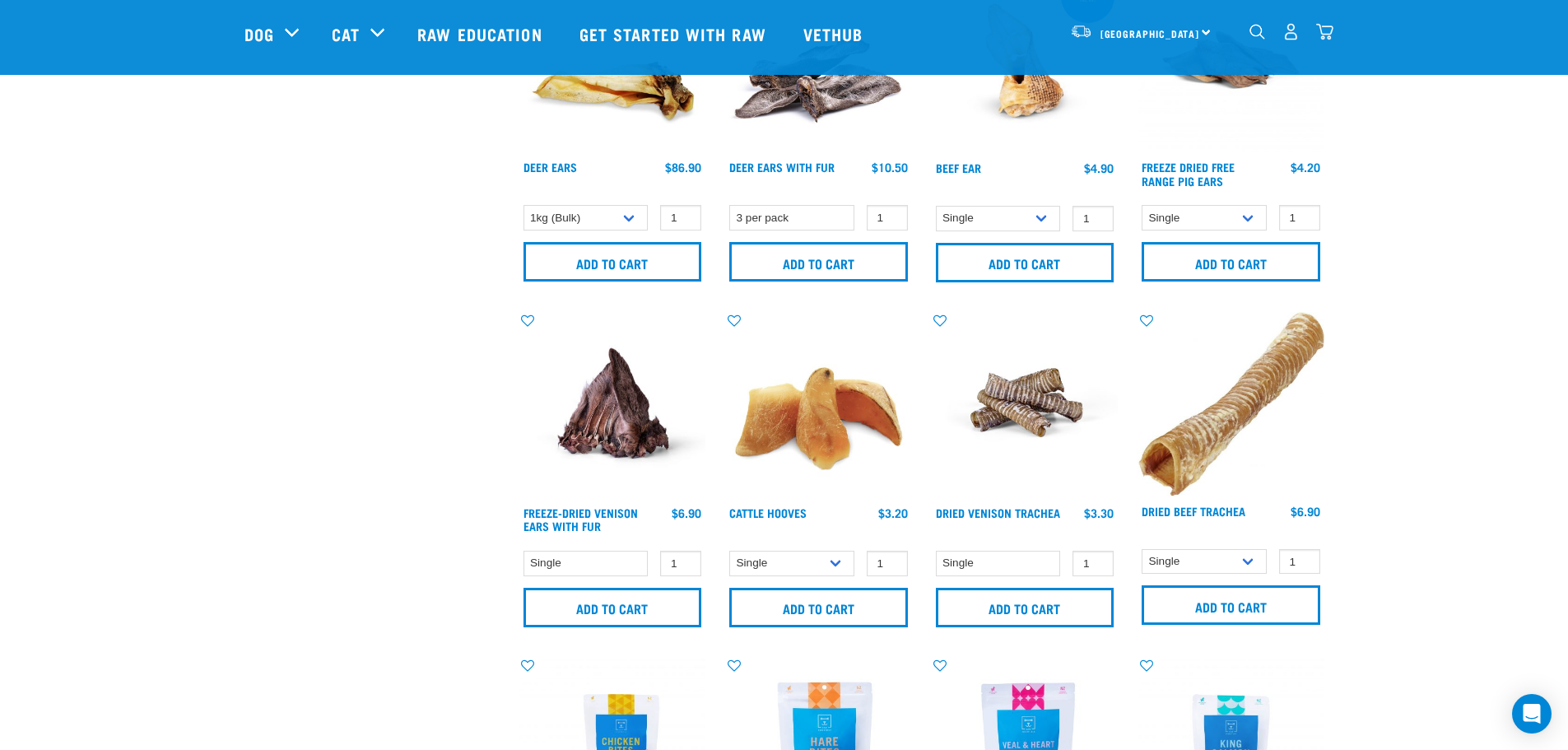
scroll to position [1564, 0]
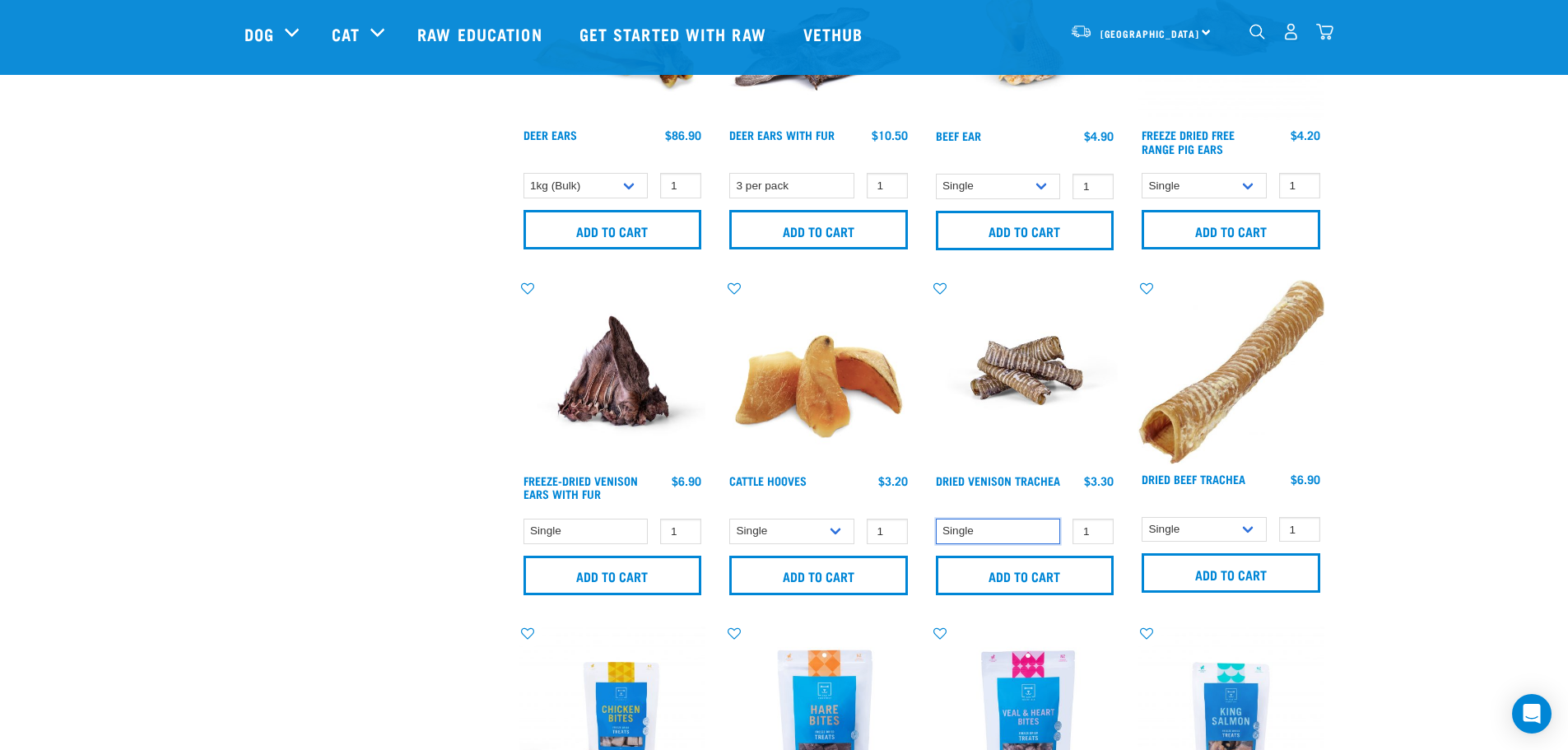
click at [1020, 526] on select "Single" at bounding box center [999, 532] width 125 height 25
click at [1056, 445] on img at bounding box center [1024, 373] width 187 height 187
type input "2"
click at [1097, 527] on input "2" at bounding box center [1093, 532] width 41 height 25
click at [1048, 566] on input "Add to cart" at bounding box center [1025, 575] width 178 height 39
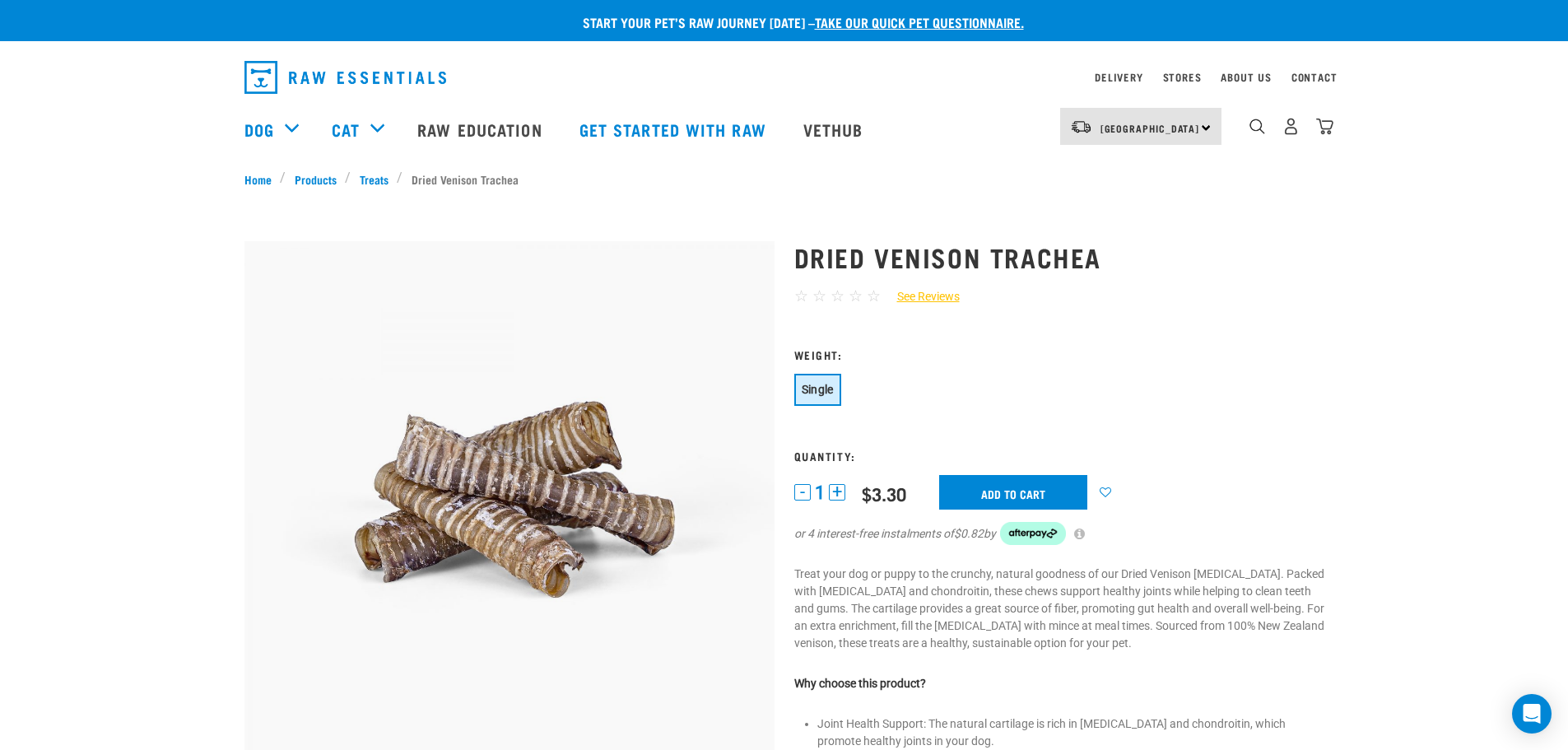
click at [840, 493] on button "+" at bounding box center [836, 492] width 17 height 17
click at [979, 488] on input "Add to cart" at bounding box center [1013, 492] width 148 height 34
click at [1317, 129] on img "dropdown navigation" at bounding box center [1325, 126] width 18 height 18
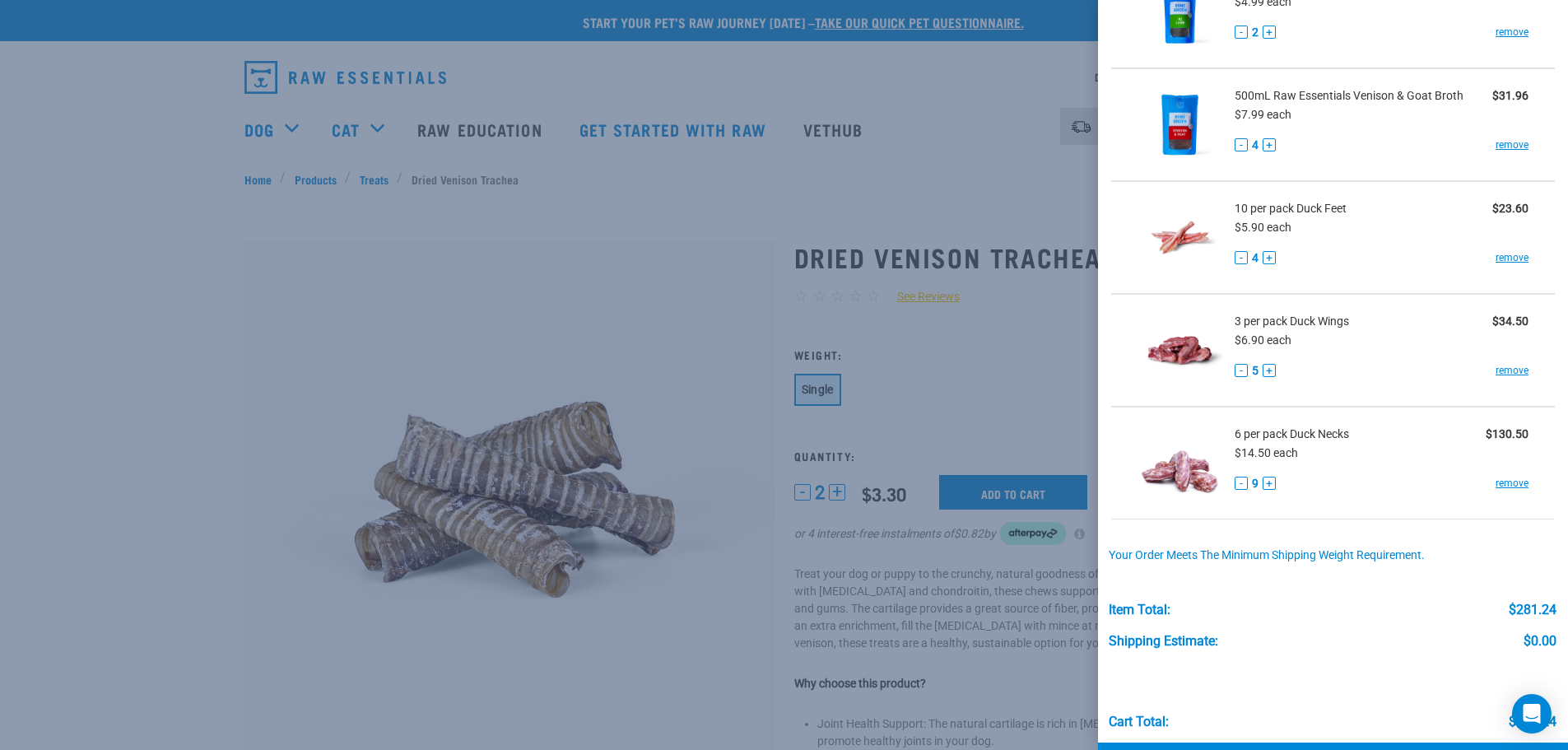
scroll to position [550, 0]
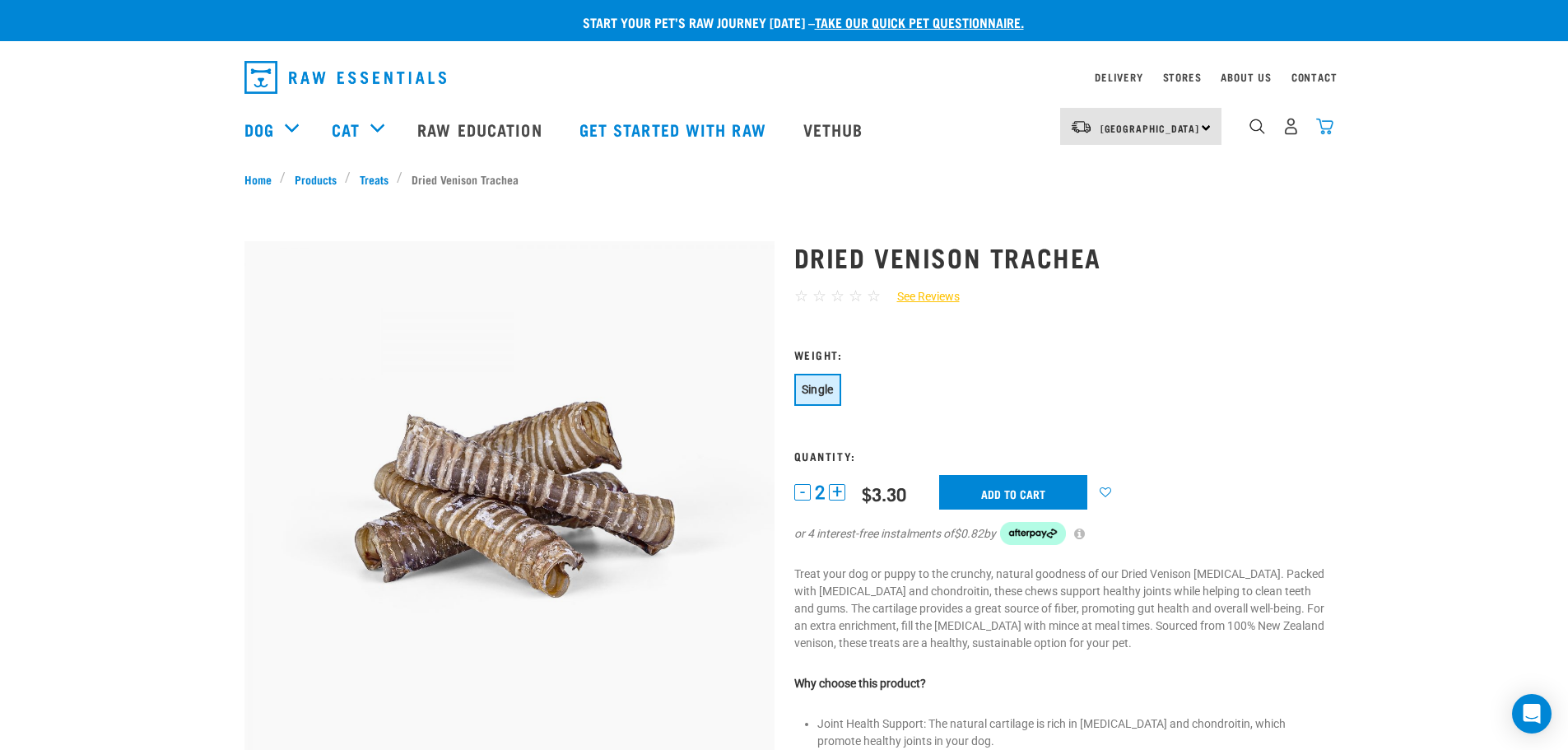
click at [1318, 128] on img "dropdown navigation" at bounding box center [1325, 126] width 18 height 18
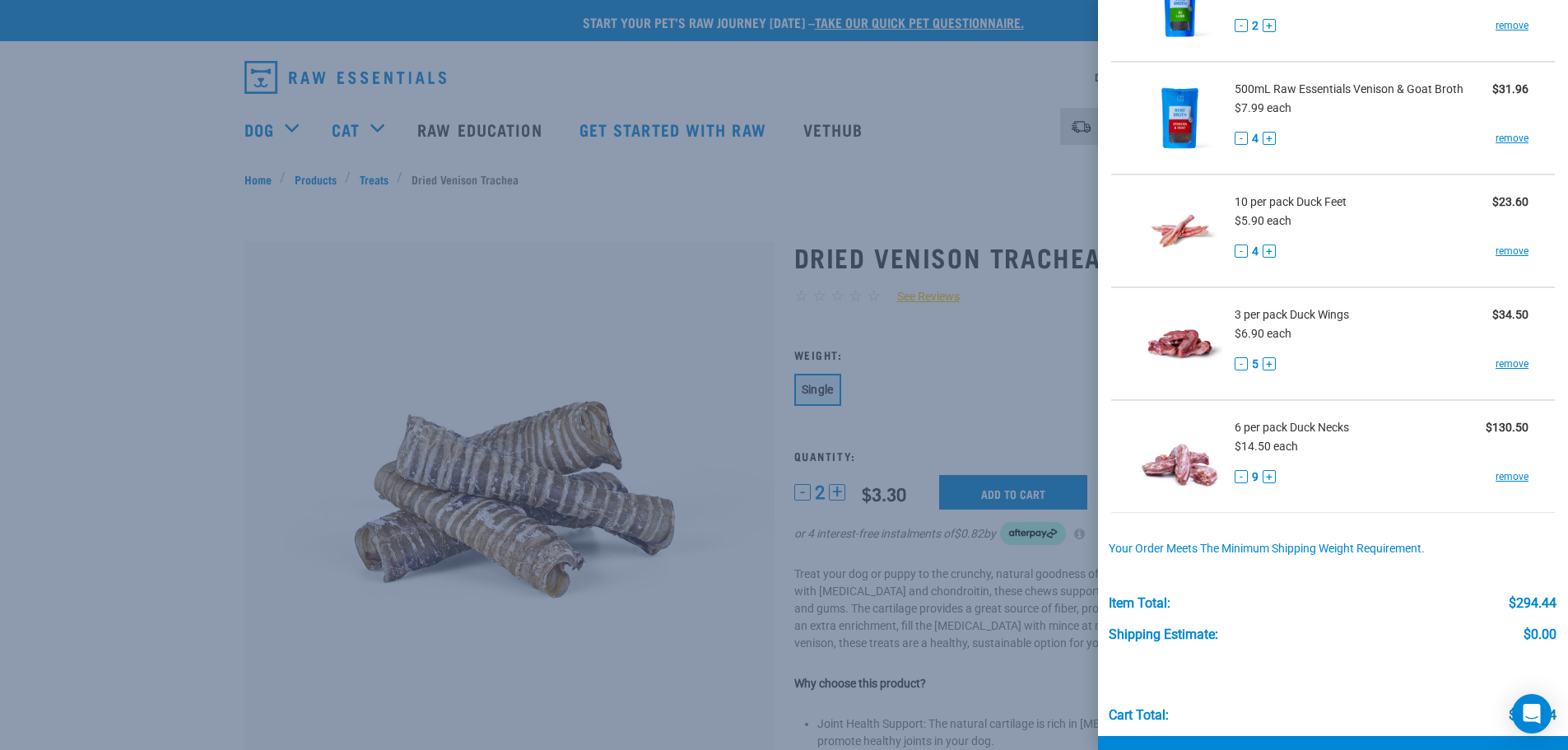
scroll to position [663, 0]
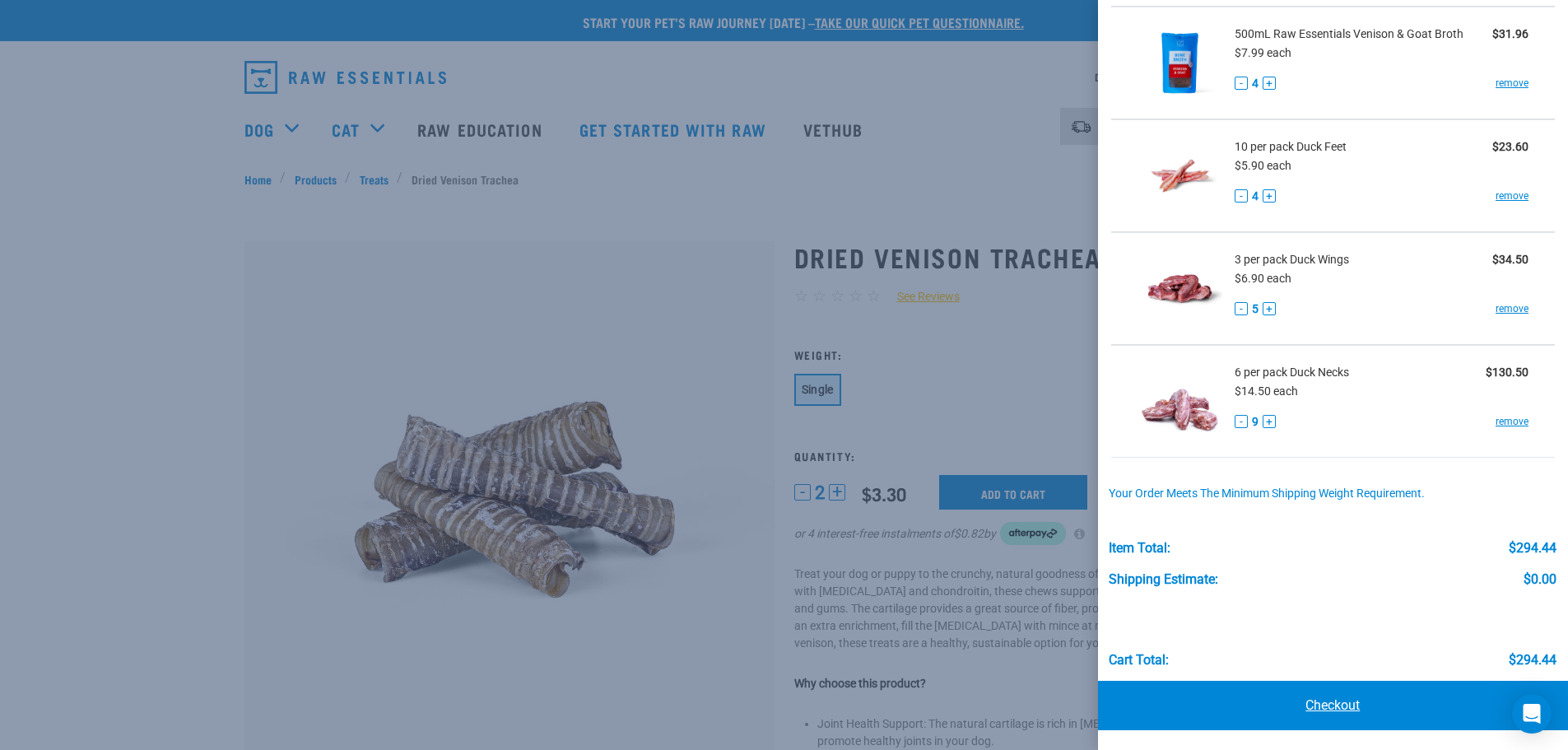
click at [1341, 701] on link "Checkout" at bounding box center [1333, 705] width 471 height 49
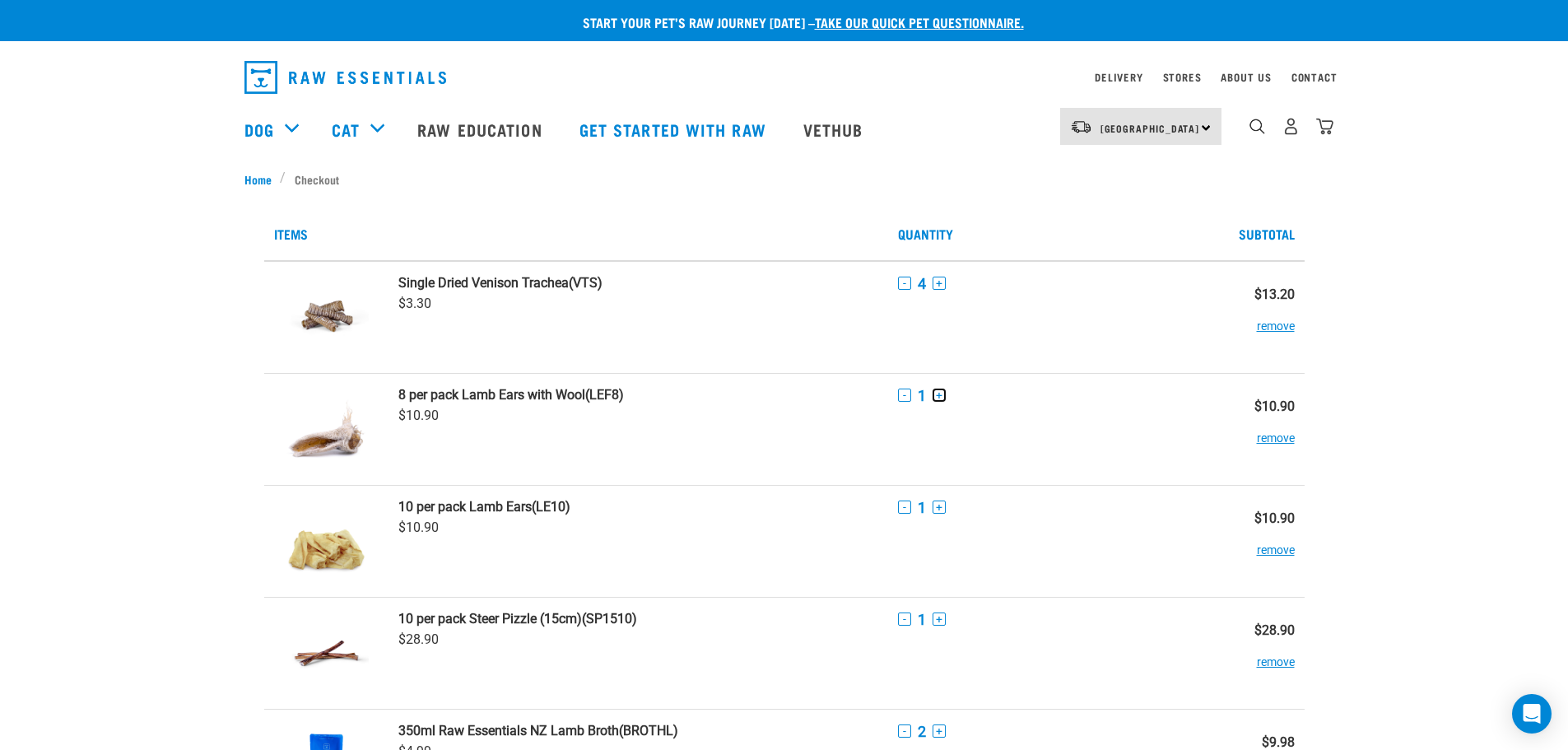
click at [937, 394] on button "+" at bounding box center [938, 395] width 13 height 13
click at [902, 504] on button "-" at bounding box center [904, 506] width 13 height 13
click at [1282, 551] on button "remove" at bounding box center [1275, 541] width 38 height 32
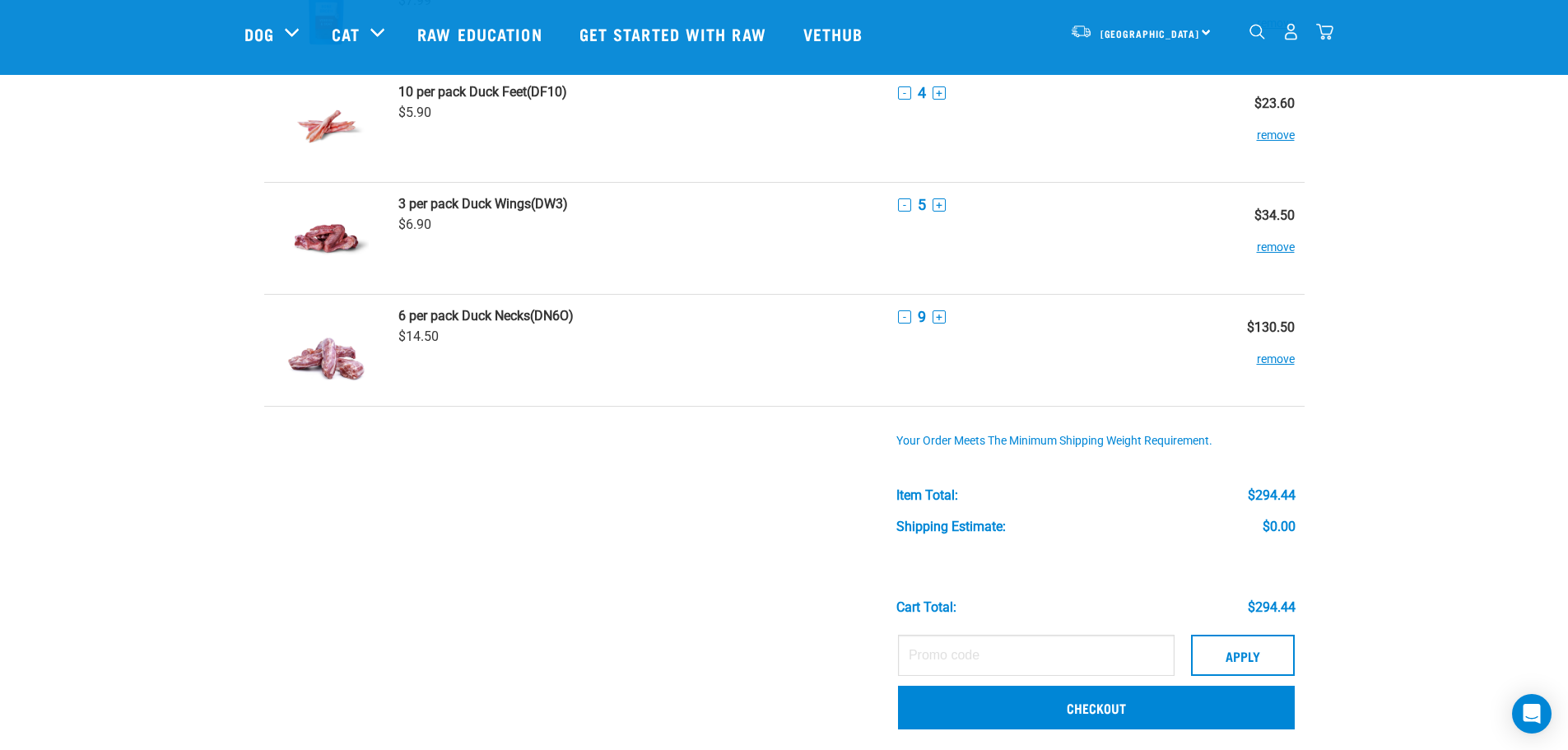
scroll to position [658, 0]
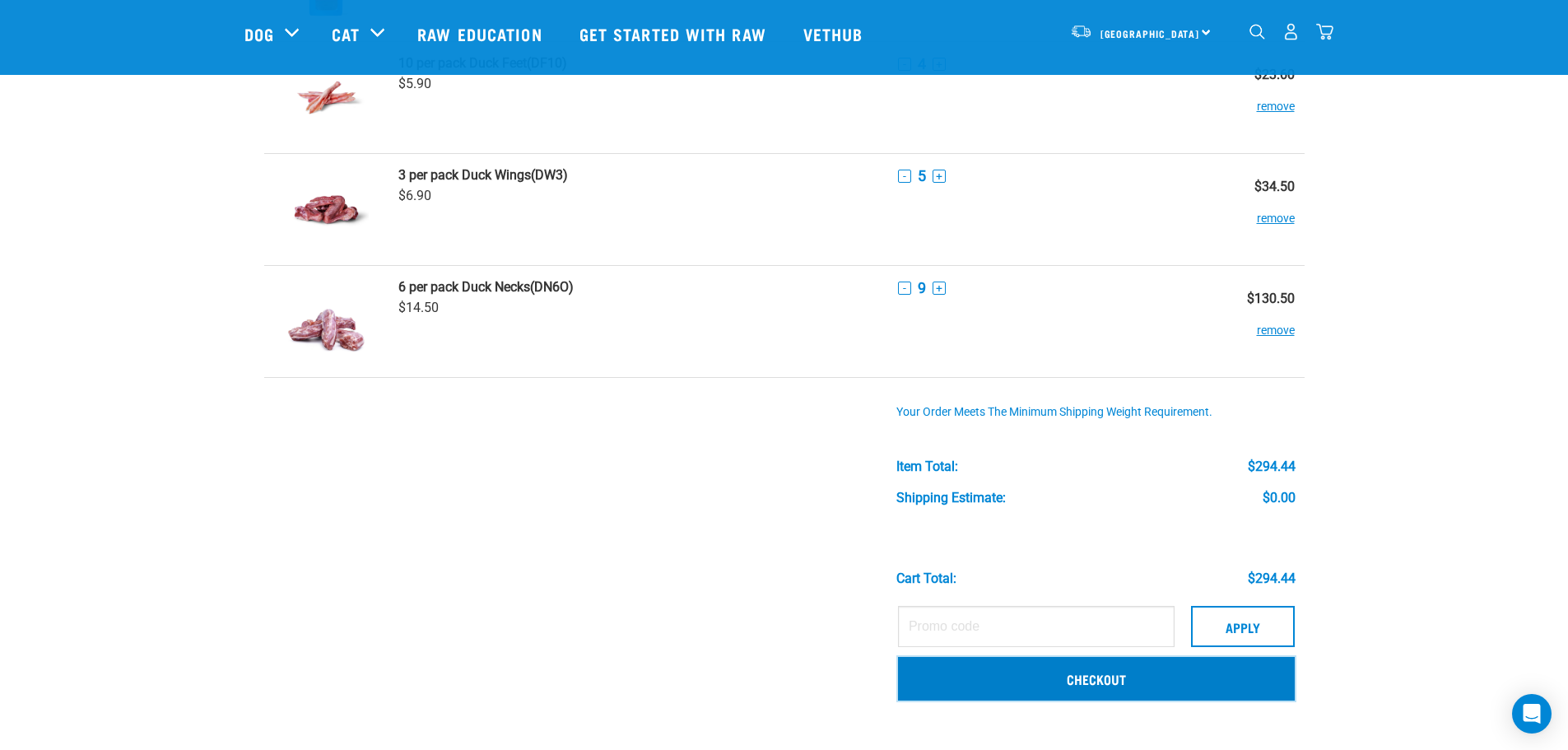
click at [1083, 677] on link "Checkout" at bounding box center [1096, 679] width 397 height 43
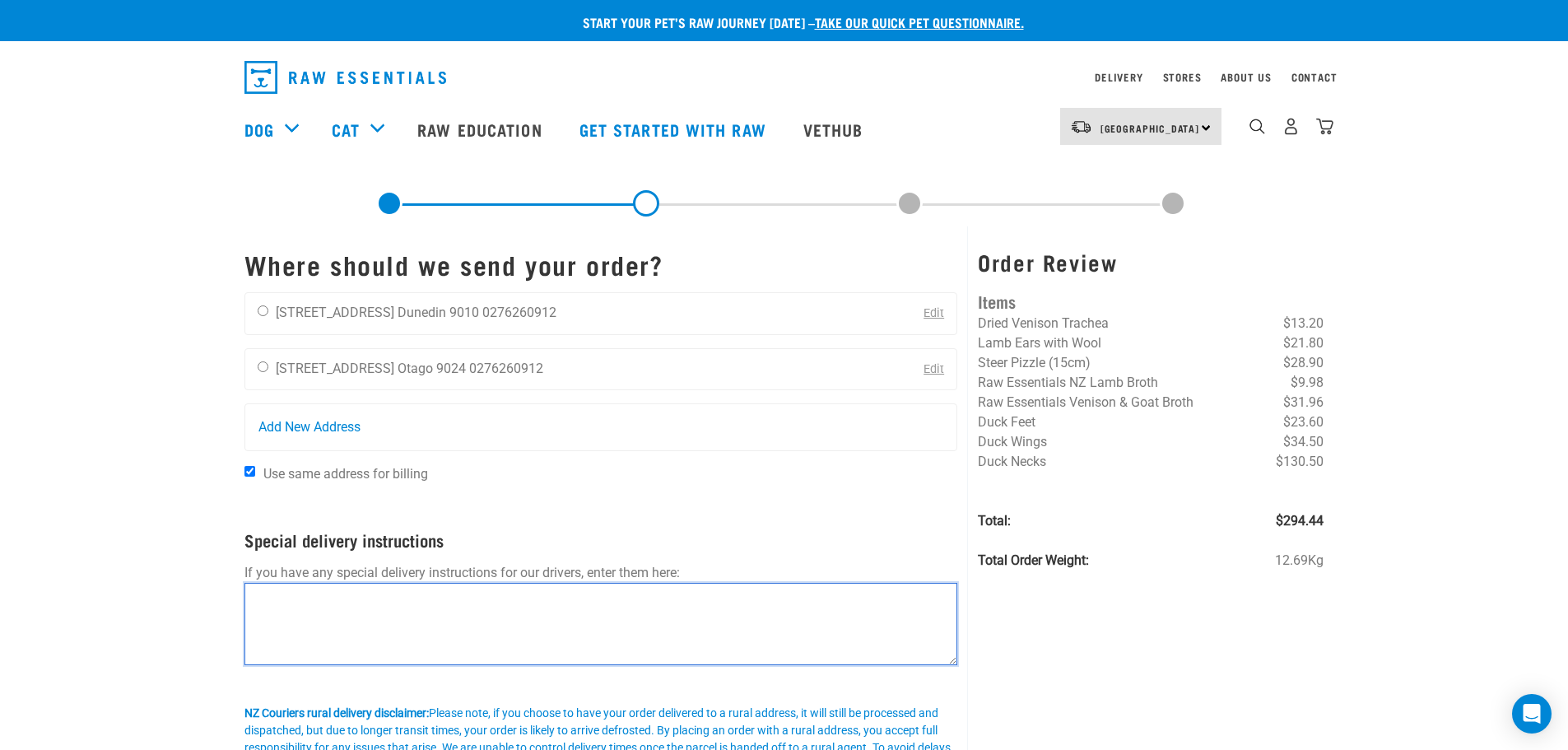
click at [563, 599] on textarea at bounding box center [601, 624] width 714 height 82
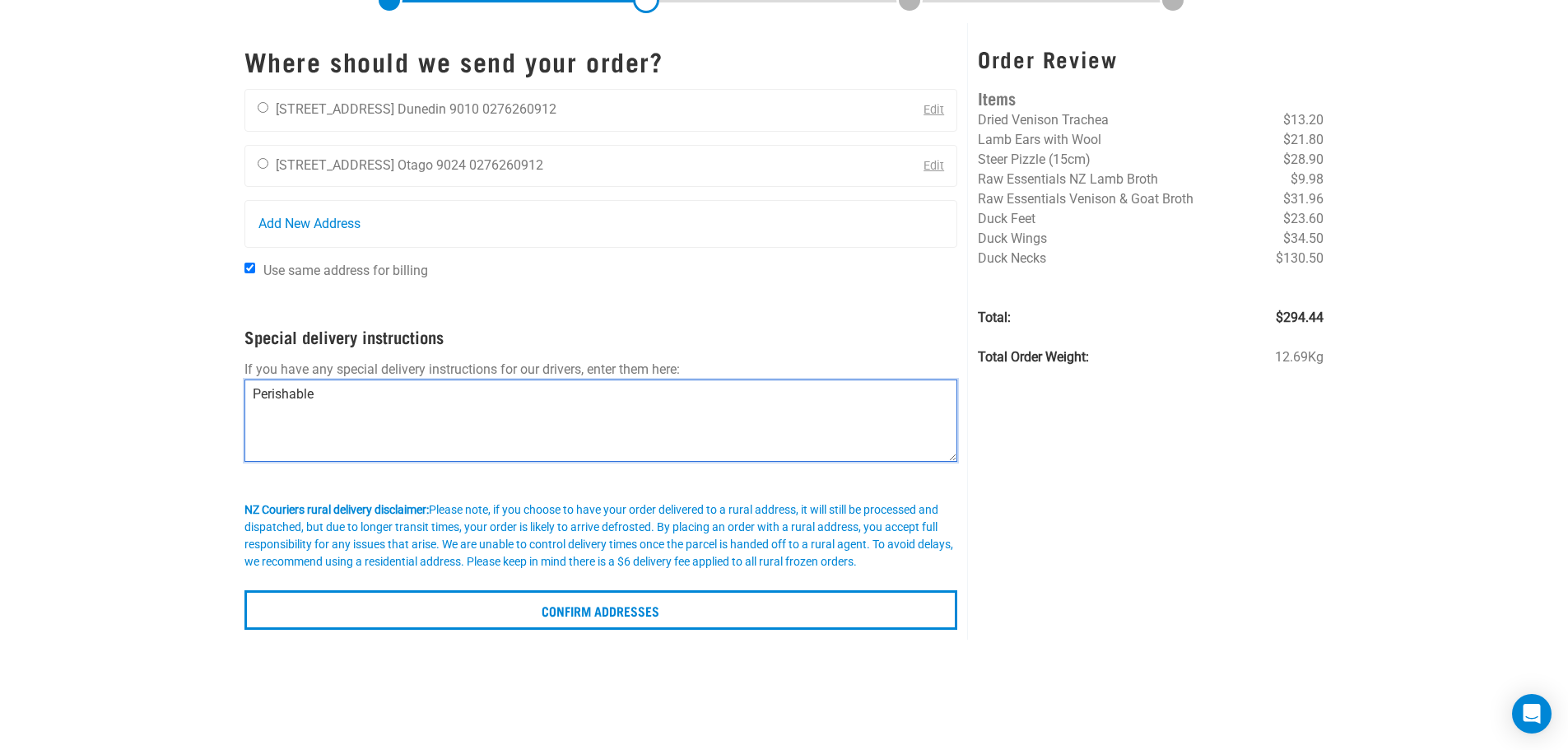
scroll to position [329, 0]
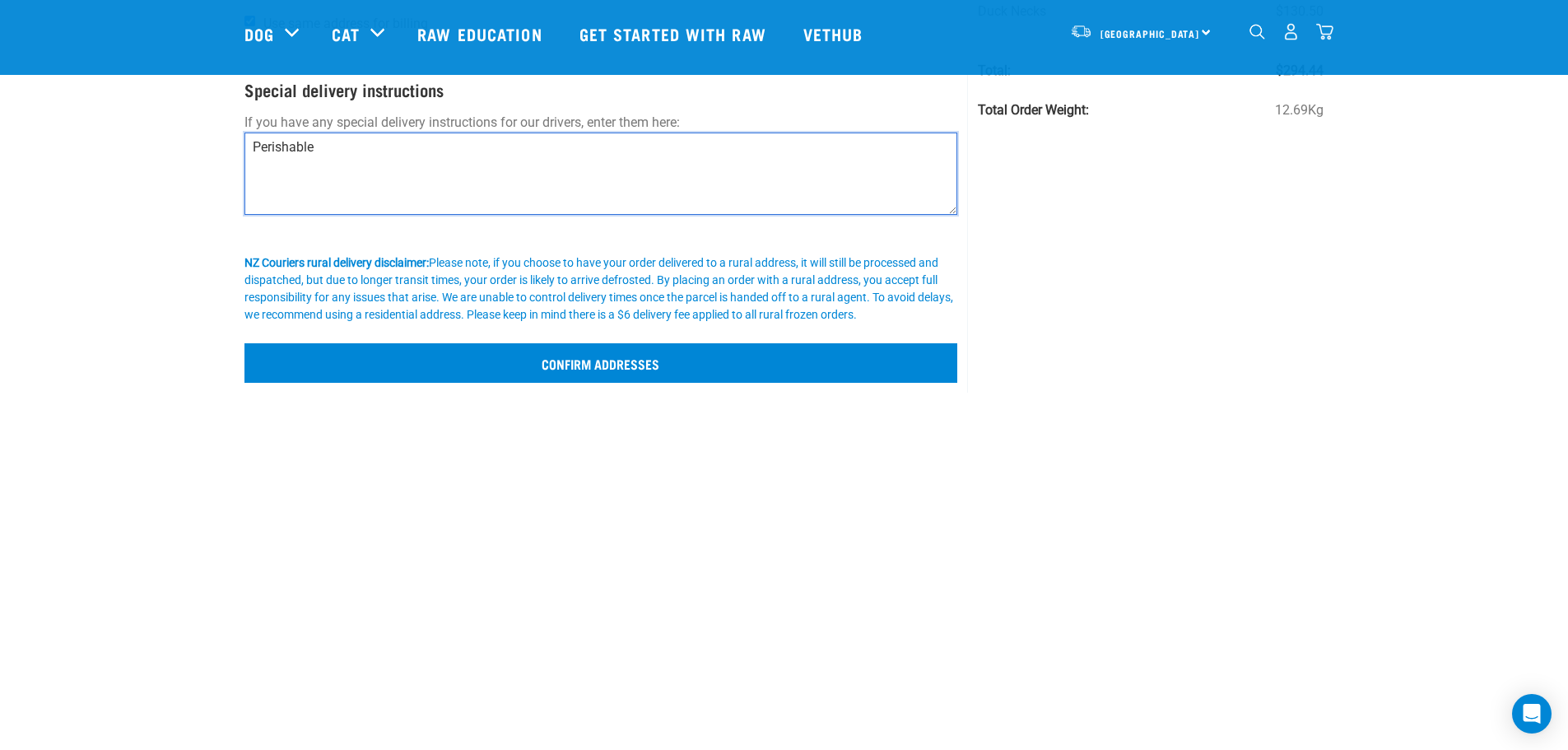
type textarea "Perishable"
click at [551, 351] on input "Confirm addresses" at bounding box center [601, 362] width 714 height 39
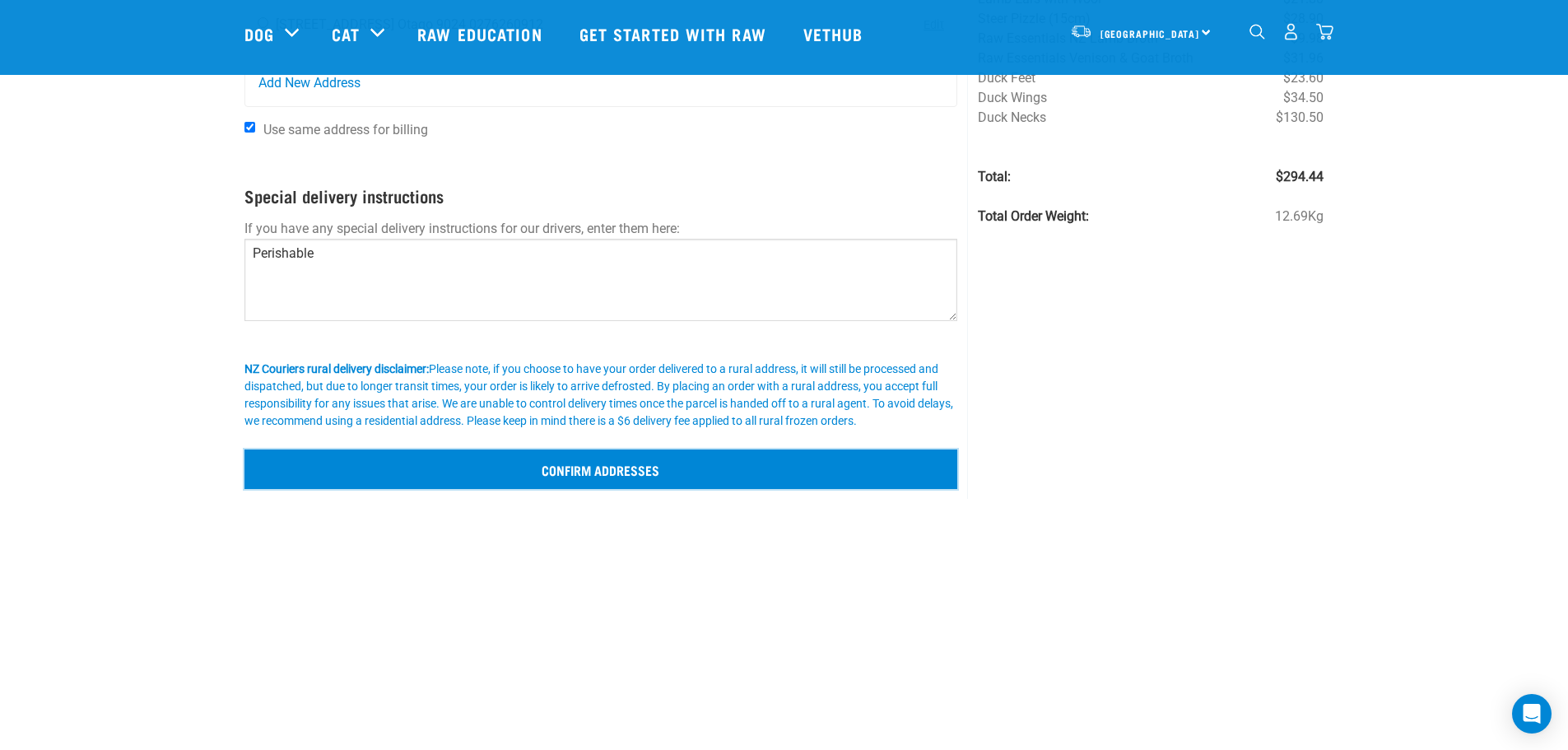
scroll to position [82, 0]
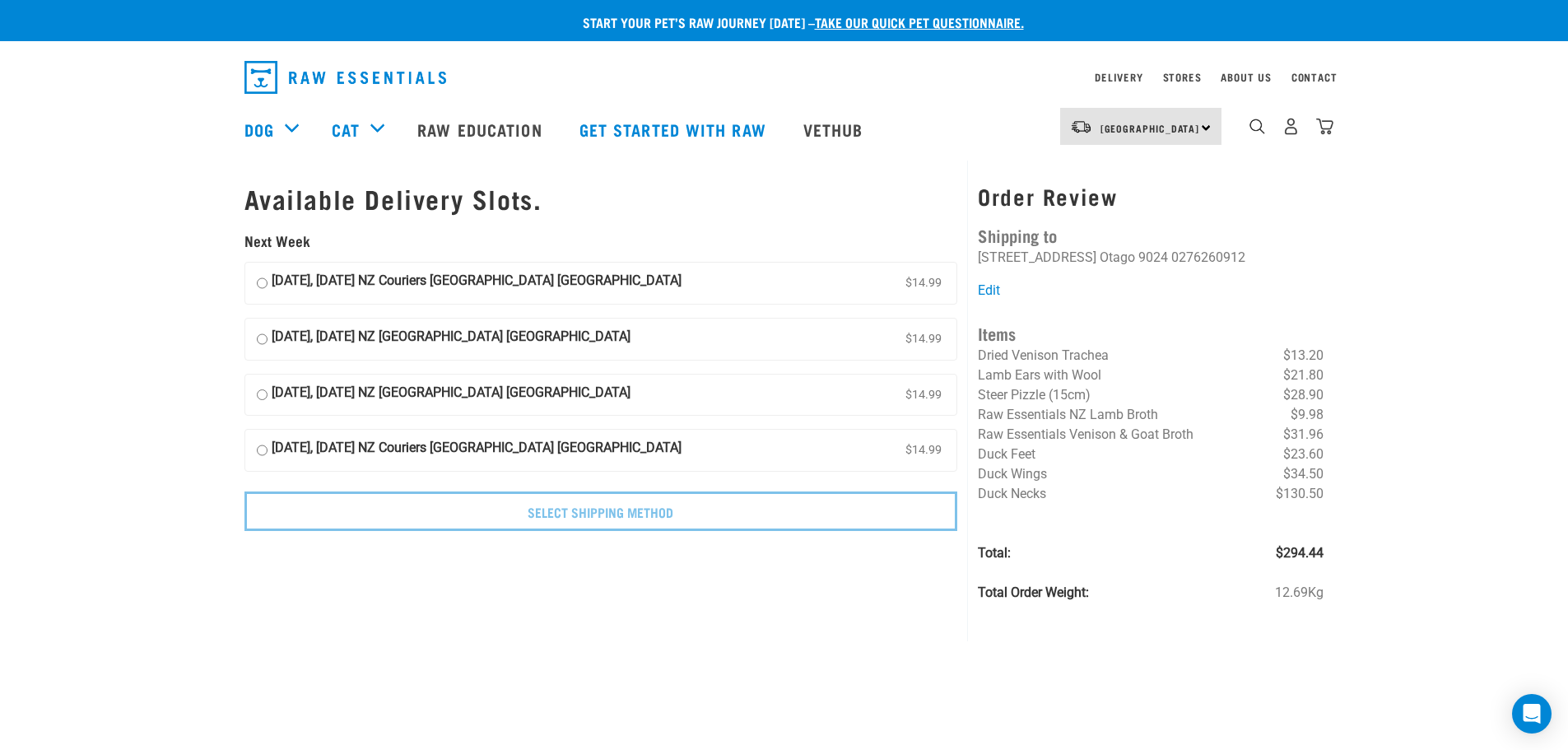
click at [261, 338] on input "03 September, Wednesday NZ Couriers South Island Long Haul $14.99" at bounding box center [261, 339] width 11 height 24
radio input "true"
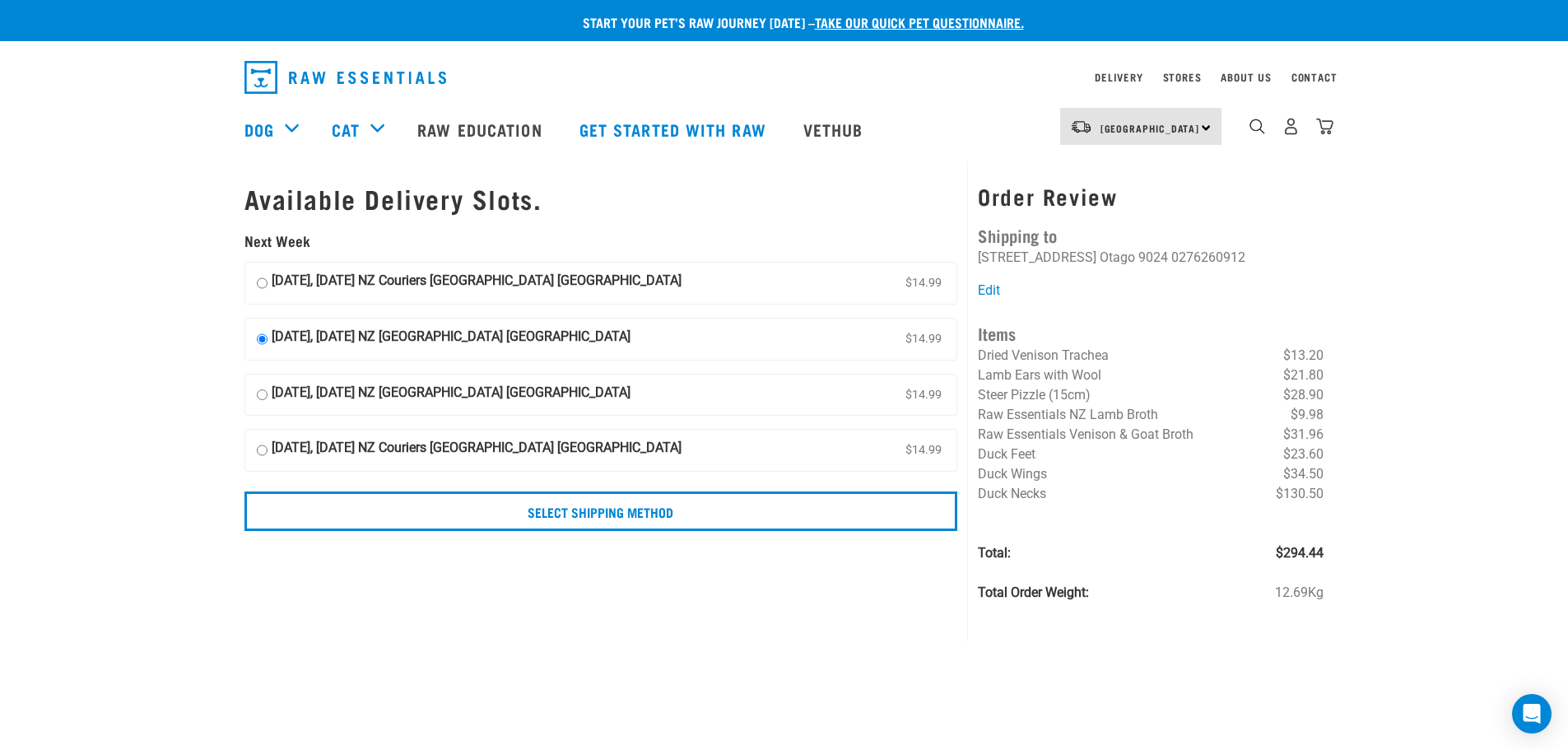
click at [290, 279] on strong "02 September, Tuesday NZ Couriers South Island Long Haul" at bounding box center [476, 283] width 410 height 24
click at [267, 279] on input "02 September, Tuesday NZ Couriers South Island Long Haul $14.99" at bounding box center [261, 283] width 11 height 24
radio input "true"
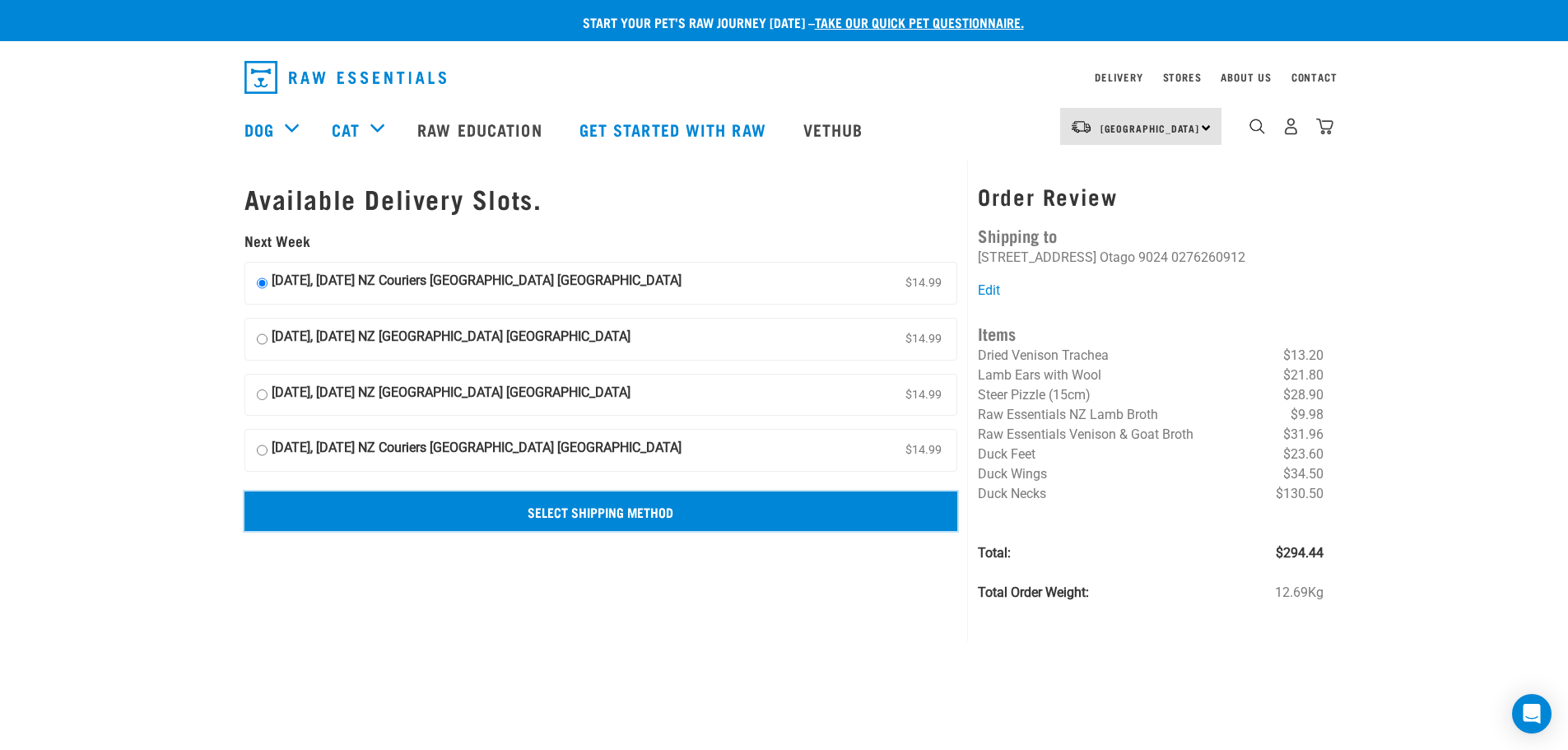
click at [606, 508] on input "Select Shipping Method" at bounding box center [601, 511] width 714 height 39
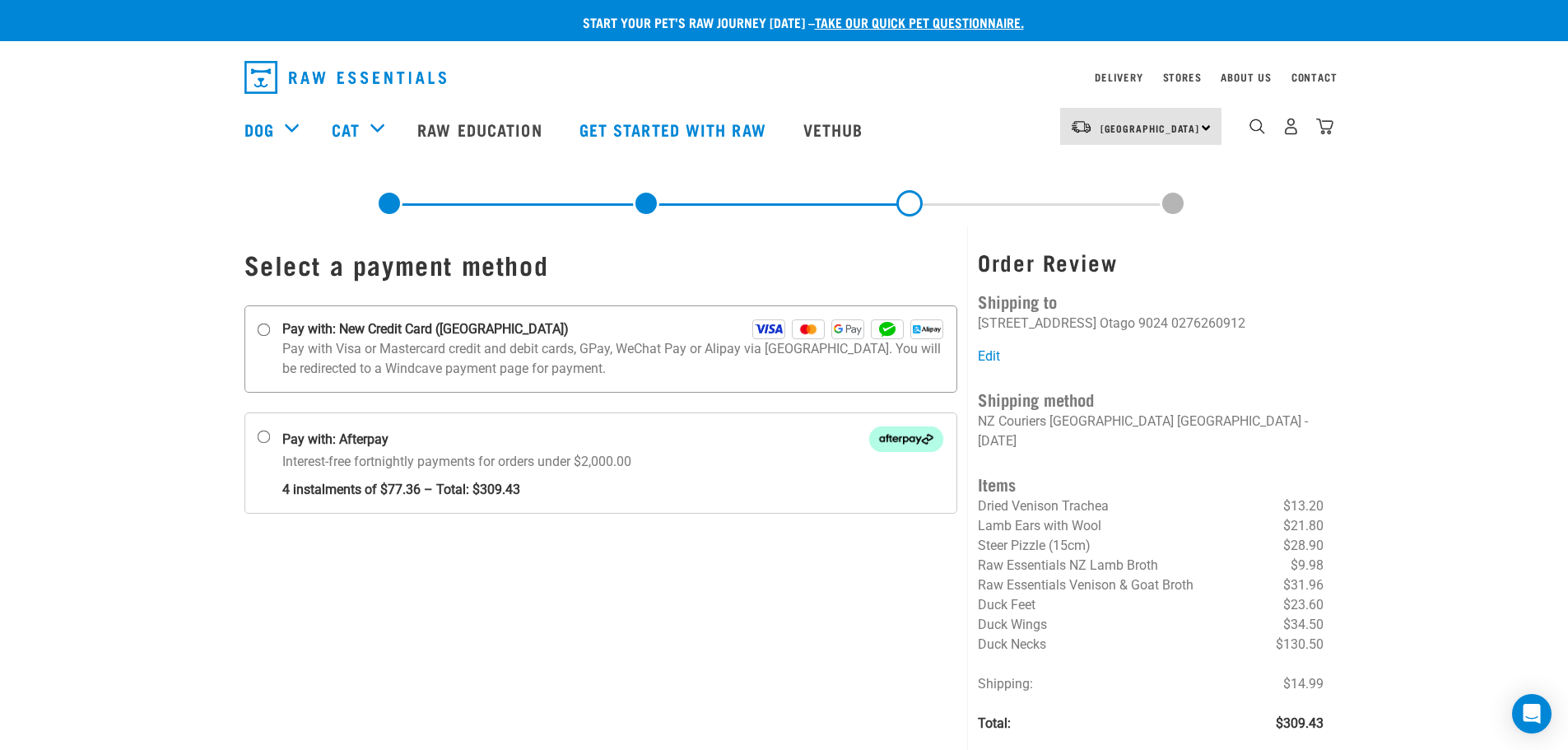
click at [365, 353] on p "Pay with Visa or Mastercard credit and debit cards, GPay, WeChat Pay or Alipay …" at bounding box center [613, 358] width 662 height 39
click at [270, 337] on input "Pay with: New Credit Card ([GEOGRAPHIC_DATA])" at bounding box center [262, 329] width 13 height 13
radio input "true"
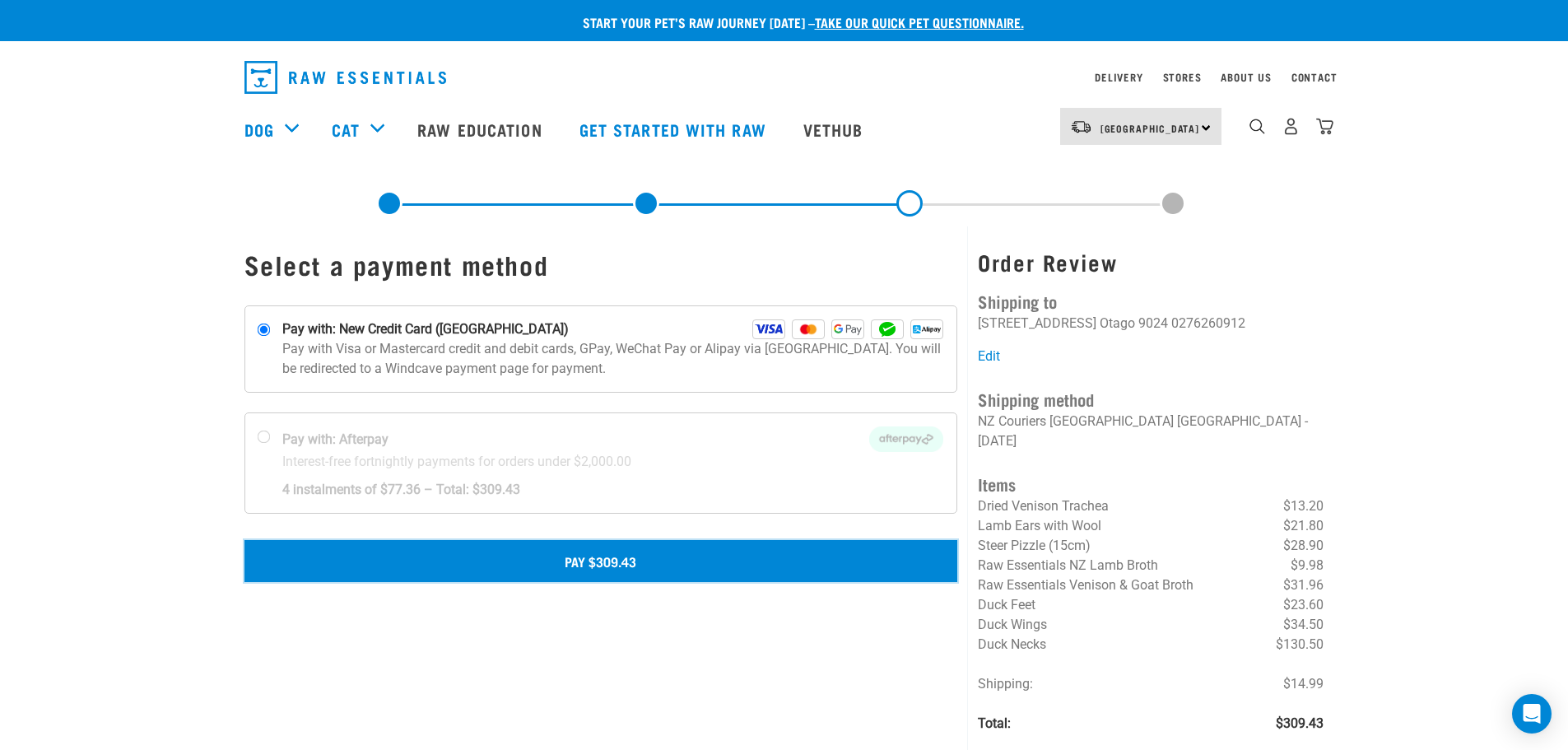
click at [578, 560] on button "Pay $309.43" at bounding box center [601, 560] width 714 height 41
